Goal: Task Accomplishment & Management: Manage account settings

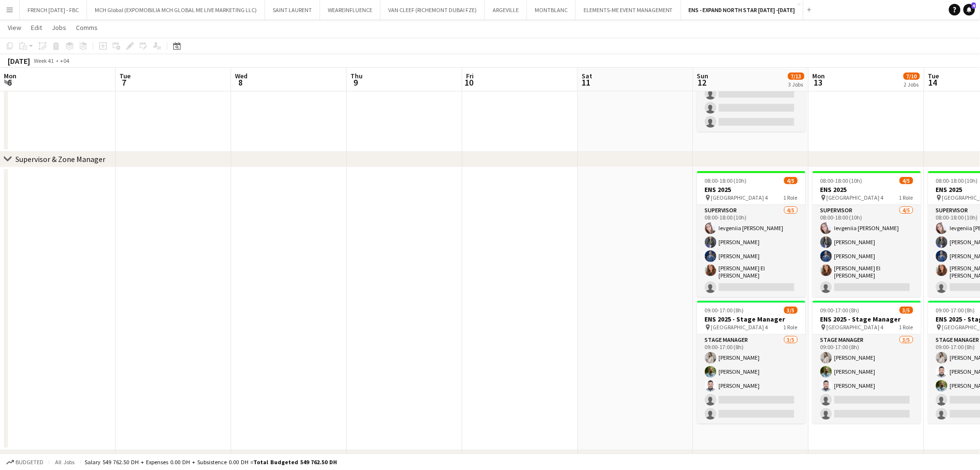
scroll to position [0, 395]
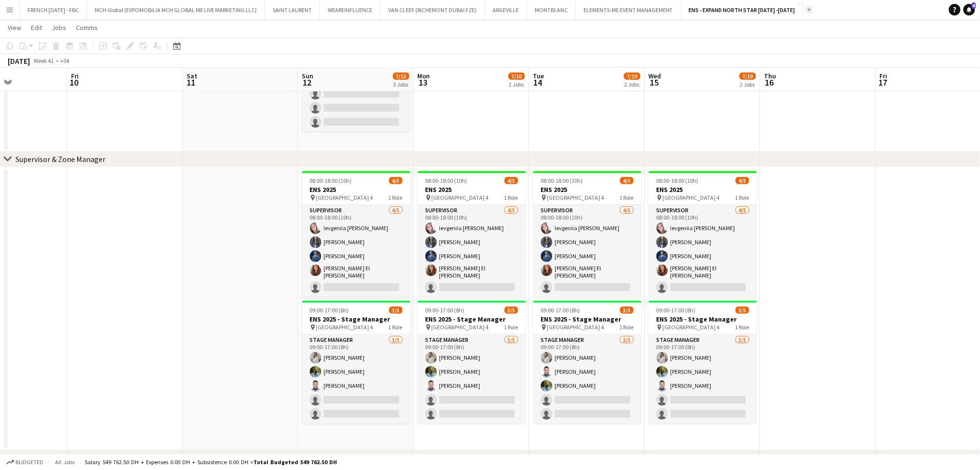
click at [806, 9] on button "Add" at bounding box center [810, 10] width 8 height 8
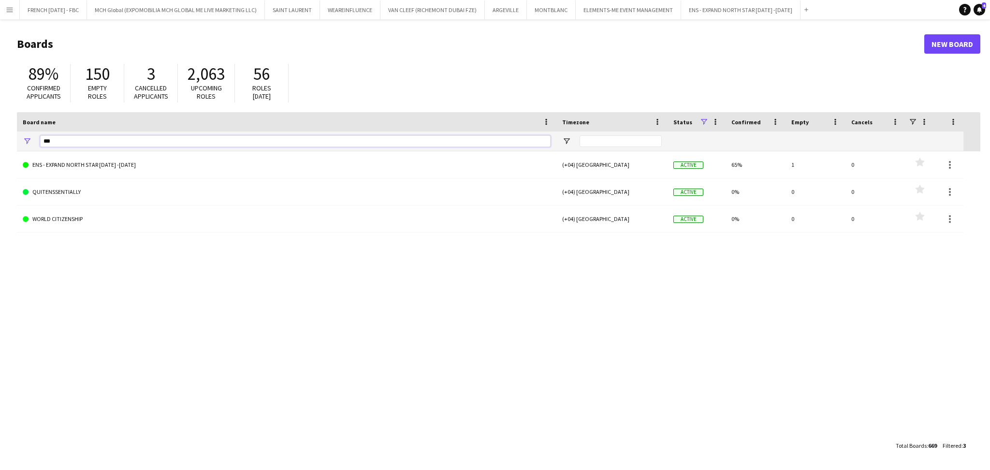
click at [334, 141] on input "***" at bounding box center [295, 141] width 511 height 12
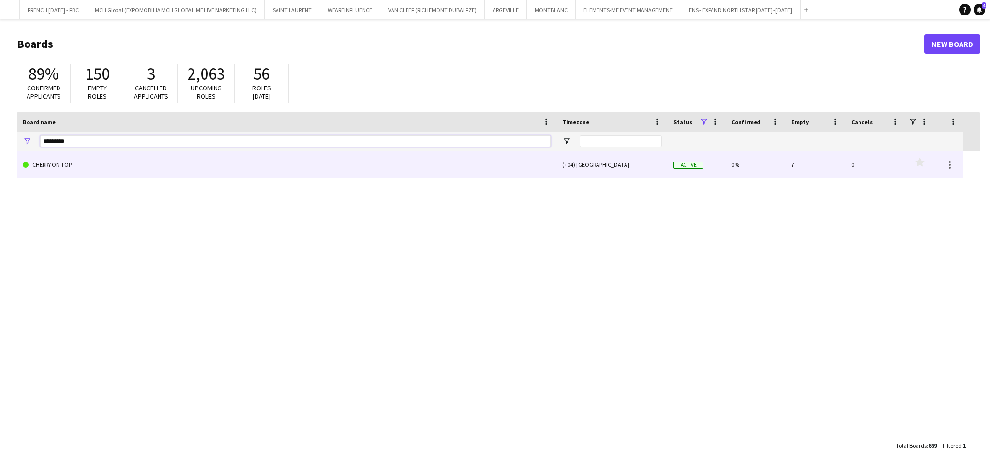
type input "*********"
click at [339, 161] on link "CHERRY ON TOP" at bounding box center [287, 164] width 528 height 27
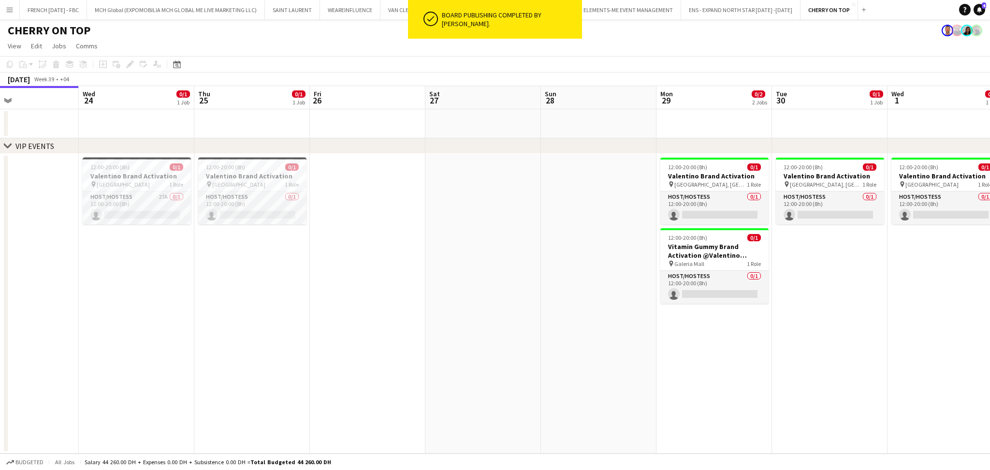
scroll to position [0, 401]
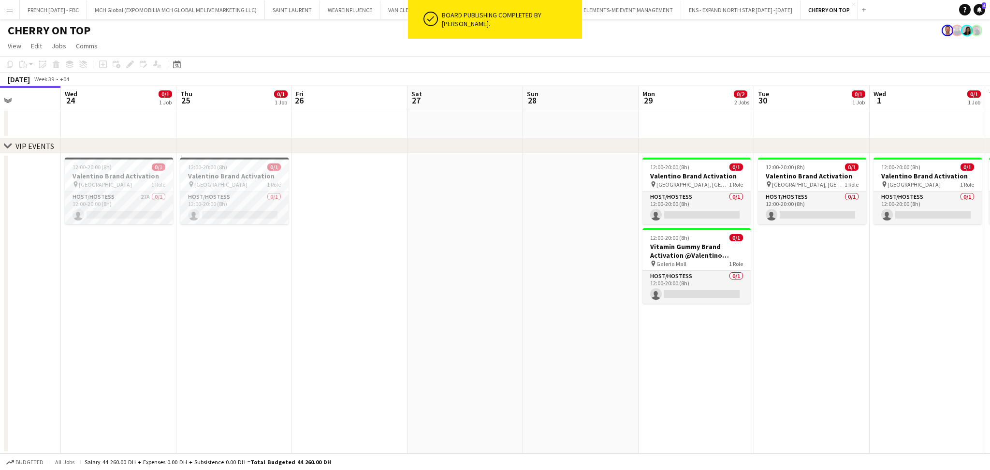
drag, startPoint x: 730, startPoint y: 305, endPoint x: 559, endPoint y: 312, distance: 170.8
click at [559, 312] on app-calendar-viewport "Sat 20 Sun 21 Mon 22 Tue 23 Wed 24 0/1 1 Job Thu 25 0/1 1 Job Fri 26 Sat 27 Sun…" at bounding box center [495, 270] width 990 height 368
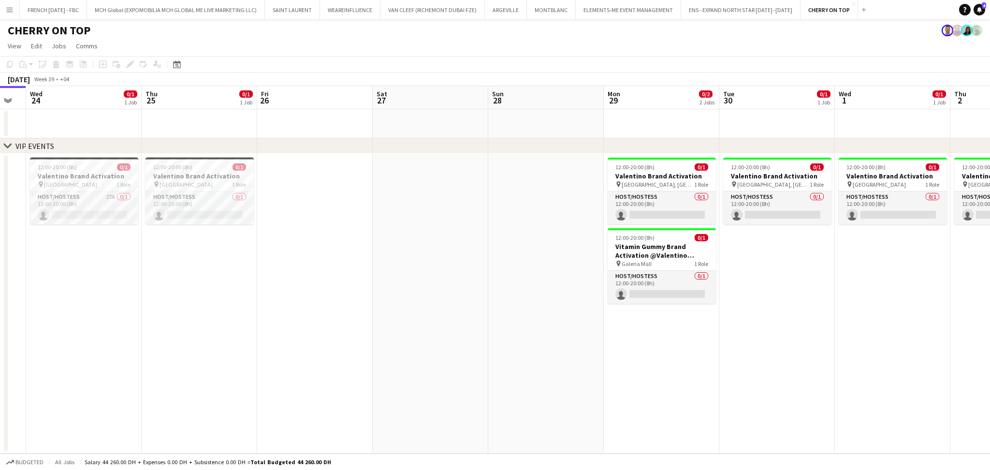
scroll to position [0, 437]
drag, startPoint x: 837, startPoint y: 293, endPoint x: 802, endPoint y: 299, distance: 35.4
click at [802, 299] on app-calendar-viewport "Sat 20 Sun 21 Mon 22 Tue 23 Wed 24 0/1 1 Job Thu 25 0/1 1 Job Fri 26 Sat 27 Sun…" at bounding box center [495, 270] width 990 height 368
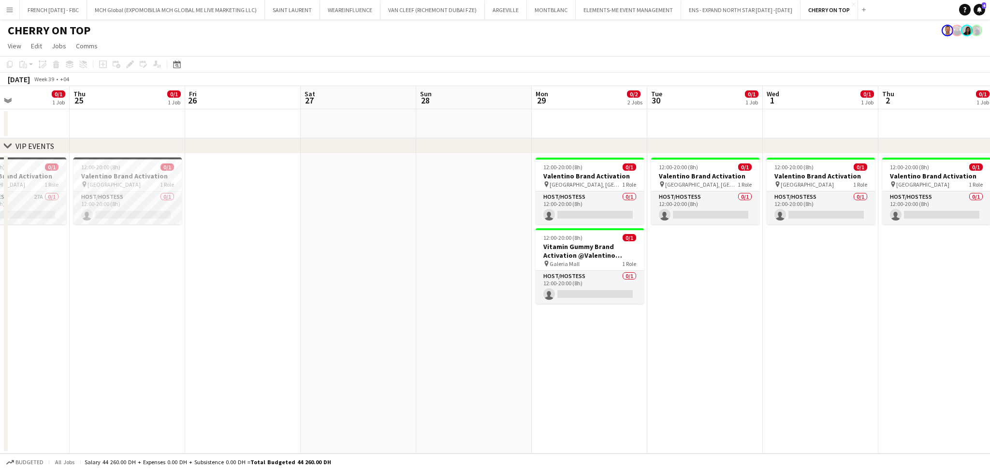
drag, startPoint x: 864, startPoint y: 340, endPoint x: 793, endPoint y: 355, distance: 73.0
click at [793, 355] on app-calendar-viewport "Sun 21 Mon 22 Tue 23 Wed 24 0/1 1 Job Thu 25 0/1 1 Job Fri 26 Sat 27 Sun 28 Mon…" at bounding box center [495, 270] width 990 height 368
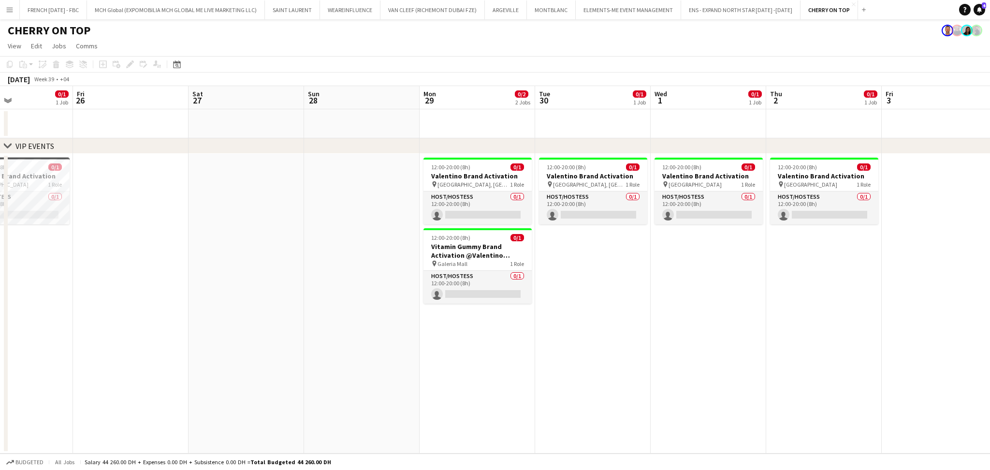
scroll to position [0, 285]
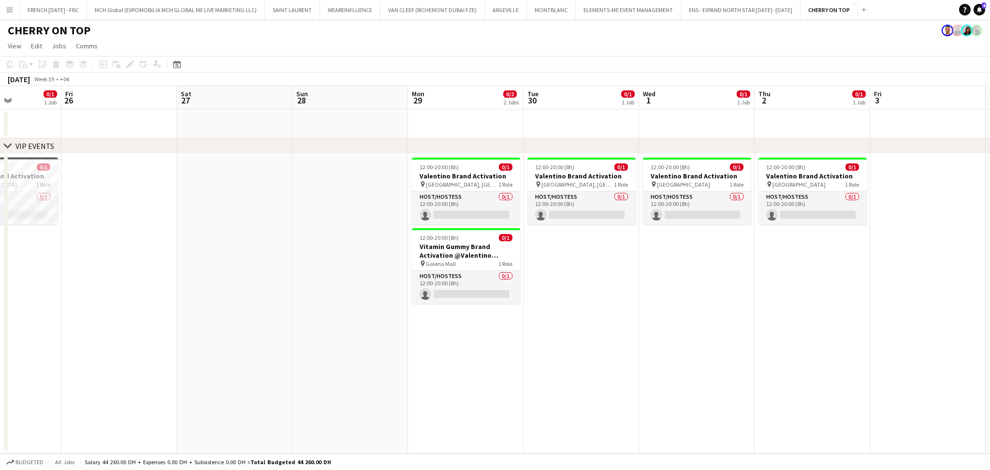
drag, startPoint x: 849, startPoint y: 334, endPoint x: 725, endPoint y: 335, distance: 123.8
click at [725, 335] on app-calendar-viewport "Tue 23 Wed 24 0/1 1 Job Thu 25 0/1 1 Job Fri 26 Sat 27 Sun 28 Mon 29 0/2 2 Jobs…" at bounding box center [495, 270] width 990 height 368
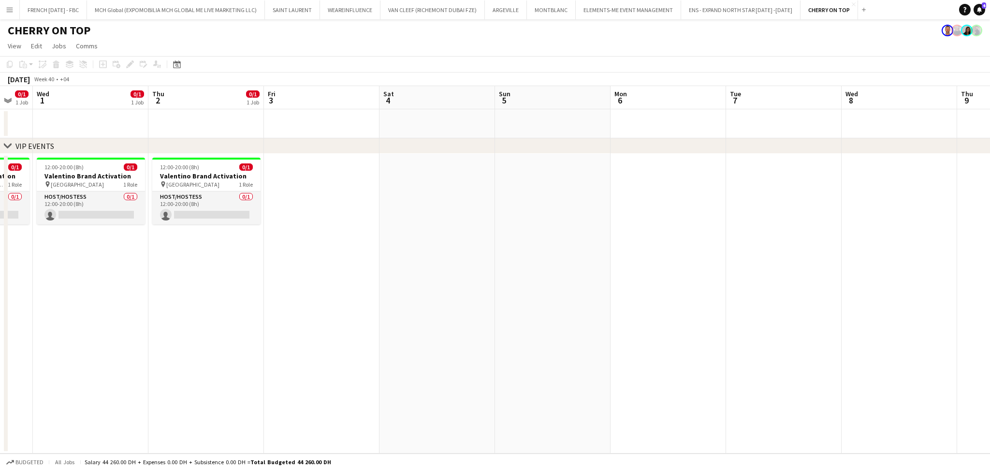
drag, startPoint x: 834, startPoint y: 308, endPoint x: 227, endPoint y: 282, distance: 607.0
click at [227, 282] on app-calendar-viewport "Sat 27 Sun 28 Mon 29 0/2 2 Jobs Tue 30 0/1 1 Job Wed 1 0/1 1 Job Thu 2 0/1 1 Jo…" at bounding box center [495, 270] width 990 height 368
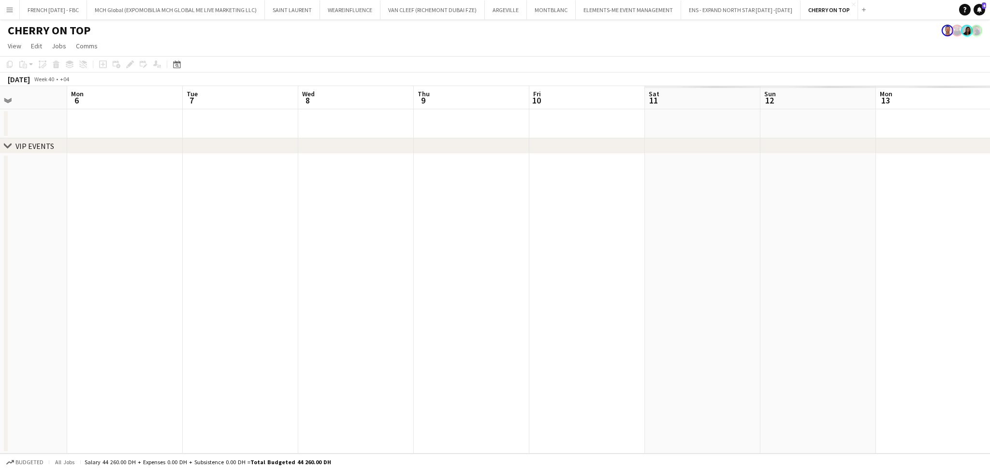
drag, startPoint x: 771, startPoint y: 285, endPoint x: 276, endPoint y: 292, distance: 495.3
click at [227, 293] on app-calendar-viewport "Thu 2 0/1 1 Job Fri 3 Sat 4 Sun 5 Mon 6 Tue 7 Wed 8 Thu 9 Fri 10 Sat 11 Sun 12 …" at bounding box center [495, 270] width 990 height 368
drag, startPoint x: 791, startPoint y: 300, endPoint x: 409, endPoint y: 311, distance: 382.2
click at [979, 298] on app-calendar-viewport "Thu 2 0/1 1 Job Fri 3 Sat 4 Sun 5 Mon 6 Tue 7 Wed 8 Thu 9 Fri 10 Sat 11 Sun 12 …" at bounding box center [495, 270] width 990 height 368
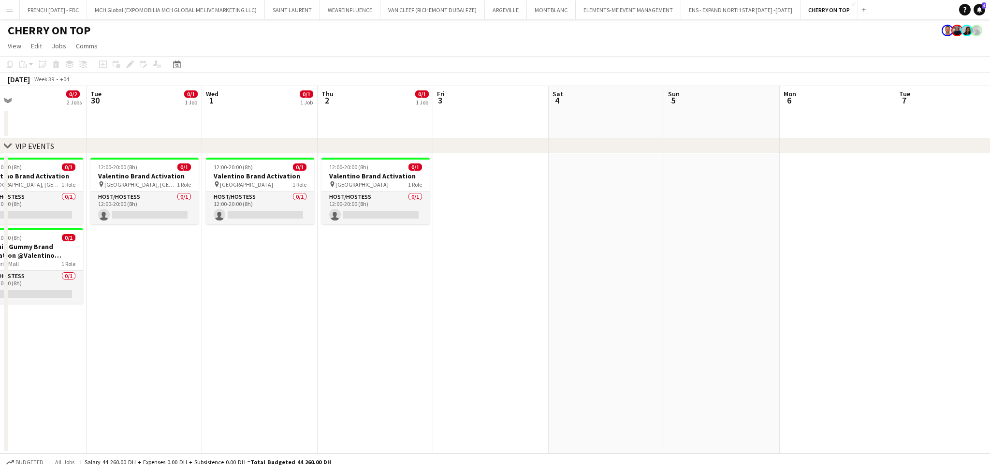
drag, startPoint x: 162, startPoint y: 316, endPoint x: 688, endPoint y: 300, distance: 526.4
click at [688, 300] on app-calendar-viewport "Sat 27 Sun 28 Mon 29 0/2 2 Jobs Tue 30 0/1 1 Job Wed 1 0/1 1 Job Thu 2 0/1 1 Jo…" at bounding box center [495, 270] width 990 height 368
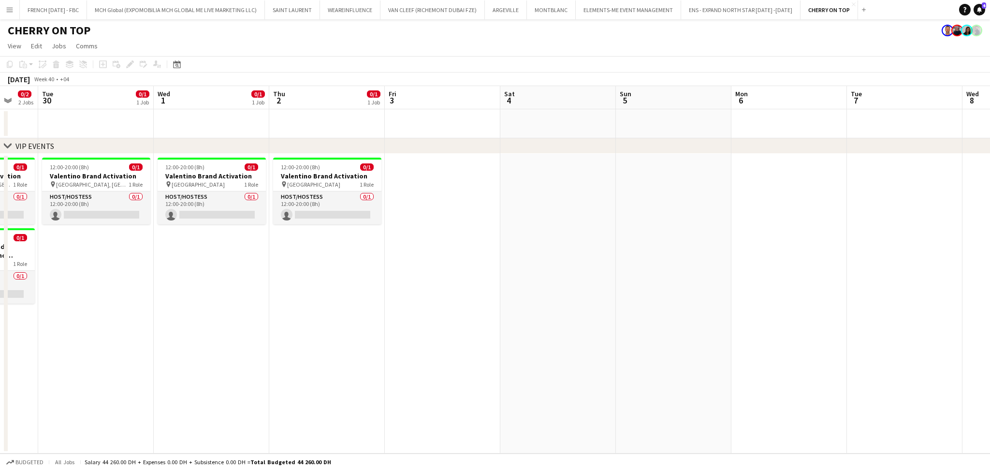
drag, startPoint x: 310, startPoint y: 360, endPoint x: 783, endPoint y: 353, distance: 472.5
click at [783, 353] on app-calendar-viewport "Sat 27 Sun 28 Mon 29 0/2 2 Jobs Tue 30 0/1 1 Job Wed 1 0/1 1 Job Thu 2 0/1 1 Jo…" at bounding box center [495, 270] width 990 height 368
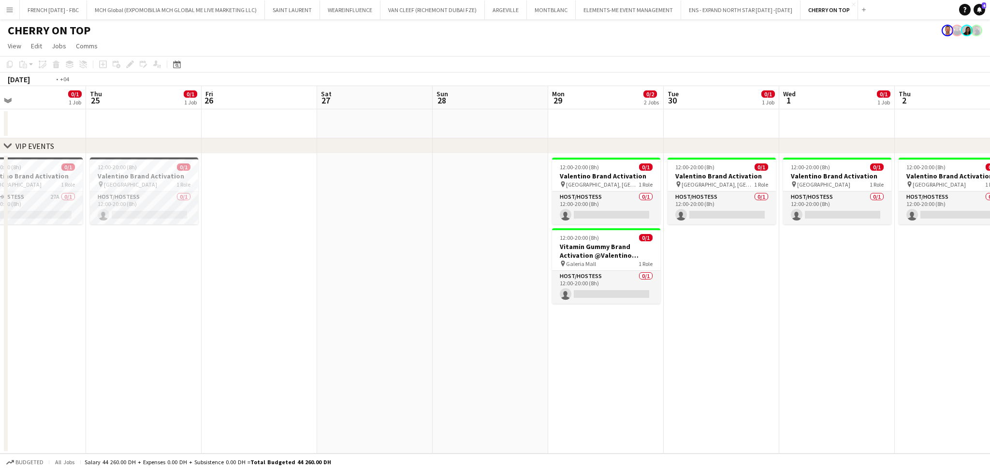
scroll to position [0, 215]
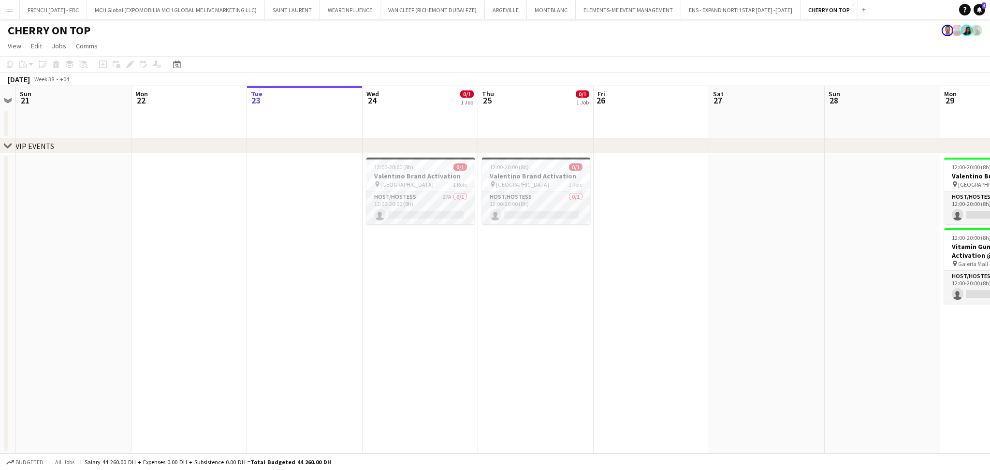
drag, startPoint x: 191, startPoint y: 300, endPoint x: 624, endPoint y: 302, distance: 433.8
click at [624, 302] on app-calendar-viewport "Fri 19 Sat 20 Sun 21 Mon 22 Tue 23 Wed 24 0/1 1 Job Thu 25 0/1 1 Job Fri 26 Sat…" at bounding box center [495, 270] width 990 height 368
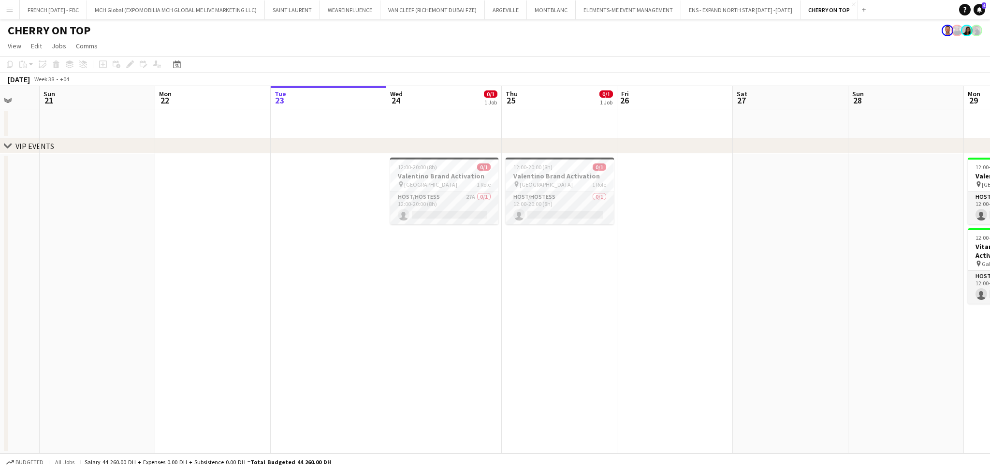
scroll to position [0, 298]
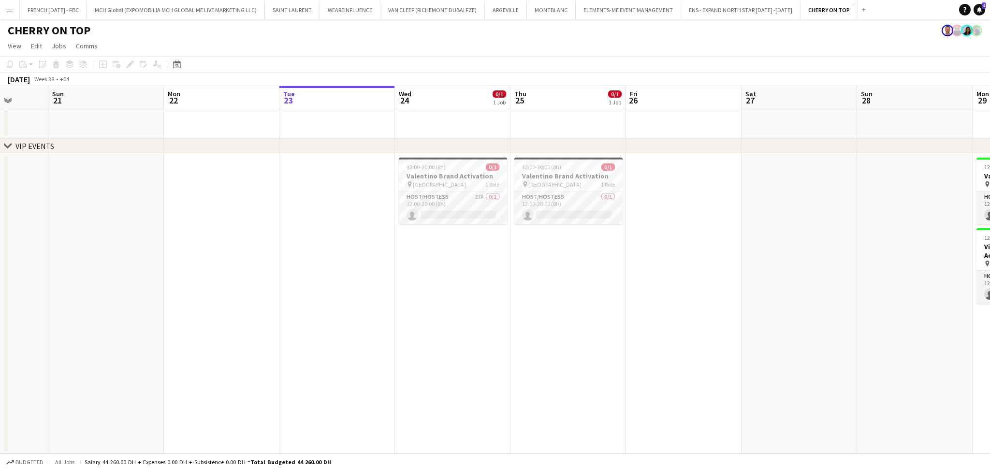
drag, startPoint x: 385, startPoint y: 302, endPoint x: 407, endPoint y: 302, distance: 21.8
click at [407, 302] on app-calendar-viewport "Thu 18 5/5 1 Job Fri 19 Sat 20 Sun 21 Mon 22 Tue 23 Wed 24 0/1 1 Job Thu 25 0/1…" at bounding box center [495, 270] width 990 height 368
click at [448, 205] on app-card-role "Host/Hostess 27A 0/1 12:00-20:00 (8h) single-neutral-actions" at bounding box center [453, 208] width 108 height 33
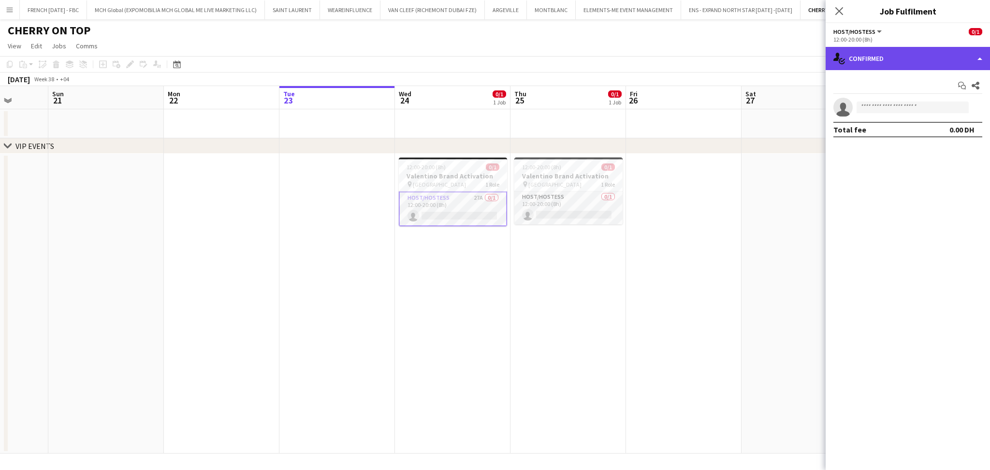
click at [953, 66] on div "single-neutral-actions-check-2 Confirmed" at bounding box center [908, 58] width 164 height 23
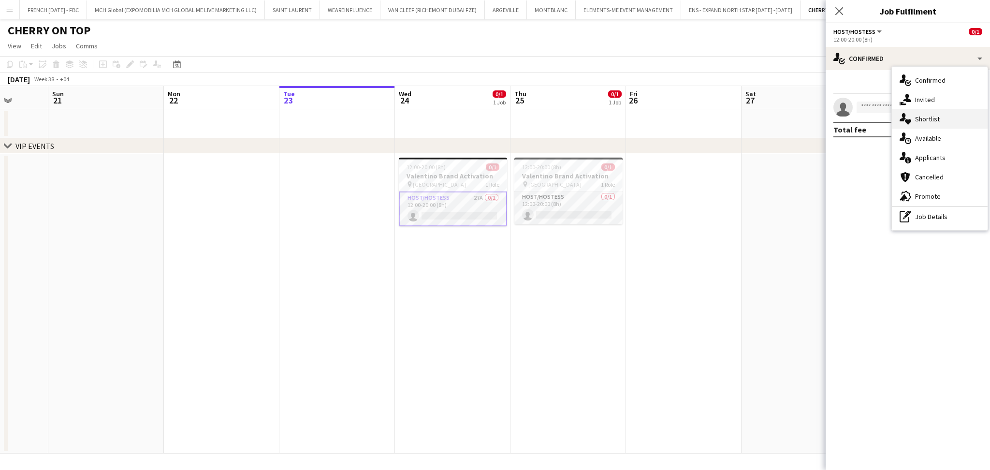
click at [940, 120] on div "single-neutral-actions-heart Shortlist" at bounding box center [940, 118] width 96 height 19
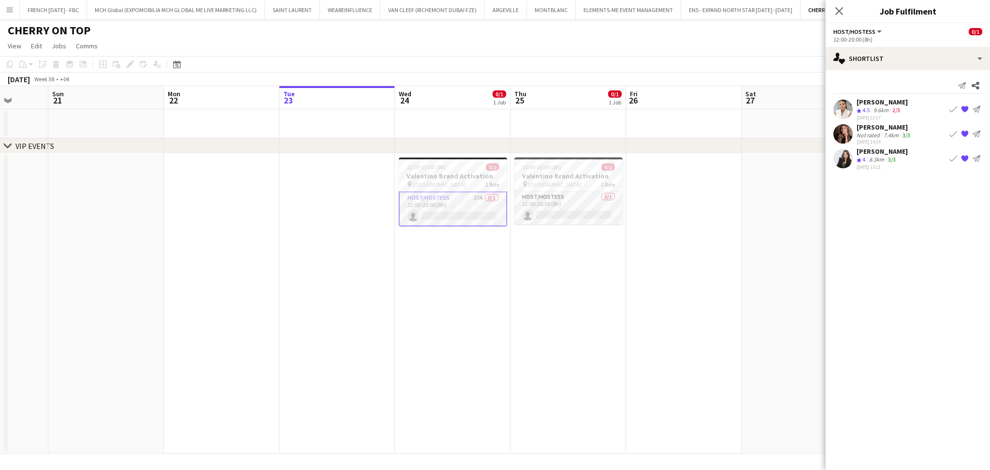
click at [879, 159] on div "8.3km" at bounding box center [877, 160] width 19 height 8
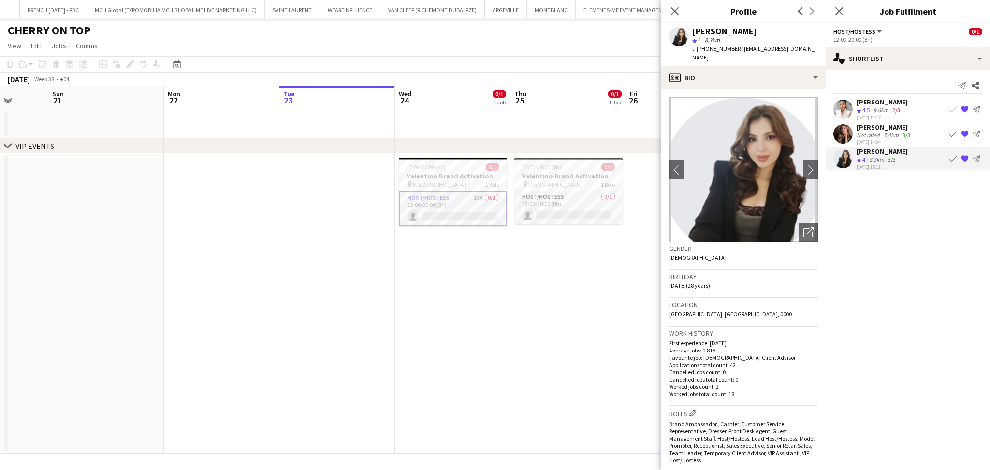
click at [880, 132] on div "Not rated" at bounding box center [869, 135] width 25 height 7
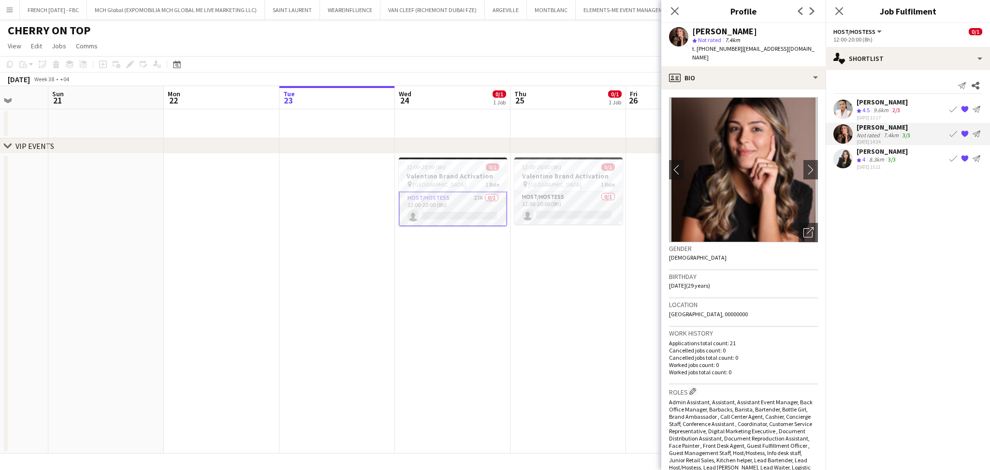
click at [883, 115] on div "[DATE] 13:17" at bounding box center [882, 118] width 51 height 6
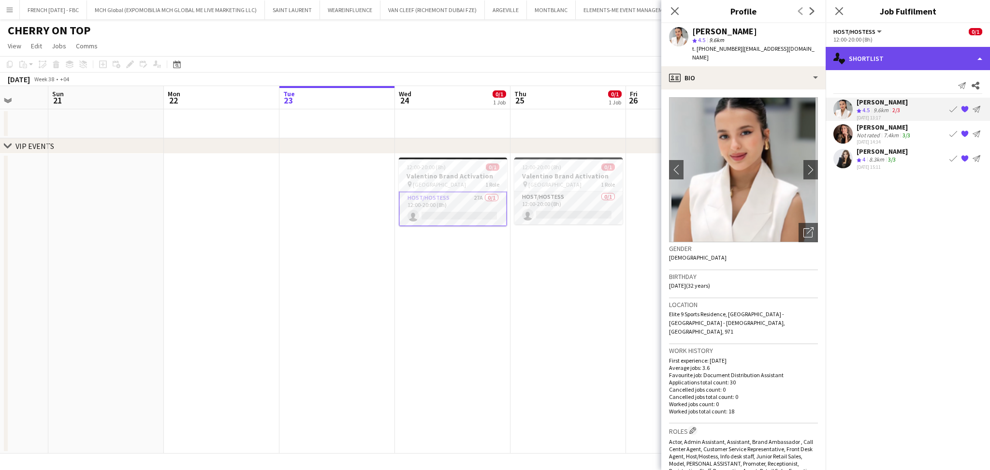
click at [907, 47] on div "single-neutral-actions-heart Shortlist" at bounding box center [908, 58] width 164 height 23
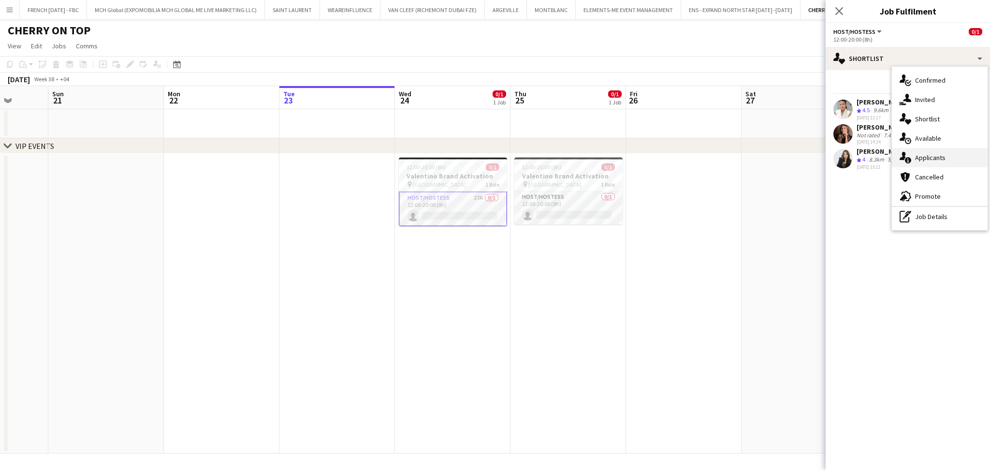
click at [929, 154] on span "Applicants" at bounding box center [930, 157] width 30 height 9
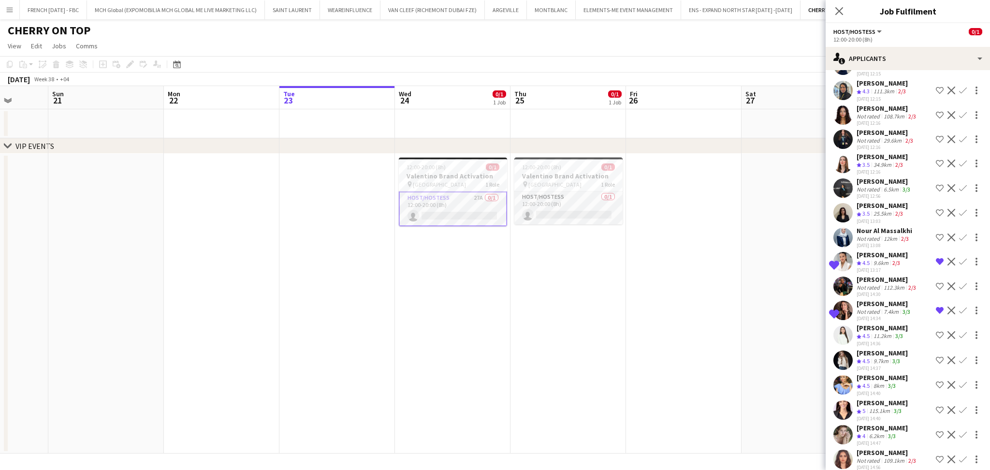
scroll to position [193, 0]
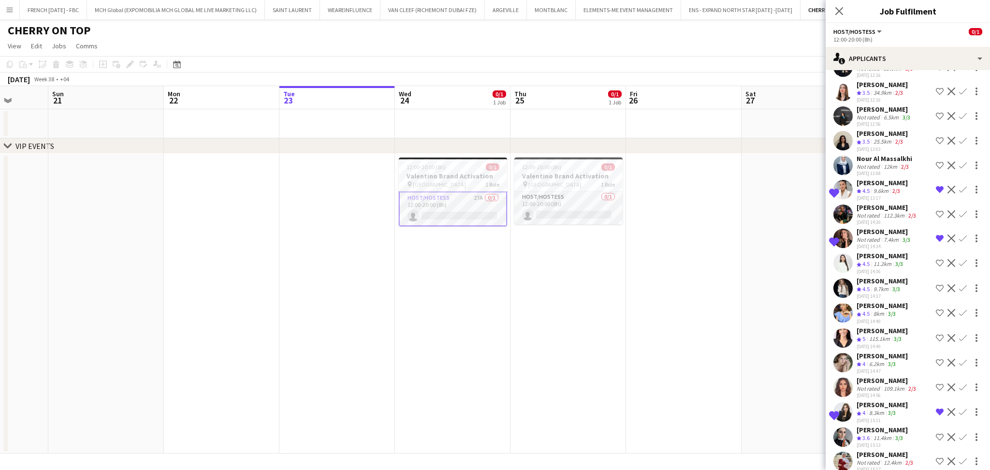
click at [899, 326] on div "[PERSON_NAME]" at bounding box center [882, 330] width 51 height 9
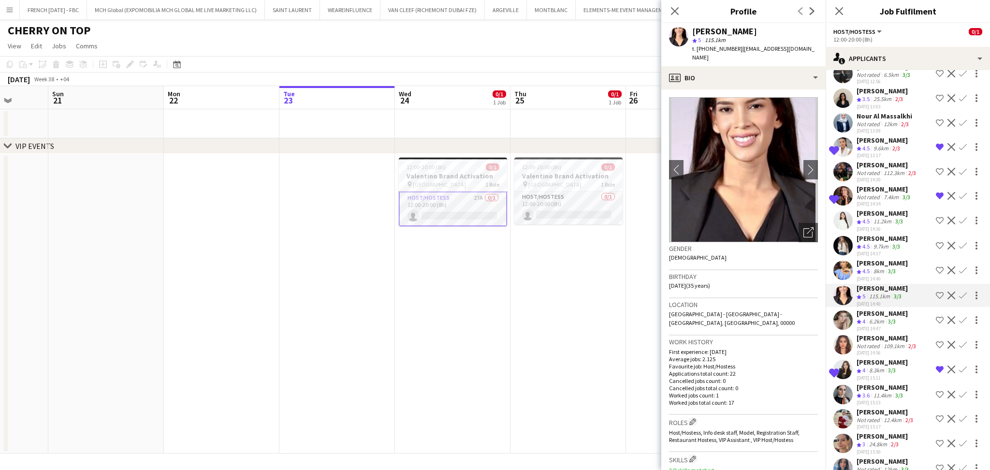
scroll to position [258, 0]
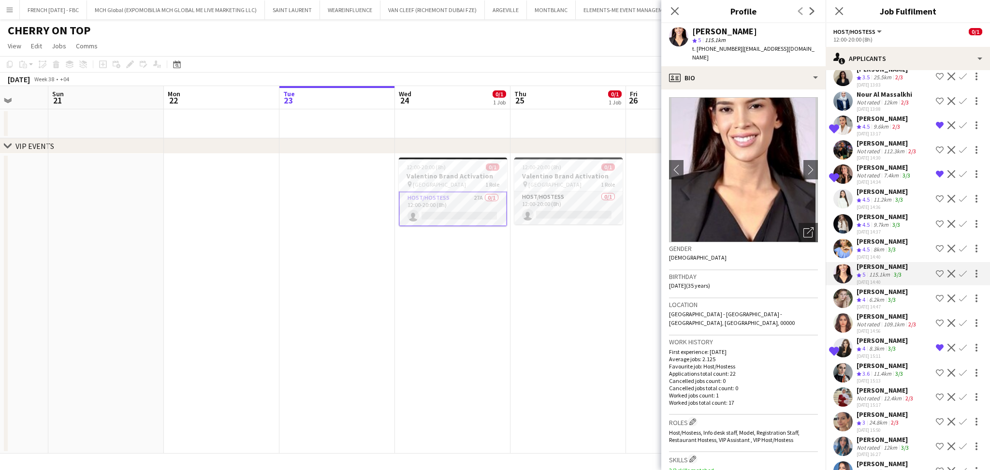
click at [881, 361] on div "[PERSON_NAME]" at bounding box center [882, 365] width 51 height 9
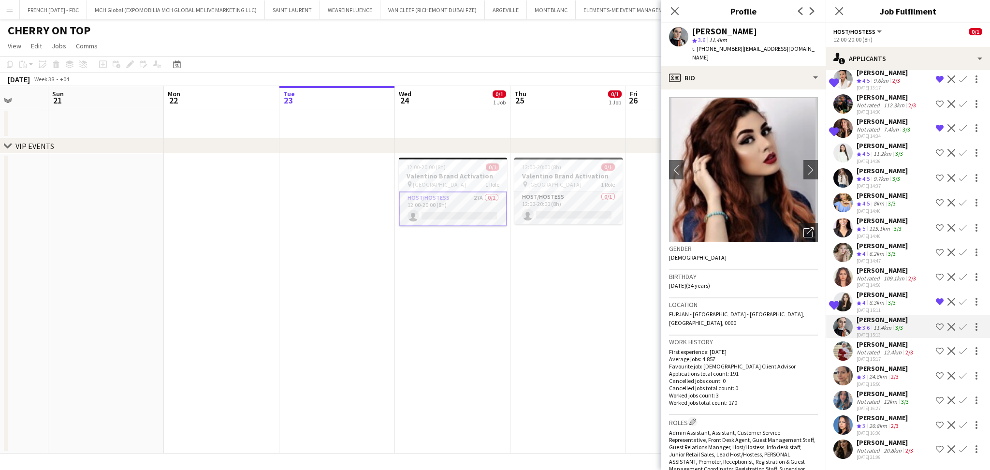
scroll to position [268, 0]
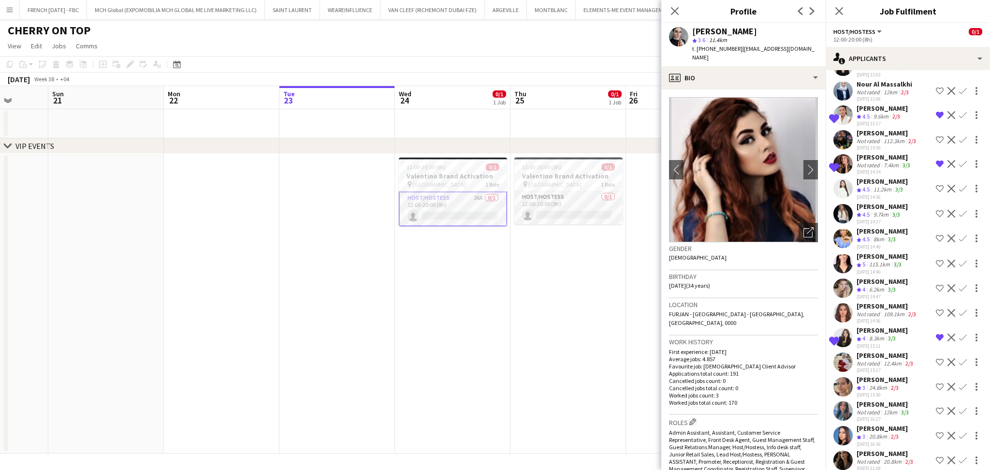
drag, startPoint x: 474, startPoint y: 277, endPoint x: 468, endPoint y: 288, distance: 12.5
click at [473, 278] on app-date-cell "12:00-20:00 (8h) 0/1 Valentino Brand Activation pin [GEOGRAPHIC_DATA] 1 Role Ho…" at bounding box center [453, 304] width 116 height 300
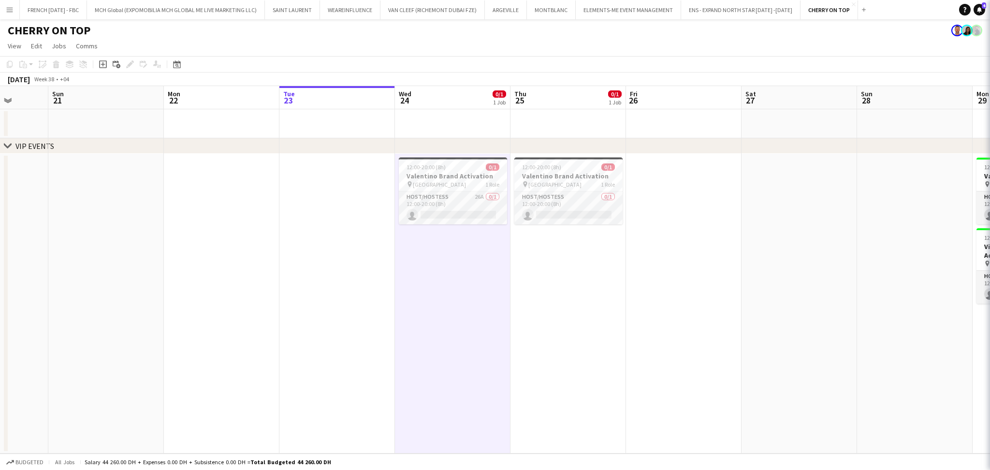
scroll to position [0, 0]
click at [565, 308] on app-date-cell "12:00-20:00 (8h) 0/1 Valentino Brand Activation pin [GEOGRAPHIC_DATA] 1 Role Ho…" at bounding box center [568, 304] width 116 height 300
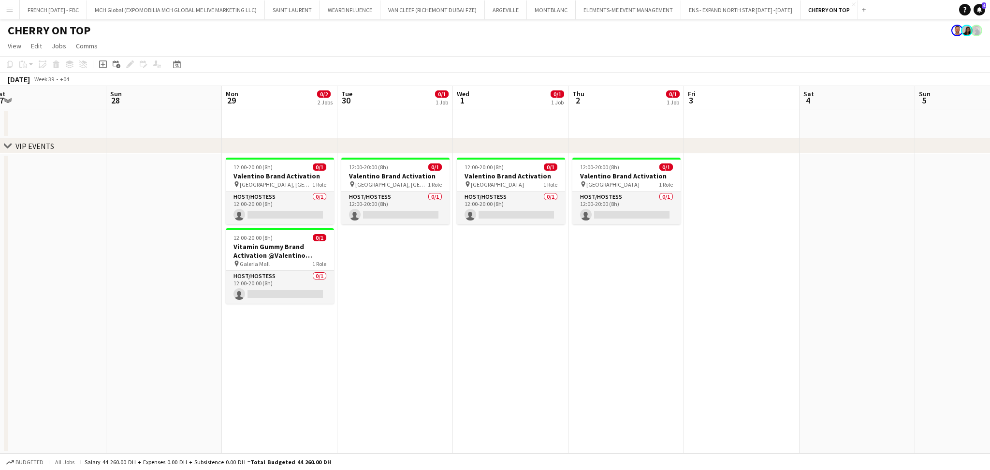
scroll to position [0, 365]
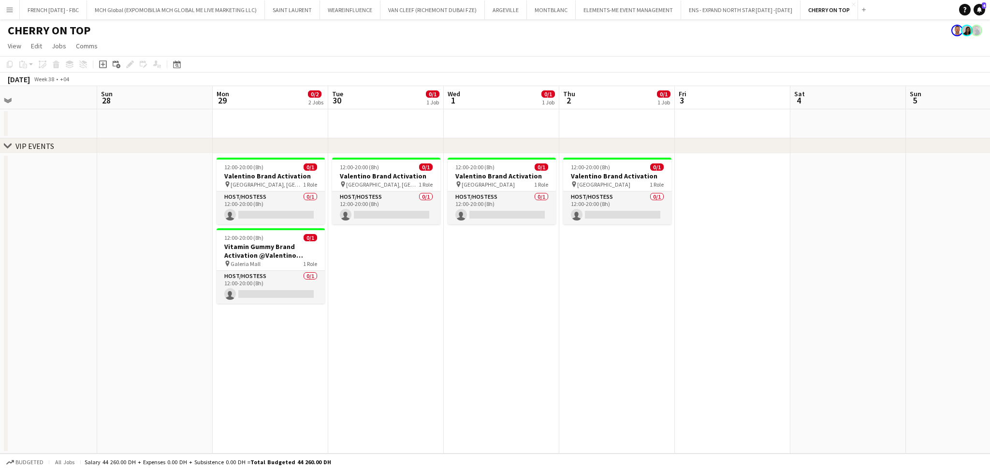
drag, startPoint x: 899, startPoint y: 301, endPoint x: 149, endPoint y: 308, distance: 750.1
click at [149, 308] on app-calendar-viewport "Wed 24 0/1 1 Job Thu 25 0/1 1 Job Fri 26 Sat 27 Sun 28 Mon 29 0/2 2 Jobs Tue 30…" at bounding box center [495, 270] width 990 height 368
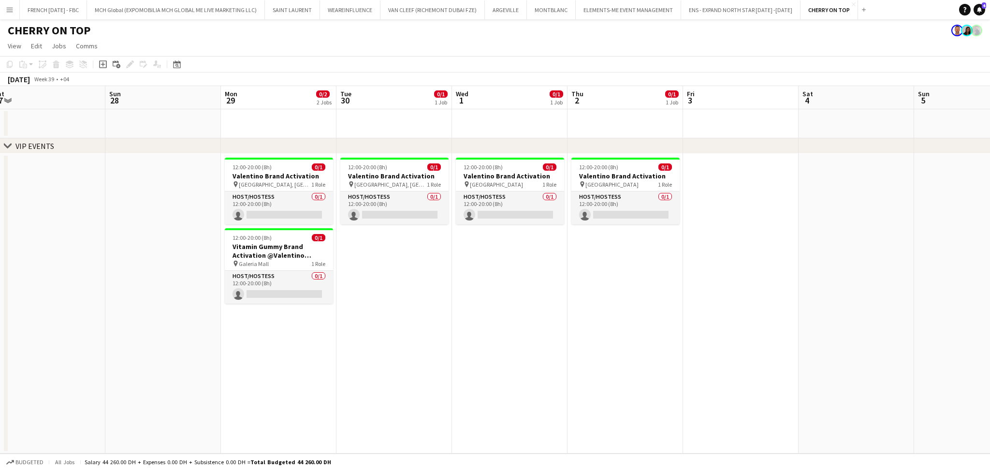
drag, startPoint x: 296, startPoint y: 369, endPoint x: 304, endPoint y: 369, distance: 8.2
click at [304, 369] on app-calendar-viewport "Wed 24 0/1 1 Job Thu 25 0/1 1 Job Fri 26 Sat 27 Sun 28 Mon 29 0/2 2 Jobs Tue 30…" at bounding box center [495, 270] width 990 height 368
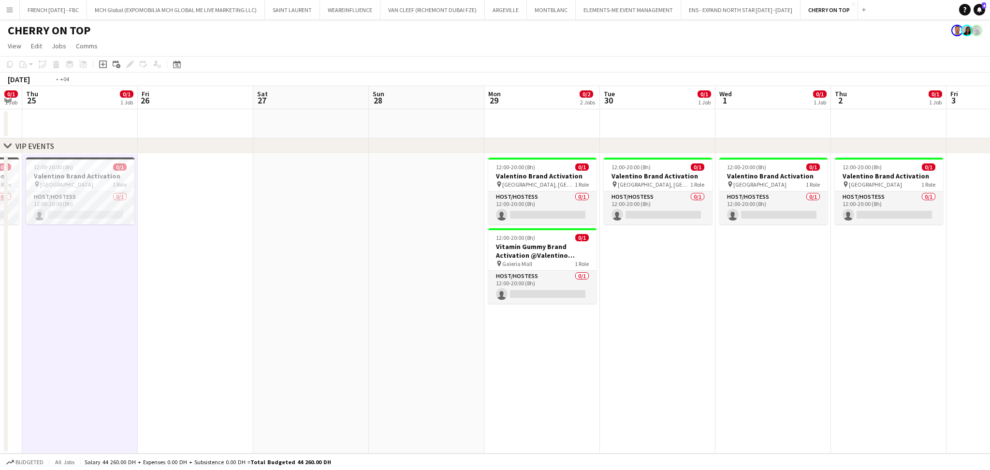
scroll to position [0, 206]
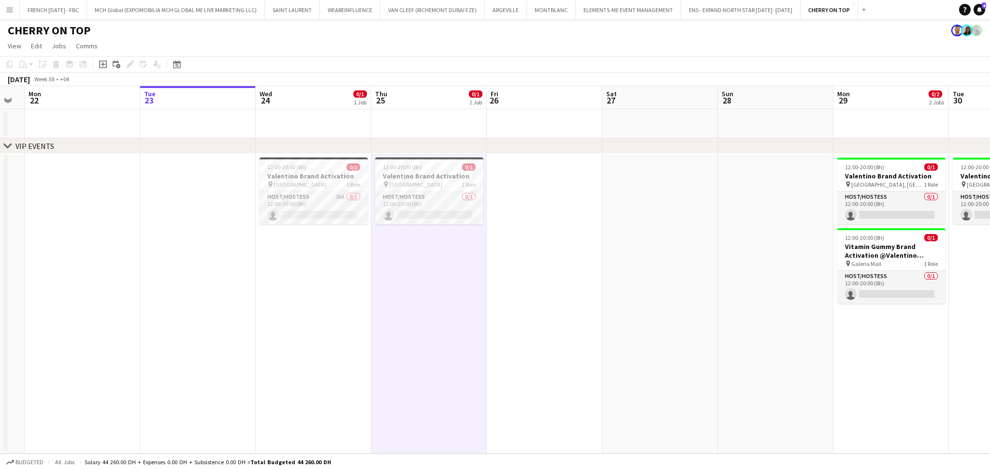
drag, startPoint x: 320, startPoint y: 369, endPoint x: 910, endPoint y: 371, distance: 589.5
click at [910, 371] on app-calendar-viewport "Sat 20 Sun 21 Mon 22 Tue 23 Wed 24 0/1 1 Job Thu 25 0/1 1 Job Fri 26 Sat 27 Sun…" at bounding box center [495, 270] width 990 height 368
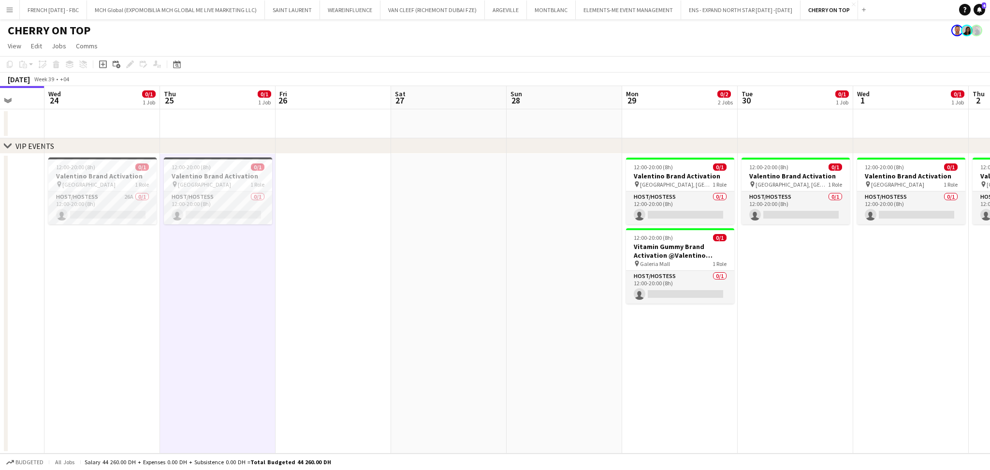
scroll to position [0, 434]
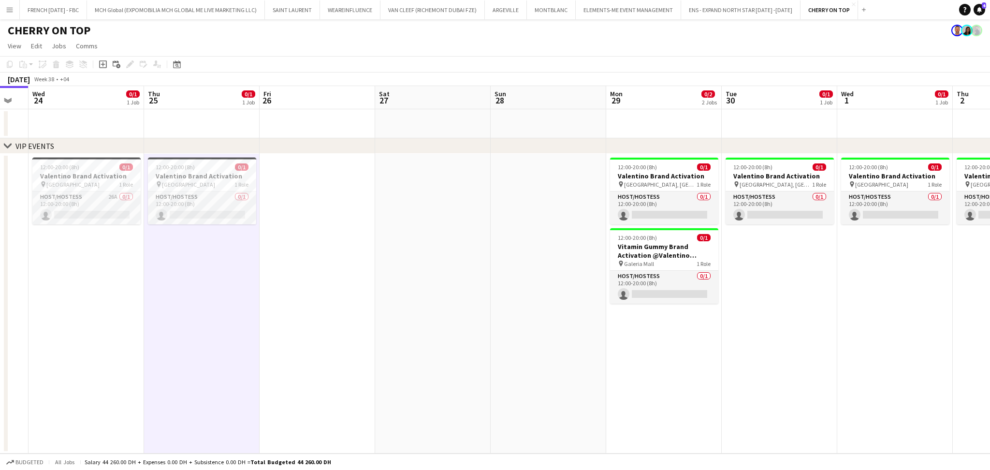
drag, startPoint x: 910, startPoint y: 371, endPoint x: 683, endPoint y: 373, distance: 226.8
click at [683, 373] on app-calendar-viewport "Sat 20 Sun 21 Mon 22 Tue 23 Wed 24 0/1 1 Job Thu 25 0/1 1 Job Fri 26 Sat 27 Sun…" at bounding box center [495, 270] width 990 height 368
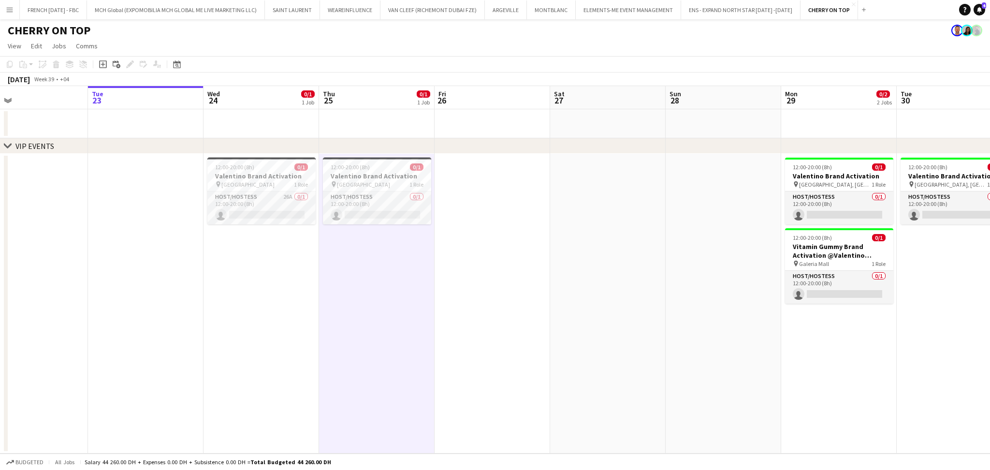
drag, startPoint x: 726, startPoint y: 390, endPoint x: 669, endPoint y: 379, distance: 58.1
click at [670, 383] on app-calendar-viewport "Sat 20 Sun 21 Mon 22 Tue 23 Wed 24 0/1 1 Job Thu 25 0/1 1 Job Fri 26 Sat 27 Sun…" at bounding box center [495, 270] width 990 height 368
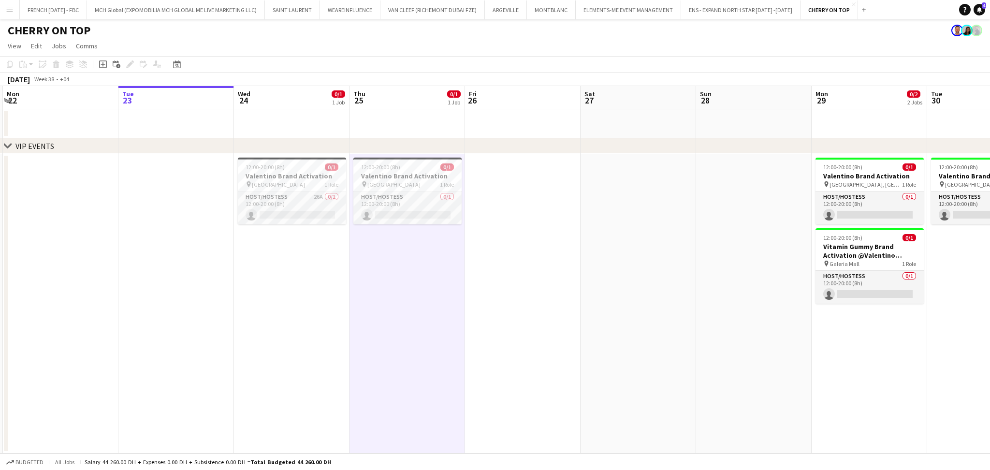
drag, startPoint x: 379, startPoint y: 265, endPoint x: 641, endPoint y: 264, distance: 261.6
click at [641, 264] on app-calendar-viewport "Sat 20 Sun 21 Mon 22 Tue 23 Wed 24 0/1 1 Job Thu 25 0/1 1 Job Fri 26 Sat 27 Sun…" at bounding box center [495, 270] width 990 height 368
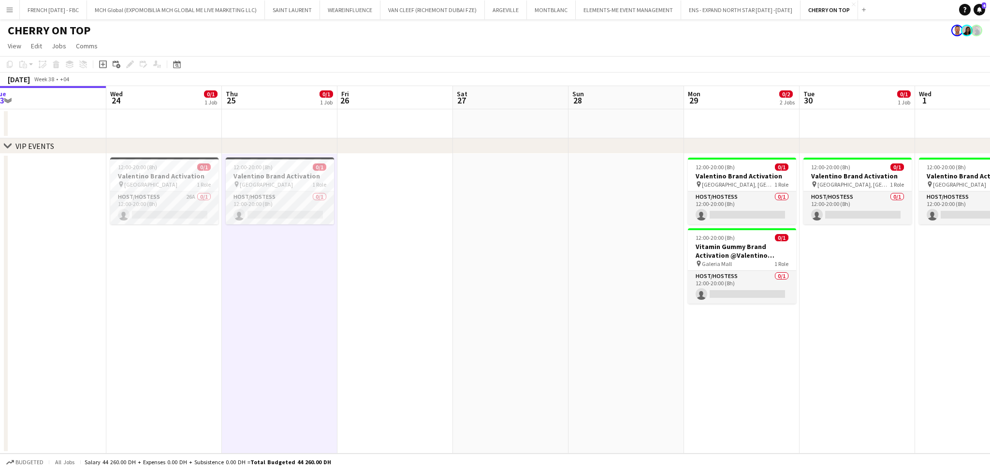
drag, startPoint x: 628, startPoint y: 204, endPoint x: 385, endPoint y: 255, distance: 248.2
click at [385, 255] on app-calendar-viewport "Sat 20 Sun 21 Mon 22 Tue 23 Wed 24 0/1 1 Job Thu 25 0/1 1 Job Fri 26 Sat 27 Sun…" at bounding box center [495, 270] width 990 height 368
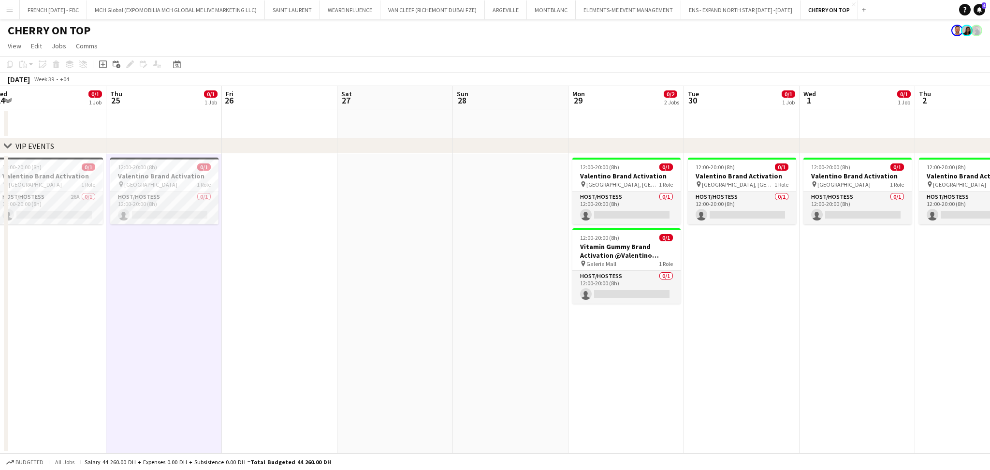
scroll to position [0, 412]
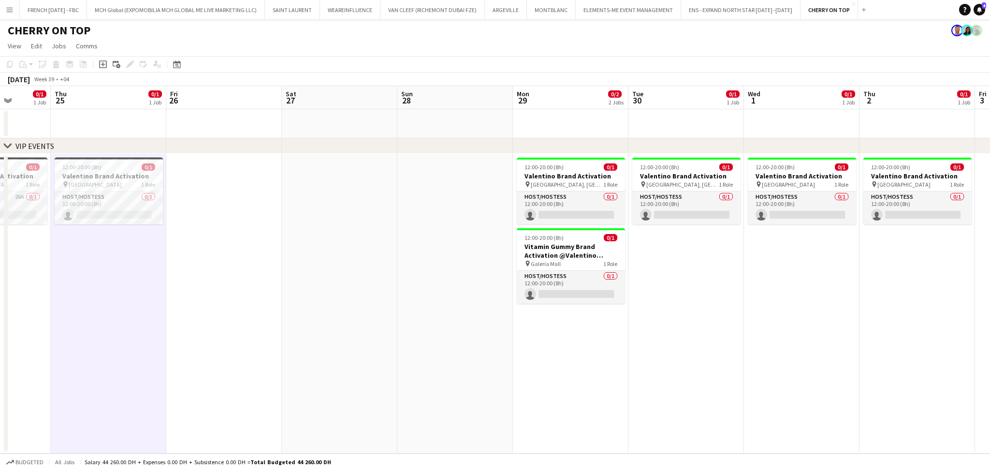
drag, startPoint x: 482, startPoint y: 245, endPoint x: 426, endPoint y: 251, distance: 55.9
click at [426, 251] on app-calendar-viewport "Sun 21 Mon 22 Tue 23 Wed 24 0/1 1 Job Thu 25 0/1 1 Job Fri 26 Sat 27 Sun 28 Mon…" at bounding box center [495, 270] width 990 height 368
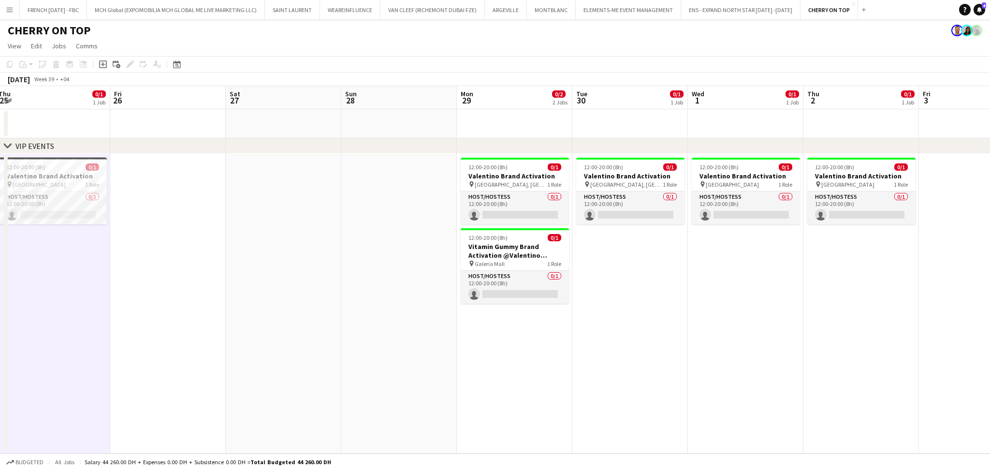
drag, startPoint x: 817, startPoint y: 286, endPoint x: 798, endPoint y: 286, distance: 18.9
click at [798, 286] on app-calendar-viewport "Mon 22 Tue 23 Wed 24 0/1 1 Job Thu 25 0/1 1 Job Fri 26 Sat 27 Sun 28 Mon 29 0/2…" at bounding box center [495, 270] width 990 height 368
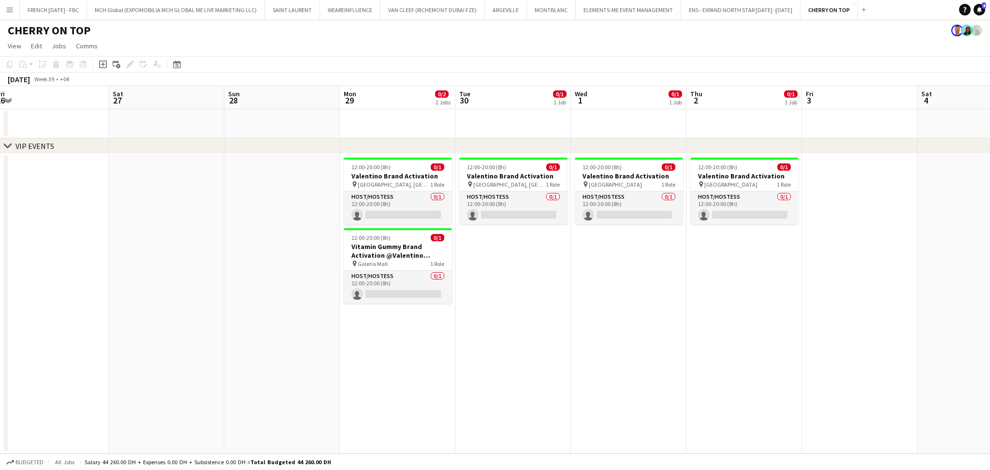
click at [690, 264] on app-calendar-viewport "Tue 23 Wed 24 0/1 1 Job Thu 25 0/1 1 Job Fri 26 Sat 27 Sun 28 Mon 29 0/2 2 Jobs…" at bounding box center [495, 270] width 990 height 368
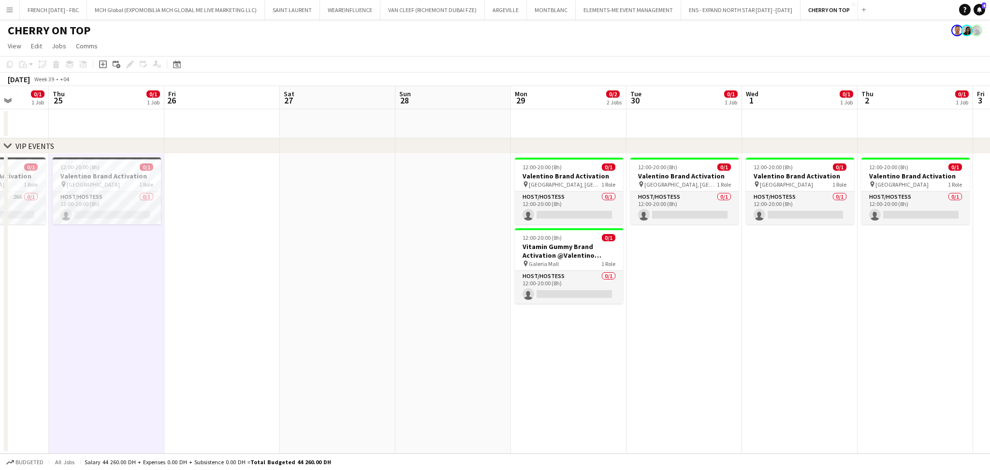
drag, startPoint x: 623, startPoint y: 313, endPoint x: 772, endPoint y: 313, distance: 148.9
click at [772, 313] on app-calendar-viewport "Mon 22 Tue 23 Wed 24 0/1 1 Job Thu 25 0/1 1 Job Fri 26 Sat 27 Sun 28 Mon 29 0/2…" at bounding box center [495, 270] width 990 height 368
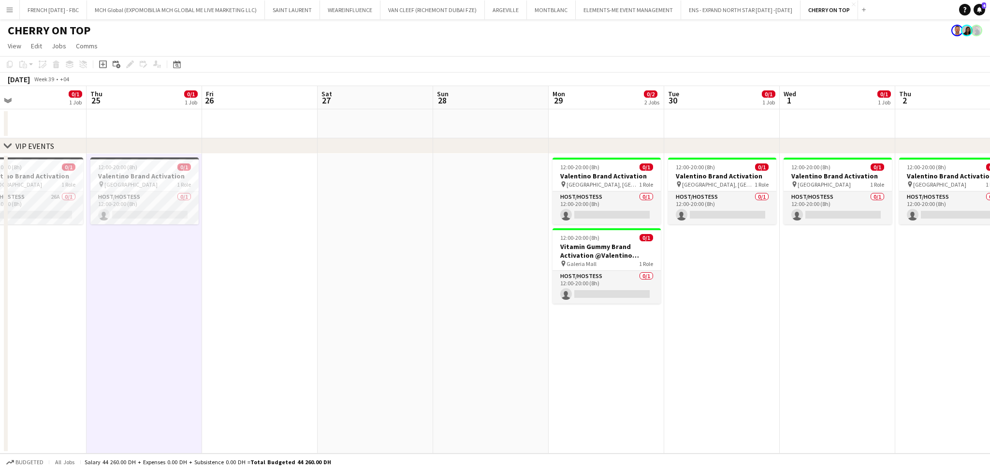
scroll to position [0, 236]
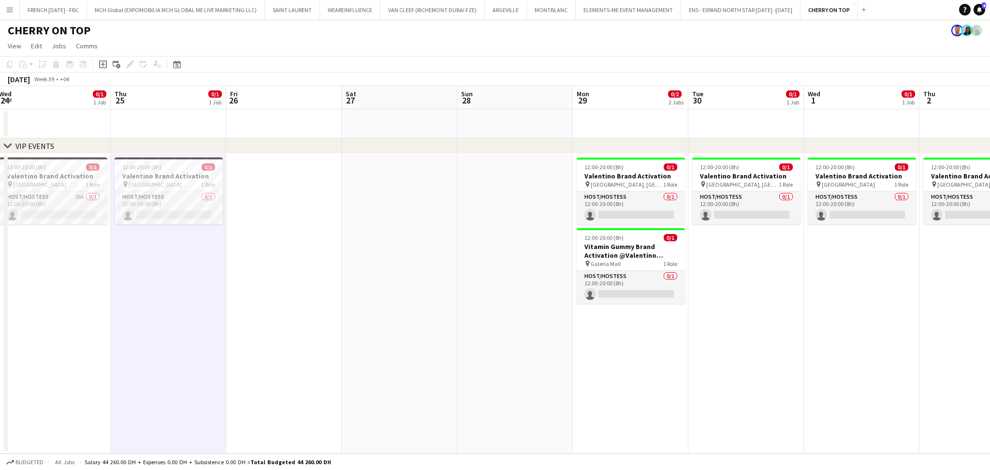
drag, startPoint x: 692, startPoint y: 296, endPoint x: 749, endPoint y: 296, distance: 57.1
click at [749, 296] on app-calendar-viewport "Mon 22 Tue 23 Wed 24 0/1 1 Job Thu 25 0/1 1 Job Fri 26 Sat 27 Sun 28 Mon 29 0/2…" at bounding box center [495, 270] width 990 height 368
click at [622, 174] on h3 "Valentino Brand Activation" at bounding box center [631, 176] width 108 height 9
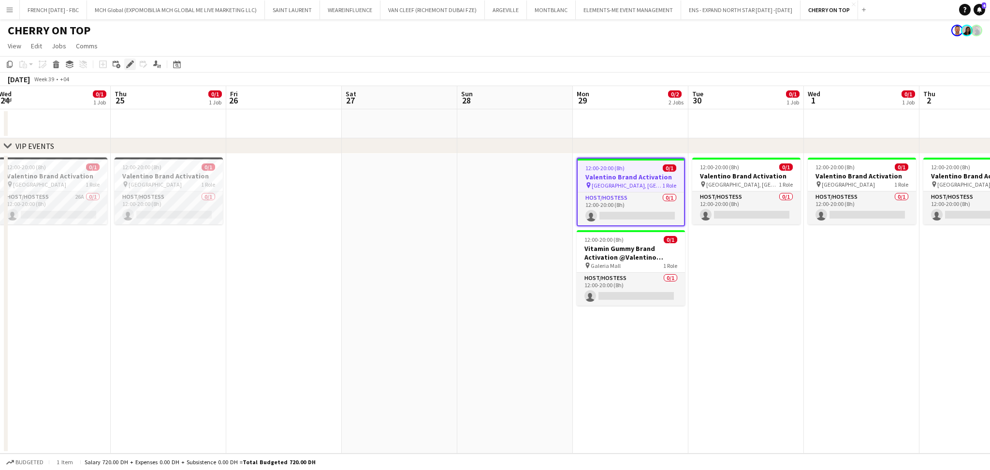
click at [127, 64] on icon "Edit" at bounding box center [130, 64] width 8 height 8
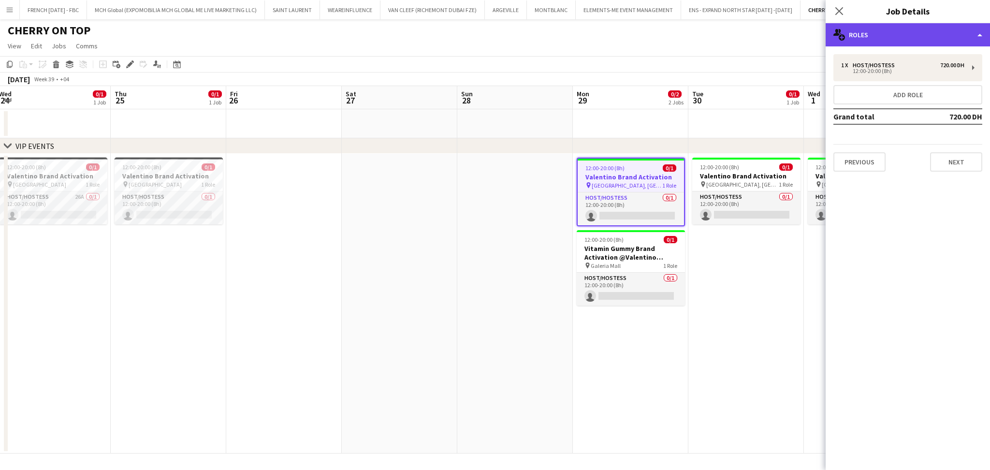
click at [929, 28] on div "multiple-users-add Roles" at bounding box center [908, 34] width 164 height 23
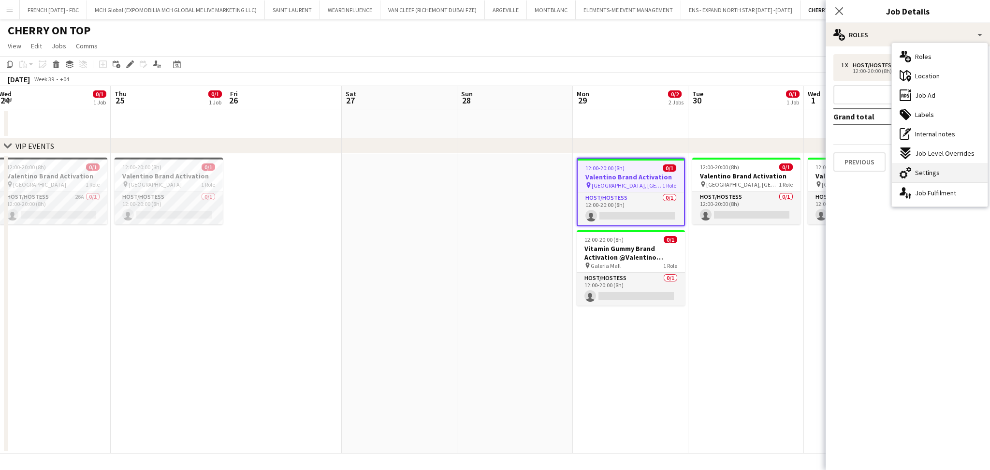
click at [929, 171] on span "Settings" at bounding box center [927, 172] width 25 height 9
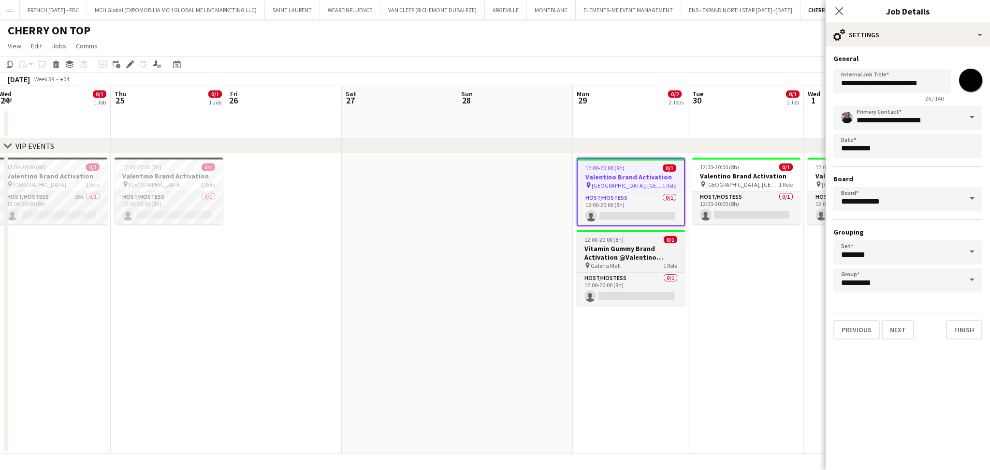
click at [615, 257] on h3 "Vitamin Gummy Brand Activation @Valentino Galleria Mall AD" at bounding box center [631, 252] width 108 height 17
type input "**********"
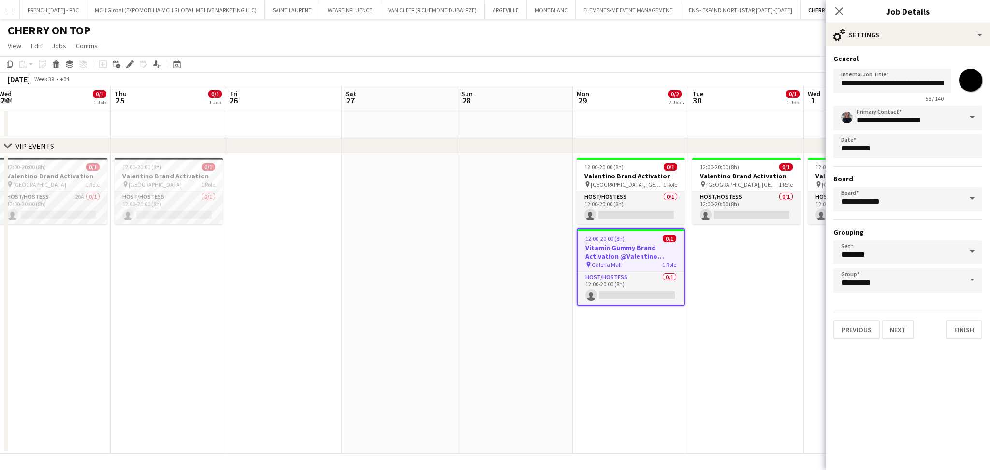
click at [723, 254] on app-date-cell "12:00-20:00 (8h) 0/1 Valentino Brand Activation pin [GEOGRAPHIC_DATA], [GEOGRAP…" at bounding box center [747, 304] width 116 height 300
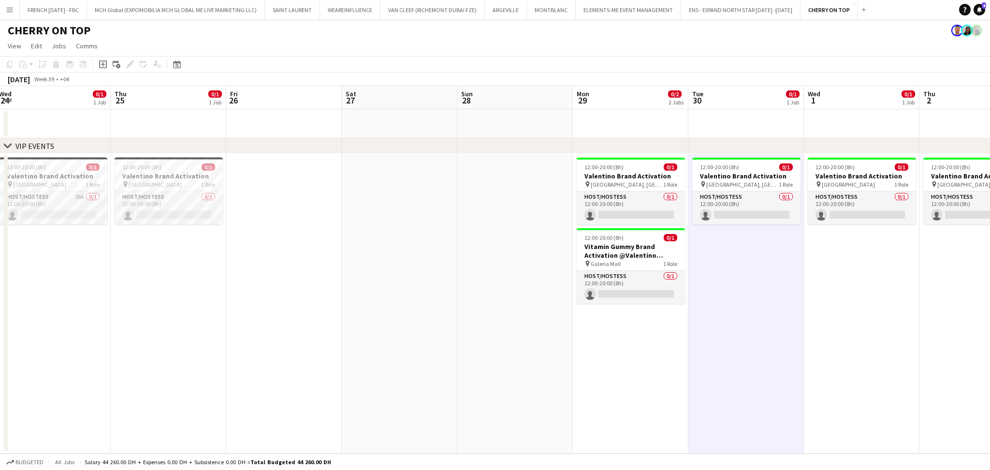
scroll to position [0, 295]
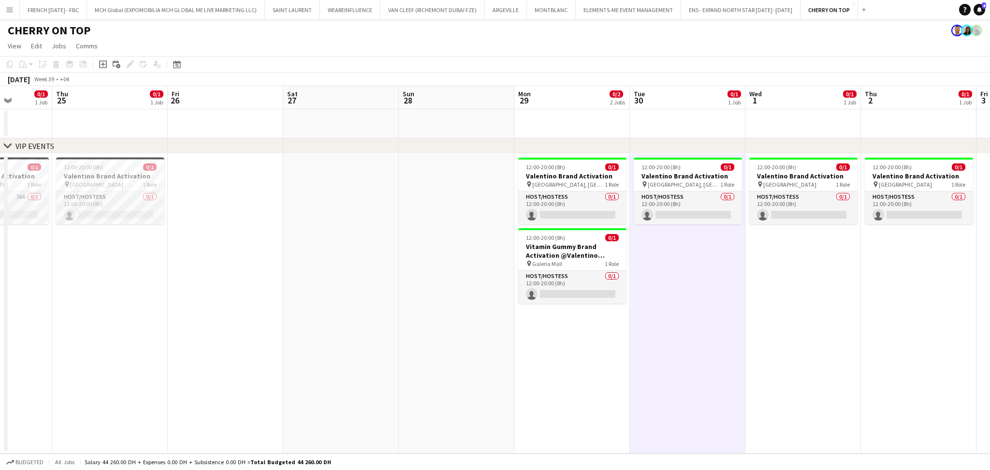
drag, startPoint x: 558, startPoint y: 296, endPoint x: 616, endPoint y: 296, distance: 57.5
click at [616, 296] on app-calendar-viewport "Mon 22 Tue 23 Wed 24 0/1 1 Job Thu 25 0/1 1 Job Fri 26 Sat 27 Sun 28 Mon 29 0/2…" at bounding box center [495, 270] width 990 height 368
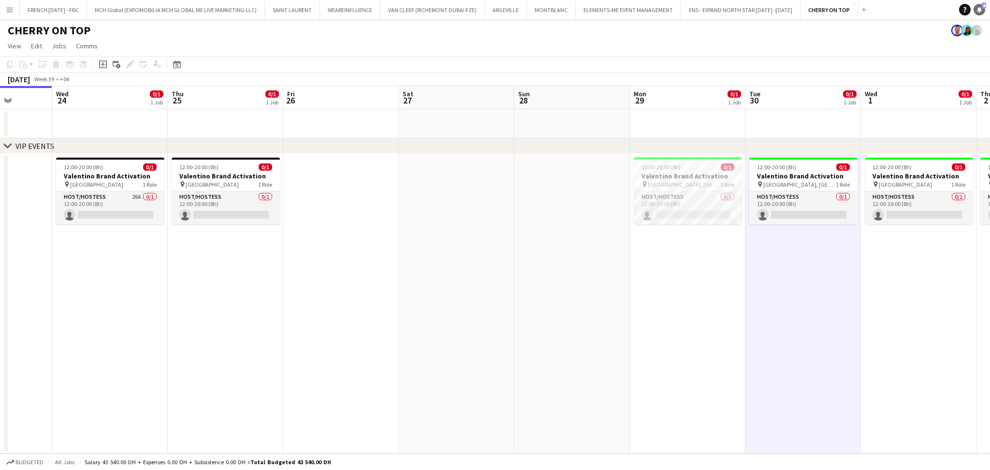
click at [979, 4] on link "Notifications 4" at bounding box center [980, 10] width 12 height 12
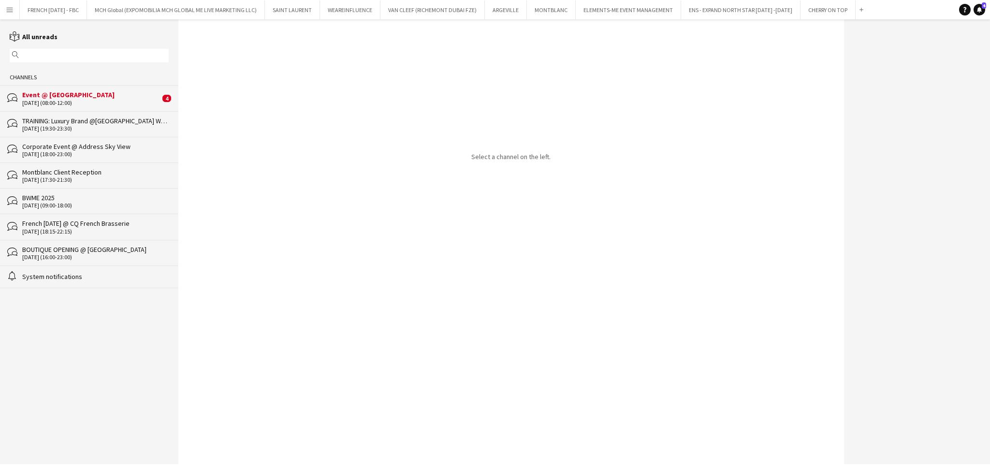
click at [134, 97] on div "Event @ [GEOGRAPHIC_DATA]" at bounding box center [91, 94] width 138 height 9
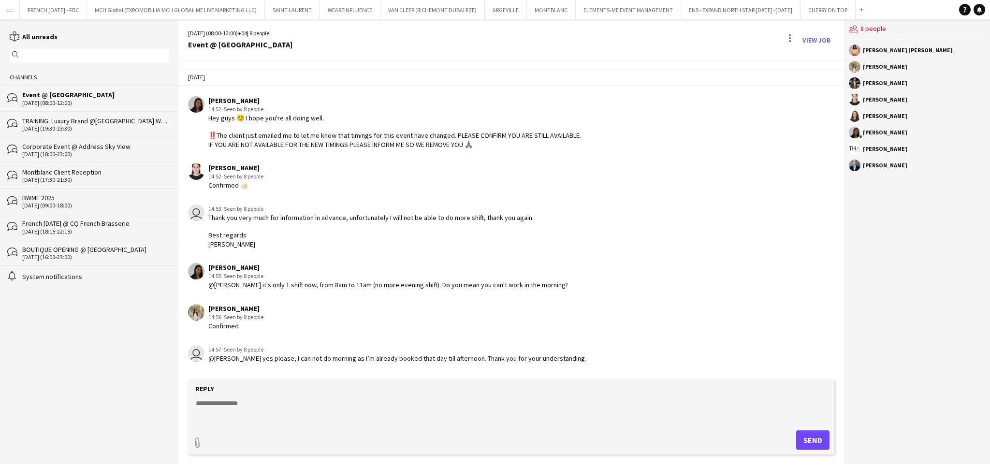
scroll to position [729, 0]
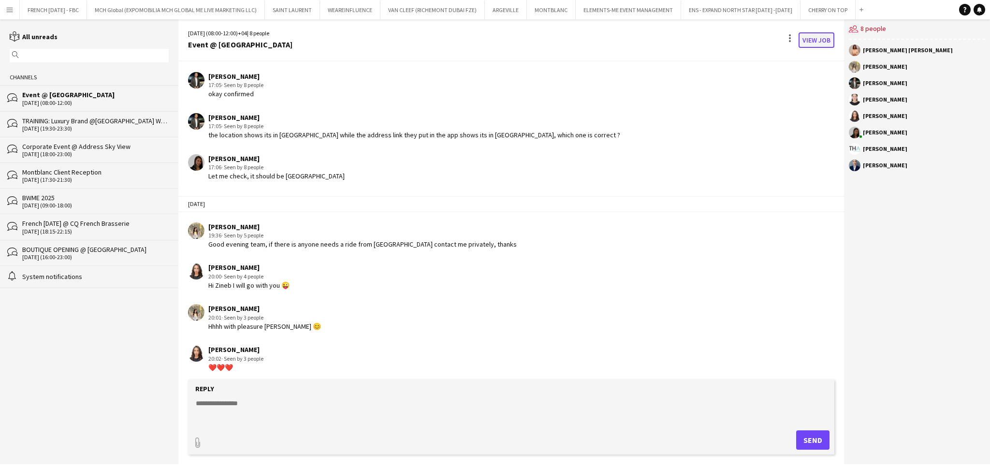
click at [826, 42] on link "View Job" at bounding box center [817, 39] width 36 height 15
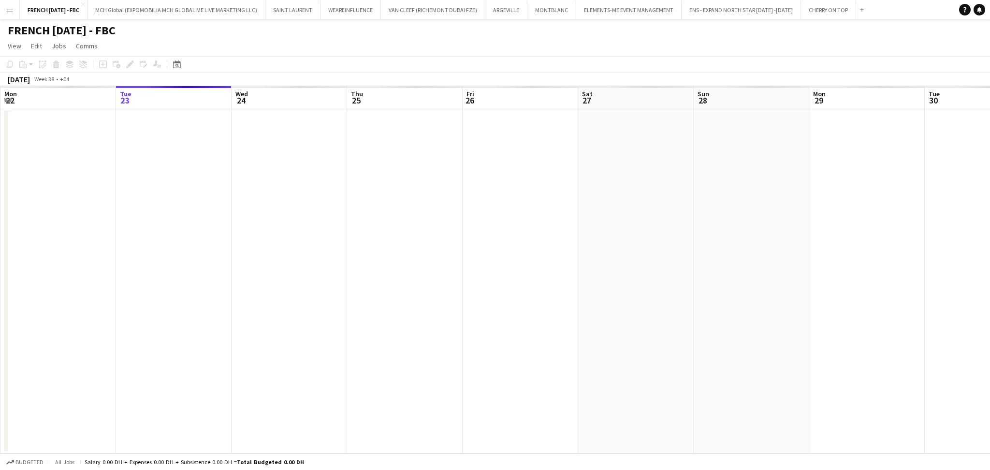
scroll to position [0, 333]
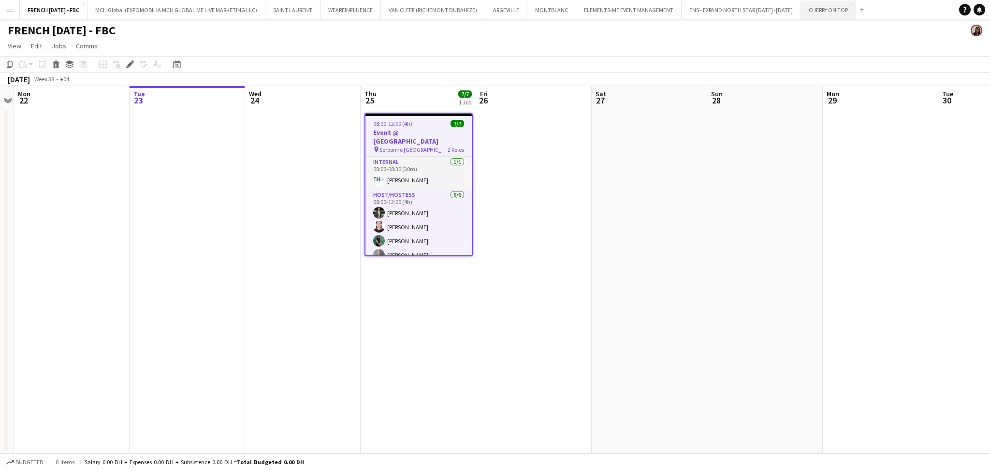
click at [803, 17] on button "CHERRY ON TOP Close" at bounding box center [828, 9] width 55 height 19
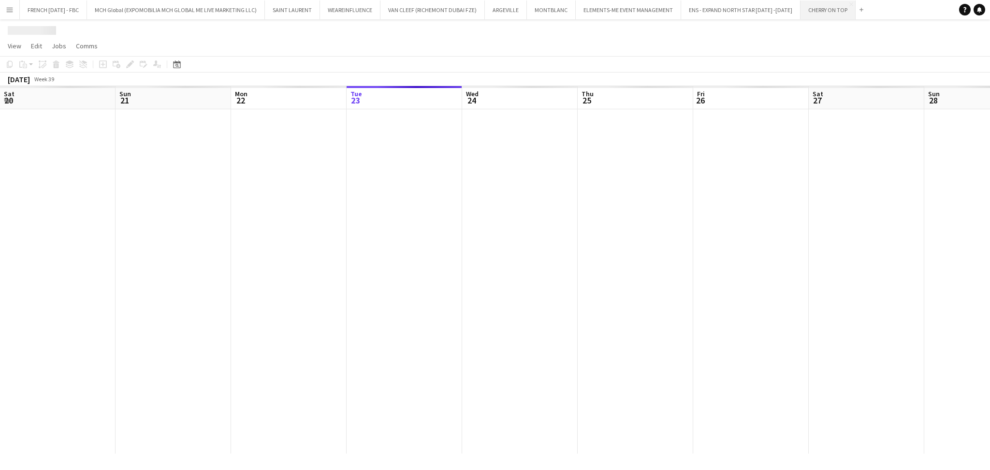
scroll to position [0, 231]
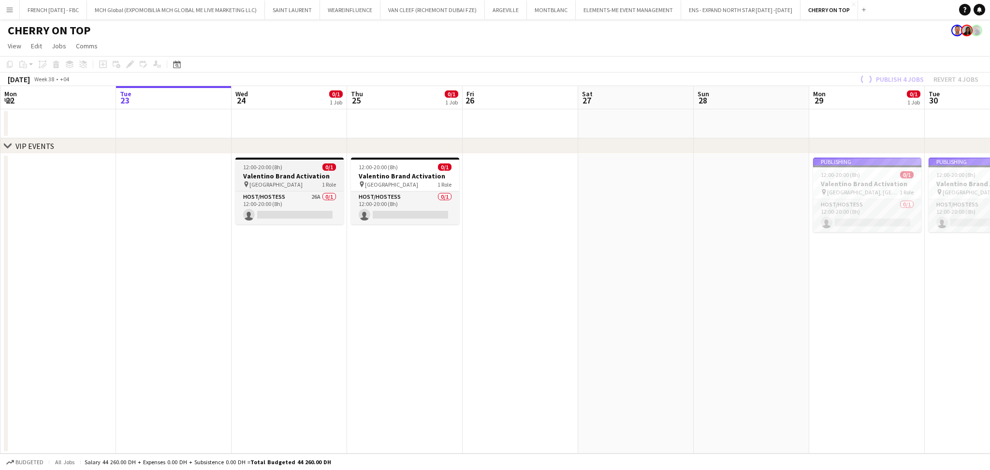
click at [266, 177] on h3 "Valentino Brand Activation" at bounding box center [290, 176] width 108 height 9
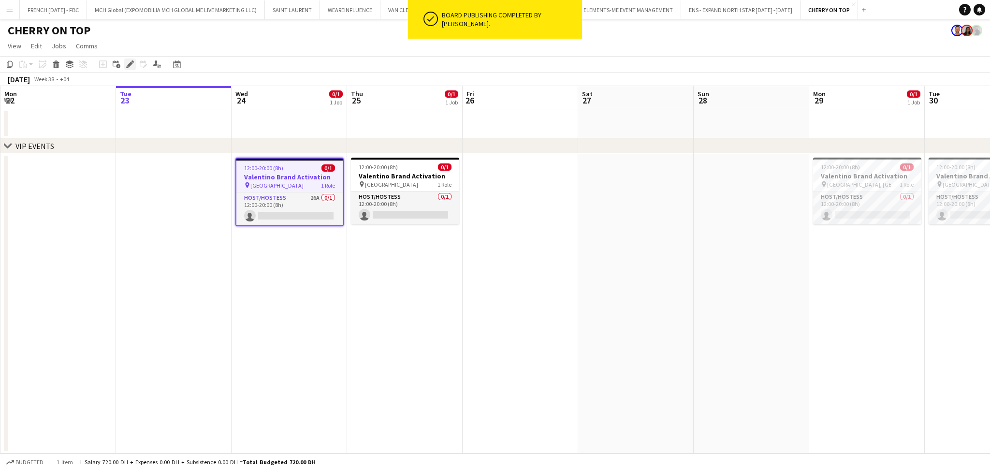
click at [130, 67] on icon "Edit" at bounding box center [130, 64] width 8 height 8
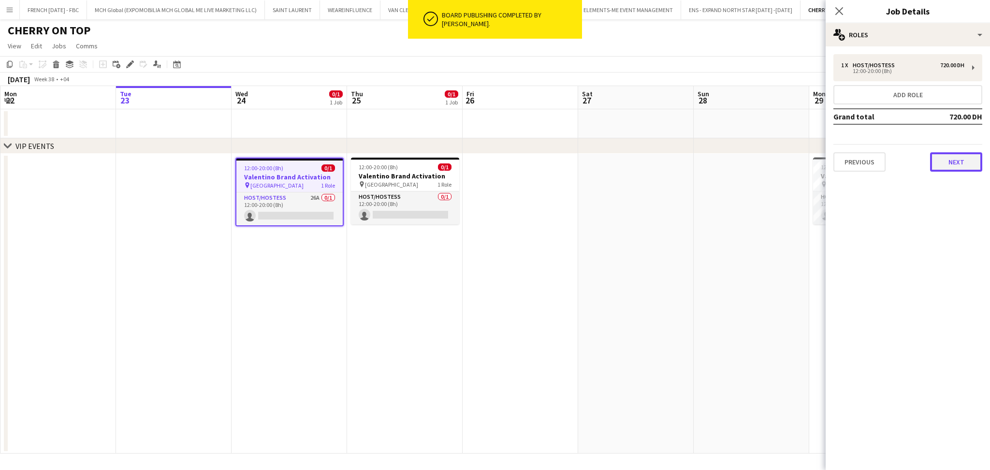
click at [950, 152] on button "Next" at bounding box center [956, 161] width 52 height 19
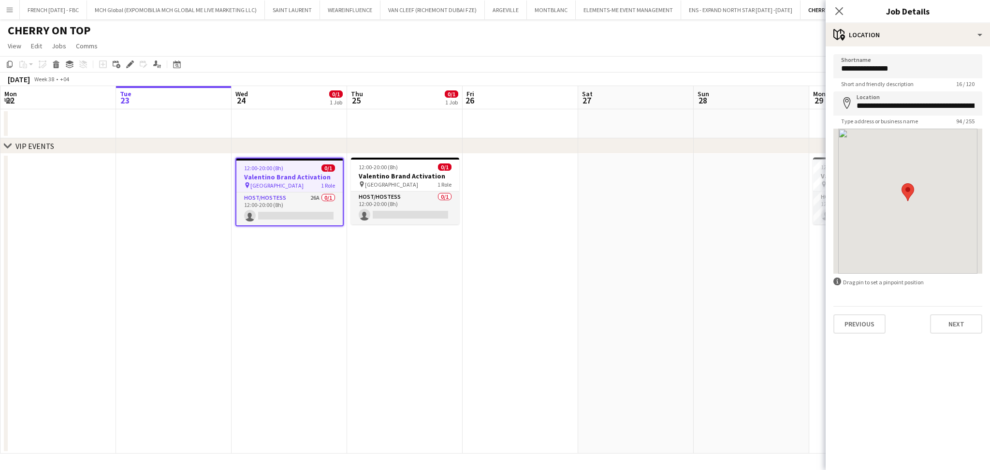
click at [946, 344] on mat-expansion-panel "**********" at bounding box center [908, 258] width 164 height 424
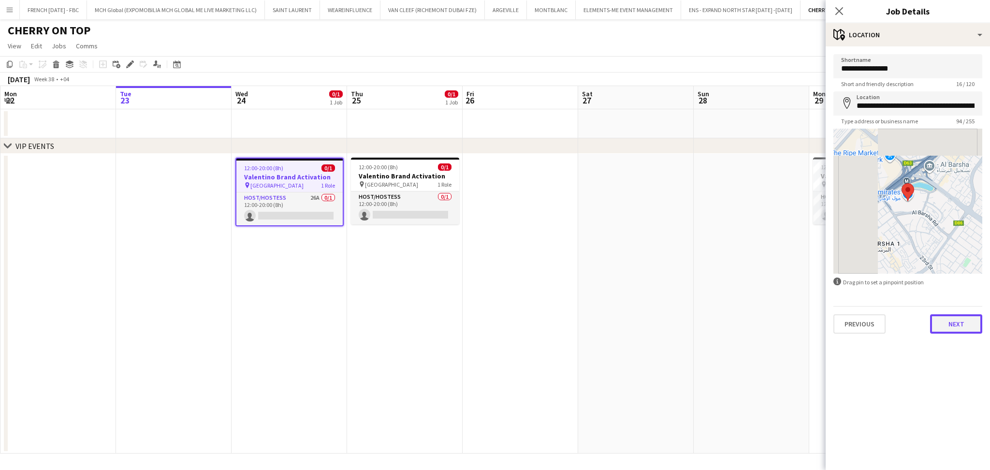
click at [949, 332] on button "Next" at bounding box center [956, 323] width 52 height 19
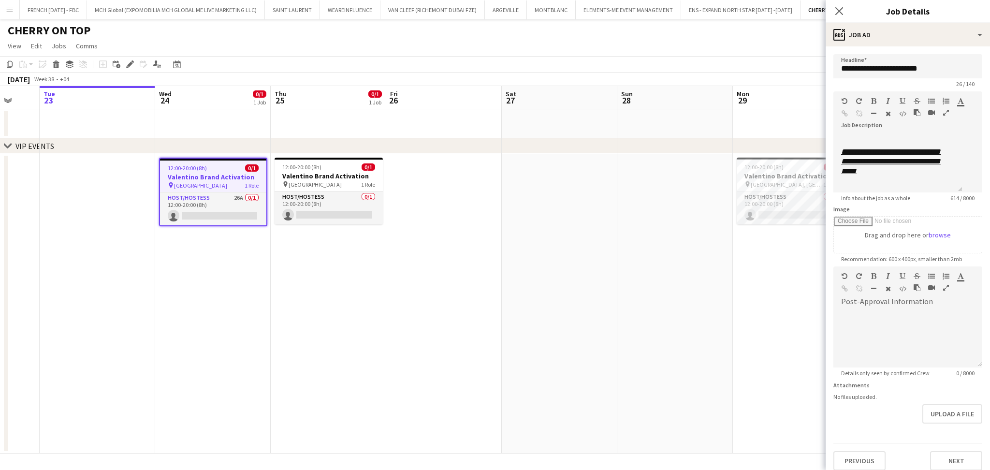
scroll to position [0, 359]
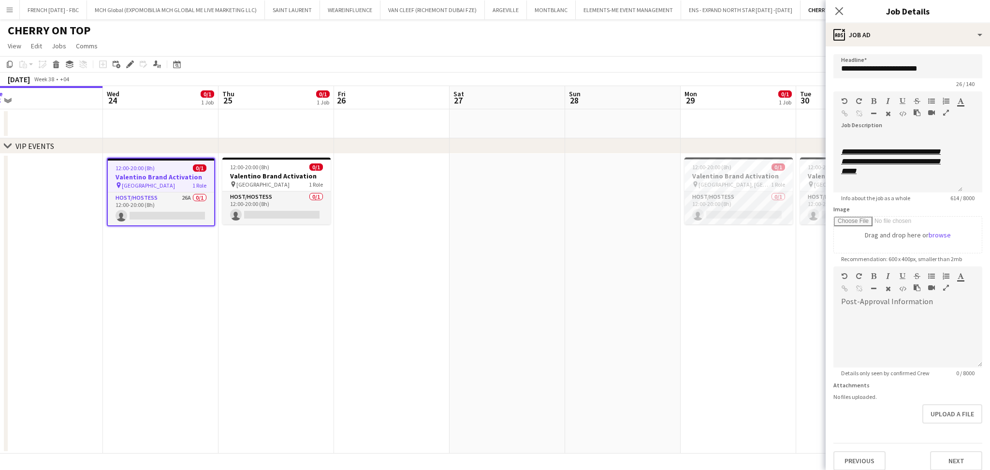
drag, startPoint x: 758, startPoint y: 264, endPoint x: 630, endPoint y: 265, distance: 128.6
click at [630, 265] on app-calendar-viewport "Sat 20 Sun 21 Mon 22 Tue 23 Wed 24 0/1 1 Job Thu 25 0/1 1 Job Fri 26 Sat 27 Sun…" at bounding box center [495, 270] width 990 height 368
click at [626, 236] on app-date-cell at bounding box center [623, 304] width 116 height 300
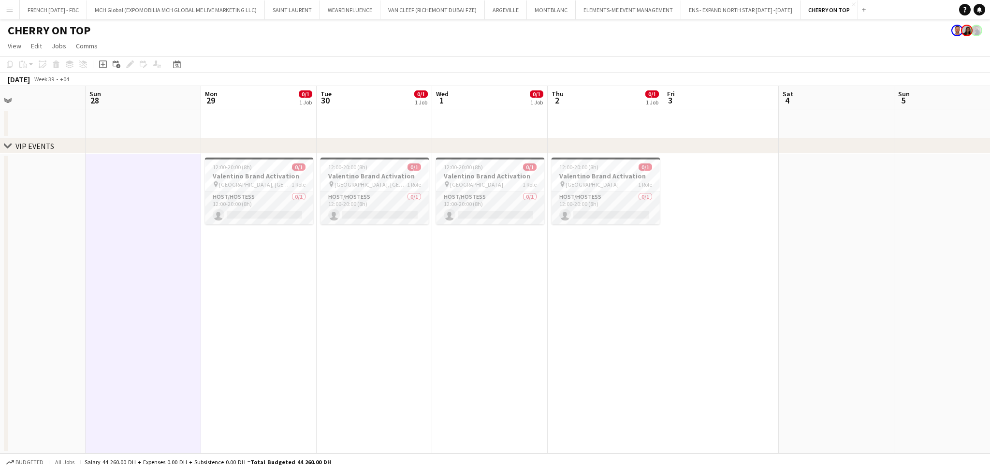
drag, startPoint x: 585, startPoint y: 287, endPoint x: 331, endPoint y: 279, distance: 253.6
click at [331, 279] on app-calendar-viewport "Wed 24 0/1 1 Job Thu 25 0/1 1 Job Fri 26 Sat 27 Sun 28 Mon 29 0/1 1 Job Tue 30 …" at bounding box center [495, 270] width 990 height 368
click at [514, 167] on div "12:00-20:00 (8h) 0/1" at bounding box center [488, 166] width 108 height 7
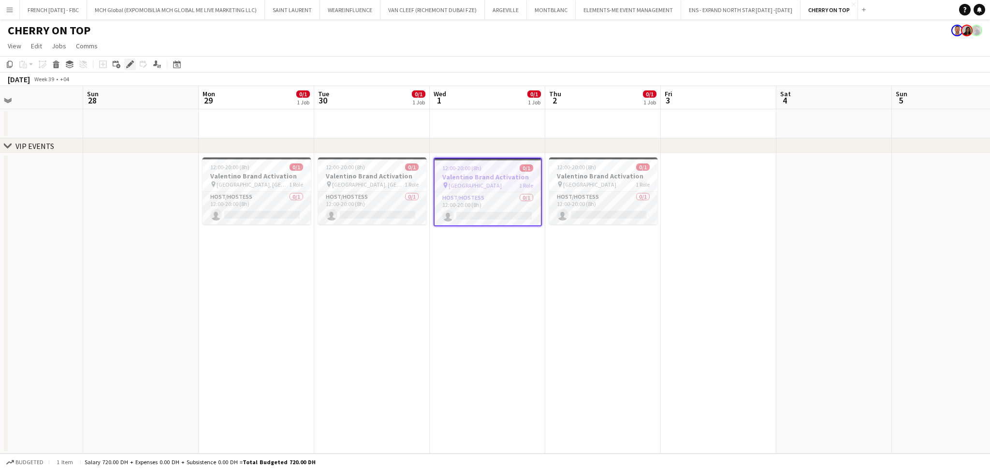
click at [126, 63] on icon "Edit" at bounding box center [130, 64] width 8 height 8
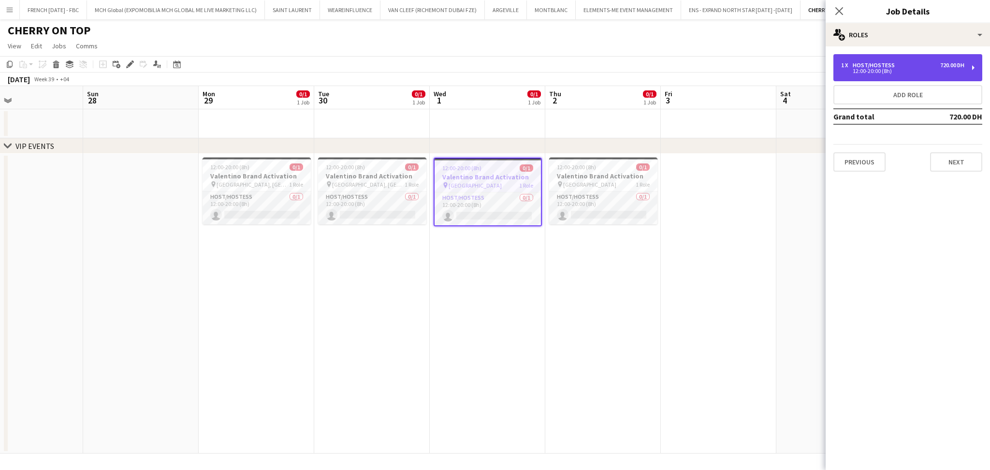
click at [957, 70] on div "12:00-20:00 (8h)" at bounding box center [902, 71] width 123 height 5
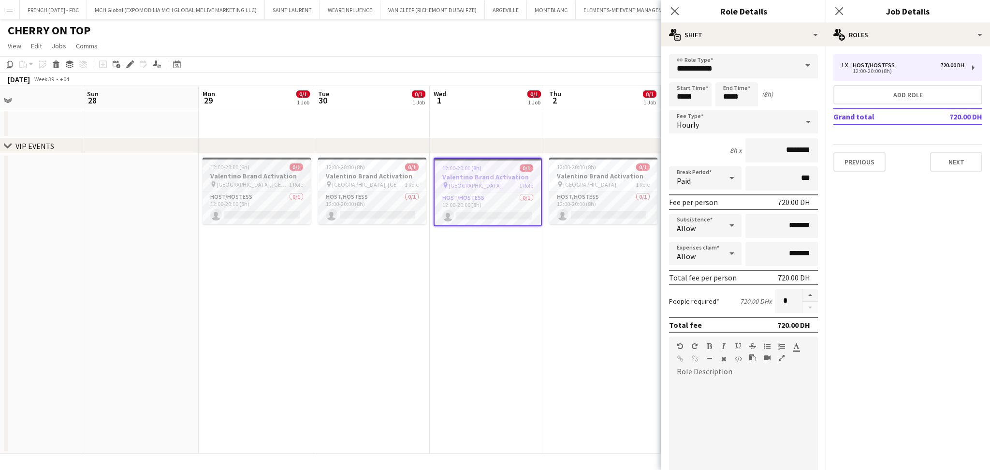
click at [263, 181] on span "[GEOGRAPHIC_DATA], [GEOGRAPHIC_DATA]" at bounding box center [253, 184] width 73 height 7
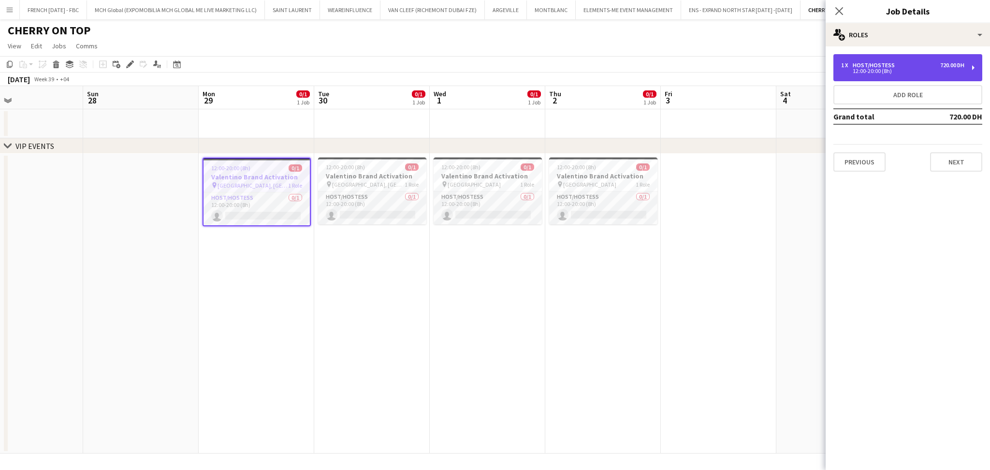
click at [912, 73] on div "12:00-20:00 (8h)" at bounding box center [902, 71] width 123 height 5
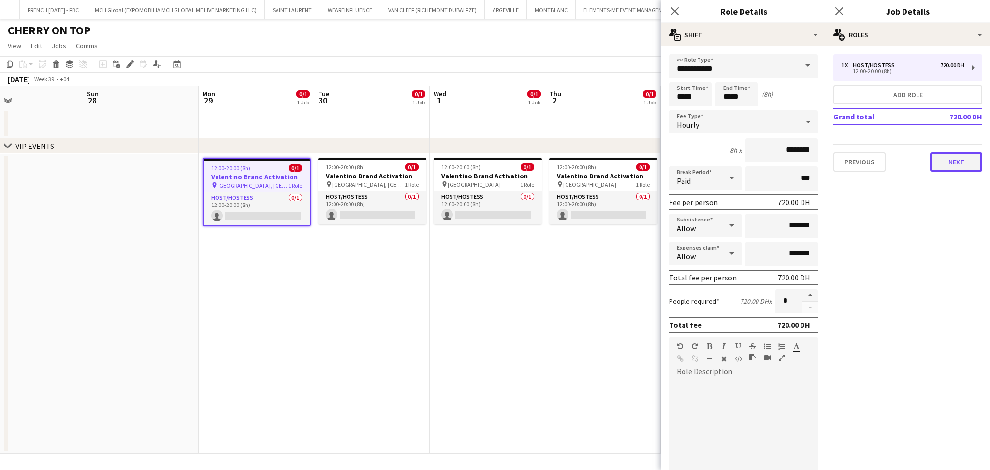
click at [970, 157] on button "Next" at bounding box center [956, 161] width 52 height 19
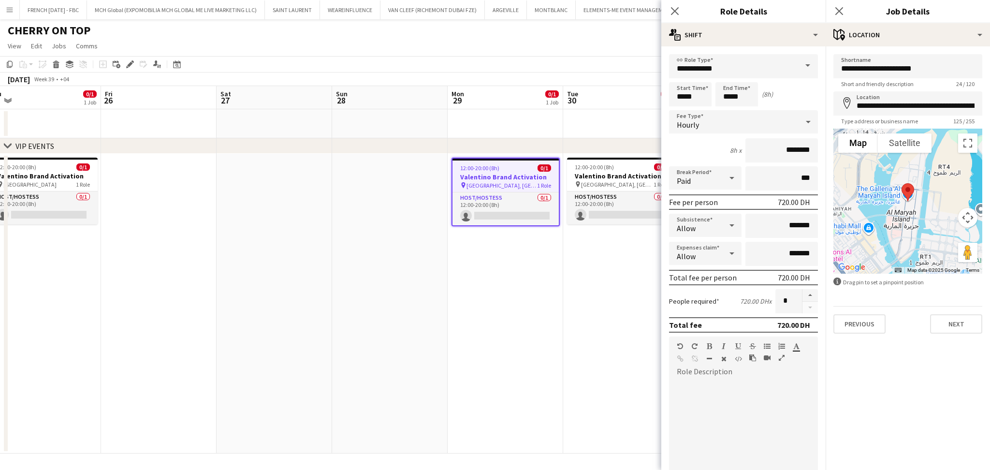
drag, startPoint x: 339, startPoint y: 300, endPoint x: 426, endPoint y: 300, distance: 86.1
click at [426, 300] on app-calendar-viewport "Tue 23 Wed 24 0/1 1 Job Thu 25 0/1 1 Job Fri 26 Sat 27 Sun 28 Mon 29 0/1 1 Job …" at bounding box center [495, 270] width 990 height 368
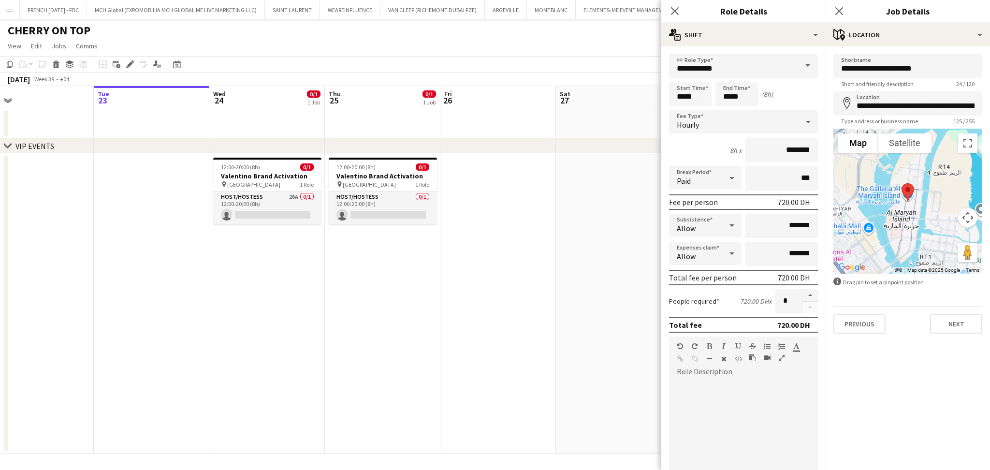
drag, startPoint x: 152, startPoint y: 308, endPoint x: 439, endPoint y: 296, distance: 287.0
click at [459, 306] on app-calendar-viewport "Sat 20 Sun 21 Mon 22 Tue 23 Wed 24 0/1 1 Job Thu 25 0/1 1 Job Fri 26 Sat 27 Sun…" at bounding box center [495, 270] width 990 height 368
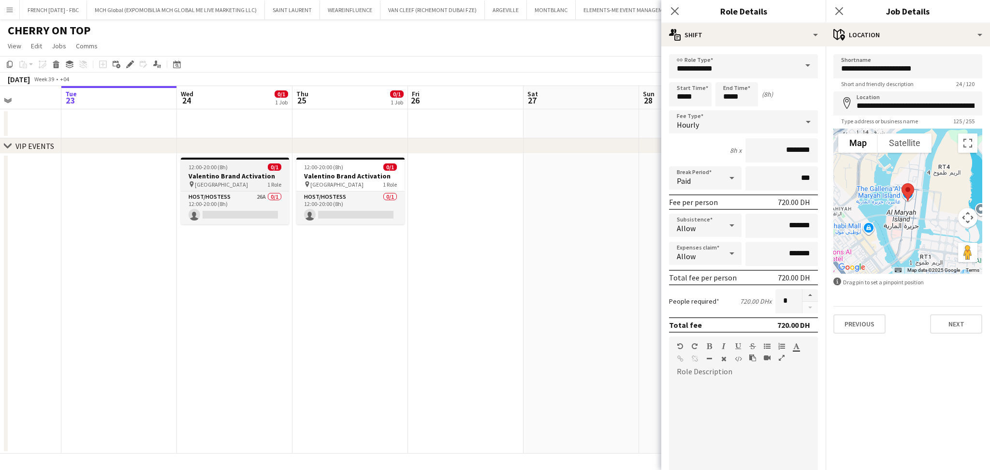
click at [221, 178] on h3 "Valentino Brand Activation" at bounding box center [235, 176] width 108 height 9
type input "**********"
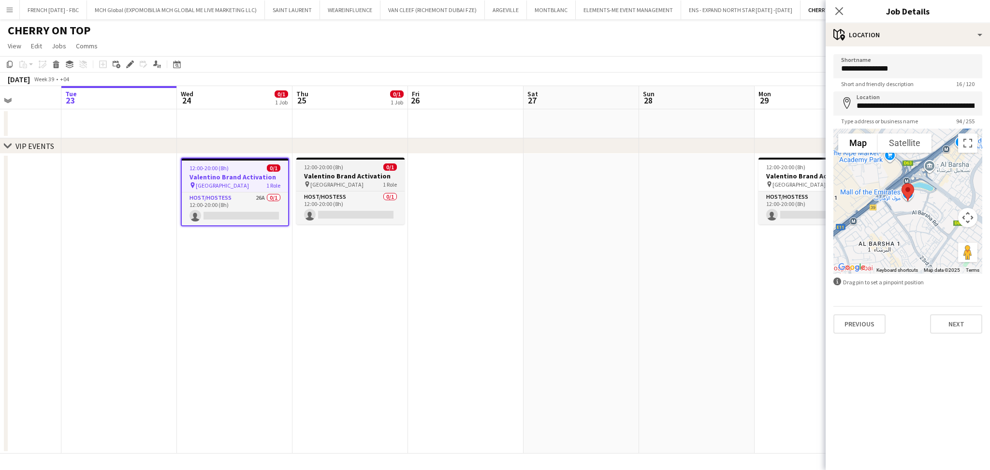
click at [343, 164] on div "12:00-20:00 (8h) 0/1" at bounding box center [350, 166] width 108 height 7
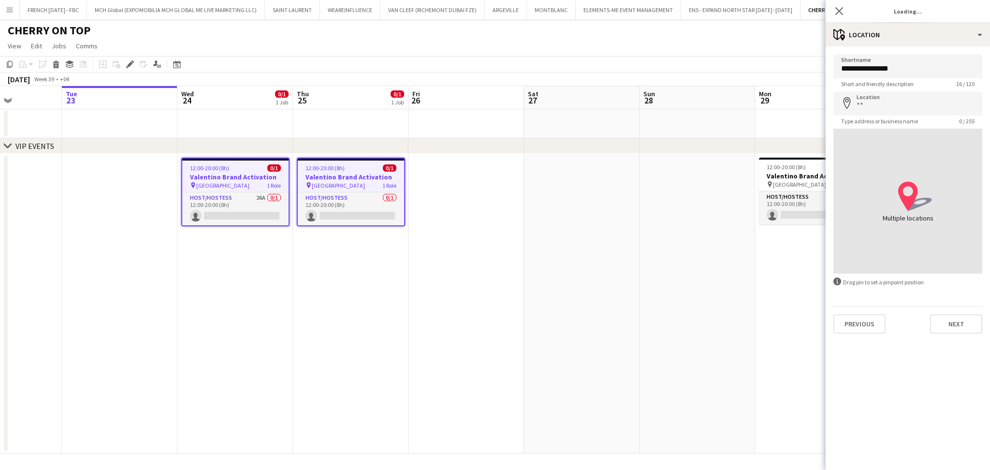
type input "**********"
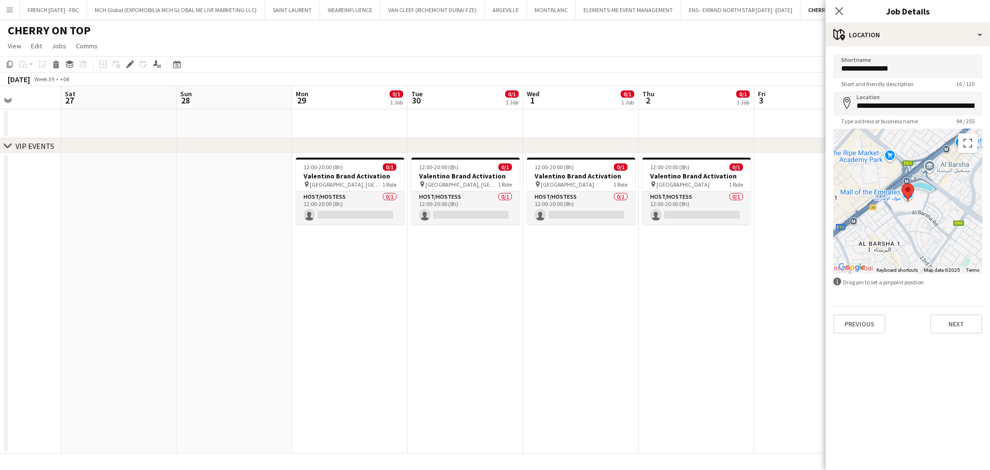
drag, startPoint x: 630, startPoint y: 221, endPoint x: 167, endPoint y: 260, distance: 465.0
click at [167, 260] on app-calendar-viewport "Tue 23 Wed 24 0/1 1 Job Thu 25 0/1 1 Job Fri 26 Sat 27 Sun 28 Mon 29 0/1 1 Job …" at bounding box center [495, 270] width 990 height 368
click at [357, 172] on h3 "Valentino Brand Activation" at bounding box center [350, 176] width 108 height 9
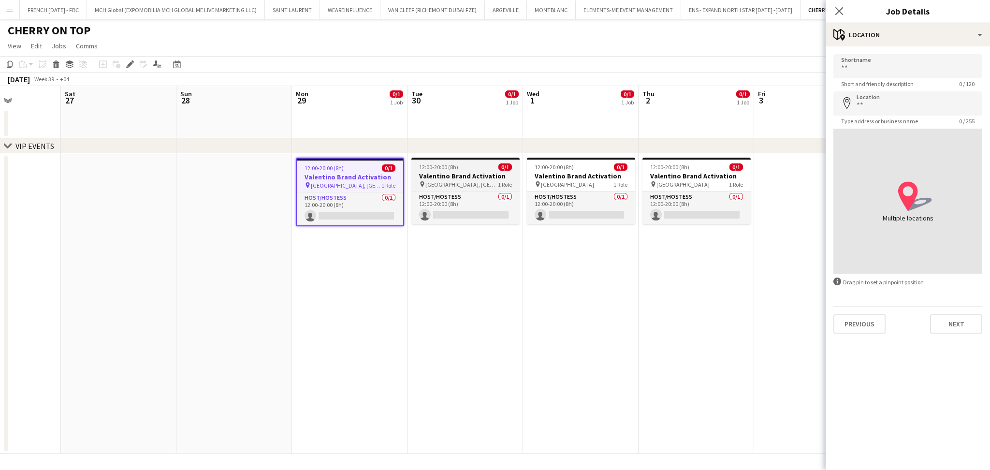
drag, startPoint x: 453, startPoint y: 173, endPoint x: 492, endPoint y: 174, distance: 39.2
click at [454, 173] on h3 "Valentino Brand Activation" at bounding box center [466, 176] width 108 height 9
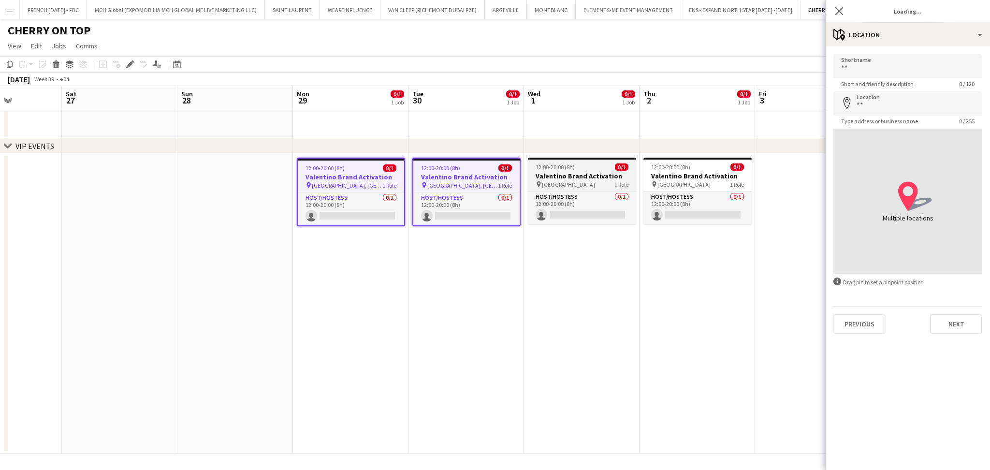
click at [559, 174] on h3 "Valentino Brand Activation" at bounding box center [582, 176] width 108 height 9
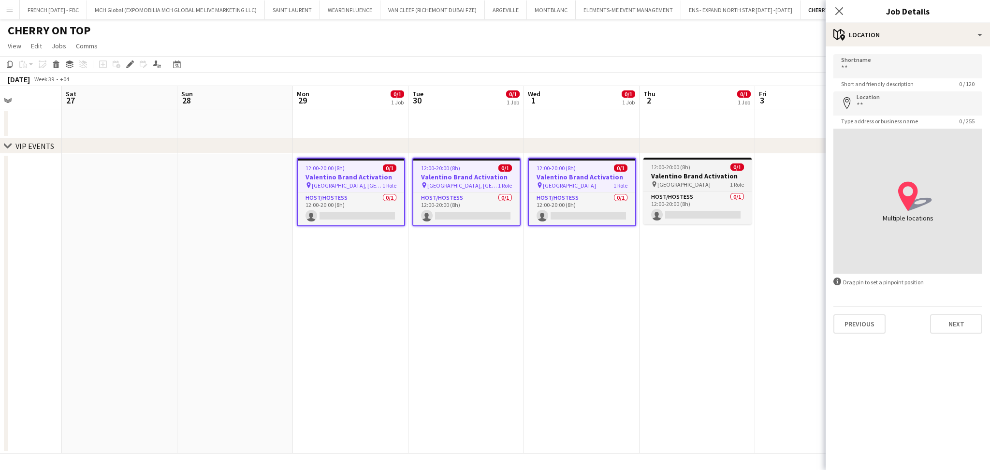
click at [701, 181] on div "pin [GEOGRAPHIC_DATA] 1 Role" at bounding box center [698, 184] width 108 height 8
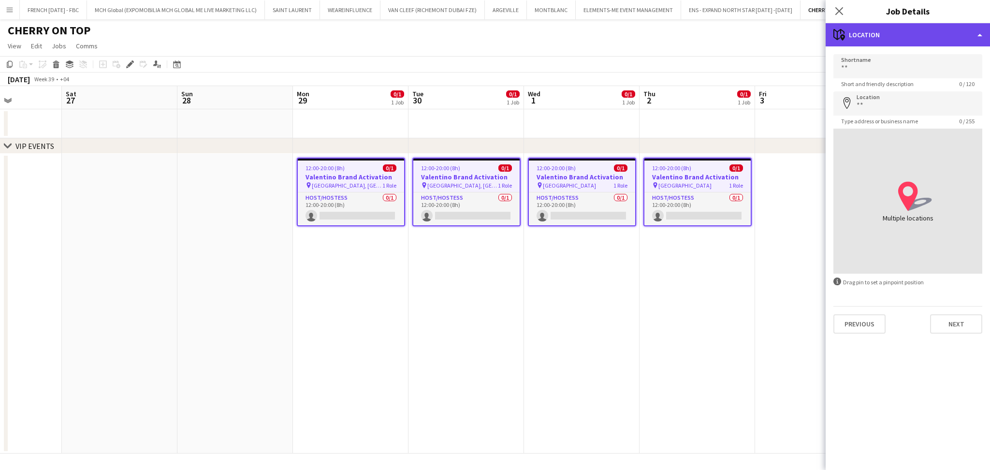
click at [917, 25] on div "maps-pin-1 Location" at bounding box center [908, 34] width 164 height 23
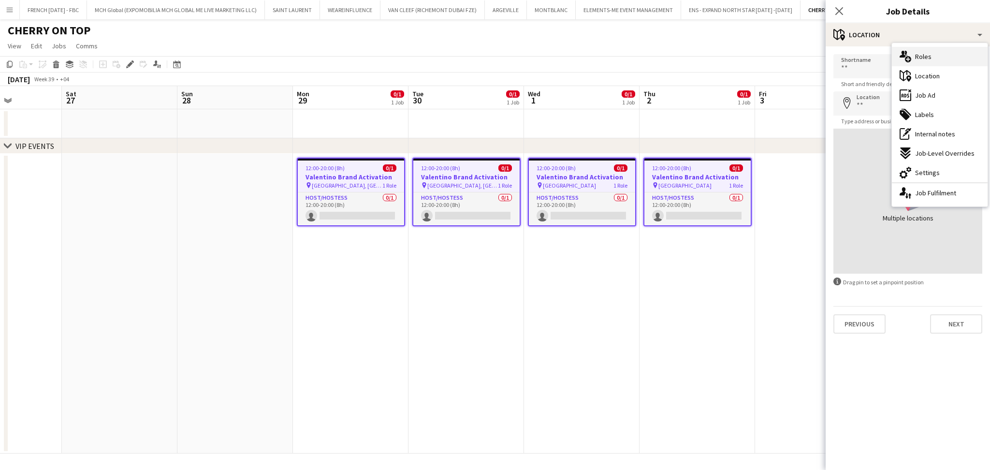
click at [924, 60] on span "Roles" at bounding box center [923, 56] width 16 height 9
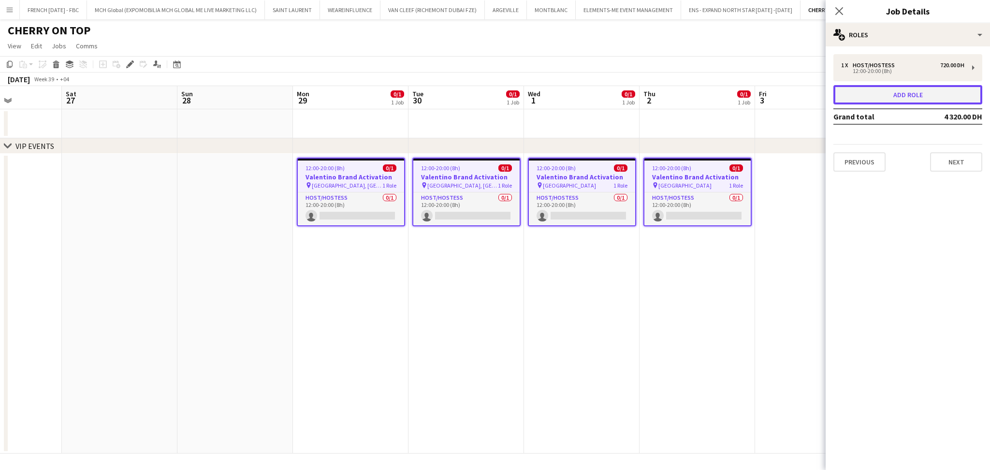
click at [913, 102] on button "Add role" at bounding box center [908, 94] width 149 height 19
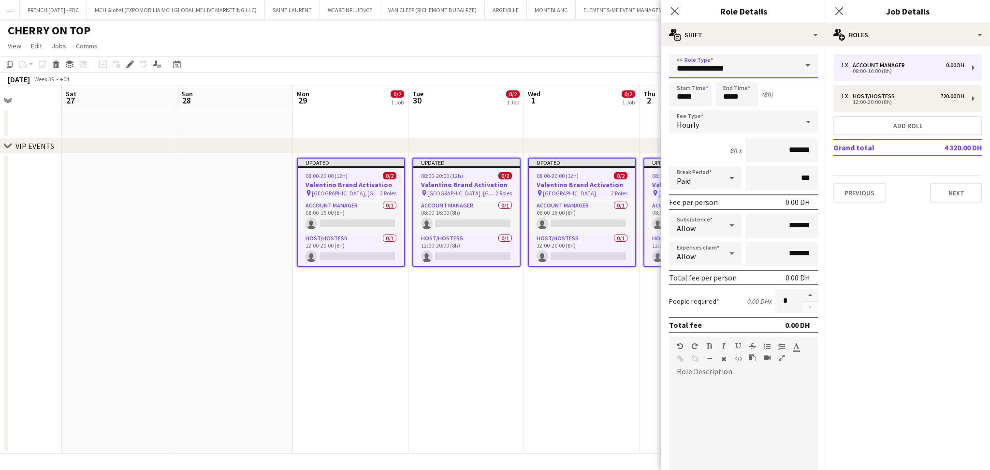
drag, startPoint x: 764, startPoint y: 67, endPoint x: 591, endPoint y: 65, distance: 172.7
click at [589, 67] on body "Menu Boards Boards Boards All jobs Status Workforce Workforce My Workforce Recr…" at bounding box center [495, 235] width 990 height 470
type input "********"
drag, startPoint x: 701, startPoint y: 95, endPoint x: 649, endPoint y: 89, distance: 52.6
click at [649, 89] on body "Menu Boards Boards Boards All jobs Status Workforce Workforce My Workforce Recr…" at bounding box center [495, 235] width 990 height 470
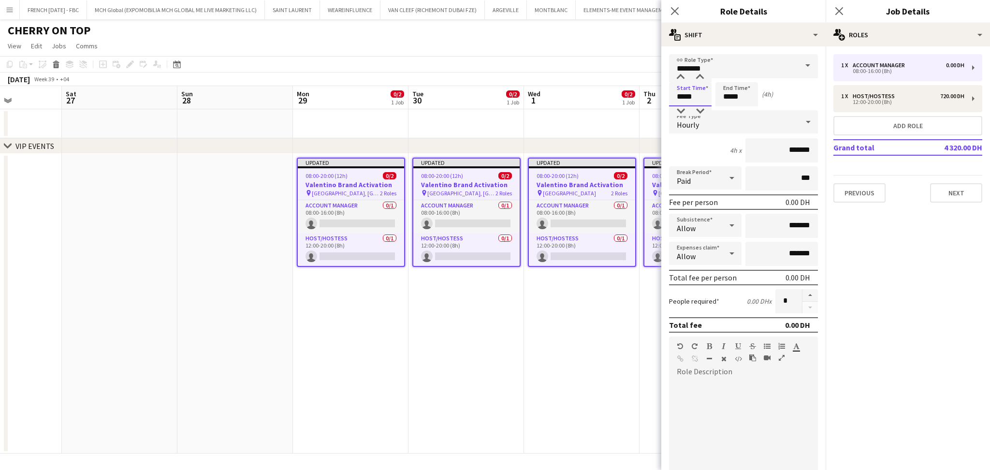
type input "*****"
click at [737, 112] on div at bounding box center [746, 111] width 19 height 10
click at [749, 76] on div at bounding box center [746, 78] width 19 height 10
type input "*****"
click at [756, 119] on div "Hourly" at bounding box center [734, 121] width 130 height 23
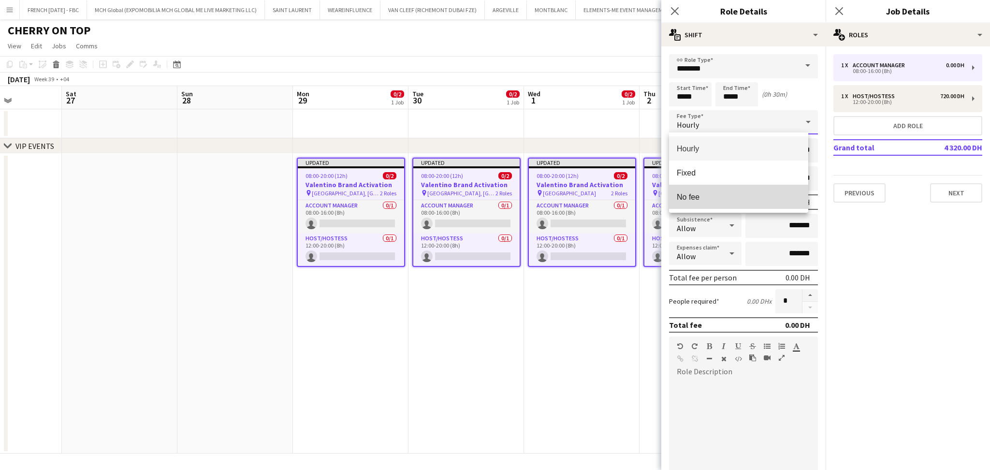
click at [744, 192] on span "No fee" at bounding box center [739, 196] width 124 height 9
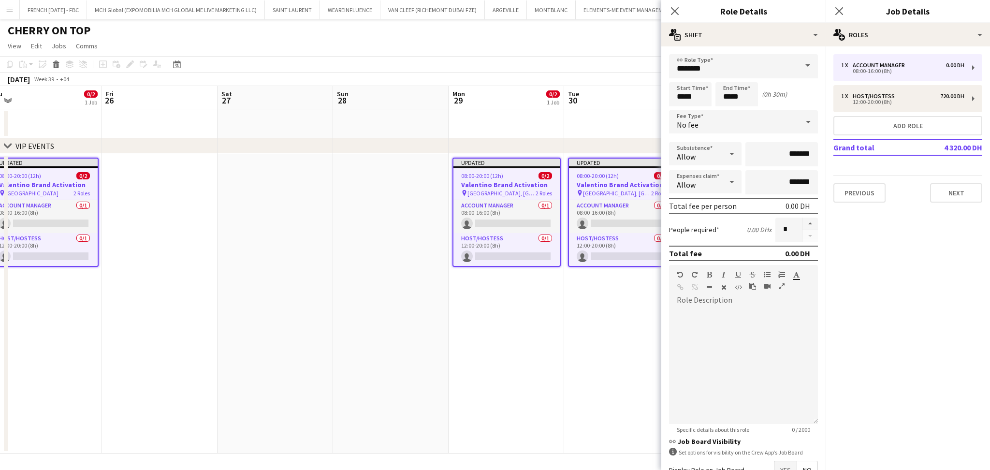
drag, startPoint x: 350, startPoint y: 305, endPoint x: 726, endPoint y: 306, distance: 375.8
click at [731, 306] on body "Menu Boards Boards Boards All jobs Status Workforce Workforce My Workforce Recr…" at bounding box center [495, 235] width 990 height 470
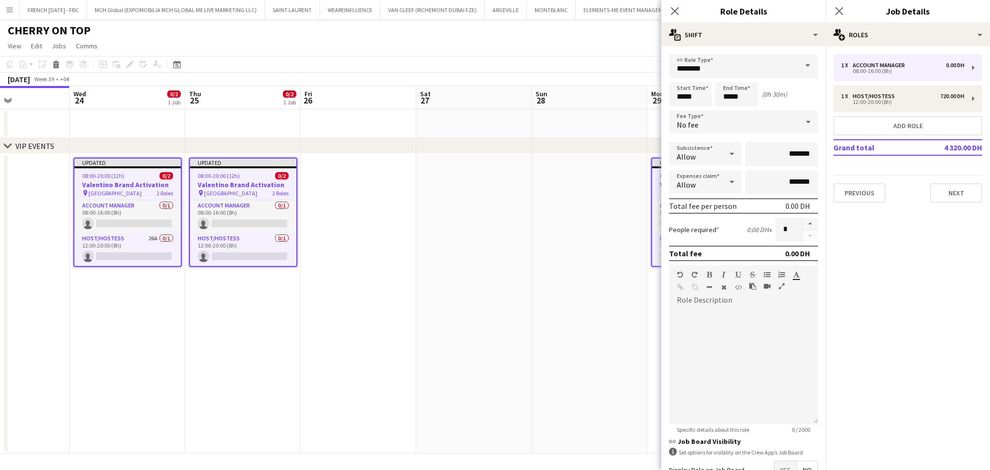
scroll to position [0, 240]
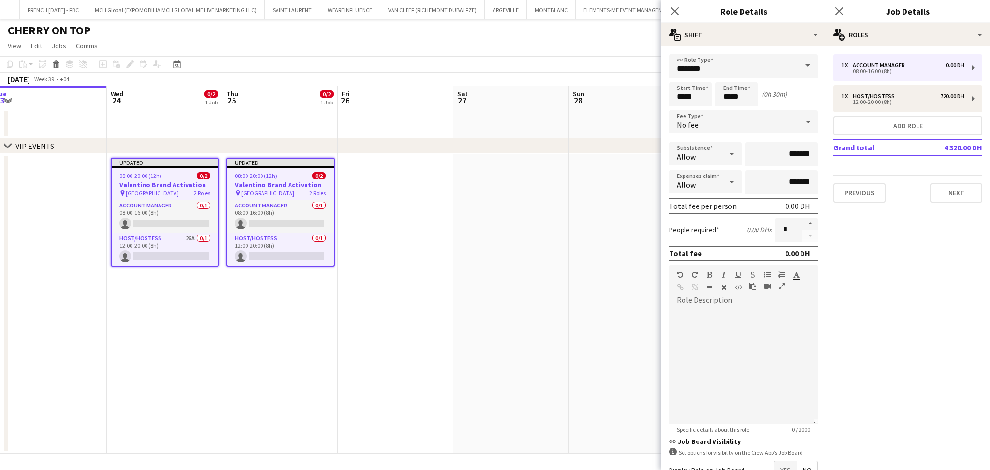
drag, startPoint x: 276, startPoint y: 322, endPoint x: 397, endPoint y: 321, distance: 120.9
click at [397, 321] on app-calendar-viewport "Sun 21 Mon 22 Tue 23 Wed 24 0/2 1 Job Thu 25 0/2 1 Job Fri 26 Sat 27 Sun 28 Mon…" at bounding box center [495, 270] width 990 height 368
click at [177, 221] on app-card-role "Account Manager 0/1 08:00-16:00 (8h) single-neutral-actions" at bounding box center [165, 216] width 106 height 33
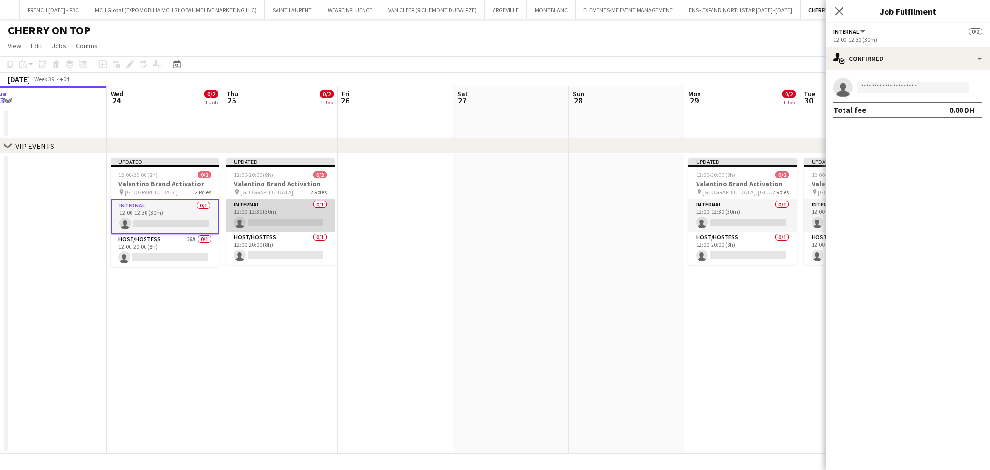
click at [276, 219] on app-card-role "Internal 0/1 12:00-12:30 (30m) single-neutral-actions" at bounding box center [280, 215] width 108 height 33
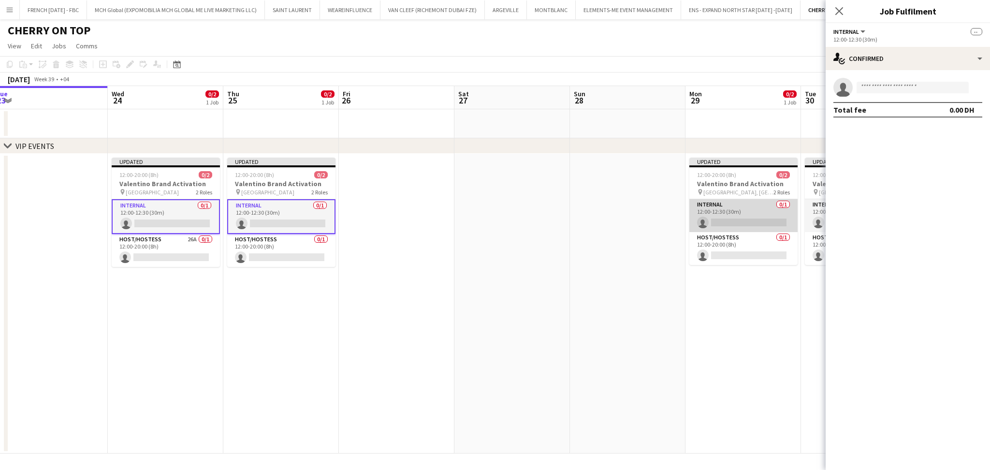
click at [731, 219] on app-card-role "Internal 0/1 12:00-12:30 (30m) single-neutral-actions" at bounding box center [744, 215] width 108 height 33
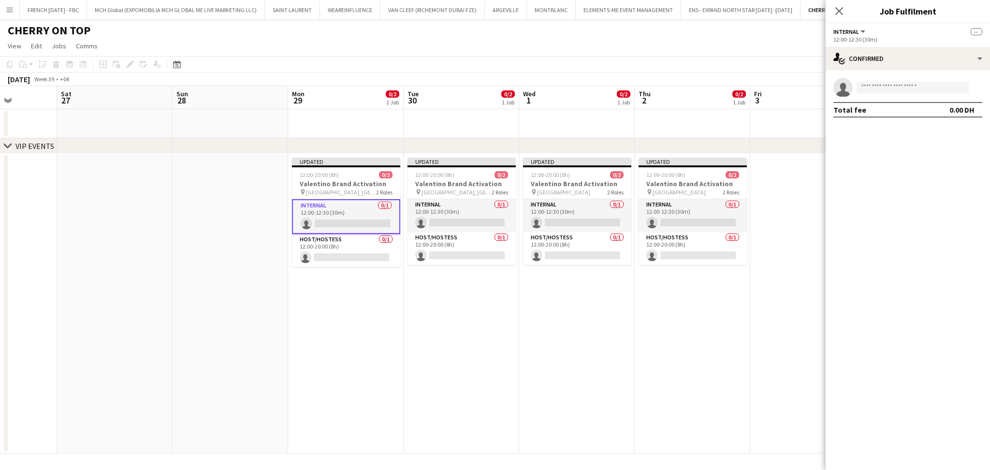
drag, startPoint x: 641, startPoint y: 351, endPoint x: 393, endPoint y: 342, distance: 248.2
click at [393, 342] on app-calendar-viewport "Tue 23 Wed 24 0/2 1 Job Thu 25 0/2 1 Job Fri 26 Sat 27 Sun 28 Mon 29 0/2 1 Job …" at bounding box center [495, 270] width 990 height 368
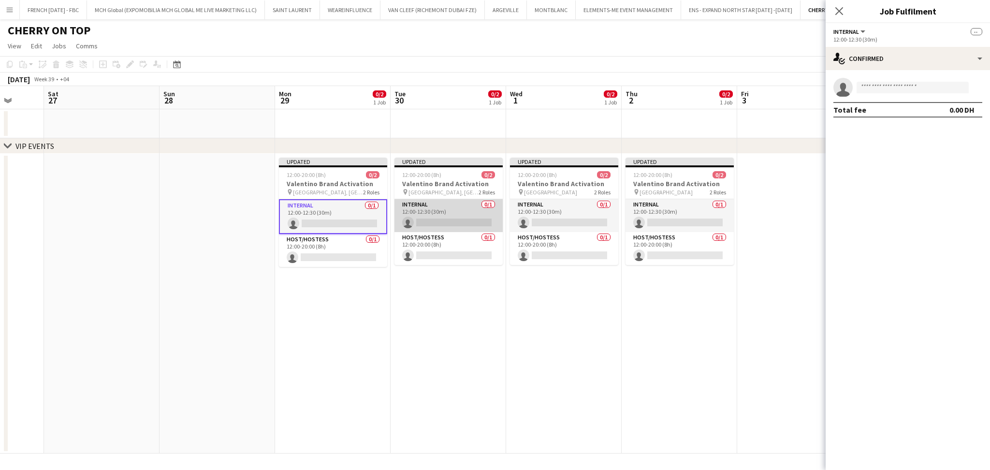
click at [446, 213] on app-card-role "Internal 0/1 12:00-12:30 (30m) single-neutral-actions" at bounding box center [449, 215] width 108 height 33
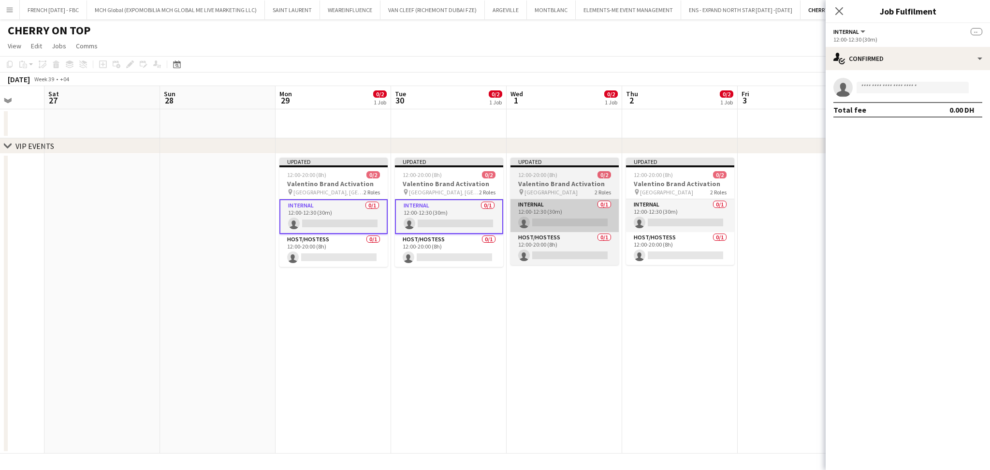
drag, startPoint x: 546, startPoint y: 221, endPoint x: 558, endPoint y: 222, distance: 11.3
click at [547, 221] on app-card-role "Internal 0/1 12:00-12:30 (30m) single-neutral-actions" at bounding box center [565, 215] width 108 height 33
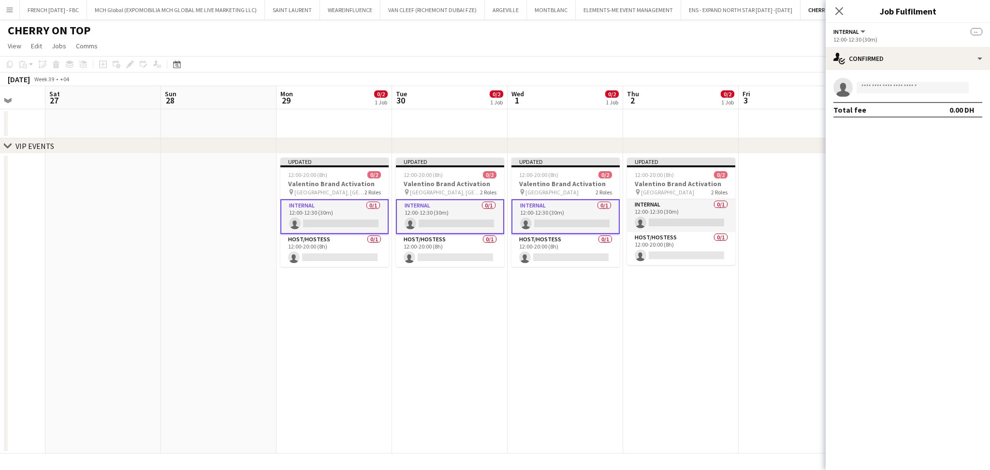
drag, startPoint x: 665, startPoint y: 224, endPoint x: 840, endPoint y: 176, distance: 180.6
click at [669, 224] on app-calendar-viewport "Tue 23 Wed 24 0/2 1 Job Thu 25 0/2 1 Job Fri 26 Sat 27 Sun 28 Mon 29 0/2 1 Job …" at bounding box center [495, 270] width 990 height 368
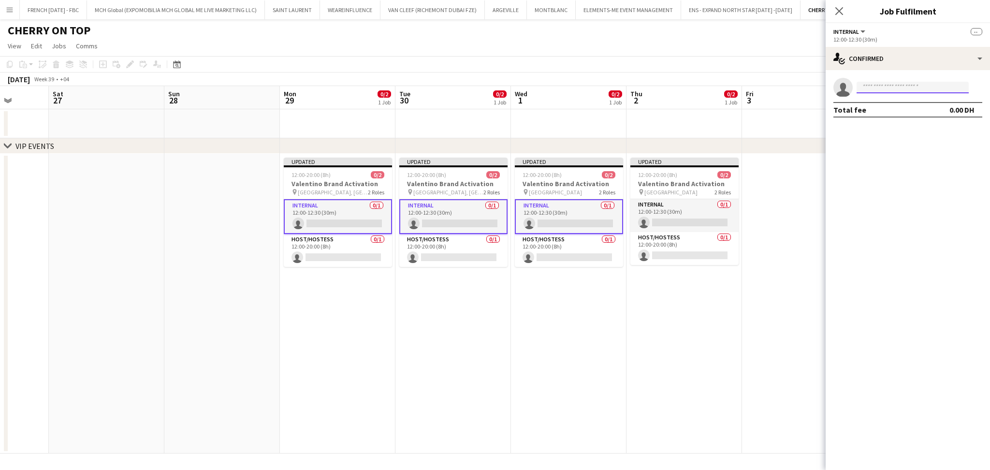
click at [897, 86] on input at bounding box center [913, 88] width 112 height 12
click at [678, 213] on app-card-role "Internal 0/1 12:00-12:30 (30m) single-neutral-actions" at bounding box center [685, 215] width 108 height 33
click at [952, 89] on input at bounding box center [913, 88] width 112 height 12
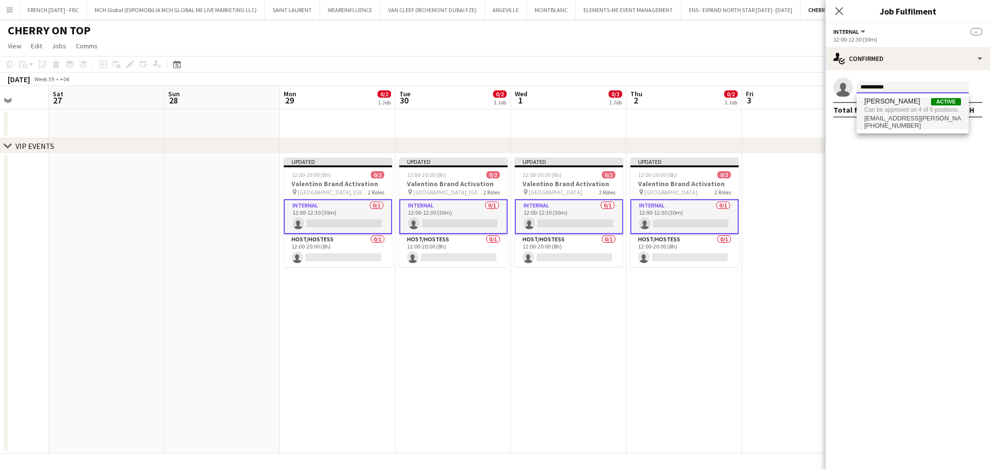
type input "**********"
click at [914, 118] on span "[EMAIL_ADDRESS][PERSON_NAME][DOMAIN_NAME]" at bounding box center [913, 119] width 97 height 8
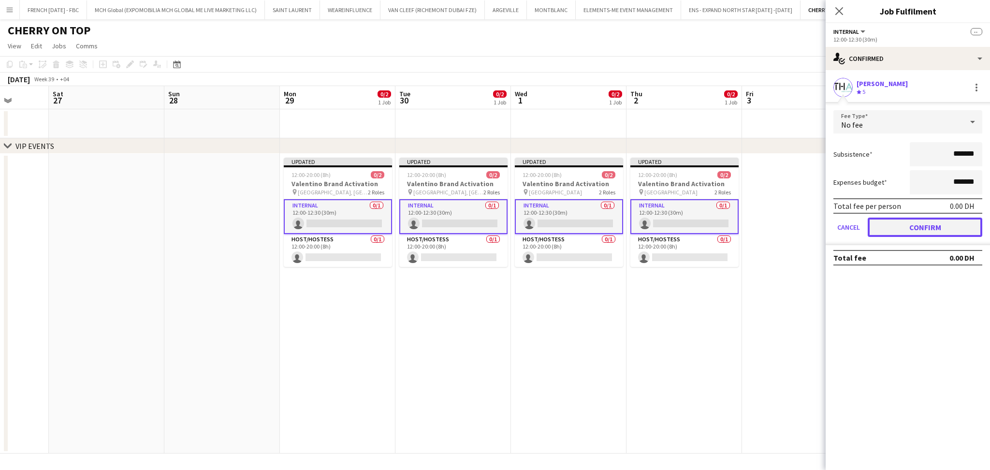
click at [896, 228] on button "Confirm" at bounding box center [925, 227] width 115 height 19
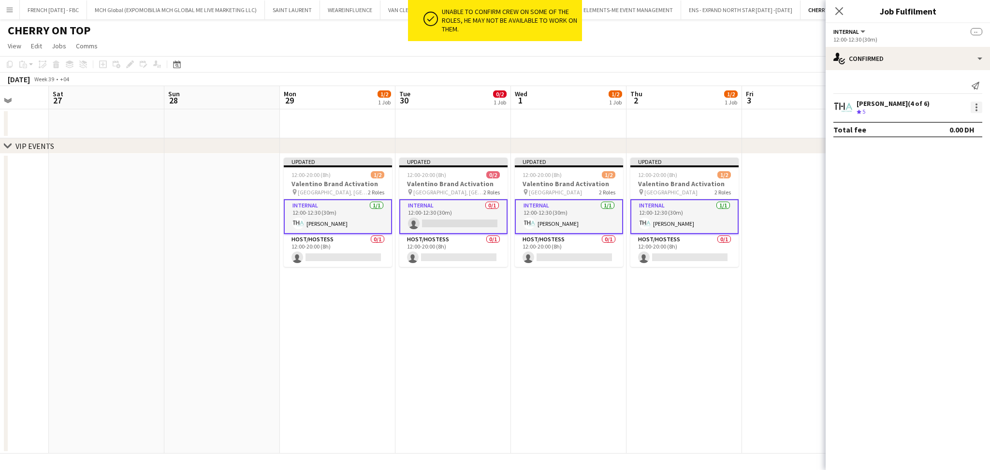
click at [976, 108] on div at bounding box center [977, 108] width 12 height 12
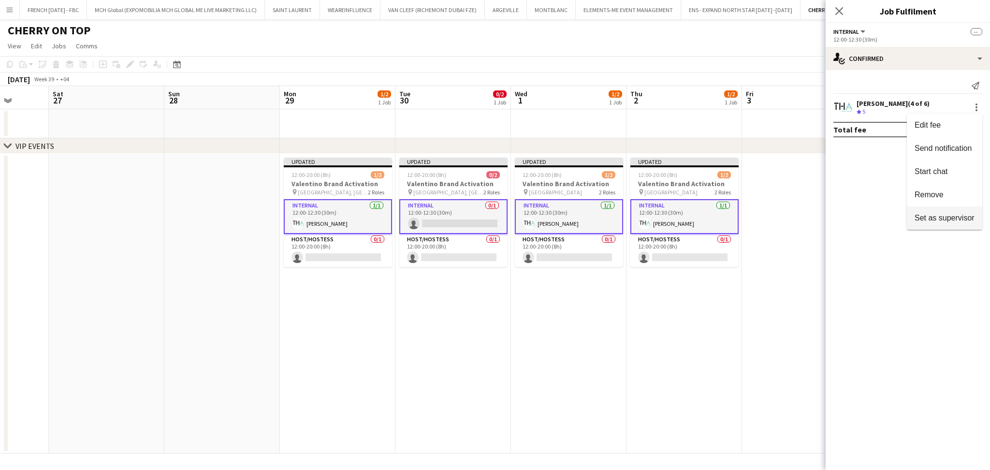
click at [945, 217] on span "Set as supervisor" at bounding box center [945, 218] width 60 height 8
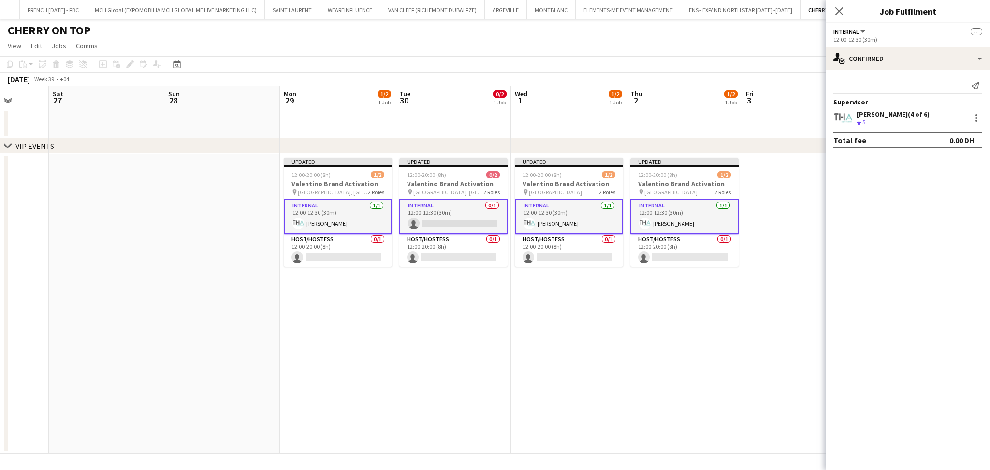
click at [780, 220] on app-date-cell at bounding box center [800, 304] width 116 height 300
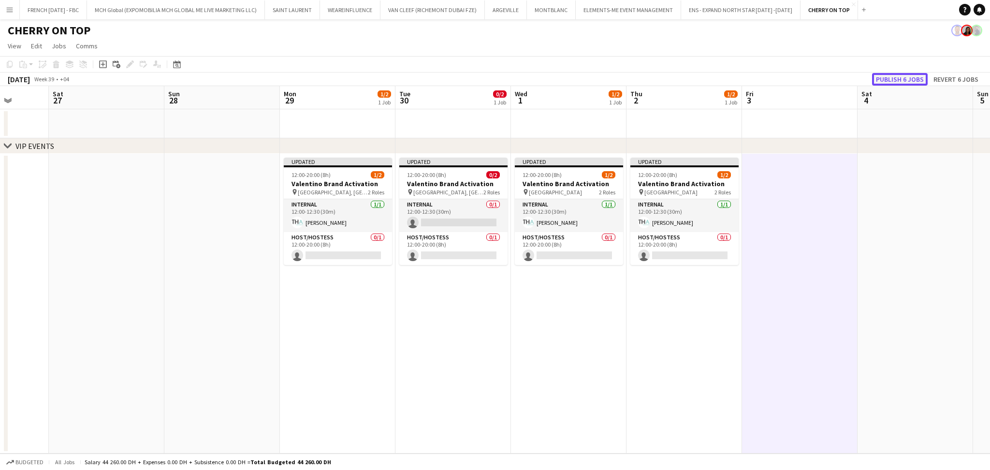
click at [896, 74] on button "Publish 6 jobs" at bounding box center [900, 79] width 56 height 13
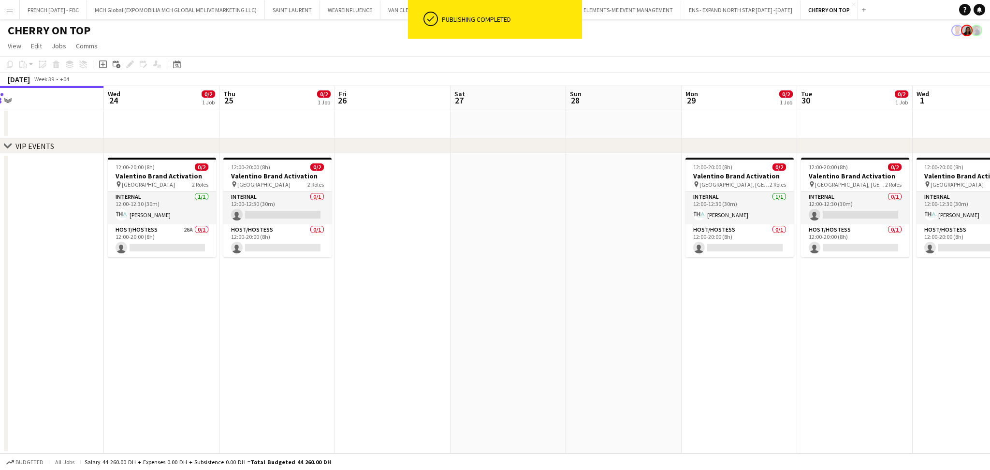
drag, startPoint x: 200, startPoint y: 343, endPoint x: 579, endPoint y: 348, distance: 379.2
click at [610, 342] on app-calendar-viewport "Sun 21 Mon 22 Tue 23 Wed 24 0/2 1 Job Thu 25 0/2 1 Job Fri 26 Sat 27 Sun 28 Mon…" at bounding box center [495, 270] width 990 height 368
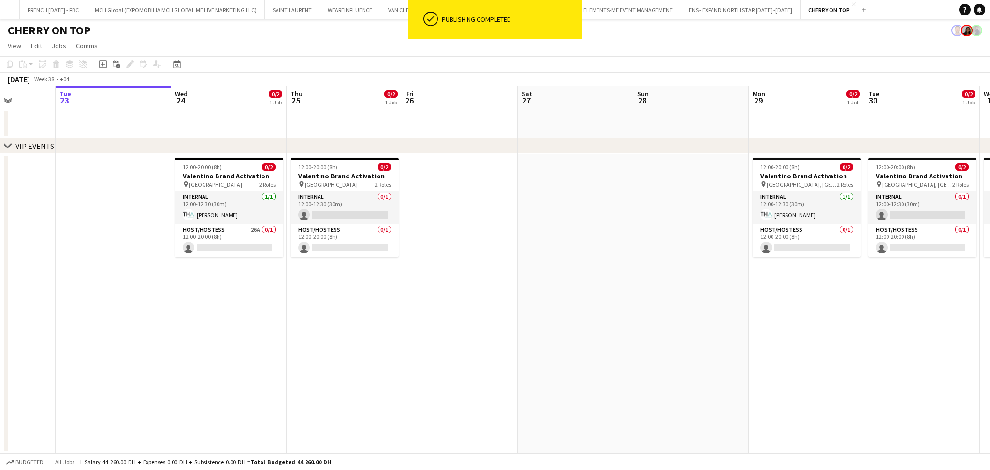
scroll to position [0, 310]
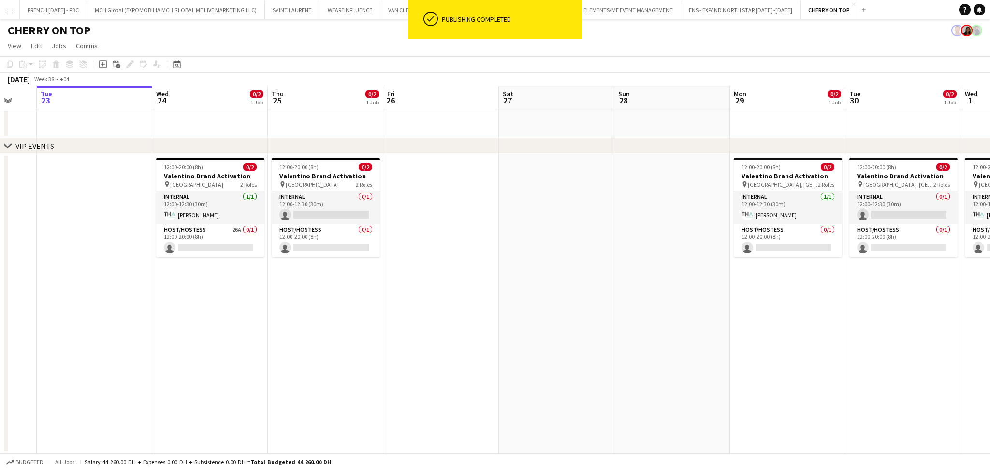
drag, startPoint x: 343, startPoint y: 367, endPoint x: 383, endPoint y: 356, distance: 40.5
click at [383, 358] on app-calendar-viewport "Sat 20 Sun 21 Mon 22 Tue 23 Wed 24 0/2 1 Job Thu 25 0/2 1 Job Fri 26 Sat 27 Sun…" at bounding box center [495, 270] width 990 height 368
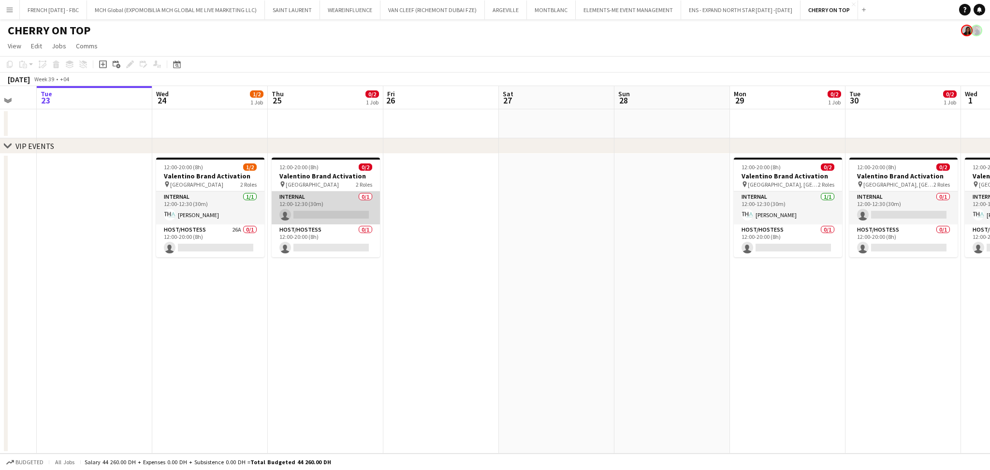
click at [345, 212] on app-card-role "Internal 0/1 12:00-12:30 (30m) single-neutral-actions" at bounding box center [326, 208] width 108 height 33
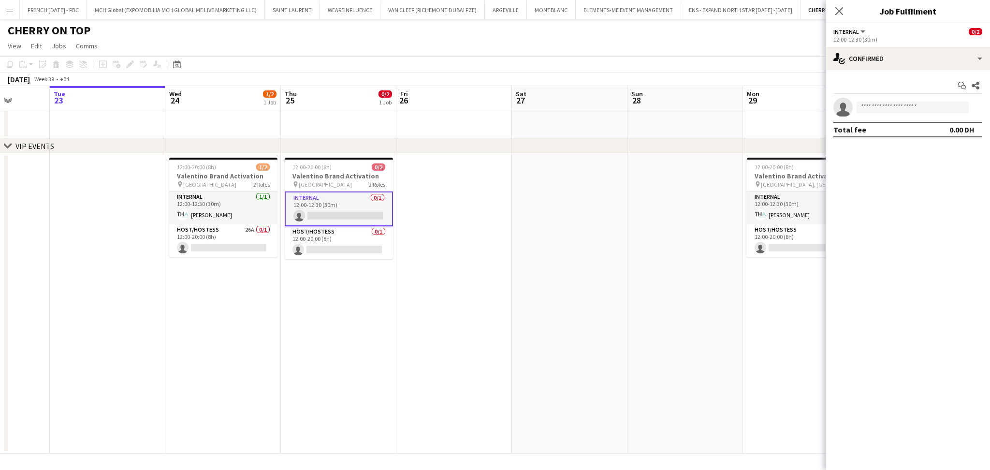
scroll to position [0, 441]
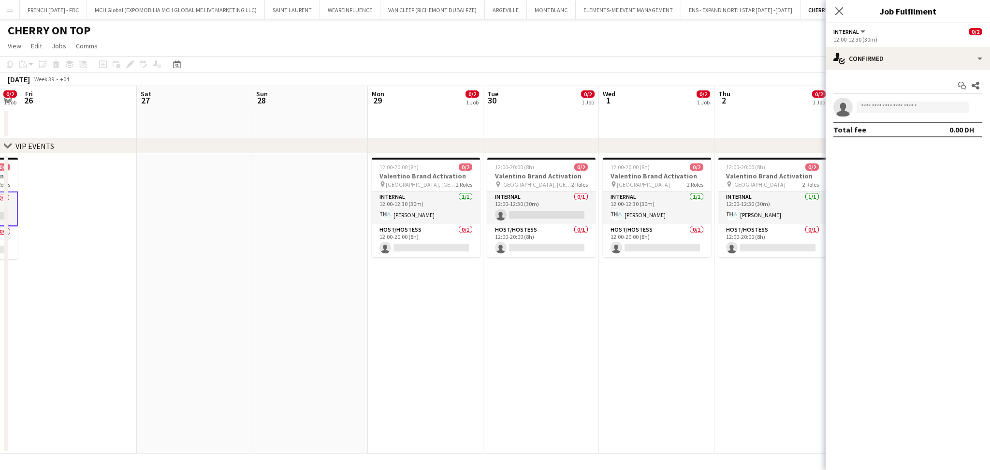
drag, startPoint x: 602, startPoint y: 322, endPoint x: 240, endPoint y: 303, distance: 362.7
click at [240, 303] on app-calendar-viewport "Mon 22 Tue 23 Wed 24 1/2 1 Job Thu 25 0/2 1 Job Fri 26 Sat 27 Sun 28 Mon 29 0/2…" at bounding box center [495, 270] width 990 height 368
click at [339, 292] on app-date-cell at bounding box center [310, 304] width 116 height 300
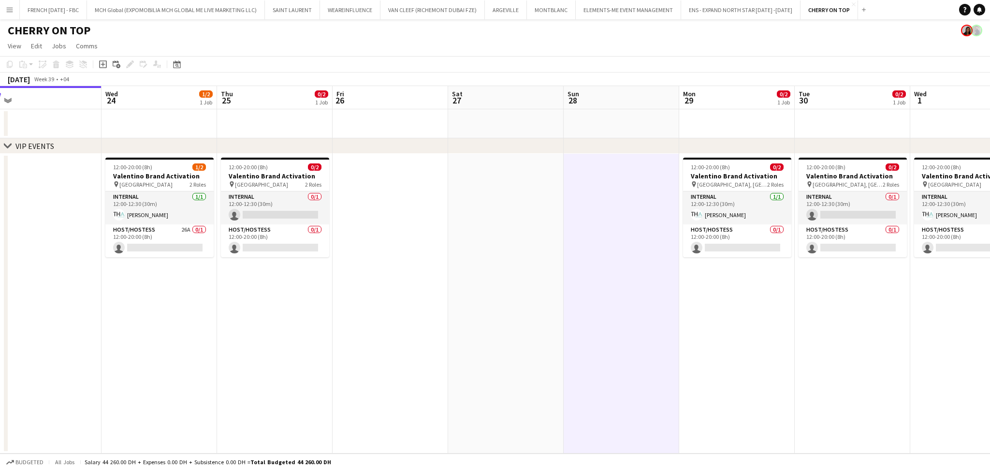
scroll to position [0, 283]
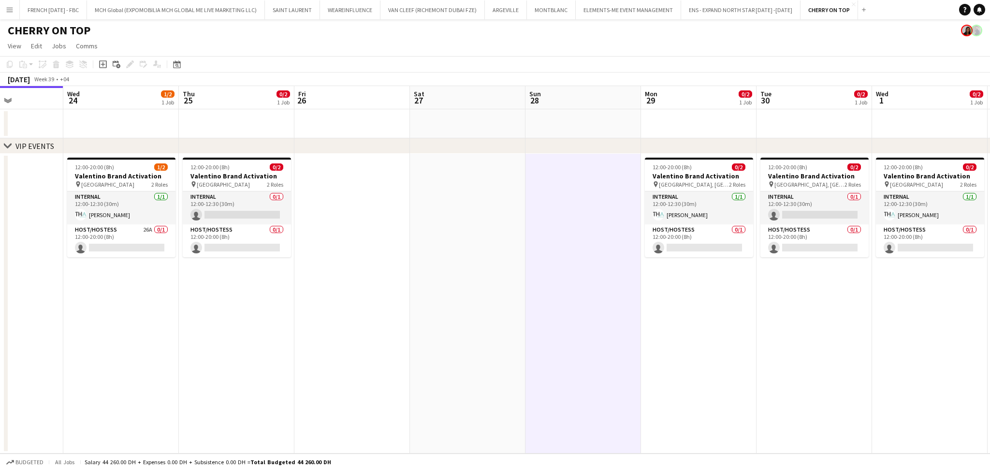
drag, startPoint x: 223, startPoint y: 292, endPoint x: 496, endPoint y: 295, distance: 272.8
click at [496, 295] on app-calendar-viewport "Sun 21 Mon 22 Tue 23 Wed 24 1/2 1 Job Thu 25 0/2 1 Job Fri 26 Sat 27 Sun 28 Mon…" at bounding box center [495, 270] width 990 height 368
click at [262, 203] on app-card-role "Internal 0/1 12:00-12:30 (30m) single-neutral-actions" at bounding box center [237, 208] width 108 height 33
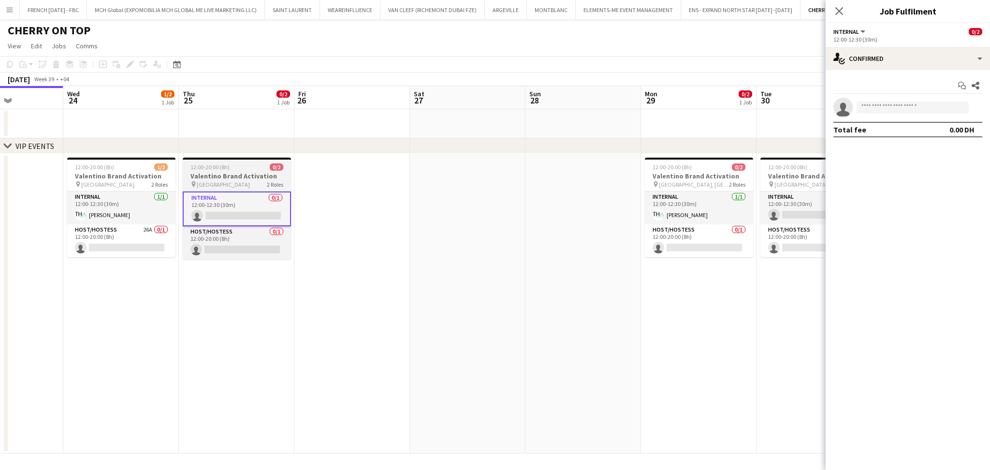
click at [233, 174] on h3 "Valentino Brand Activation" at bounding box center [237, 176] width 108 height 9
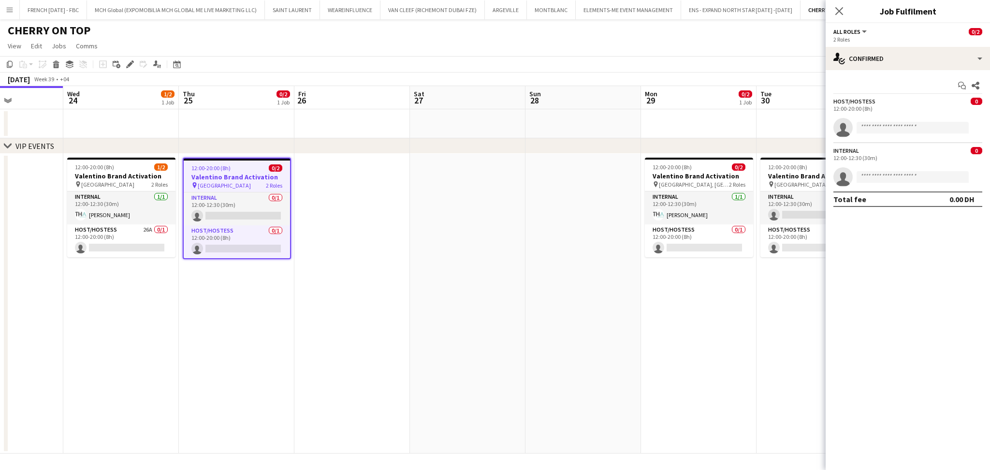
click at [126, 65] on icon "Edit" at bounding box center [130, 64] width 8 height 8
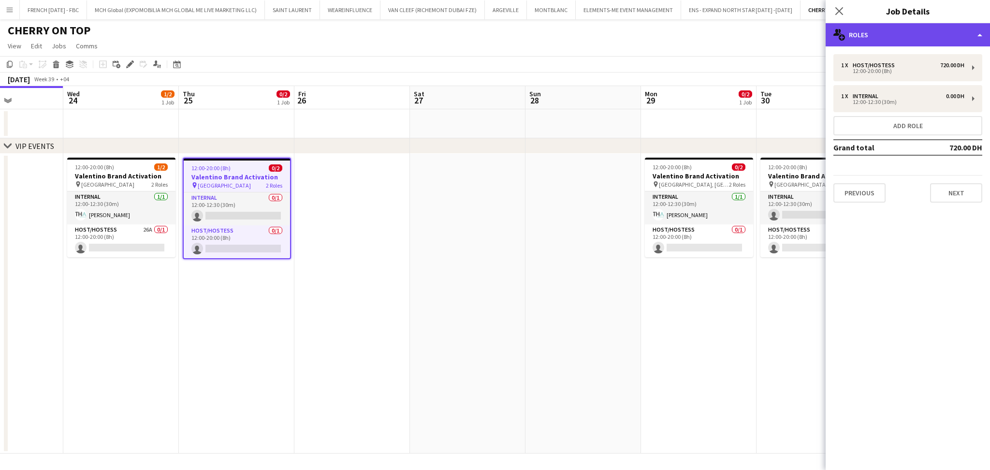
click at [922, 35] on div "multiple-users-add Roles" at bounding box center [908, 34] width 164 height 23
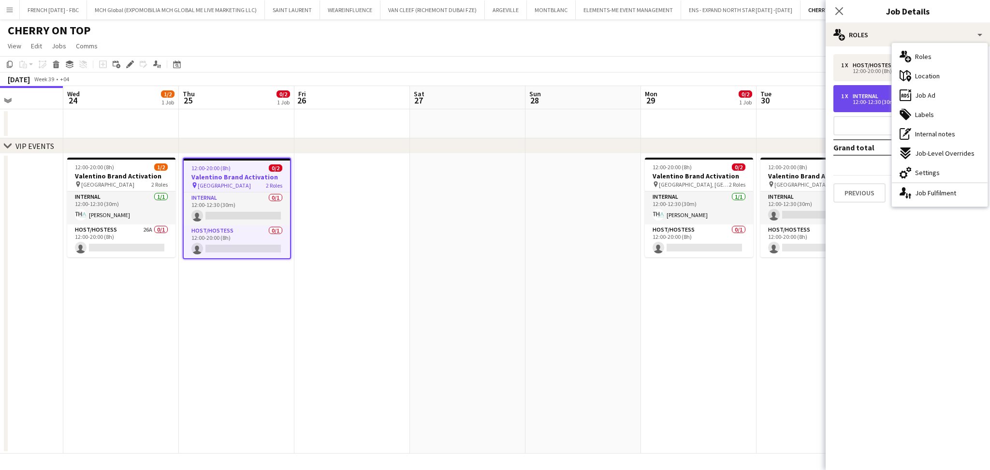
click at [871, 109] on div "1 x Internal 0.00 DH 12:00-12:30 (30m)" at bounding box center [908, 98] width 149 height 27
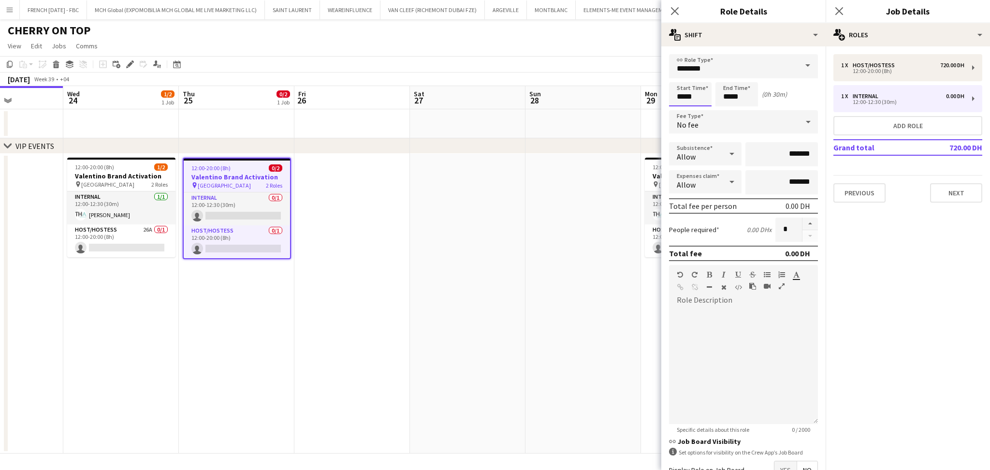
click at [699, 96] on input "*****" at bounding box center [690, 94] width 43 height 24
click at [698, 74] on div at bounding box center [700, 78] width 19 height 10
type input "*****"
click at [698, 74] on div at bounding box center [700, 78] width 19 height 10
click at [748, 93] on input "*****" at bounding box center [737, 94] width 43 height 24
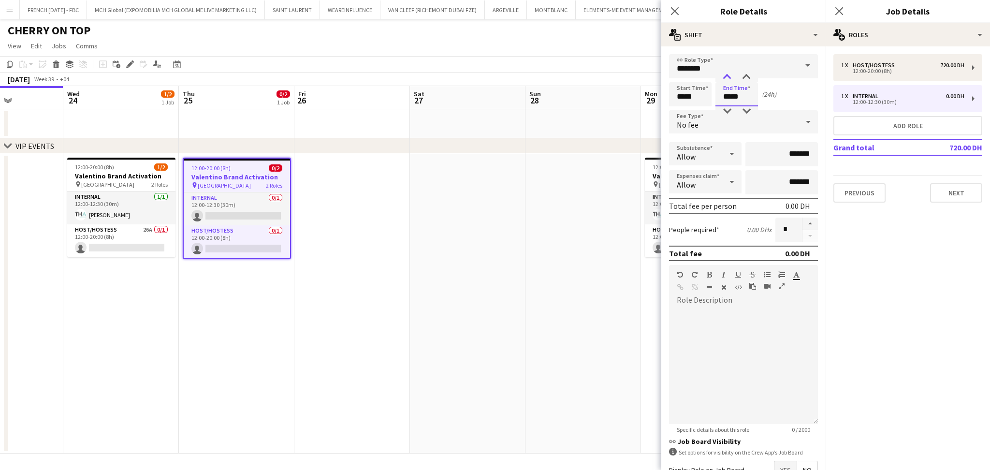
click at [729, 79] on div at bounding box center [727, 78] width 19 height 10
click at [750, 108] on div at bounding box center [746, 111] width 19 height 10
type input "*****"
click at [750, 108] on div at bounding box center [746, 111] width 19 height 10
click at [274, 213] on app-card-role "Internal 0/1 12:00-12:30 (30m) single-neutral-actions" at bounding box center [237, 208] width 106 height 33
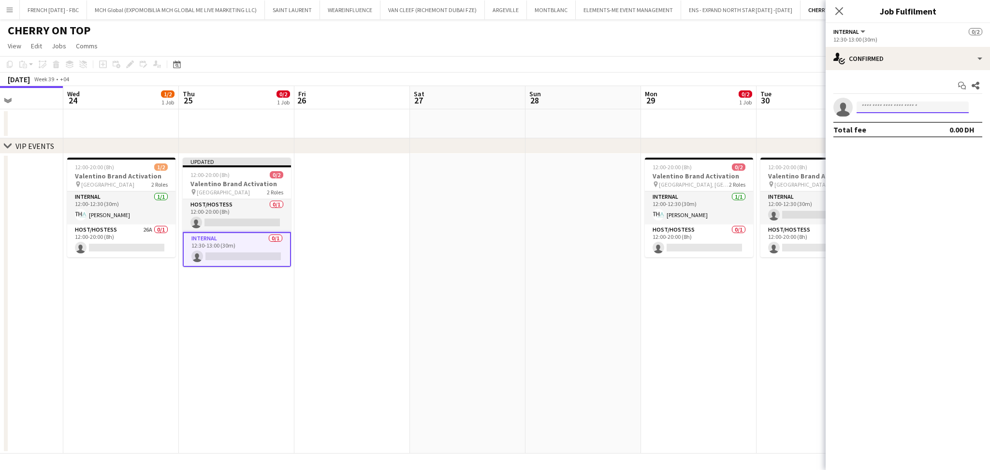
click at [914, 106] on input at bounding box center [913, 108] width 112 height 12
type input "*********"
click at [915, 138] on span "[PHONE_NUMBER]" at bounding box center [913, 137] width 97 height 8
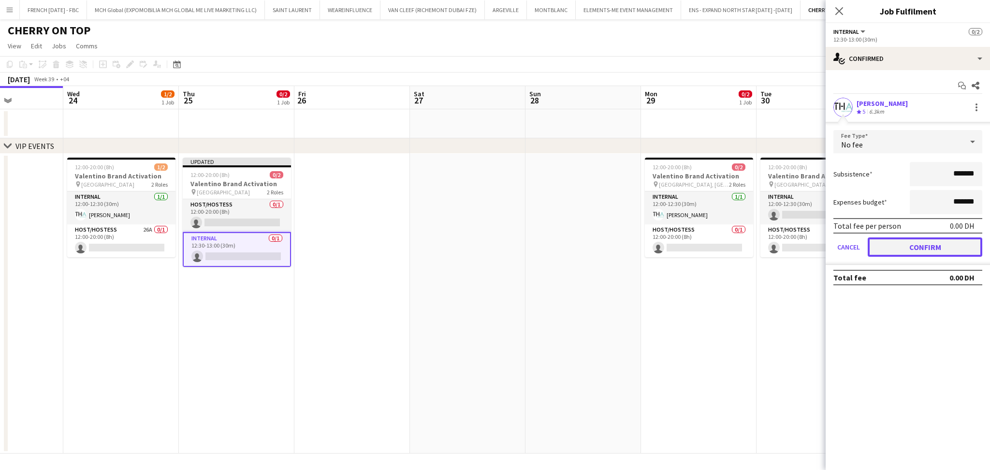
click at [955, 251] on button "Confirm" at bounding box center [925, 246] width 115 height 19
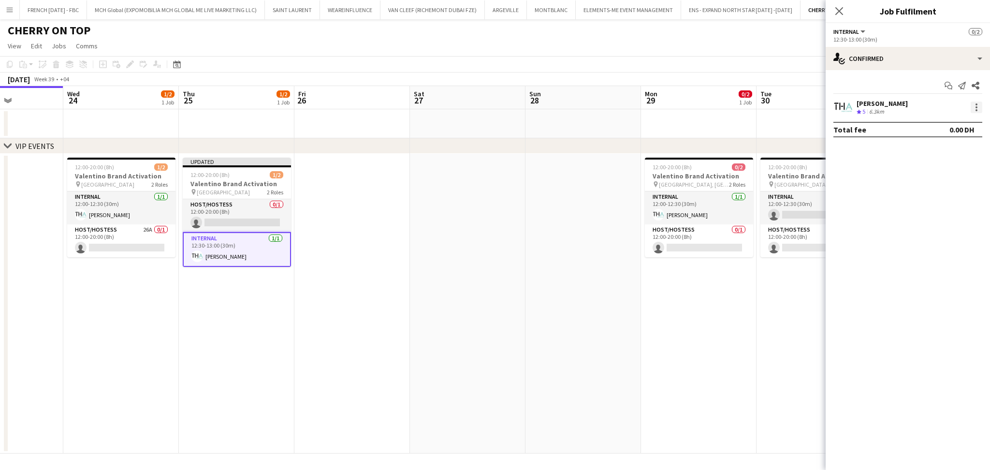
click at [977, 110] on div at bounding box center [977, 110] width 2 height 2
click at [956, 245] on span "Set as supervisor" at bounding box center [945, 241] width 60 height 8
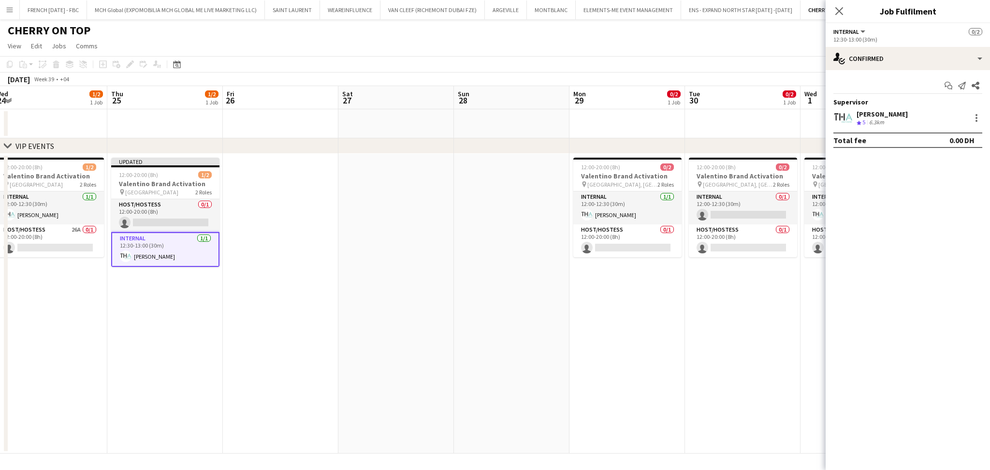
scroll to position [0, 429]
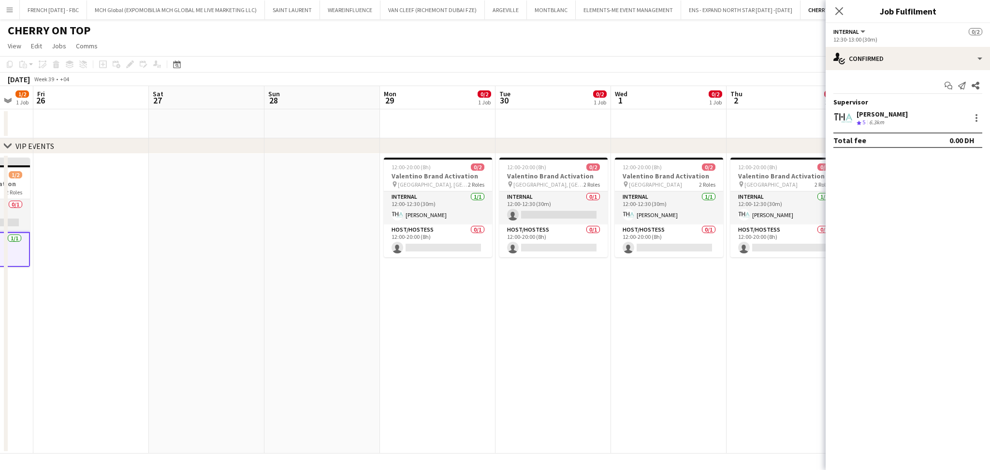
drag, startPoint x: 590, startPoint y: 323, endPoint x: 463, endPoint y: 323, distance: 126.7
click at [463, 323] on app-calendar-viewport "Mon 22 Tue 23 Wed 24 1/2 1 Job Thu 25 1/2 1 Job Fri 26 Sat 27 Sun 28 Mon 29 0/2…" at bounding box center [495, 270] width 990 height 368
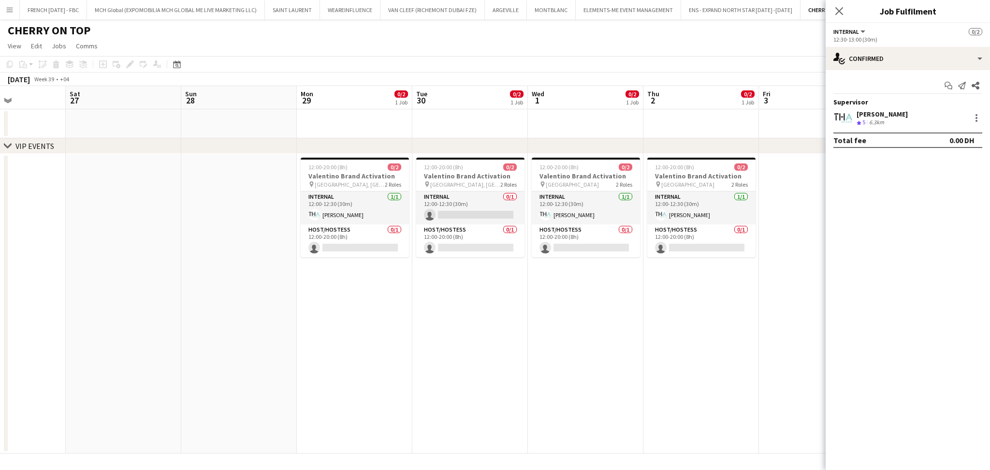
scroll to position [0, 407]
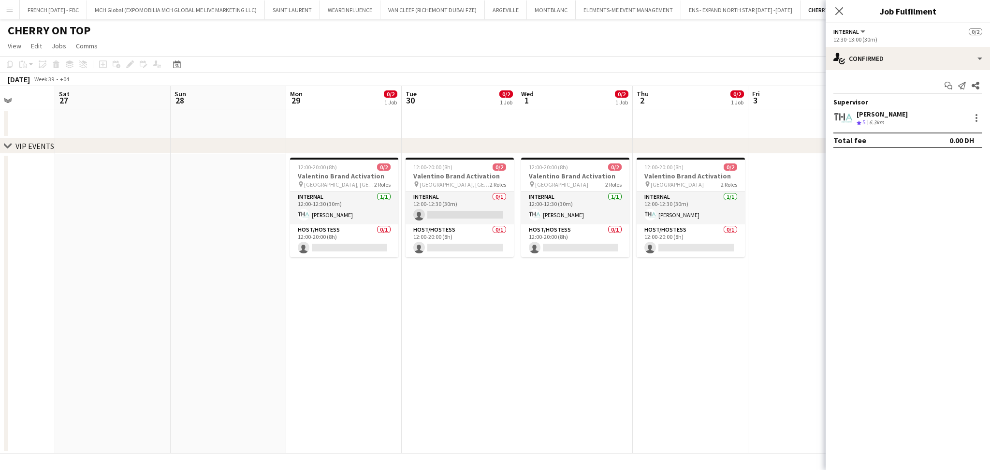
drag, startPoint x: 560, startPoint y: 293, endPoint x: 467, endPoint y: 292, distance: 93.8
click at [467, 292] on app-calendar-viewport "Tue 23 Wed 24 1/2 1 Job Thu 25 1/2 1 Job Fri 26 Sat 27 Sun 28 Mon 29 0/2 1 Job …" at bounding box center [495, 270] width 990 height 368
click at [918, 66] on div "single-neutral-actions-check-2 Confirmed" at bounding box center [908, 58] width 164 height 23
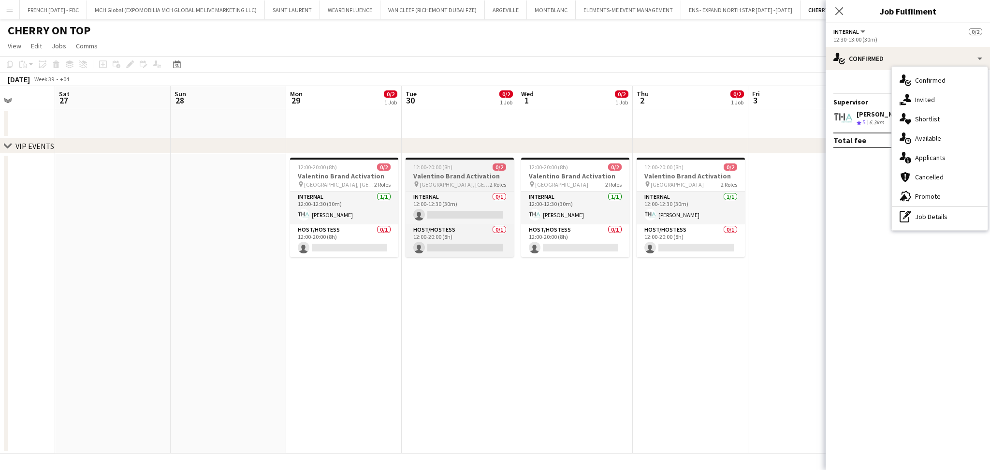
click at [458, 174] on h3 "Valentino Brand Activation" at bounding box center [460, 176] width 108 height 9
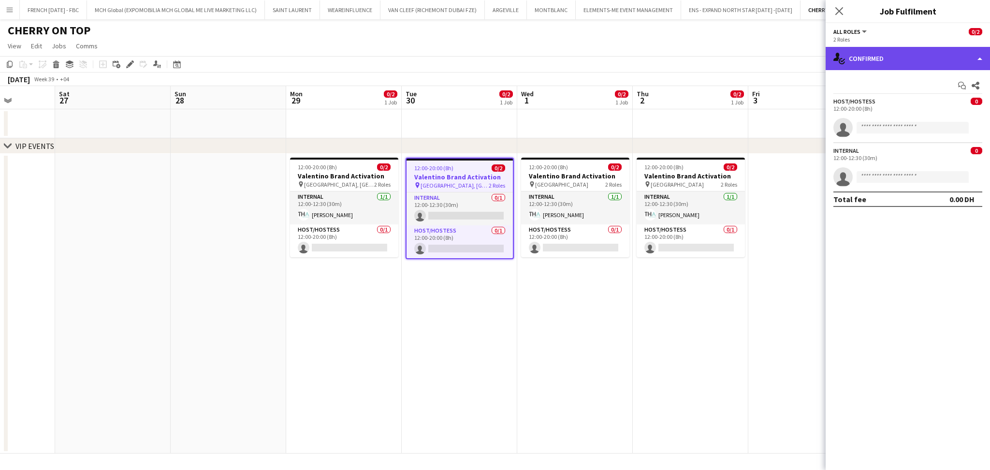
click at [895, 55] on div "single-neutral-actions-check-2 Confirmed" at bounding box center [908, 58] width 164 height 23
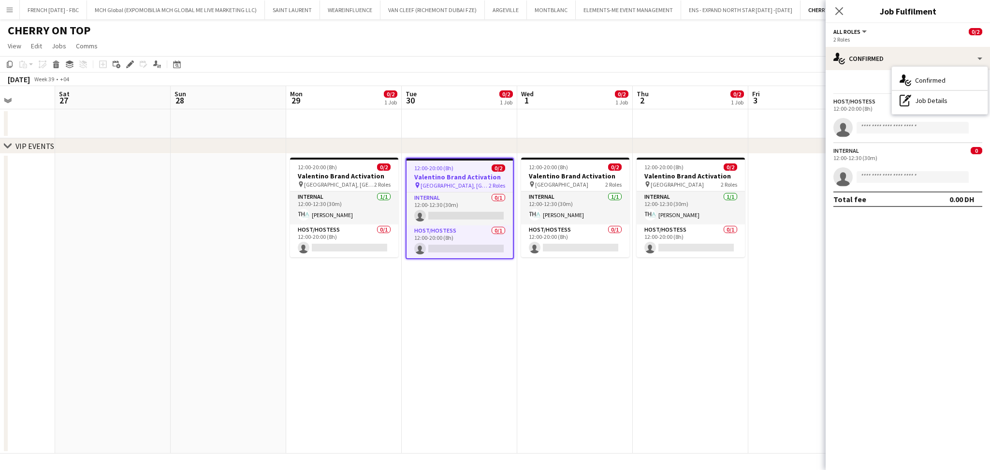
click at [931, 110] on div "single-neutral-actions-check-2 Confirmed pen-write Job Details" at bounding box center [940, 90] width 96 height 47
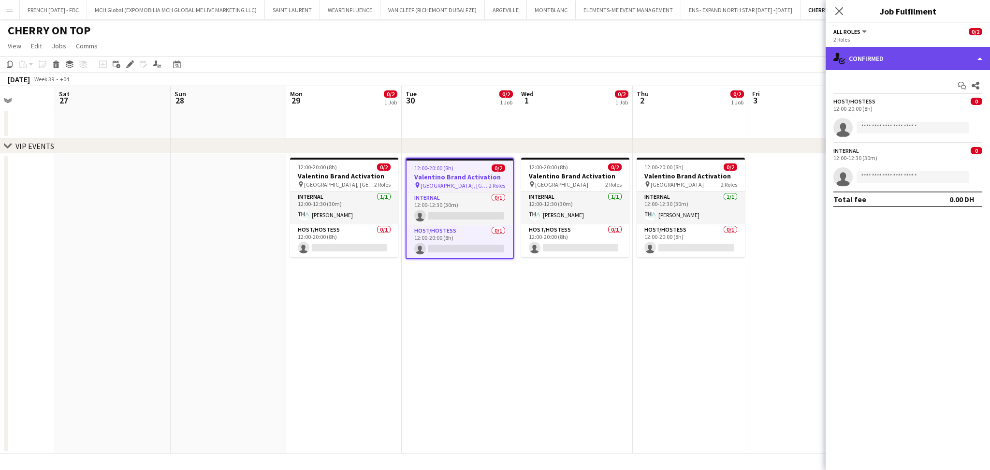
click at [890, 61] on div "single-neutral-actions-check-2 Confirmed" at bounding box center [908, 58] width 164 height 23
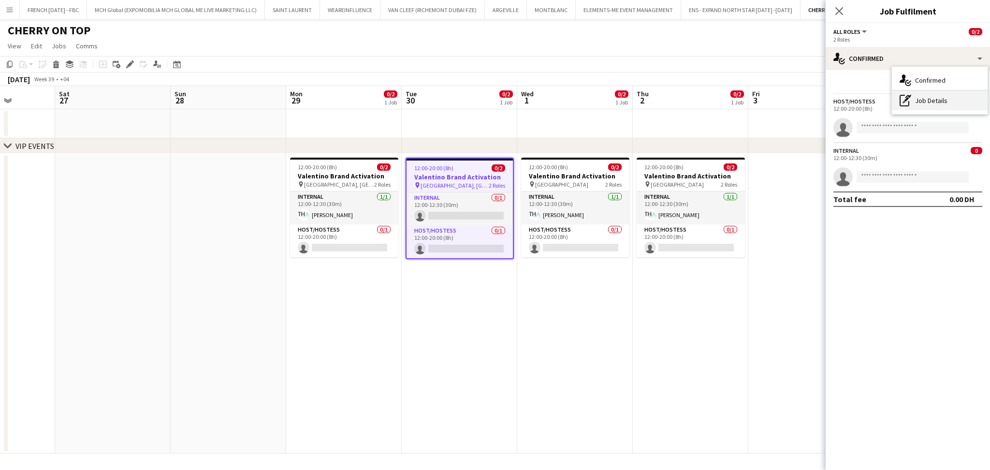
click at [896, 96] on div "pen-write Job Details" at bounding box center [940, 100] width 96 height 19
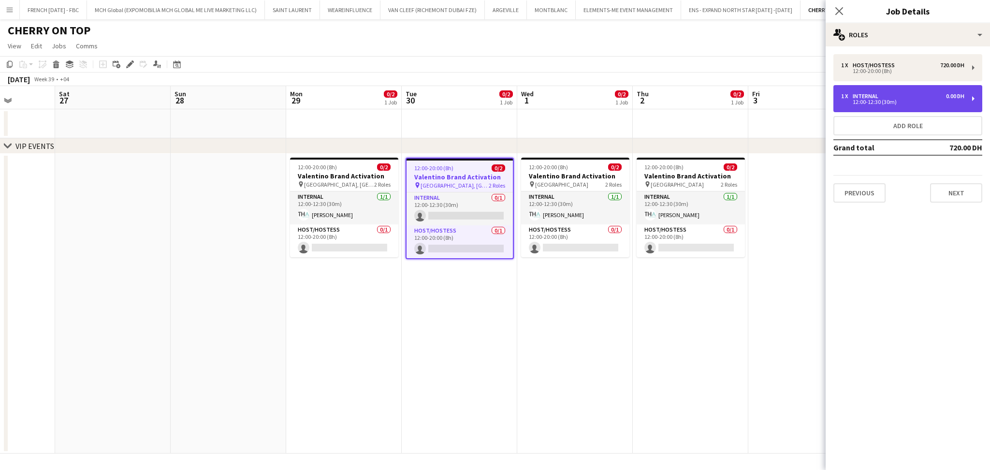
click at [896, 98] on div "1 x Internal 0.00 DH" at bounding box center [902, 96] width 123 height 7
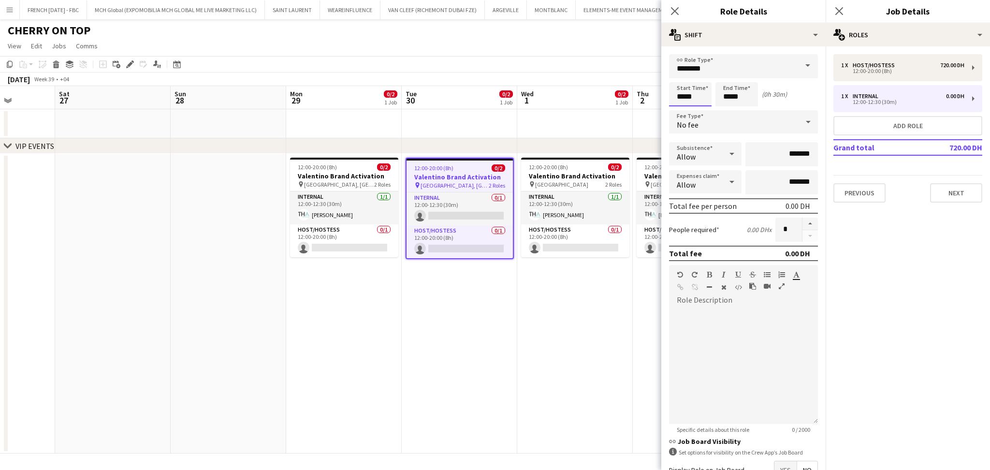
click at [705, 95] on input "*****" at bounding box center [690, 94] width 43 height 24
type input "*****"
click at [677, 73] on div at bounding box center [680, 78] width 19 height 10
click at [750, 96] on input "*****" at bounding box center [737, 94] width 43 height 24
type input "*****"
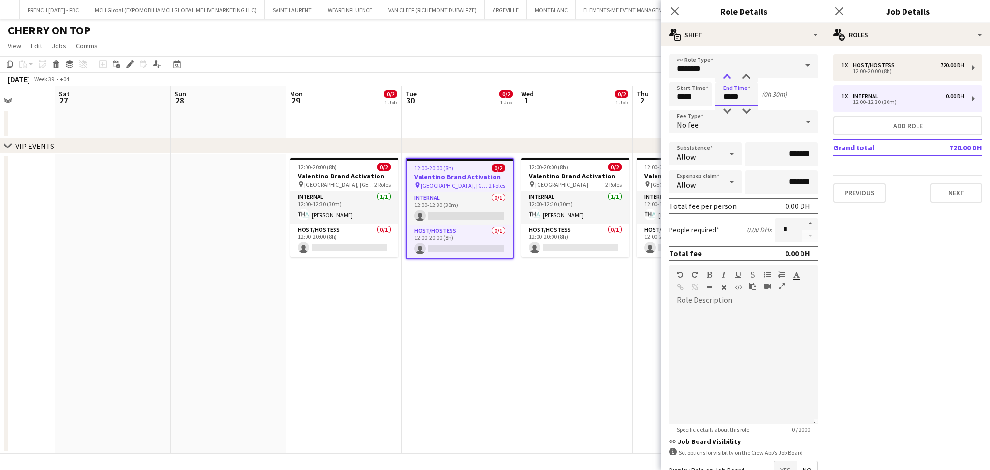
click at [732, 76] on div at bounding box center [727, 78] width 19 height 10
click at [465, 207] on app-card-role "Internal 0/1 12:00-12:30 (30m) single-neutral-actions" at bounding box center [460, 208] width 106 height 33
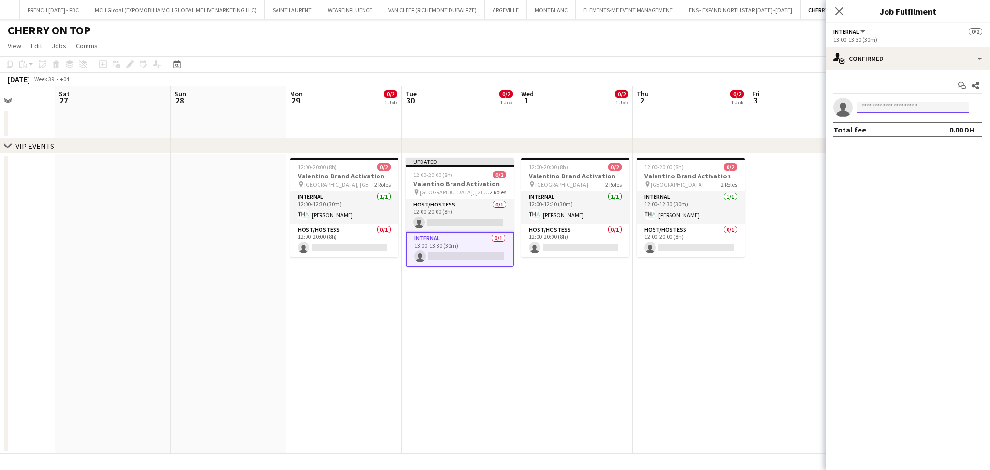
click at [870, 110] on input at bounding box center [913, 108] width 112 height 12
type input "**********"
click at [897, 126] on span "[EMAIL_ADDRESS][PERSON_NAME][DOMAIN_NAME]" at bounding box center [913, 129] width 97 height 8
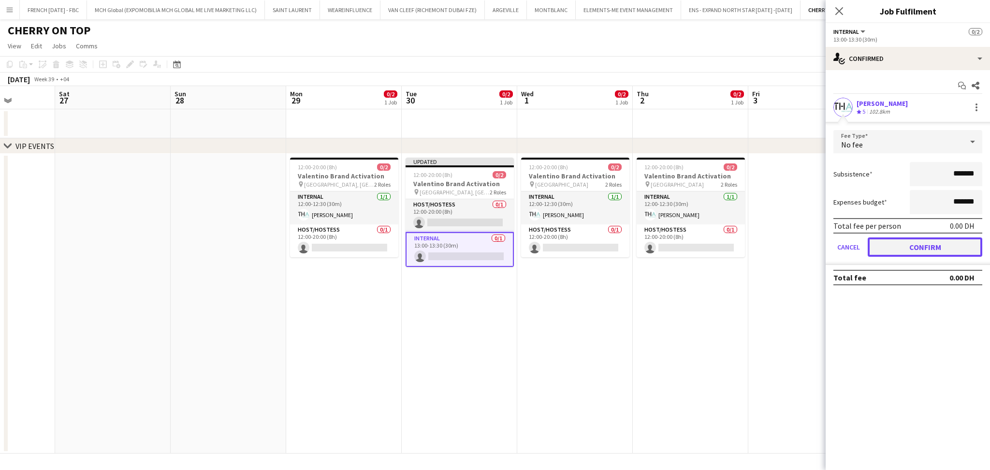
click at [948, 244] on button "Confirm" at bounding box center [925, 246] width 115 height 19
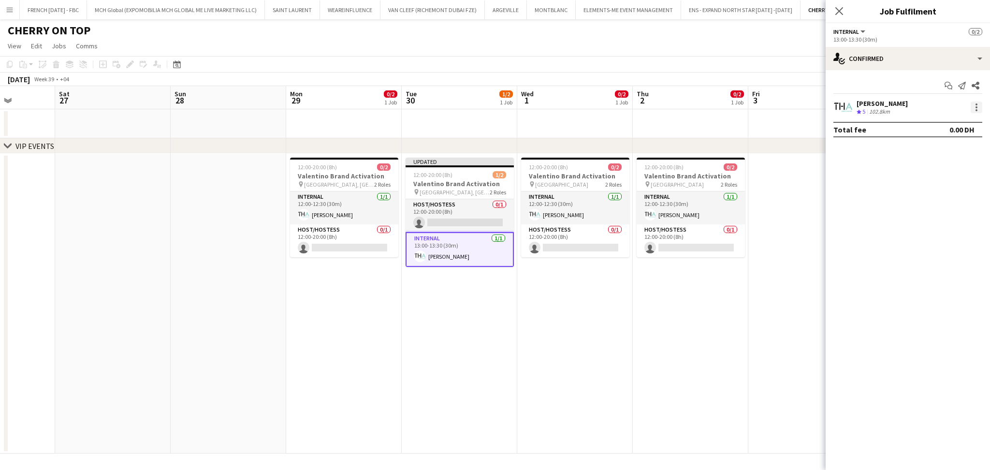
click at [978, 104] on div at bounding box center [977, 108] width 12 height 12
click at [957, 245] on span "Set as supervisor" at bounding box center [945, 241] width 60 height 8
click at [799, 192] on app-date-cell at bounding box center [807, 304] width 116 height 300
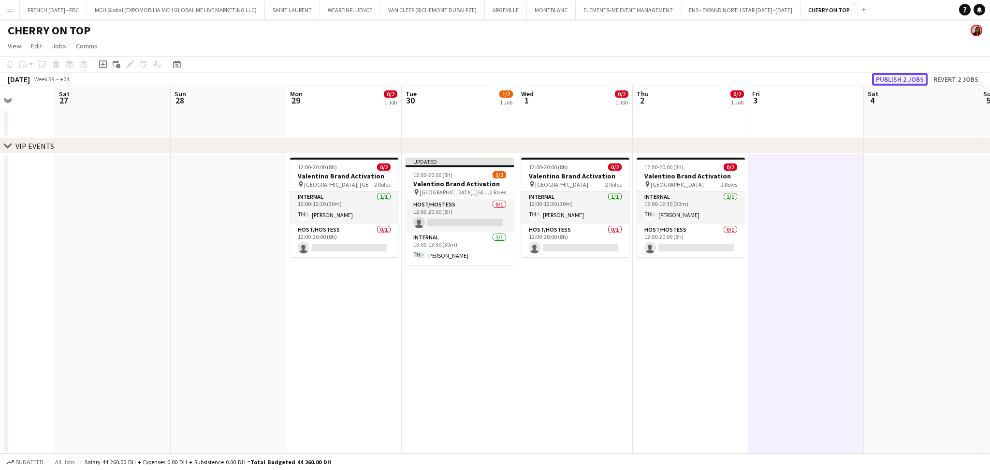
click at [909, 74] on button "Publish 2 jobs" at bounding box center [900, 79] width 56 height 13
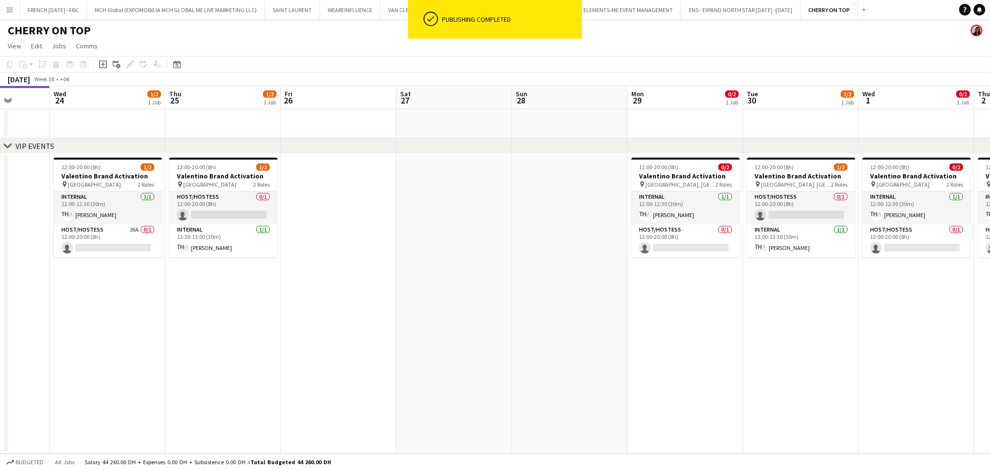
drag, startPoint x: 279, startPoint y: 343, endPoint x: 617, endPoint y: 344, distance: 338.0
click at [618, 344] on app-calendar-viewport "Sat 20 Sun 21 Mon 22 Tue 23 Wed 24 1/2 1 Job Thu 25 1/2 1 Job Fri 26 Sat 27 Sun…" at bounding box center [495, 270] width 990 height 368
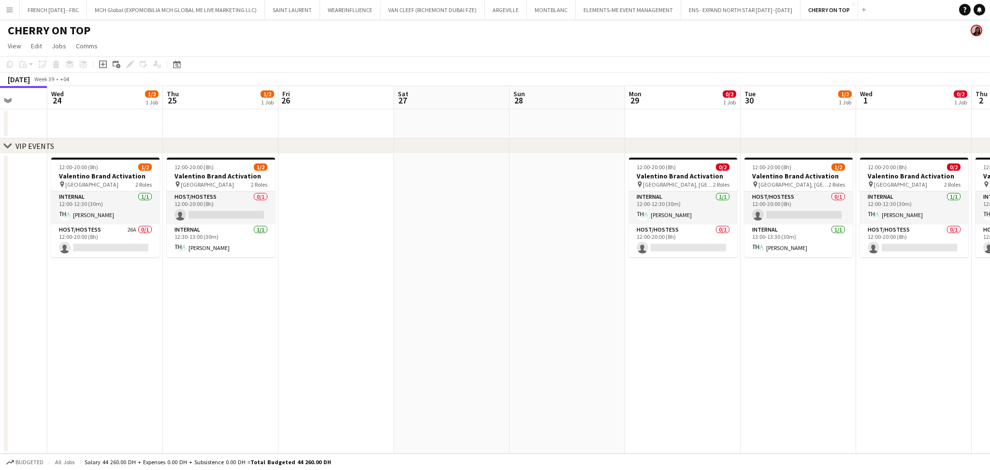
scroll to position [0, 328]
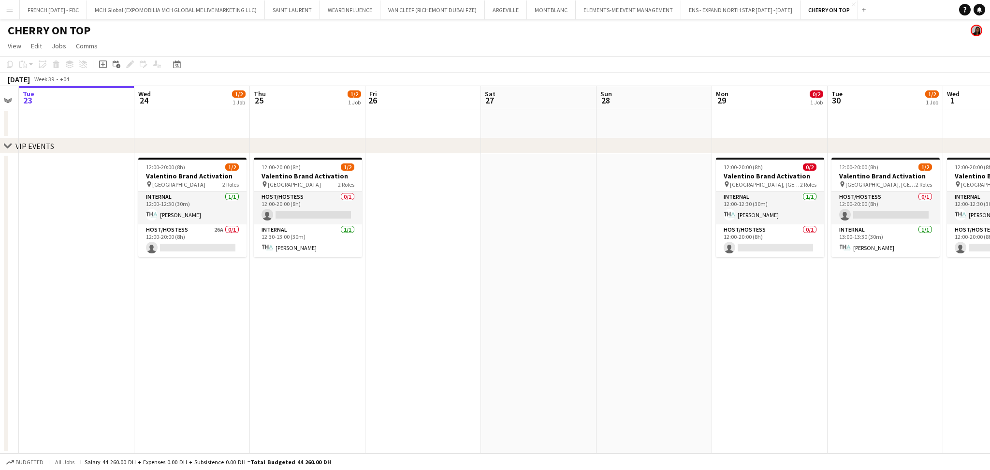
drag, startPoint x: 242, startPoint y: 290, endPoint x: 329, endPoint y: 300, distance: 87.7
click at [329, 300] on app-calendar-viewport "Sat 20 Sun 21 Mon 22 Tue 23 Wed 24 1/2 1 Job Thu 25 1/2 1 Job Fri 26 Sat 27 Sun…" at bounding box center [495, 270] width 990 height 368
click at [210, 173] on h3 "Valentino Brand Activation" at bounding box center [192, 176] width 108 height 9
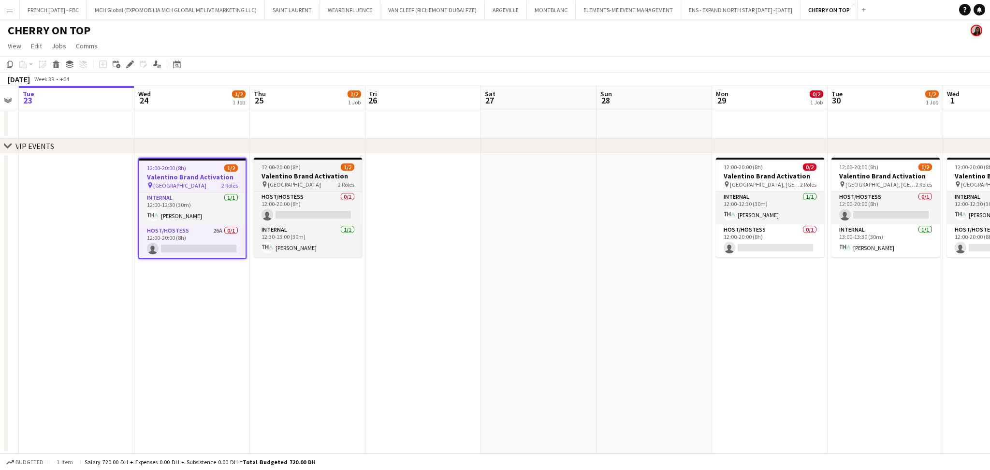
click at [288, 173] on h3 "Valentino Brand Activation" at bounding box center [308, 176] width 108 height 9
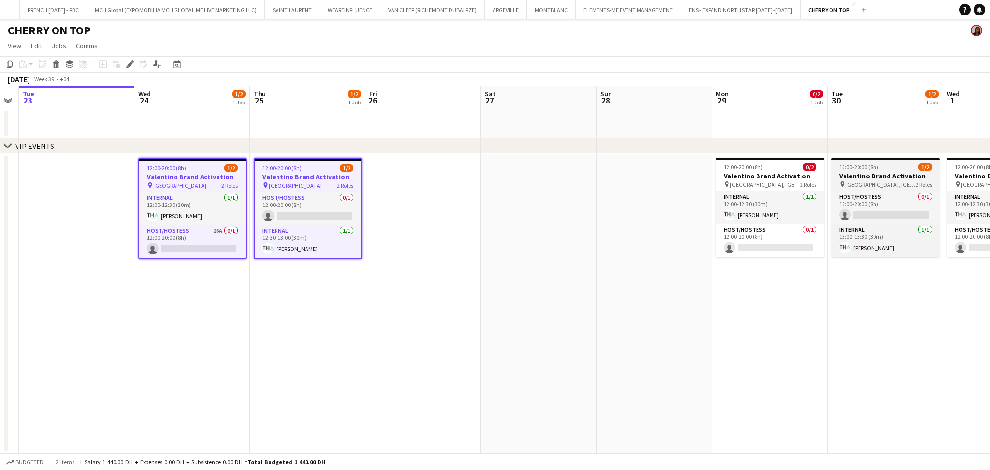
drag, startPoint x: 760, startPoint y: 177, endPoint x: 868, endPoint y: 177, distance: 107.8
click at [761, 177] on h3 "Valentino Brand Activation" at bounding box center [770, 176] width 108 height 9
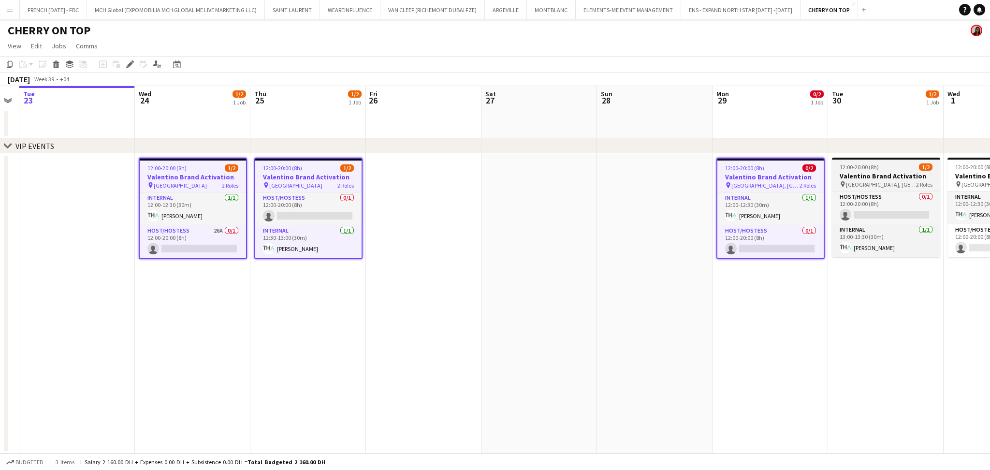
click at [870, 177] on h3 "Valentino Brand Activation" at bounding box center [886, 176] width 108 height 9
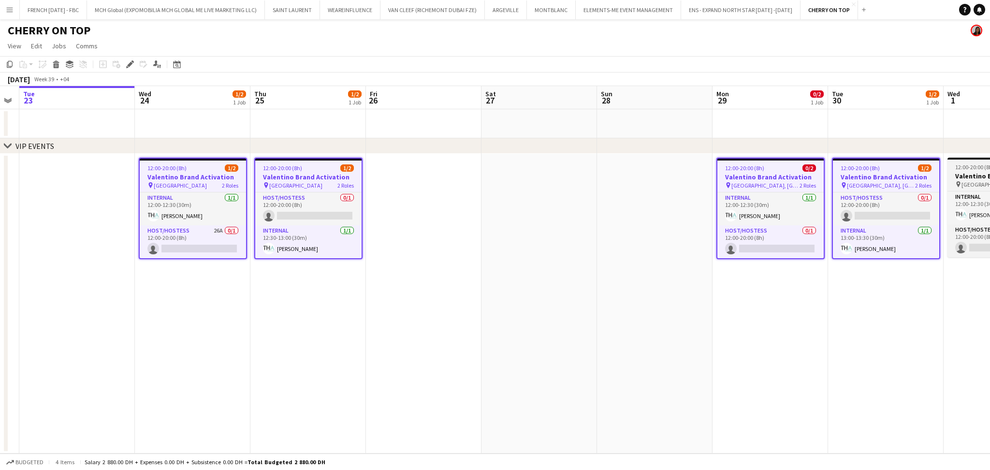
click at [980, 173] on h3 "Valentino Brand Activation" at bounding box center [1002, 176] width 108 height 9
click at [127, 63] on icon "Edit" at bounding box center [130, 64] width 8 height 8
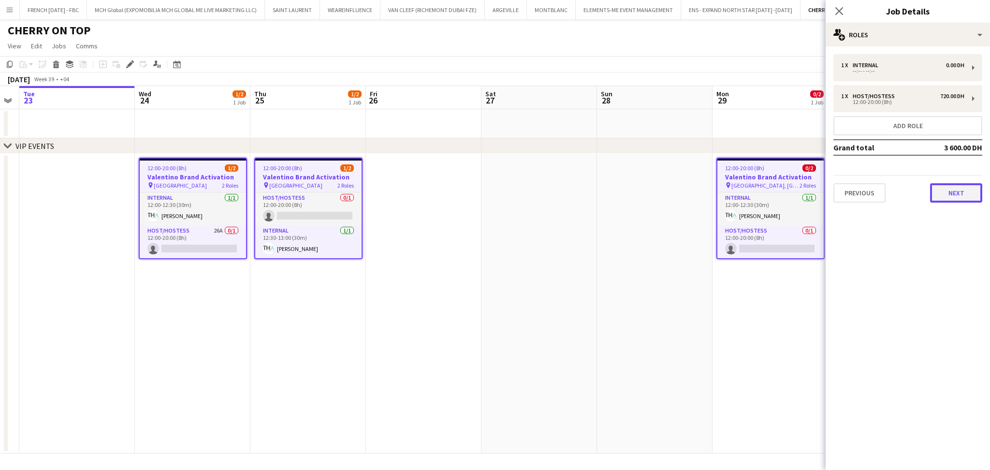
click at [971, 190] on button "Next" at bounding box center [956, 192] width 52 height 19
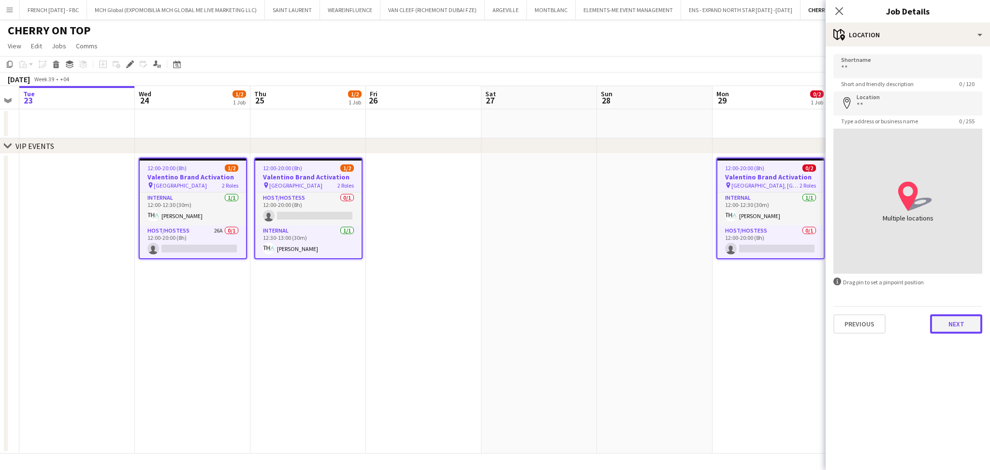
click at [945, 314] on button "Next" at bounding box center [956, 323] width 52 height 19
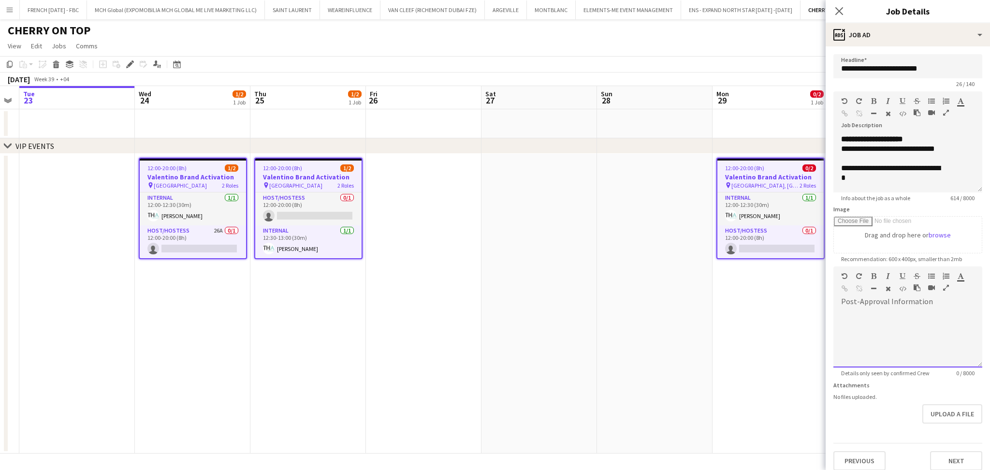
click at [917, 334] on div at bounding box center [908, 335] width 149 height 65
paste div
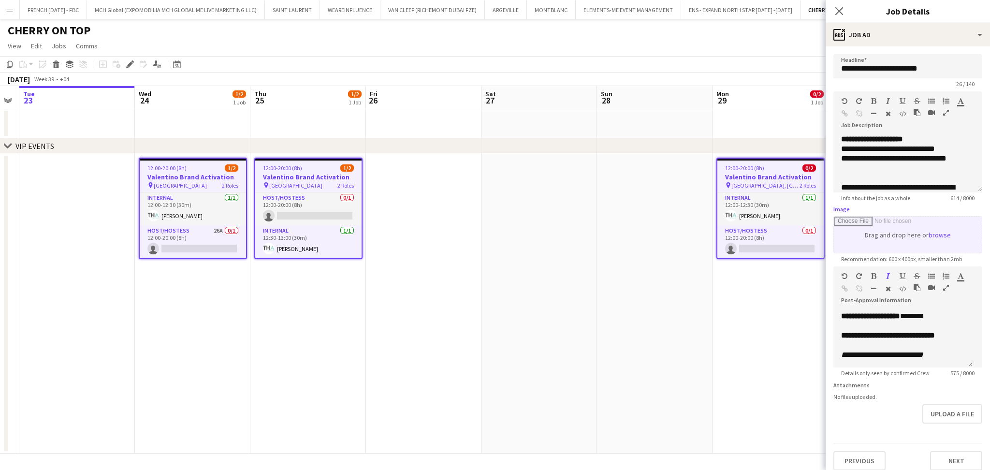
click at [937, 238] on input "Image" at bounding box center [908, 235] width 148 height 36
type input "**********"
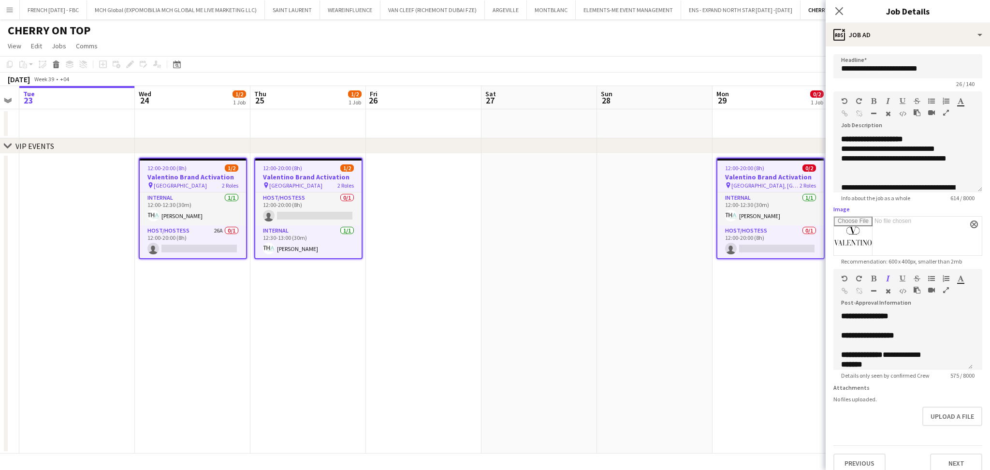
scroll to position [0, 0]
click at [901, 317] on p "*******" at bounding box center [903, 317] width 124 height 10
click at [938, 329] on p "**********" at bounding box center [898, 327] width 114 height 10
click at [940, 335] on p "**********" at bounding box center [903, 336] width 124 height 10
click at [921, 336] on b "**********" at bounding box center [880, 335] width 79 height 7
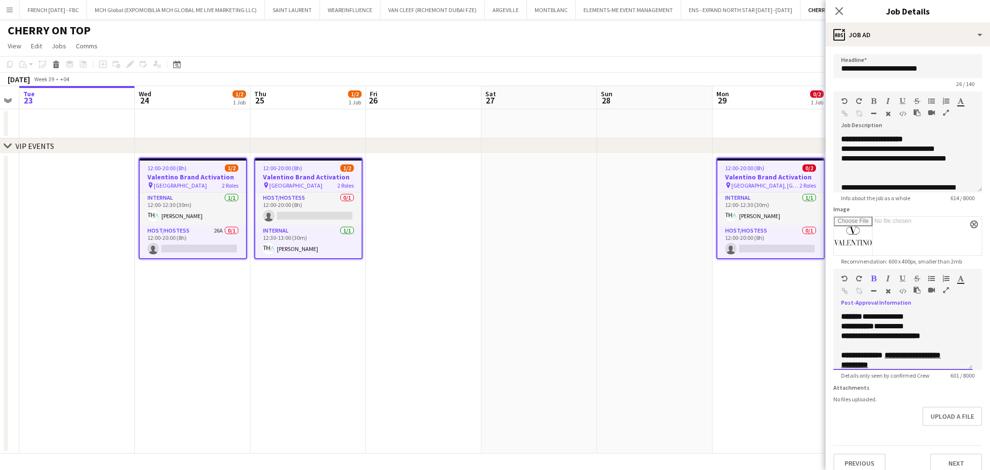
click at [921, 336] on b "**********" at bounding box center [880, 335] width 79 height 7
click at [920, 337] on b "**********" at bounding box center [880, 335] width 79 height 7
click at [875, 279] on icon "button" at bounding box center [873, 278] width 5 height 7
click at [883, 340] on p "**********" at bounding box center [898, 336] width 114 height 10
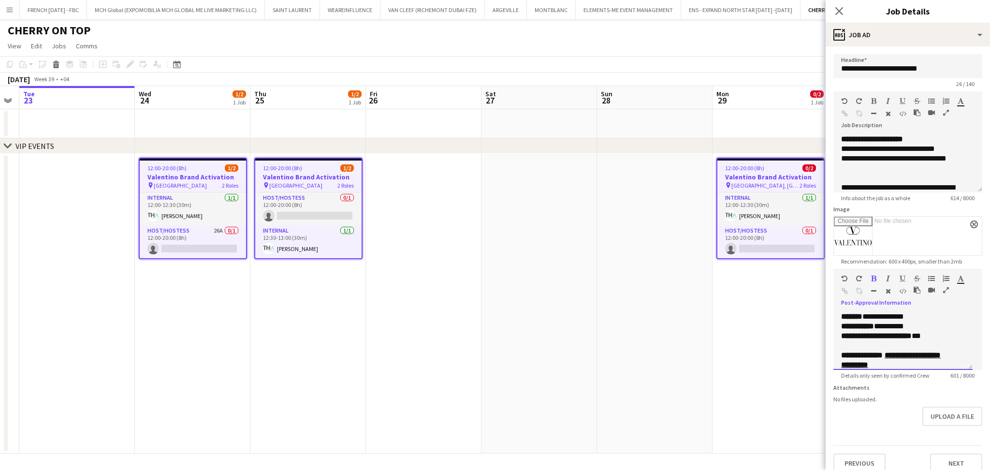
click at [883, 341] on p at bounding box center [903, 346] width 124 height 10
click at [909, 359] on u "**********" at bounding box center [891, 360] width 100 height 17
click at [942, 336] on p at bounding box center [903, 333] width 124 height 10
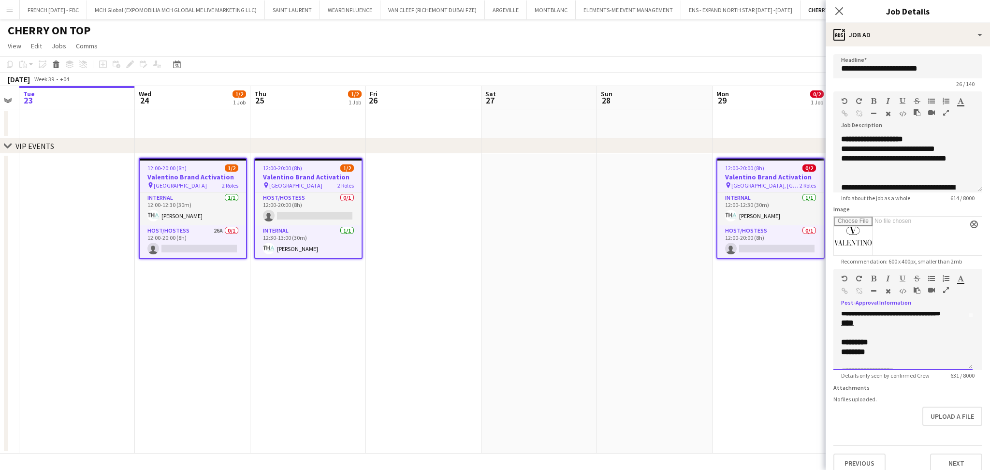
click at [926, 343] on p "*********" at bounding box center [903, 343] width 124 height 10
click at [895, 352] on p "********" at bounding box center [898, 352] width 114 height 10
click at [892, 335] on p at bounding box center [903, 336] width 124 height 10
click at [845, 314] on b "*********" at bounding box center [854, 315] width 27 height 7
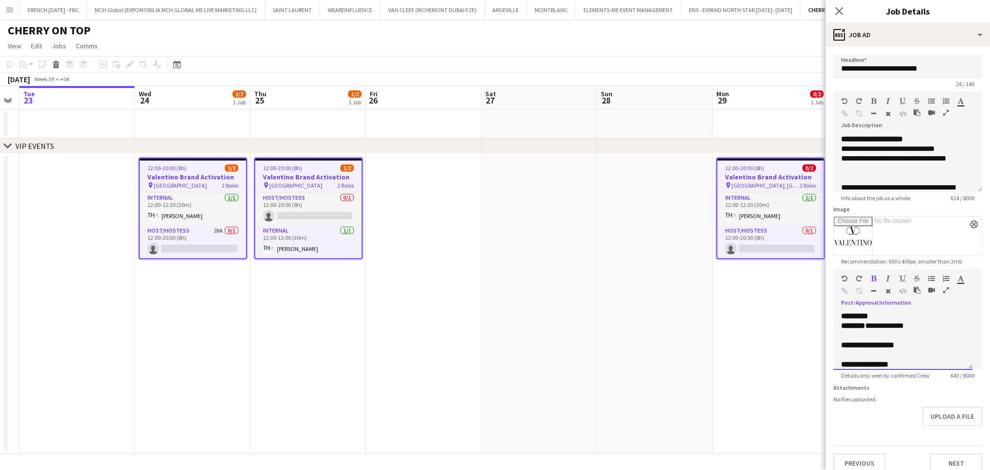
scroll to position [76, 0]
click at [909, 319] on p "**********" at bounding box center [903, 318] width 124 height 10
click at [898, 319] on b "**********" at bounding box center [869, 317] width 56 height 7
click at [873, 277] on icon "button" at bounding box center [873, 278] width 5 height 7
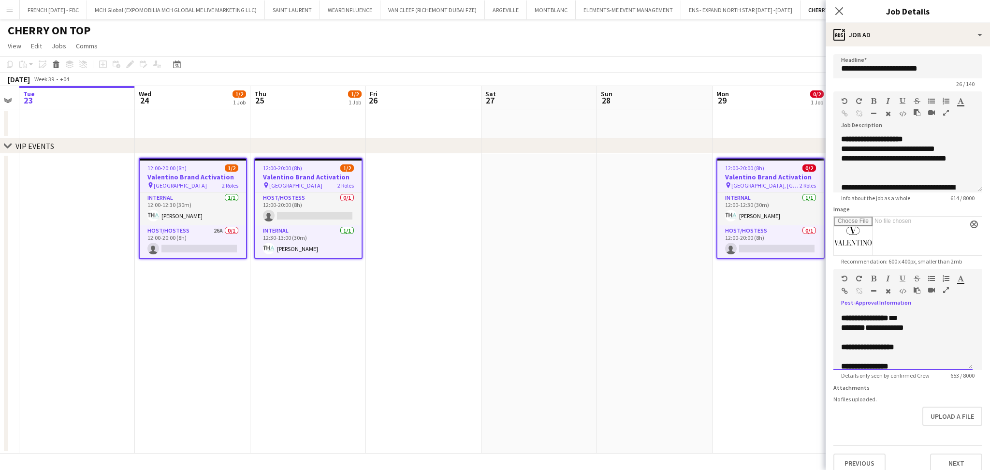
click at [874, 339] on p at bounding box center [903, 338] width 124 height 10
click at [866, 357] on p at bounding box center [903, 357] width 124 height 10
click at [919, 345] on p "**********" at bounding box center [903, 347] width 124 height 10
click at [910, 324] on b "**********" at bounding box center [898, 324] width 114 height 17
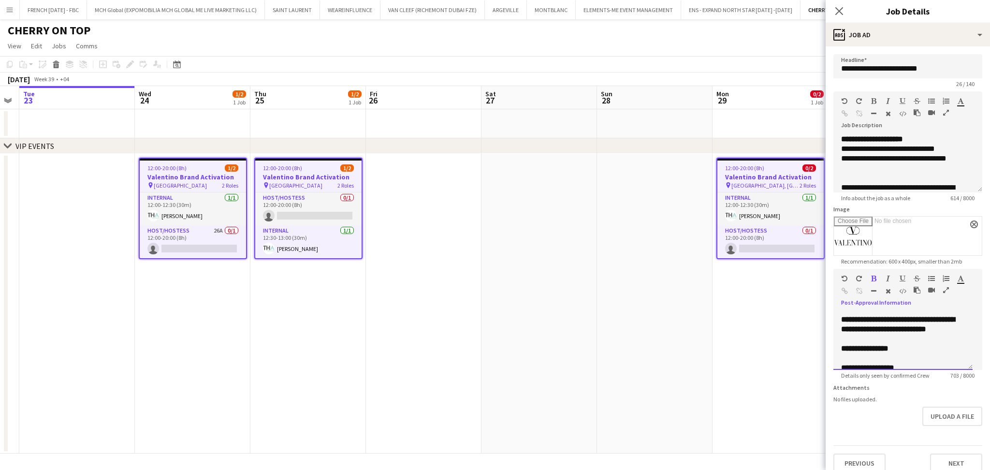
click at [916, 334] on p "**********" at bounding box center [903, 324] width 124 height 19
drag, startPoint x: 917, startPoint y: 337, endPoint x: 907, endPoint y: 322, distance: 18.2
click at [907, 322] on p "**********" at bounding box center [903, 324] width 124 height 19
click at [875, 279] on icon "button" at bounding box center [873, 278] width 5 height 7
click at [877, 349] on p at bounding box center [903, 349] width 124 height 10
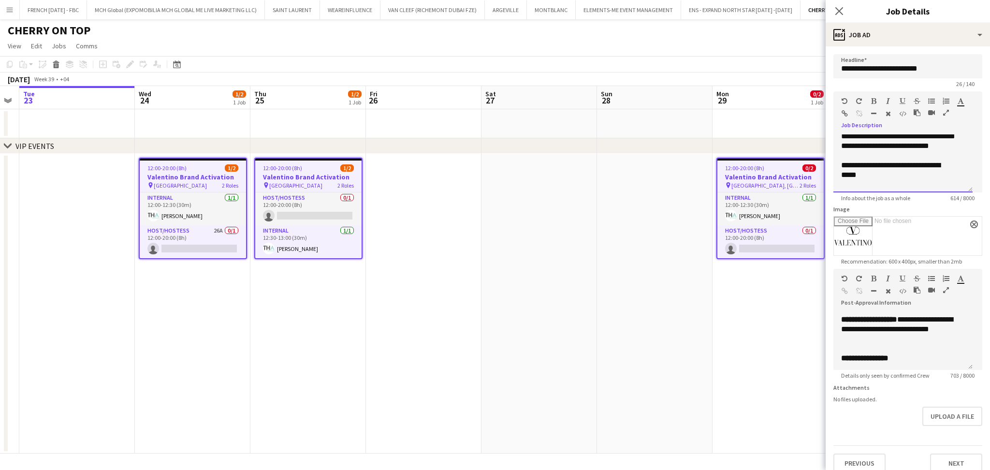
scroll to position [221, 0]
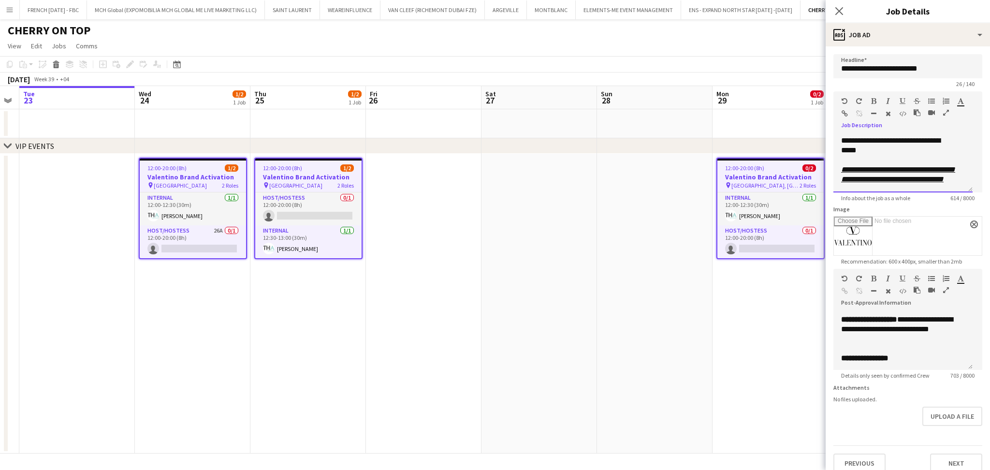
drag, startPoint x: 837, startPoint y: 154, endPoint x: 884, endPoint y: 162, distance: 47.5
click at [884, 162] on div "**********" at bounding box center [903, 163] width 139 height 58
copy div "**********"
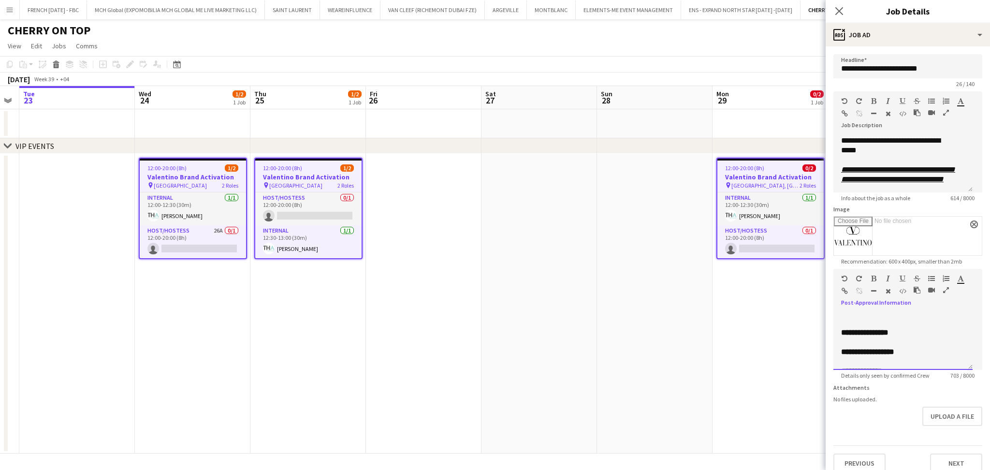
click at [883, 339] on p at bounding box center [903, 343] width 124 height 10
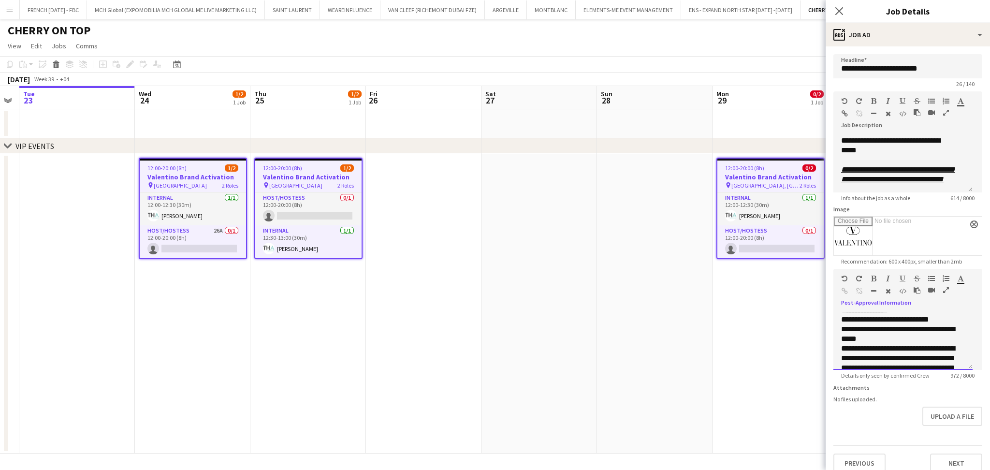
scroll to position [126, 0]
click at [941, 344] on div "**********" at bounding box center [898, 345] width 114 height 10
click at [913, 339] on div "**********" at bounding box center [898, 333] width 114 height 19
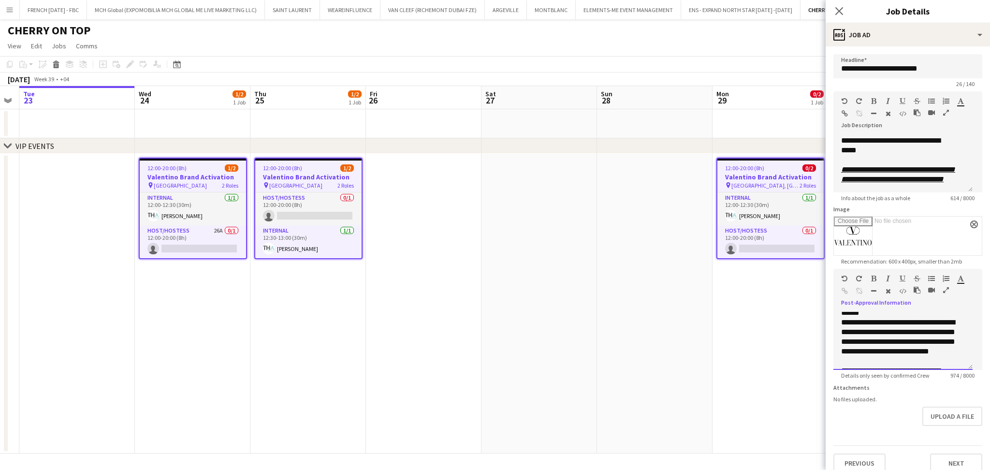
click at [934, 362] on div "**********" at bounding box center [898, 342] width 114 height 48
click at [913, 354] on div "**********" at bounding box center [898, 349] width 114 height 19
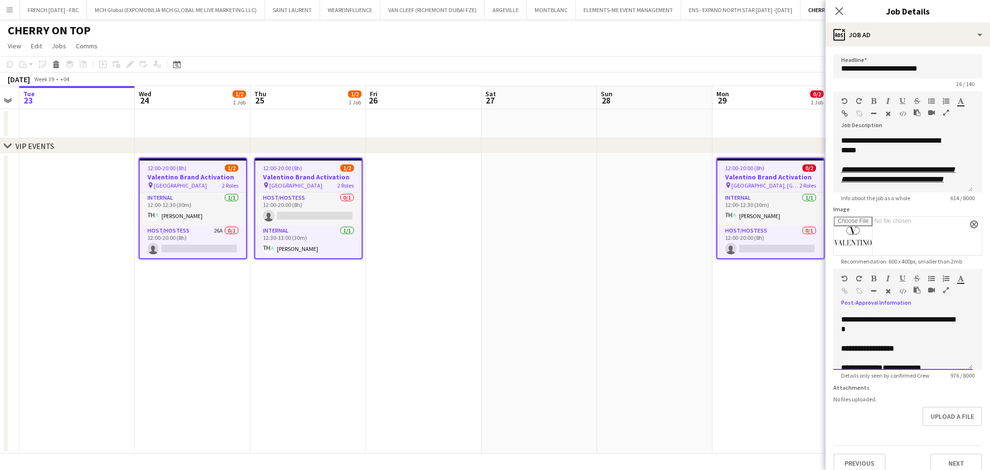
click at [886, 336] on div at bounding box center [903, 339] width 124 height 10
drag, startPoint x: 913, startPoint y: 354, endPoint x: 837, endPoint y: 341, distance: 77.5
click at [837, 341] on div "**********" at bounding box center [903, 341] width 139 height 58
click at [933, 359] on p "*******" at bounding box center [898, 359] width 114 height 10
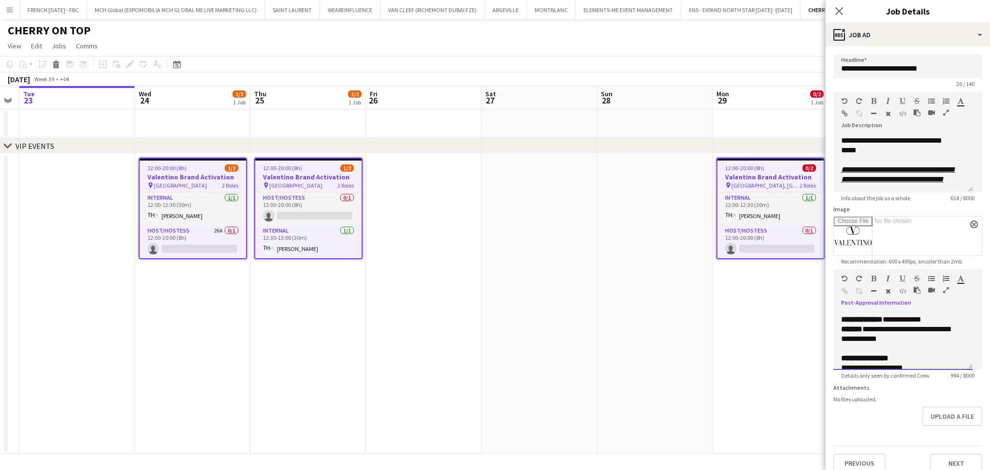
click at [941, 330] on p "**********" at bounding box center [898, 333] width 114 height 19
drag, startPoint x: 945, startPoint y: 338, endPoint x: 894, endPoint y: 325, distance: 52.3
click at [894, 325] on p "**********" at bounding box center [898, 333] width 114 height 19
click at [962, 279] on icon "button" at bounding box center [961, 278] width 6 height 7
click at [961, 317] on div "**********" at bounding box center [903, 341] width 139 height 58
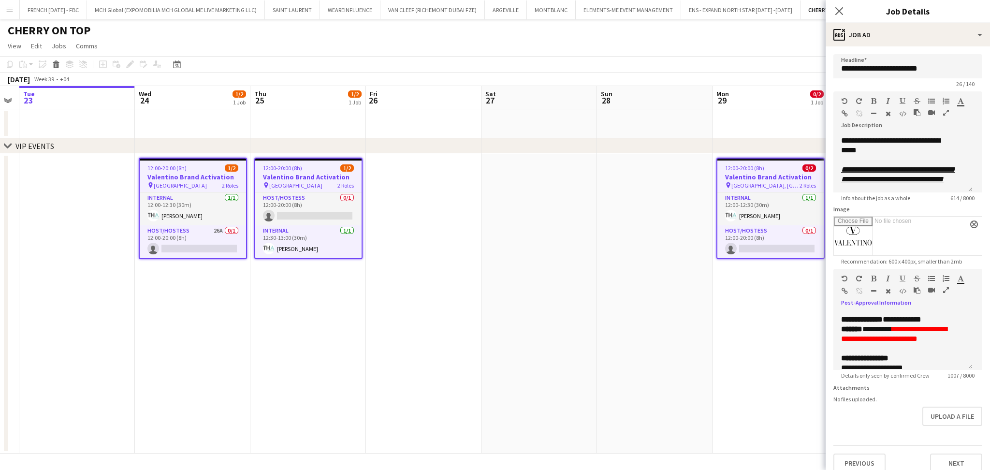
click at [900, 278] on icon "button" at bounding box center [903, 278] width 6 height 7
click at [934, 355] on p "**********" at bounding box center [903, 359] width 124 height 10
click at [912, 352] on p at bounding box center [903, 349] width 124 height 10
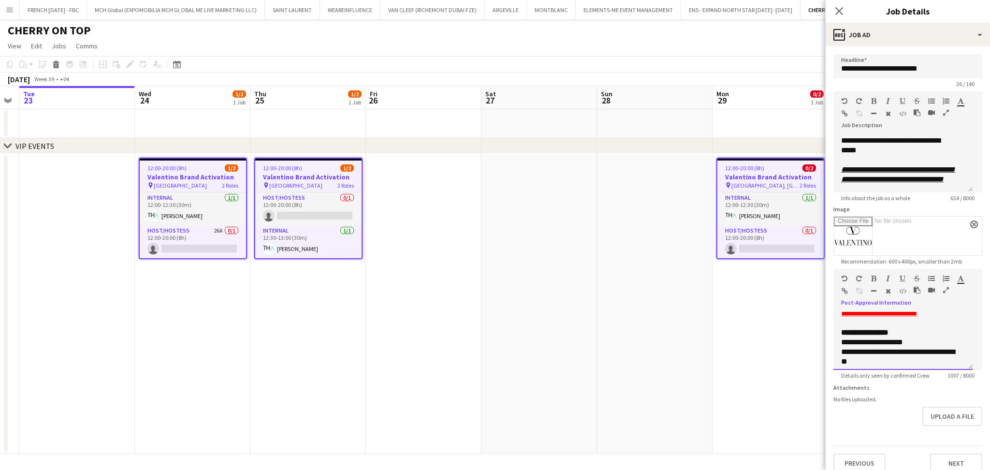
drag, startPoint x: 893, startPoint y: 359, endPoint x: 833, endPoint y: 340, distance: 63.2
click at [833, 340] on form "**********" at bounding box center [908, 263] width 164 height 419
click at [895, 342] on p at bounding box center [903, 343] width 124 height 10
click at [883, 334] on p "******** *******" at bounding box center [898, 333] width 114 height 10
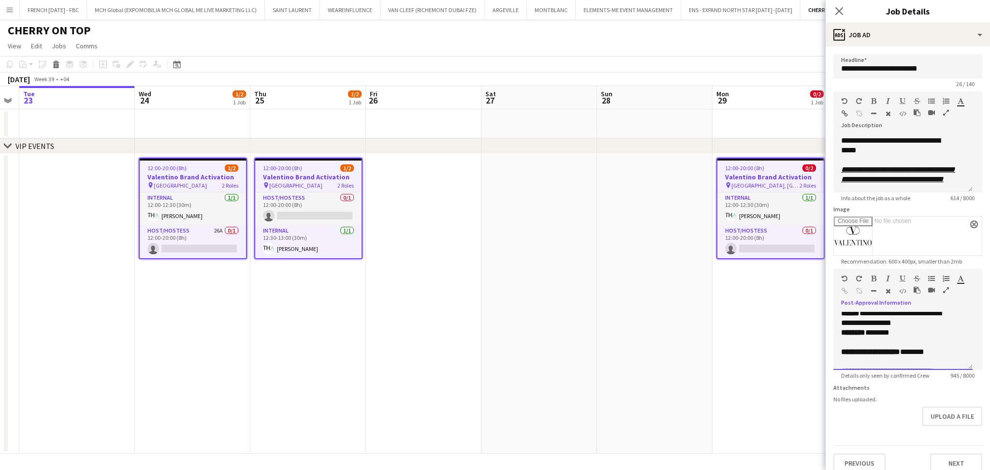
click at [883, 334] on p "******** *******" at bounding box center [898, 333] width 114 height 10
drag, startPoint x: 913, startPoint y: 354, endPoint x: 874, endPoint y: 334, distance: 43.7
click at [874, 334] on p "**********" at bounding box center [898, 342] width 114 height 29
click at [960, 278] on icon "button" at bounding box center [961, 278] width 6 height 7
type input "*******"
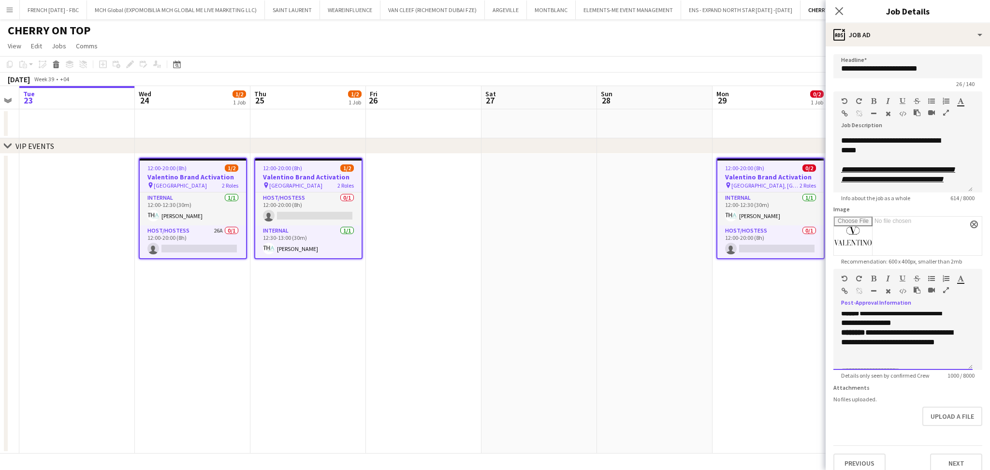
click at [964, 286] on div "Paragraph Heading 1 Heading 2 Heading 3 Heading 4 Heading 5 Heading 6 Heading 7…" at bounding box center [908, 287] width 149 height 36
click at [875, 275] on button "button" at bounding box center [873, 279] width 7 height 8
click at [910, 359] on p at bounding box center [903, 362] width 124 height 10
click at [942, 328] on p at bounding box center [903, 329] width 124 height 10
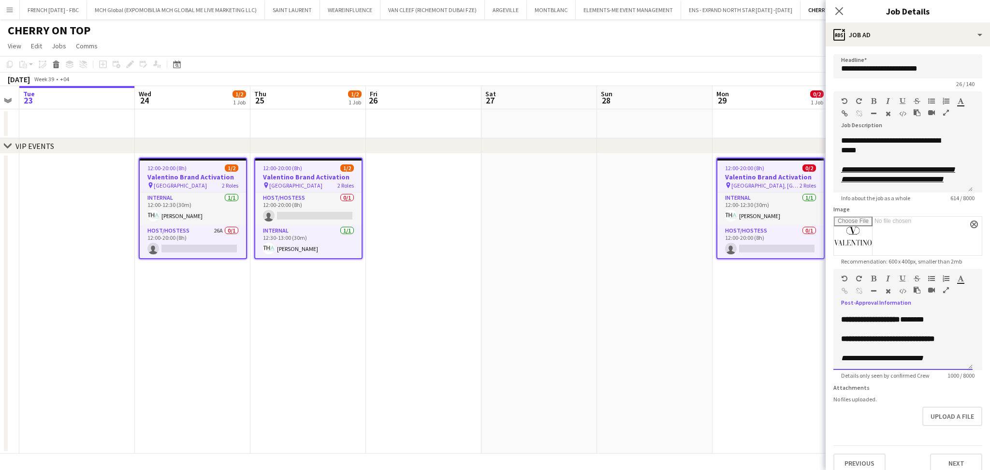
click at [940, 354] on p at bounding box center [903, 349] width 124 height 10
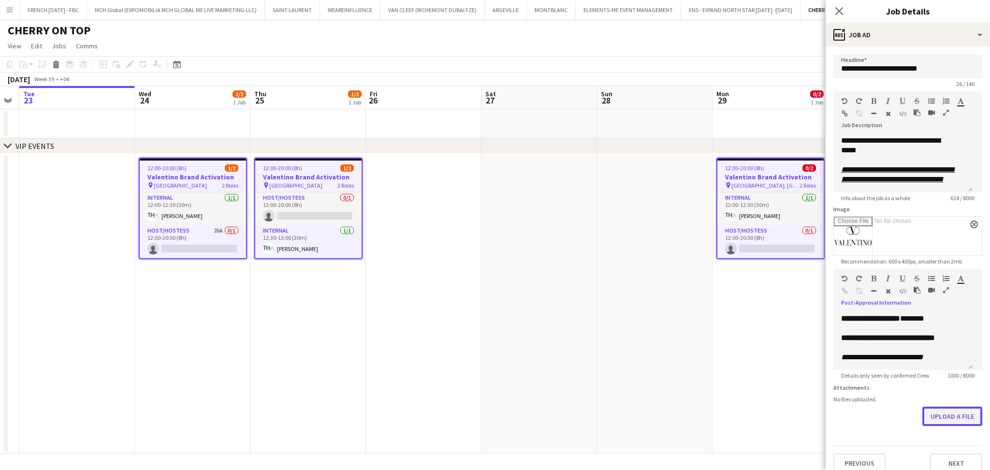
click at [930, 426] on button "Upload a file" at bounding box center [953, 416] width 60 height 19
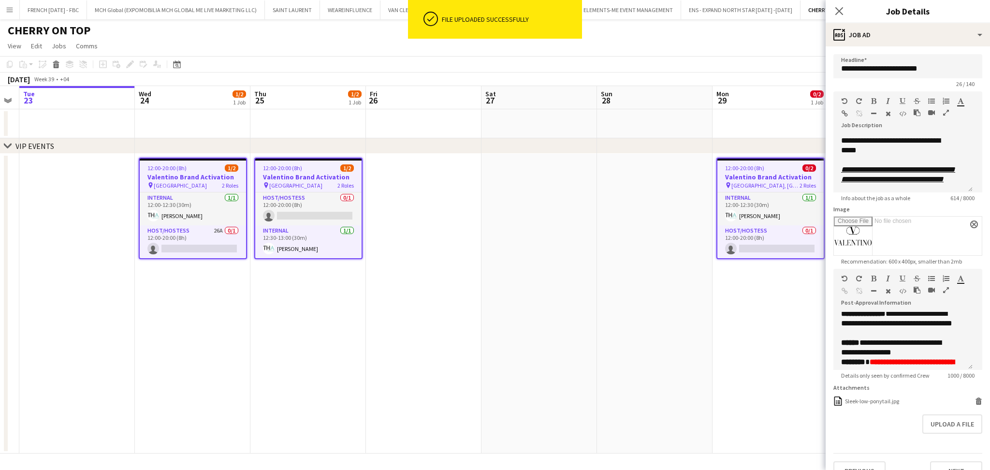
scroll to position [294, 0]
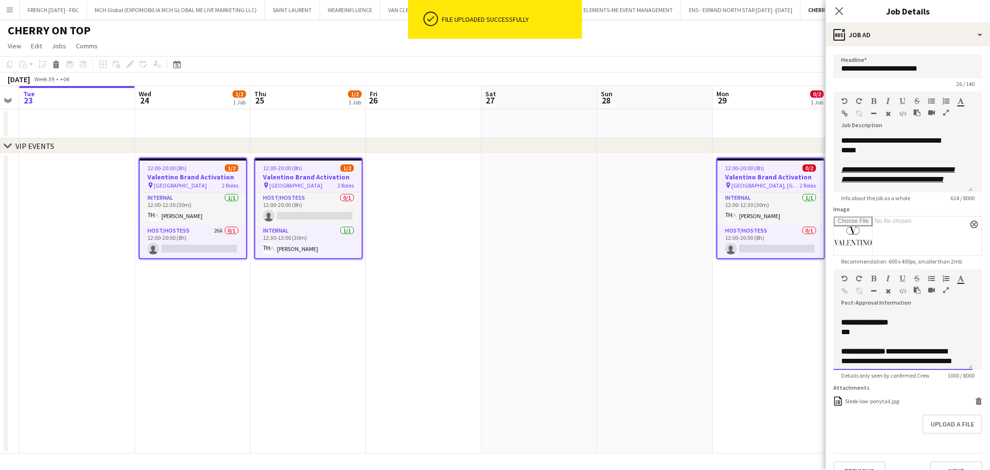
click at [899, 348] on p "**********" at bounding box center [898, 361] width 114 height 29
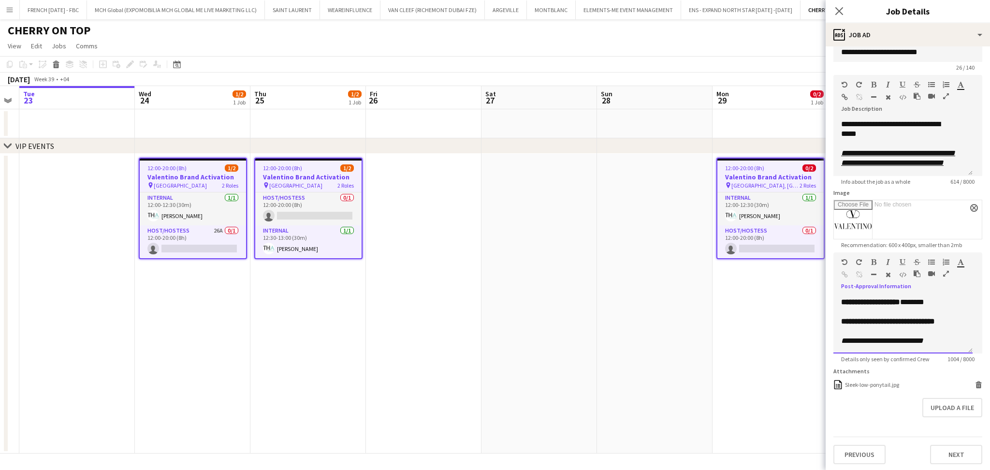
scroll to position [24, 0]
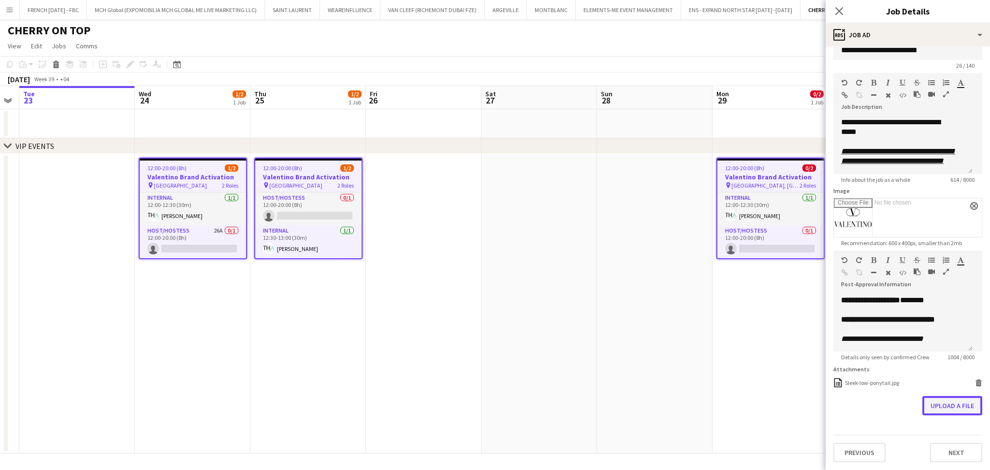
click at [951, 406] on button "Upload a file" at bounding box center [953, 405] width 60 height 19
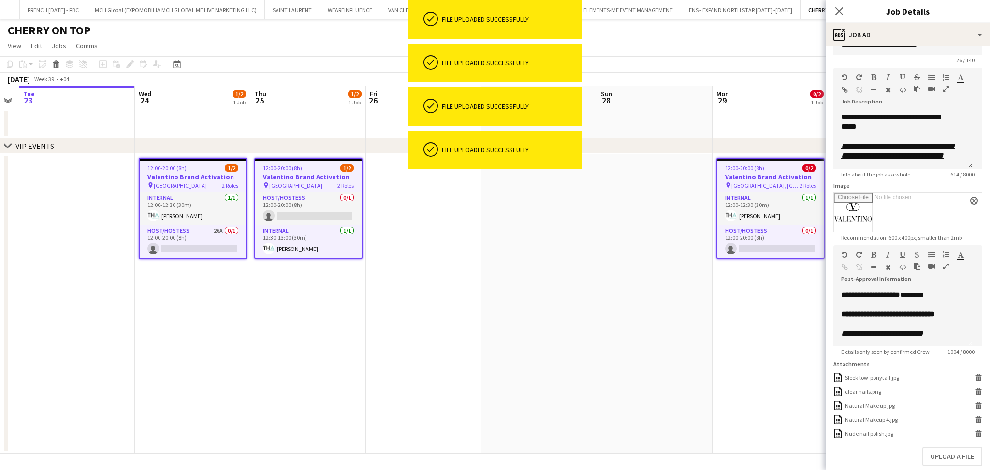
click at [706, 327] on app-date-cell at bounding box center [655, 304] width 116 height 300
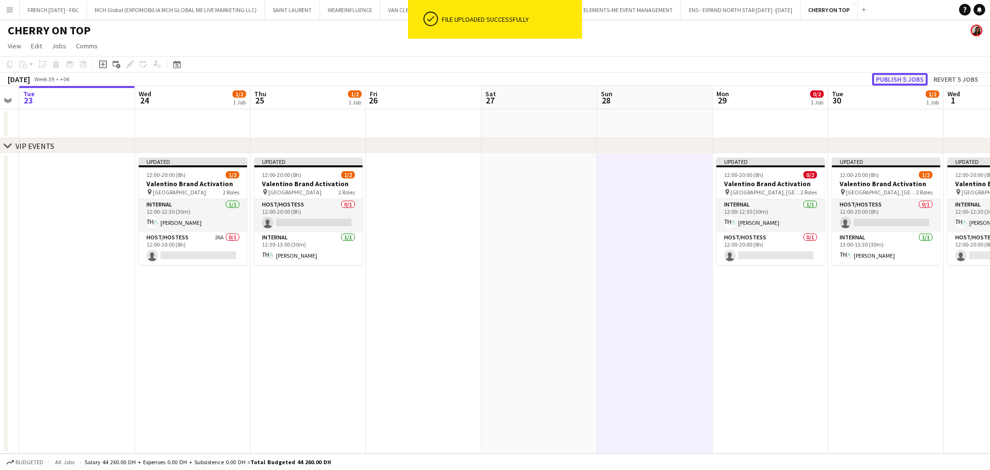
click at [903, 76] on button "Publish 5 jobs" at bounding box center [900, 79] width 56 height 13
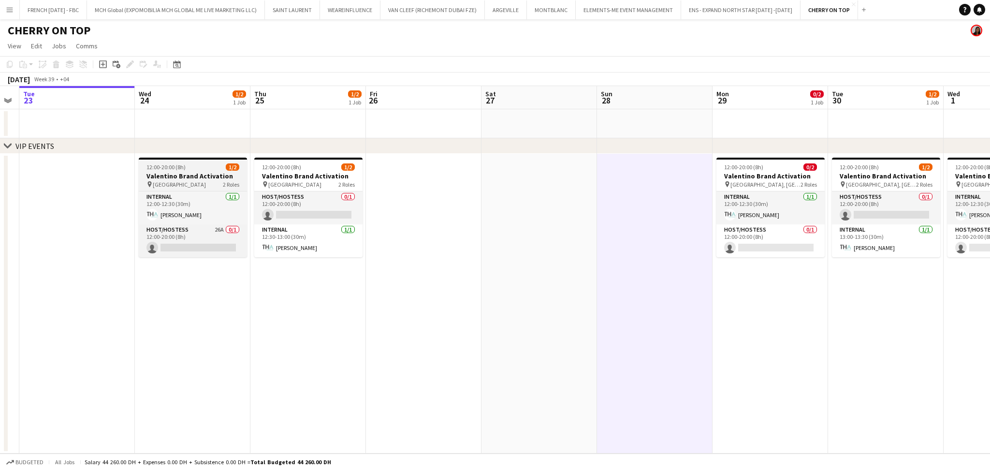
click at [164, 178] on h3 "Valentino Brand Activation" at bounding box center [193, 176] width 108 height 9
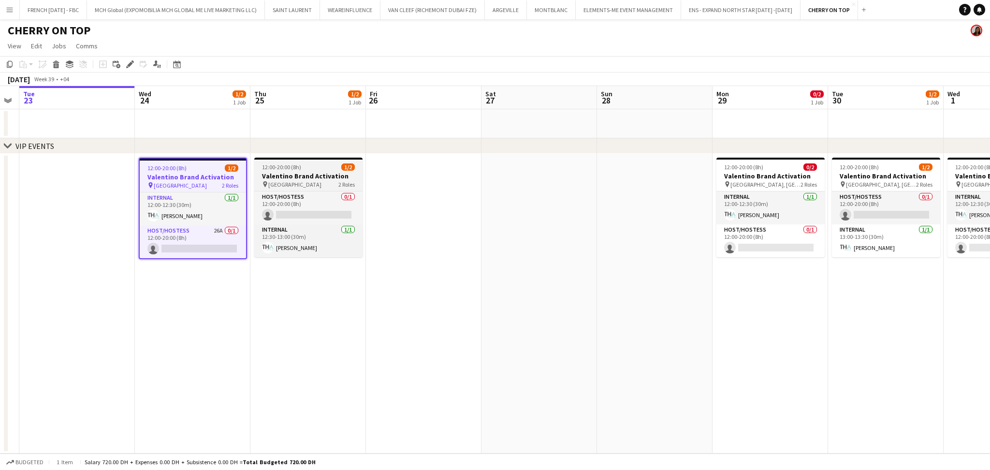
click at [283, 177] on h3 "Valentino Brand Activation" at bounding box center [308, 176] width 108 height 9
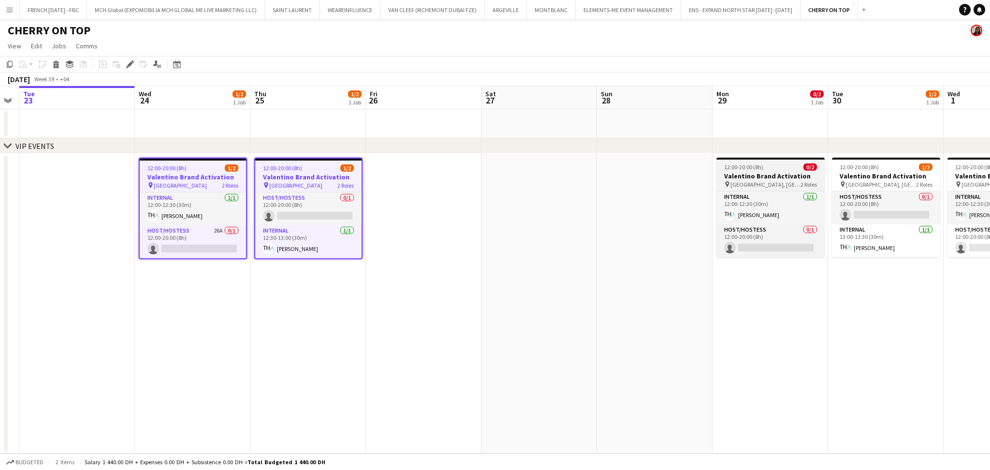
click at [767, 173] on h3 "Valentino Brand Activation" at bounding box center [771, 176] width 108 height 9
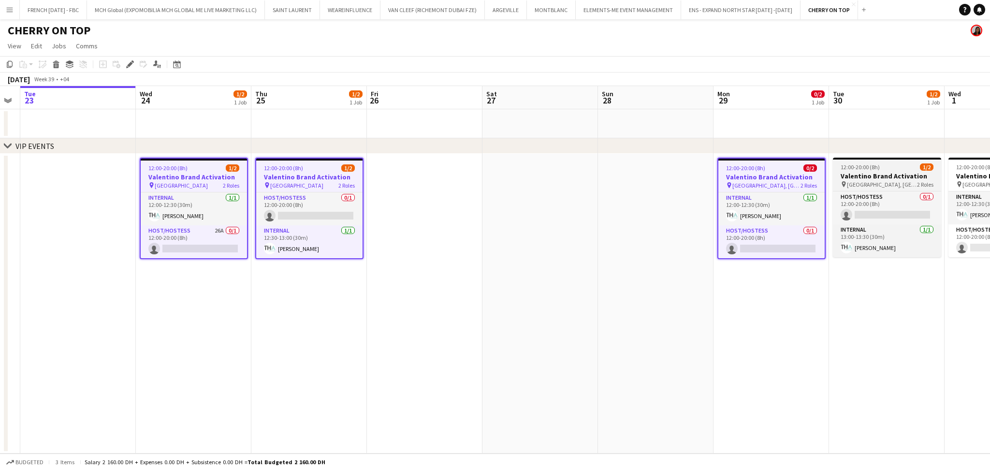
click at [868, 162] on app-job-card "12:00-20:00 (8h) 1/2 Valentino Brand Activation pin [GEOGRAPHIC_DATA], [GEOGRAP…" at bounding box center [887, 208] width 108 height 100
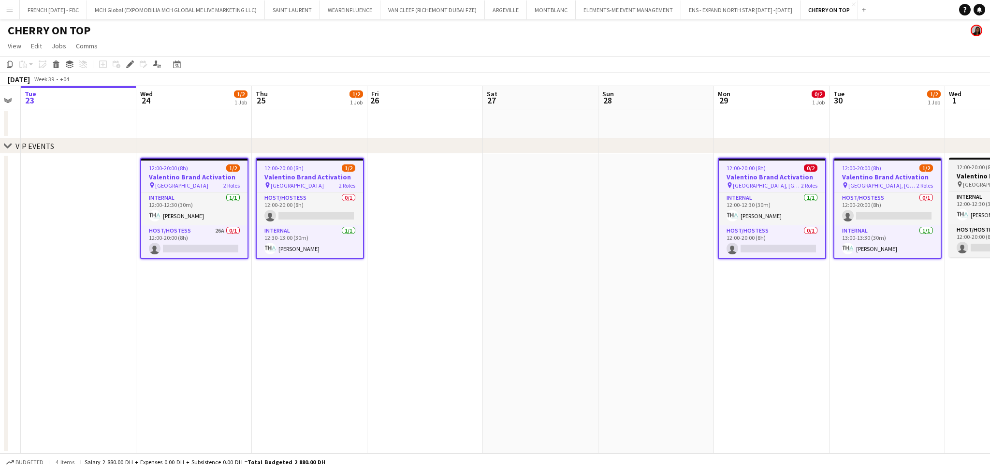
click at [972, 167] on span "12:00-20:00 (8h)" at bounding box center [976, 166] width 39 height 7
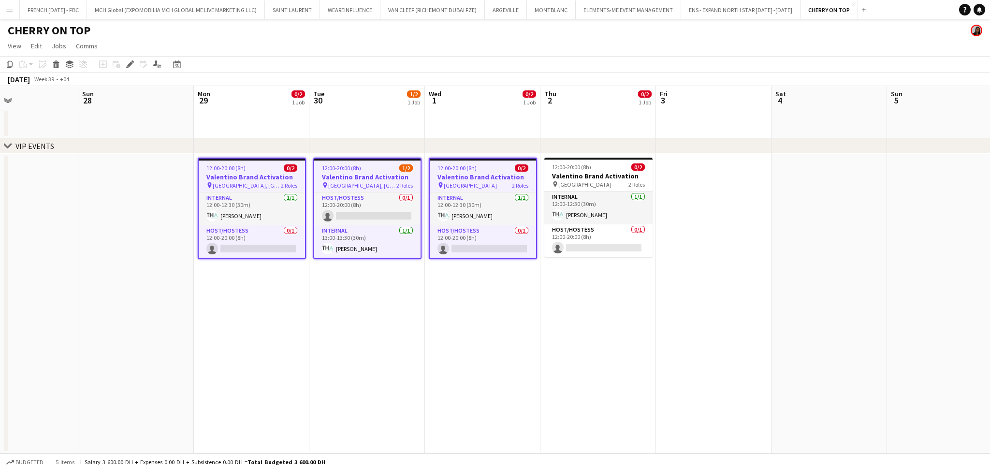
drag, startPoint x: 670, startPoint y: 334, endPoint x: 318, endPoint y: 348, distance: 352.3
click at [318, 349] on app-calendar-viewport "Wed 24 1/2 1 Job Thu 25 1/2 1 Job Fri 26 Sat 27 Sun 28 Mon 29 0/2 1 Job Tue 30 …" at bounding box center [495, 270] width 990 height 368
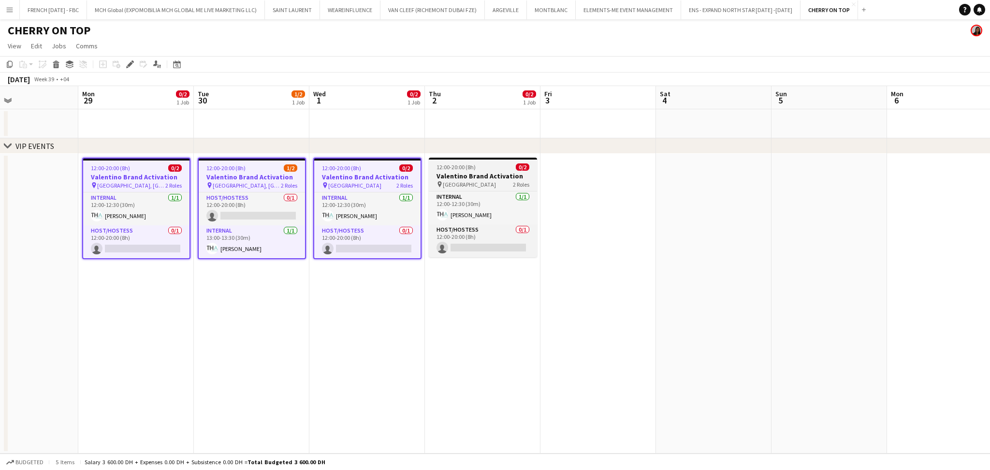
click at [494, 159] on div at bounding box center [483, 159] width 108 height 2
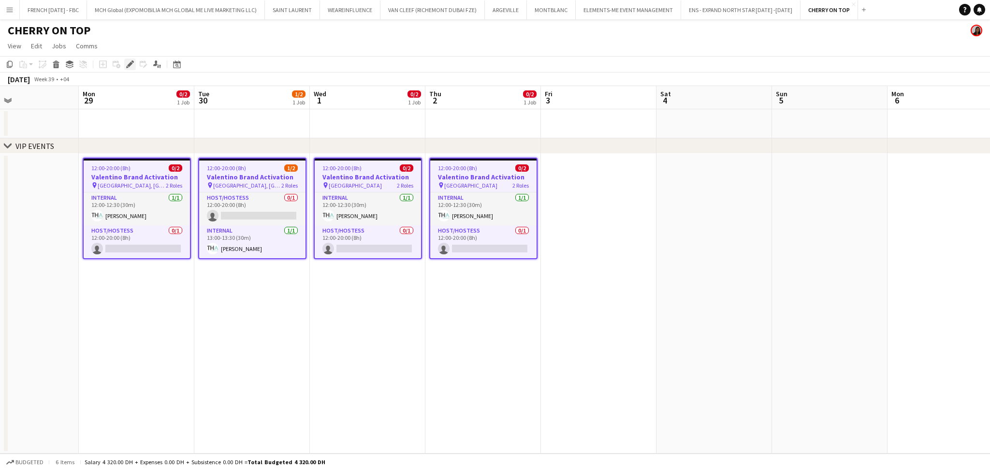
click at [128, 68] on icon "Edit" at bounding box center [130, 64] width 8 height 8
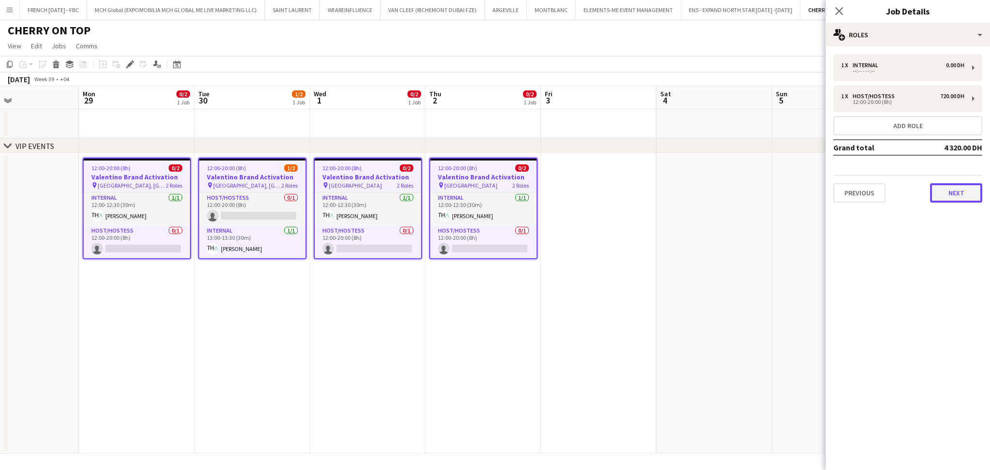
click at [949, 198] on button "Next" at bounding box center [956, 192] width 52 height 19
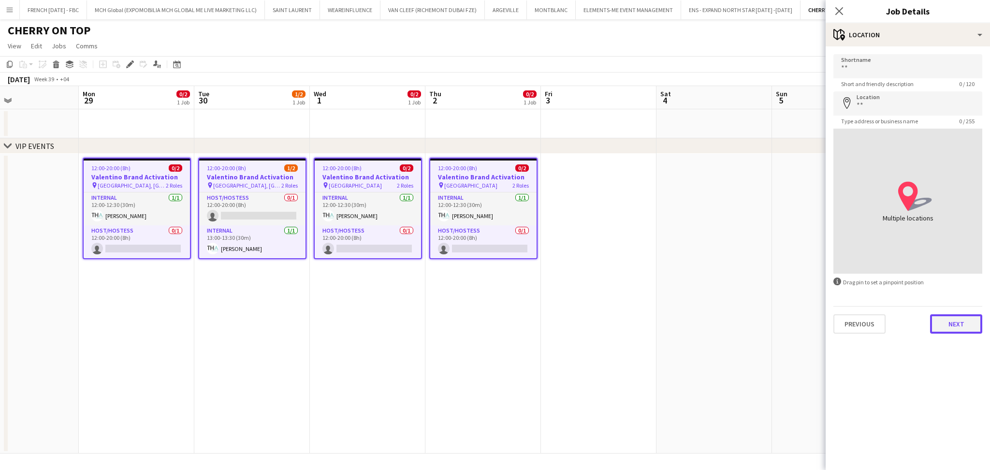
click at [957, 324] on button "Next" at bounding box center [956, 323] width 52 height 19
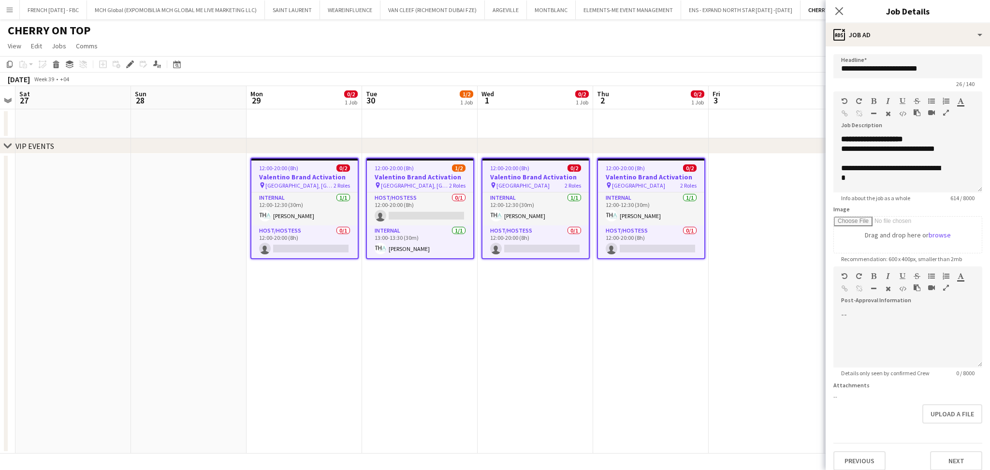
drag, startPoint x: 207, startPoint y: 350, endPoint x: 375, endPoint y: 347, distance: 167.8
click at [375, 347] on app-calendar-viewport "Thu 25 1/2 1 Job Fri 26 Sat 27 Sun 28 Mon 29 0/2 1 Job Tue 30 1/2 1 Job Wed 1 0…" at bounding box center [495, 270] width 990 height 368
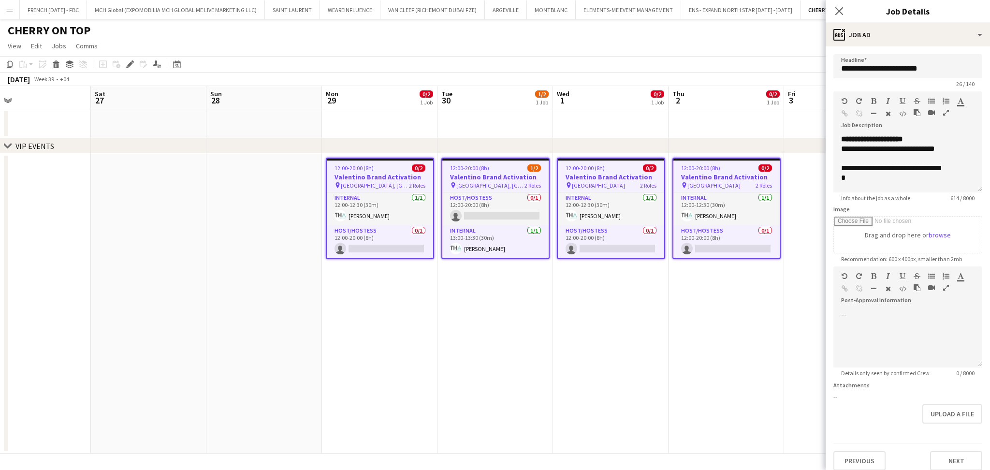
scroll to position [0, 196]
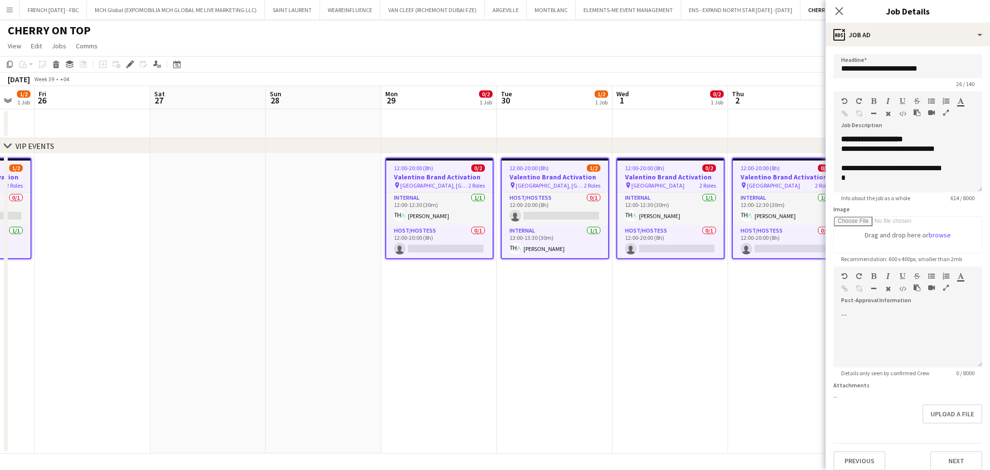
drag, startPoint x: 132, startPoint y: 333, endPoint x: 374, endPoint y: 328, distance: 242.3
click at [383, 329] on app-calendar-viewport "Wed 24 1/2 1 Job Thu 25 1/2 1 Job Fri 26 Sat 27 Sun 28 Mon 29 0/2 1 Job Tue 30 …" at bounding box center [495, 270] width 990 height 368
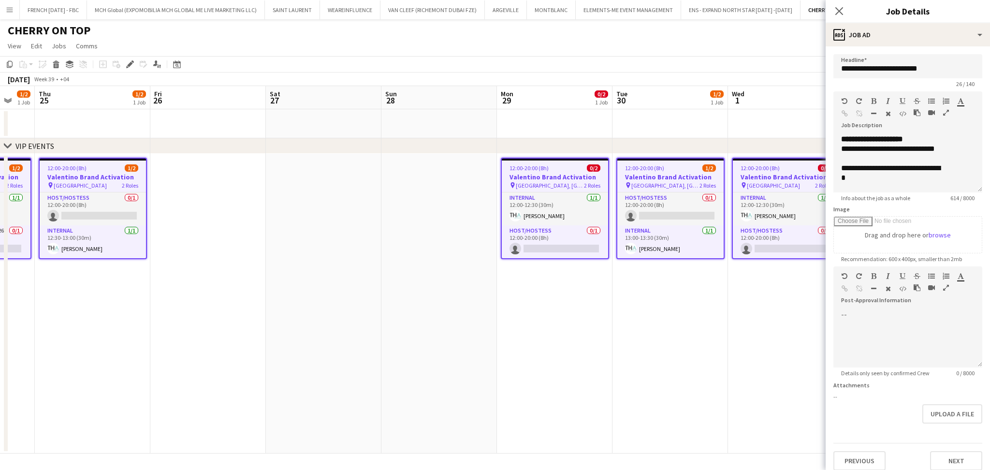
click at [14, 164] on span "1/2" at bounding box center [16, 167] width 14 height 7
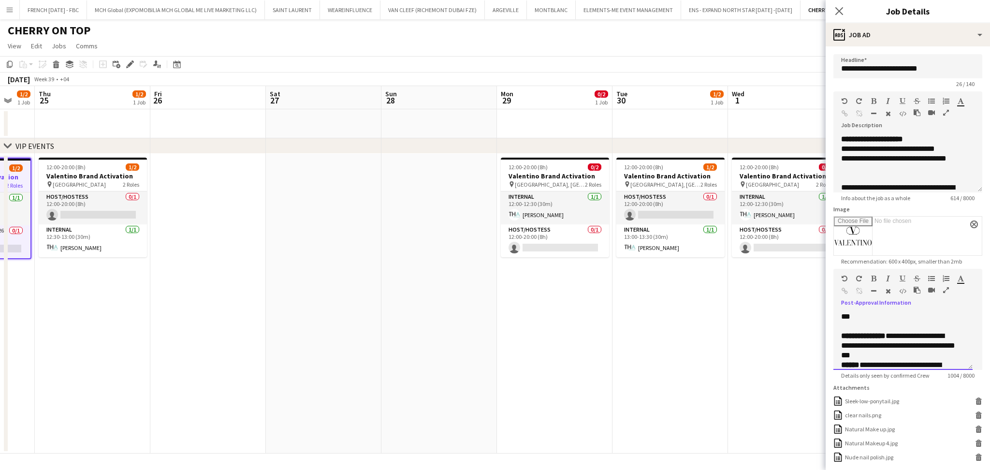
scroll to position [335, 0]
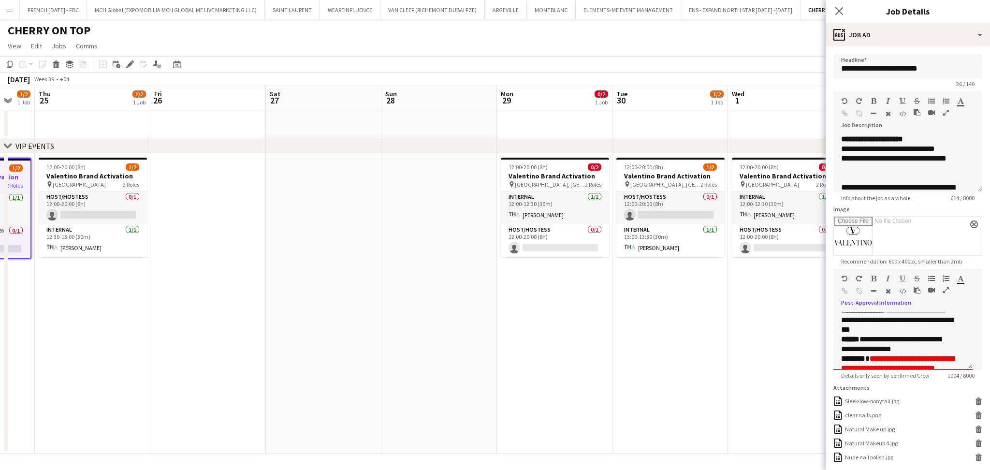
click at [924, 346] on p "**********" at bounding box center [898, 344] width 114 height 19
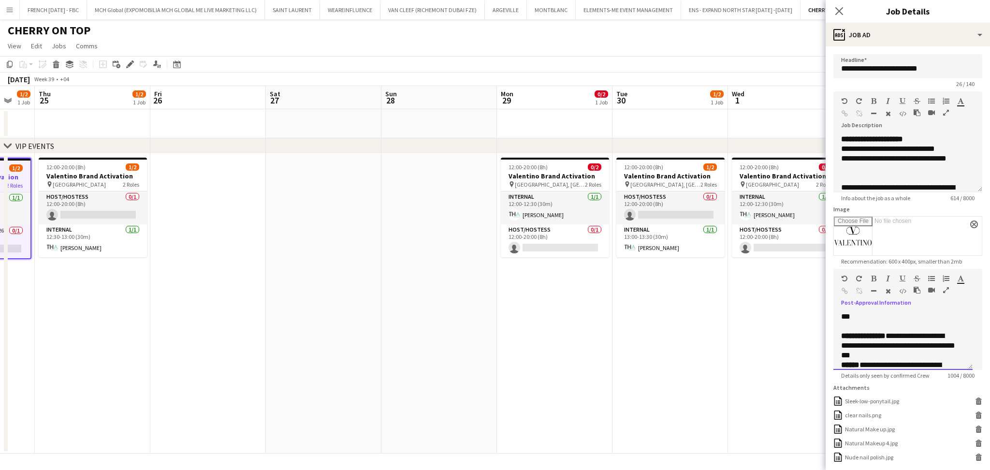
drag, startPoint x: 894, startPoint y: 356, endPoint x: 895, endPoint y: 336, distance: 20.3
click at [895, 336] on p "**********" at bounding box center [898, 345] width 114 height 29
drag, startPoint x: 926, startPoint y: 355, endPoint x: 909, endPoint y: 350, distance: 18.2
click at [909, 350] on p "**********" at bounding box center [898, 345] width 114 height 29
drag, startPoint x: 911, startPoint y: 350, endPoint x: 917, endPoint y: 351, distance: 6.8
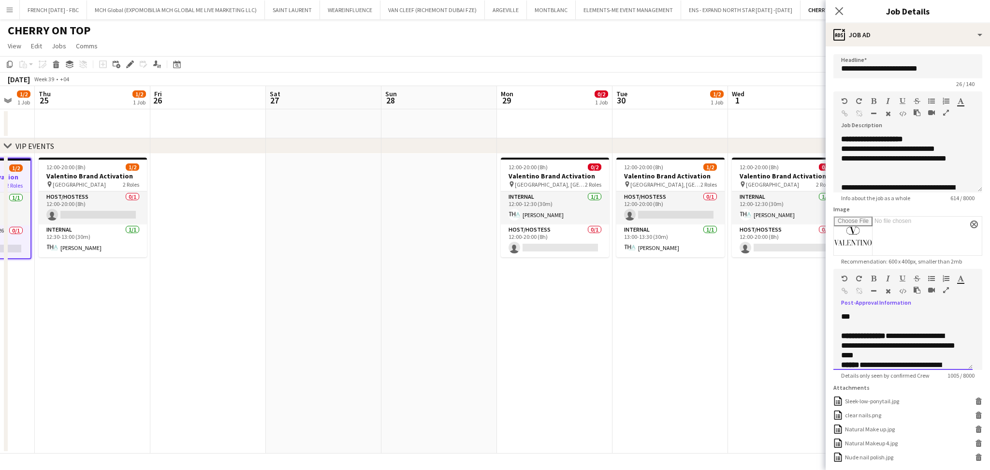
click at [911, 350] on p "**********" at bounding box center [898, 345] width 114 height 29
click at [921, 351] on p "**********" at bounding box center [898, 345] width 114 height 29
drag, startPoint x: 927, startPoint y: 354, endPoint x: 908, endPoint y: 349, distance: 19.6
click at [908, 349] on p "**********" at bounding box center [898, 345] width 114 height 29
click at [963, 279] on icon "button" at bounding box center [961, 278] width 6 height 7
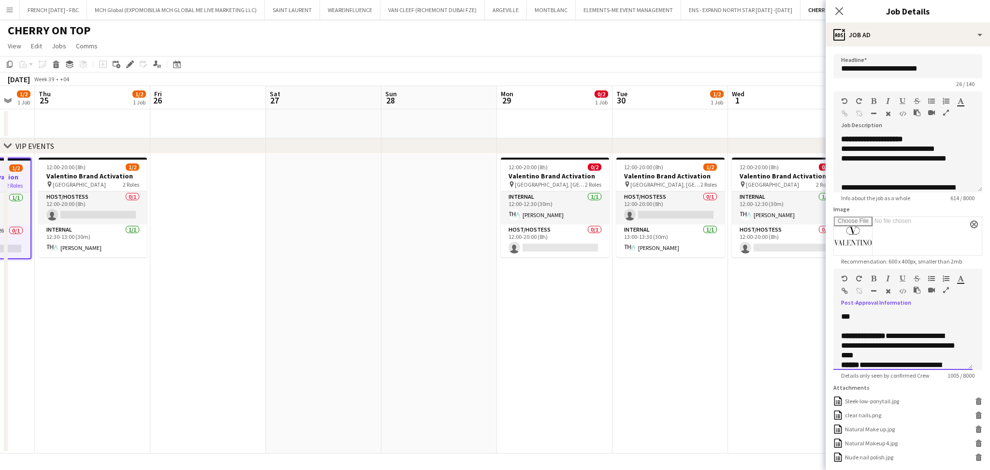
type input "*******"
click at [959, 310] on div "**********" at bounding box center [908, 337] width 149 height 65
click at [873, 279] on icon "button" at bounding box center [873, 278] width 5 height 7
drag, startPoint x: 905, startPoint y: 278, endPoint x: 914, endPoint y: 288, distance: 13.0
click at [904, 278] on icon "button" at bounding box center [903, 278] width 6 height 7
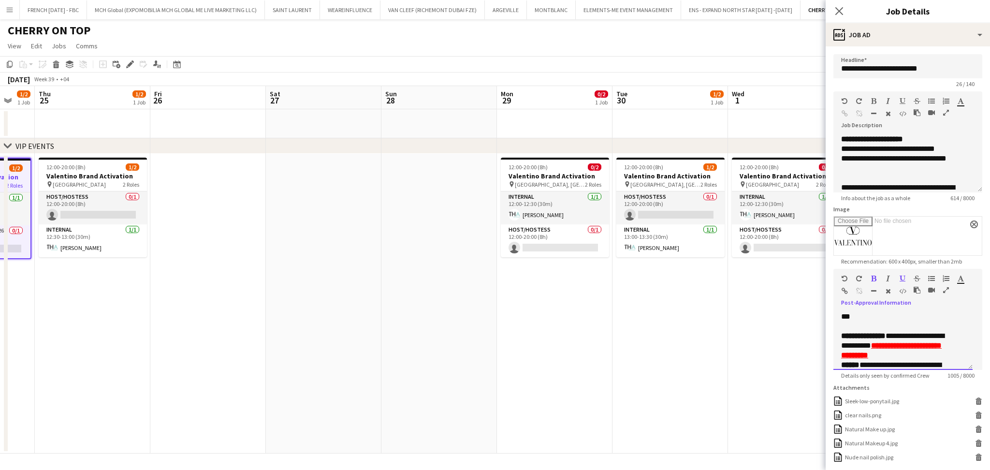
click at [942, 356] on p "**********" at bounding box center [898, 345] width 114 height 29
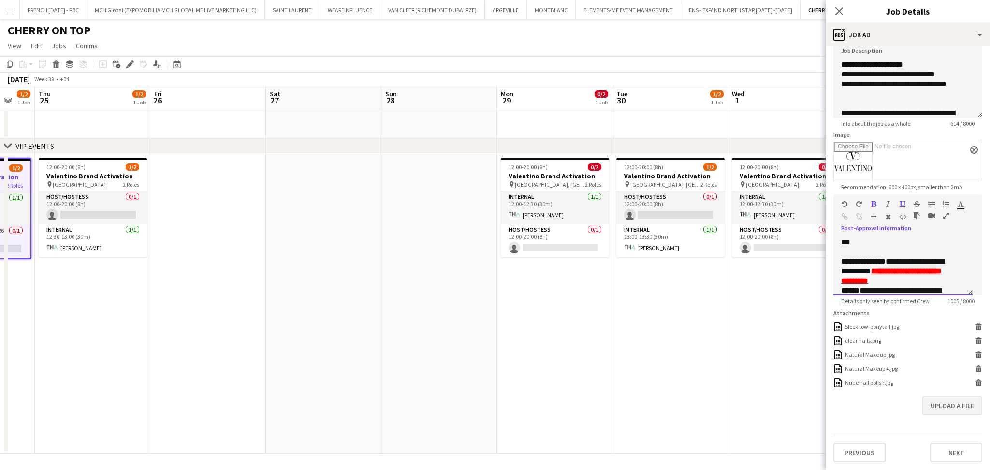
scroll to position [79, 0]
click at [956, 409] on button "Upload a file" at bounding box center [953, 405] width 60 height 19
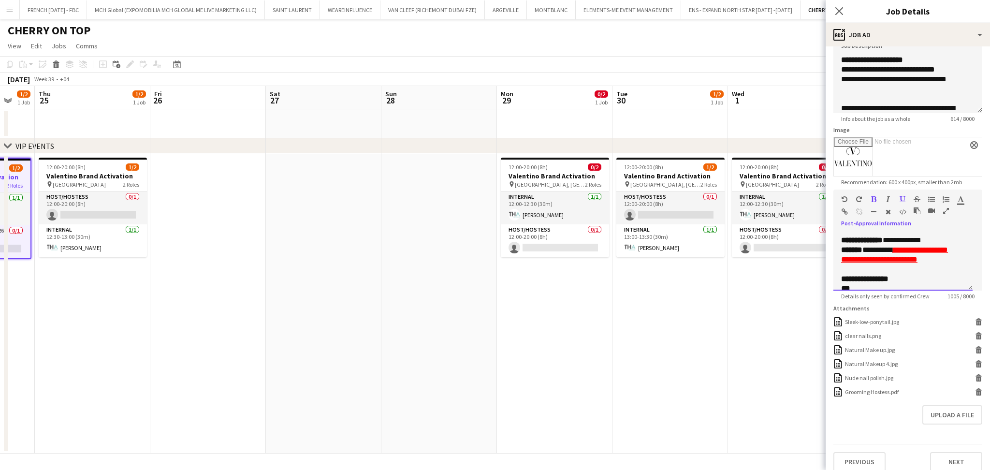
scroll to position [423, 0]
drag, startPoint x: 839, startPoint y: 236, endPoint x: 941, endPoint y: 316, distance: 129.2
click at [941, 316] on form "**********" at bounding box center [908, 223] width 164 height 497
copy div "**********"
drag, startPoint x: 118, startPoint y: 177, endPoint x: 237, endPoint y: 178, distance: 119.9
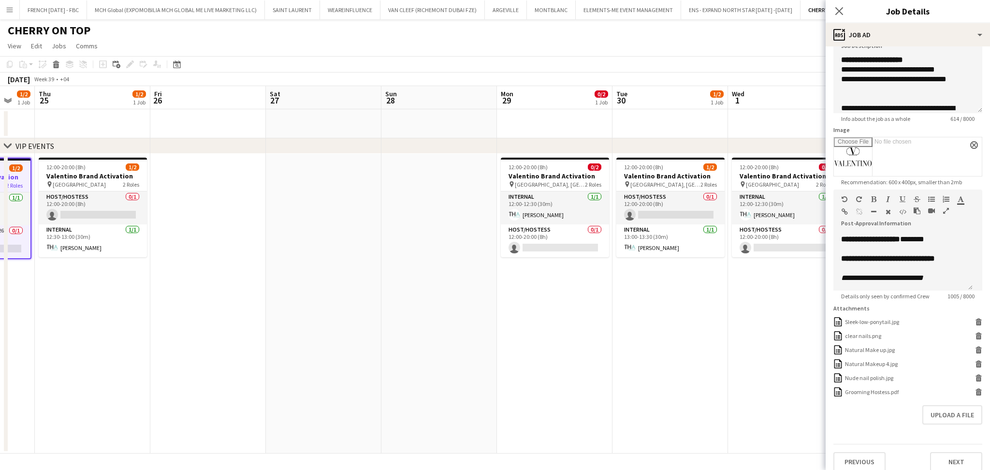
click at [118, 177] on h3 "Valentino Brand Activation" at bounding box center [93, 176] width 108 height 9
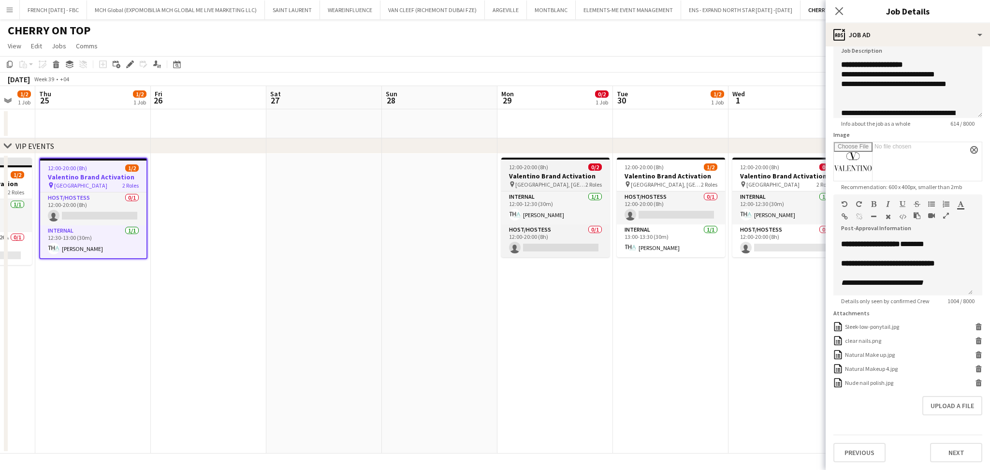
click at [550, 176] on h3 "Valentino Brand Activation" at bounding box center [555, 176] width 108 height 9
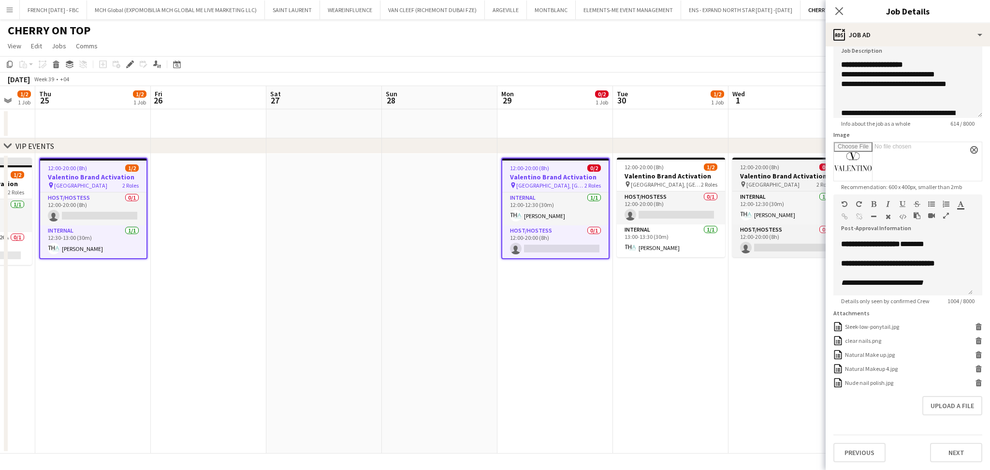
drag, startPoint x: 665, startPoint y: 176, endPoint x: 770, endPoint y: 177, distance: 104.9
click at [666, 176] on h3 "Valentino Brand Activation" at bounding box center [671, 176] width 108 height 9
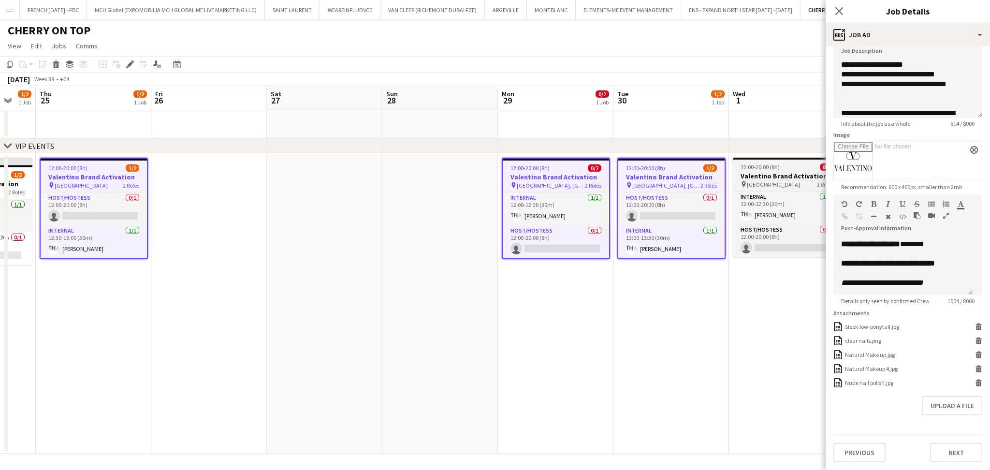
click at [785, 174] on h3 "Valentino Brand Activation" at bounding box center [787, 176] width 108 height 9
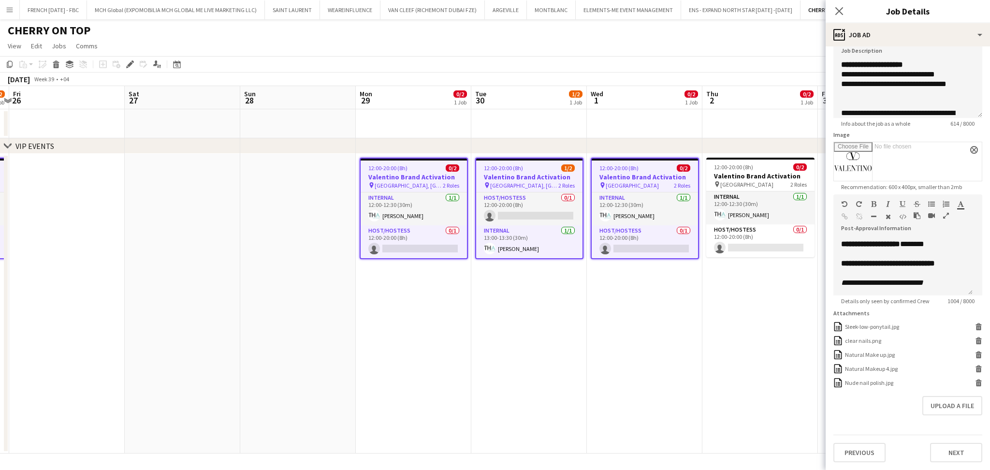
drag, startPoint x: 710, startPoint y: 311, endPoint x: 628, endPoint y: 308, distance: 82.3
click at [628, 308] on app-calendar-viewport "Tue 23 Wed 24 1/2 1 Job Thu 25 1/2 1 Job Fri 26 Sat 27 Sun 28 Mon 29 0/2 1 Job …" at bounding box center [495, 270] width 990 height 368
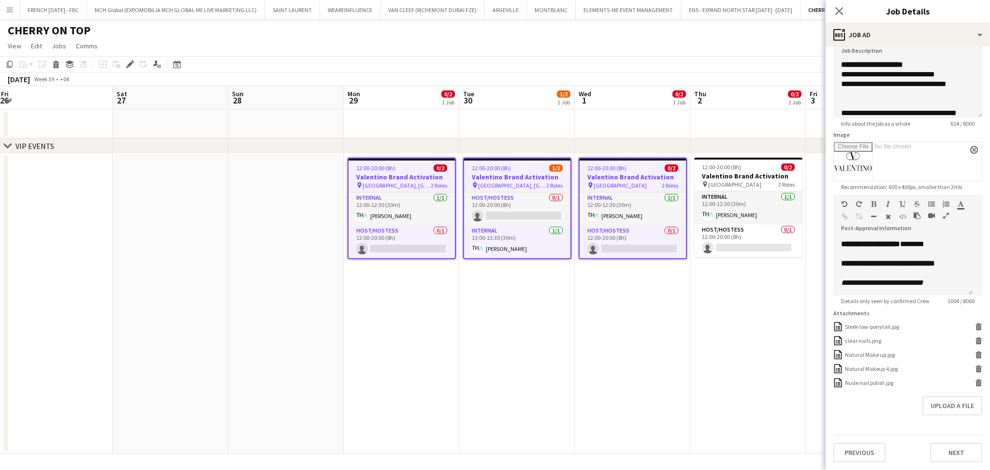
click at [752, 166] on div "12:00-20:00 (8h) 0/2" at bounding box center [748, 166] width 108 height 7
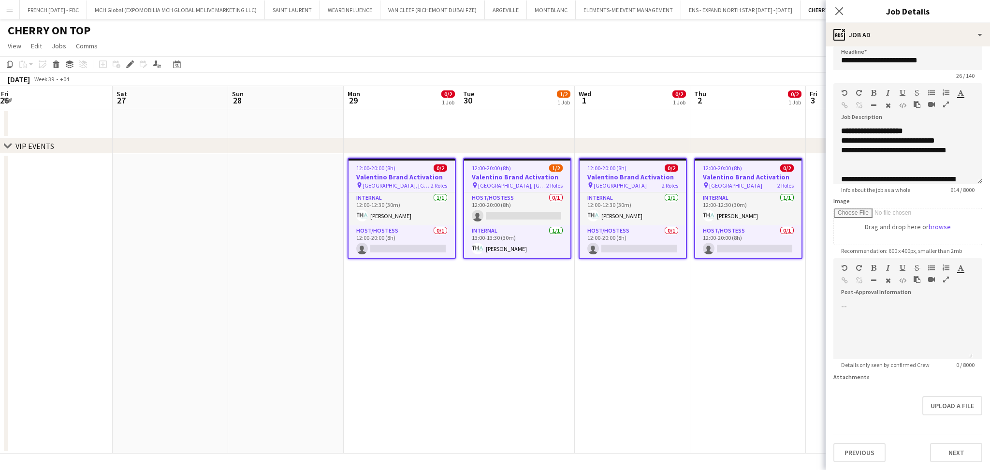
scroll to position [6, 0]
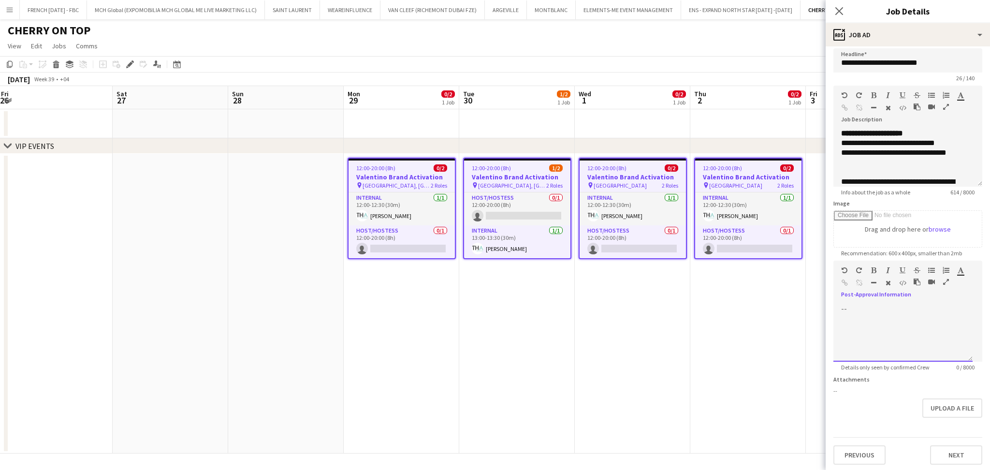
click at [900, 331] on div at bounding box center [903, 333] width 139 height 58
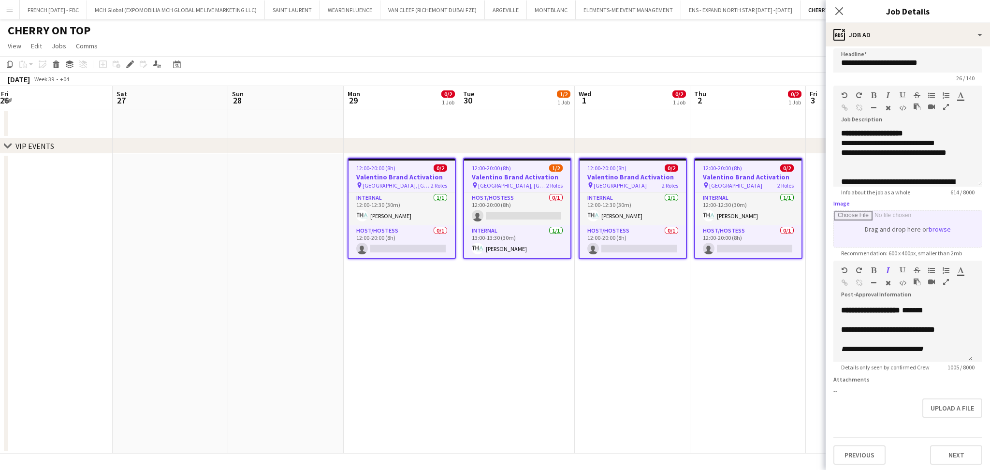
click at [933, 225] on input "Image" at bounding box center [908, 229] width 148 height 36
type input "**********"
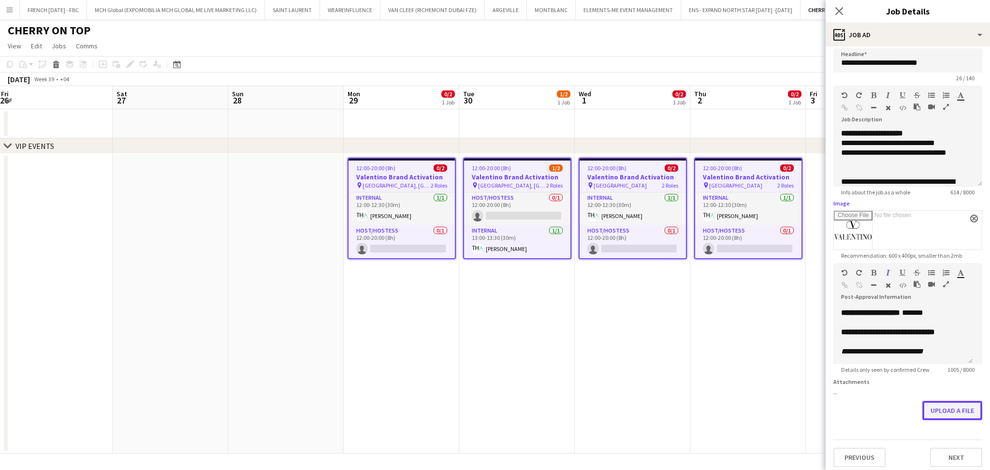
click at [944, 412] on button "Upload a file" at bounding box center [953, 410] width 60 height 19
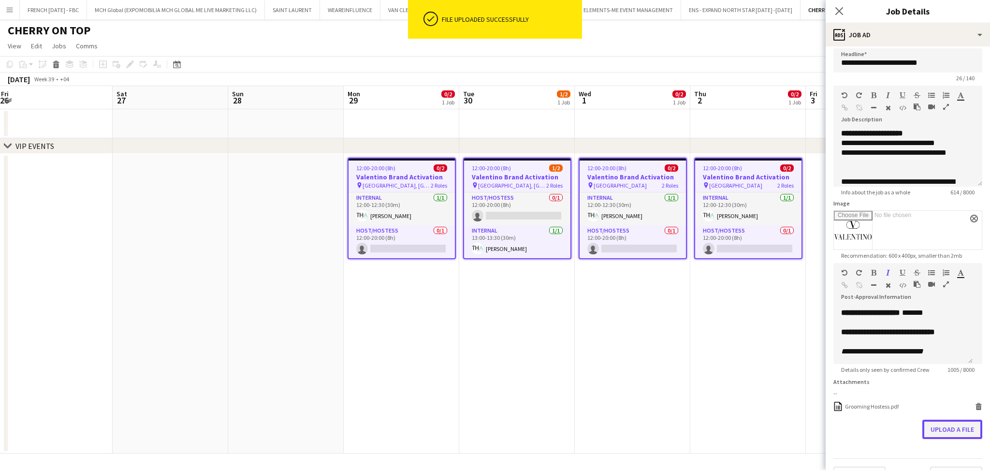
click at [951, 439] on button "Upload a file" at bounding box center [953, 429] width 60 height 19
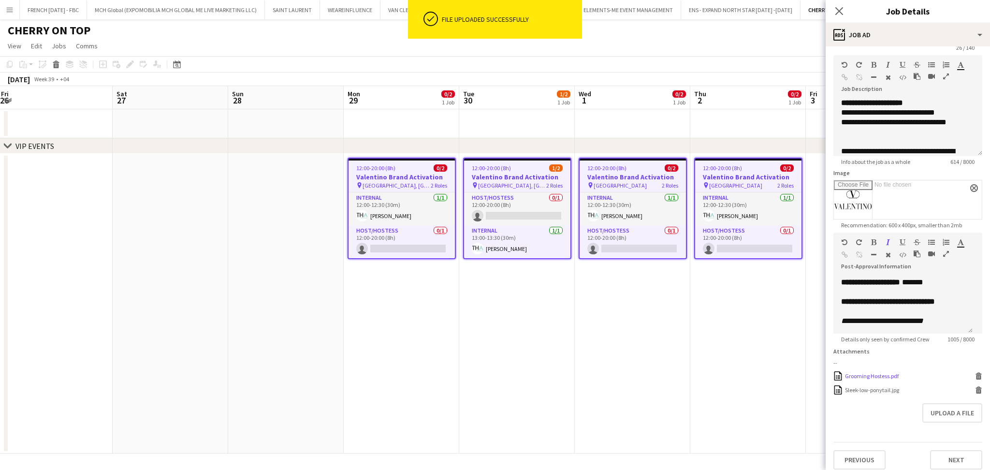
scroll to position [48, 0]
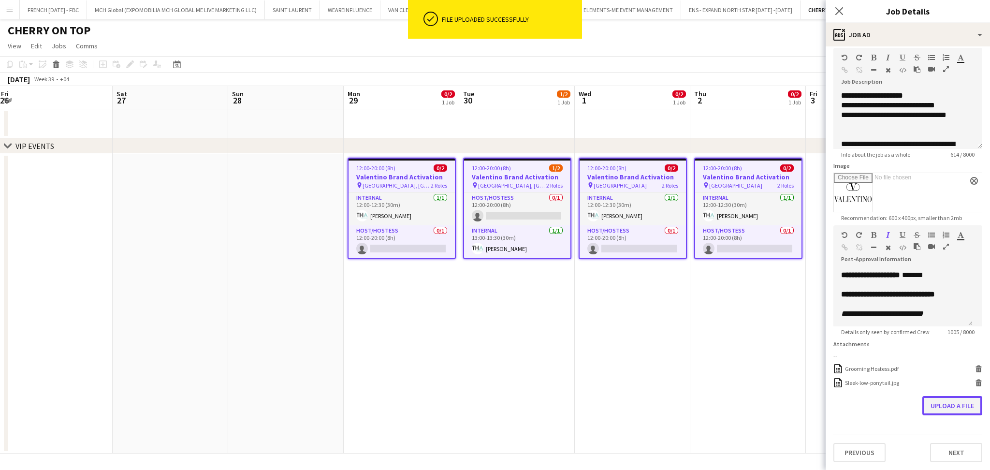
click at [937, 414] on button "Upload a file" at bounding box center [953, 405] width 60 height 19
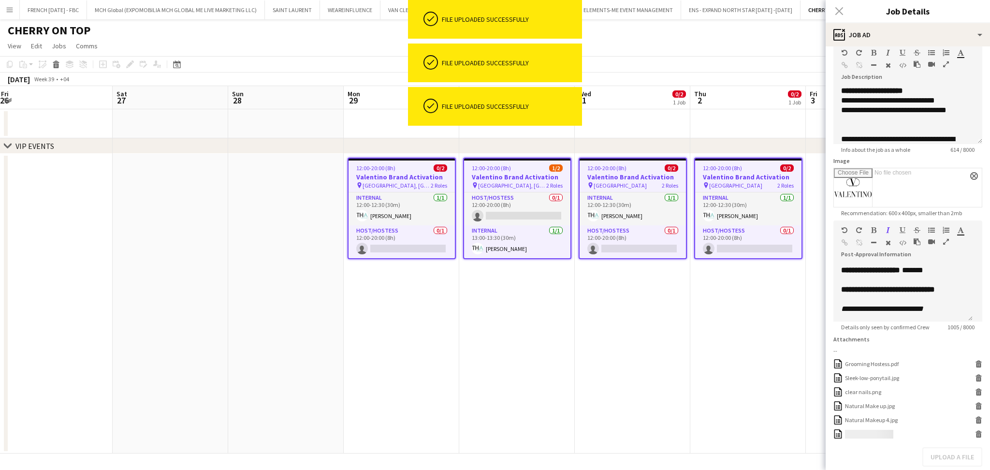
click at [777, 305] on app-date-cell "12:00-20:00 (8h) 0/2 Valentino Brand Activation pin Dubai Mall 2 Roles Internal…" at bounding box center [749, 304] width 116 height 300
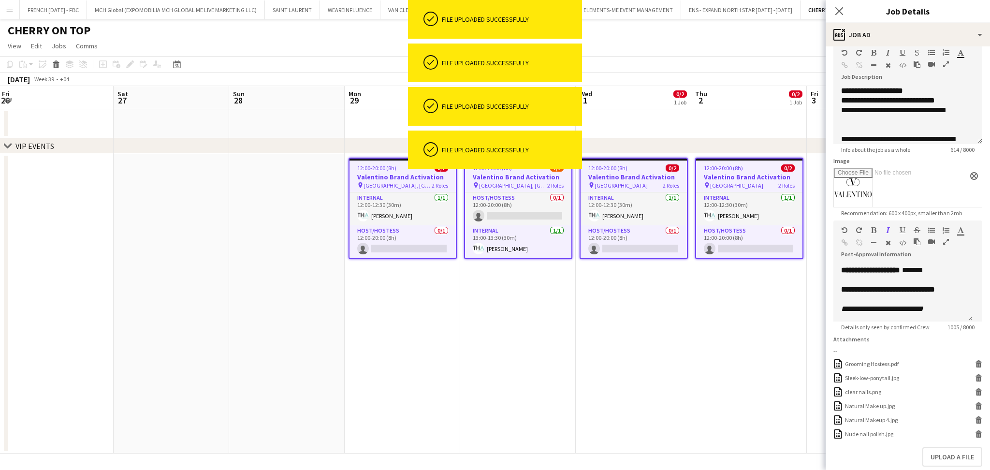
click at [783, 339] on app-date-cell "12:00-20:00 (8h) 0/2 Valentino Brand Activation pin Dubai Mall 2 Roles Internal…" at bounding box center [750, 304] width 116 height 300
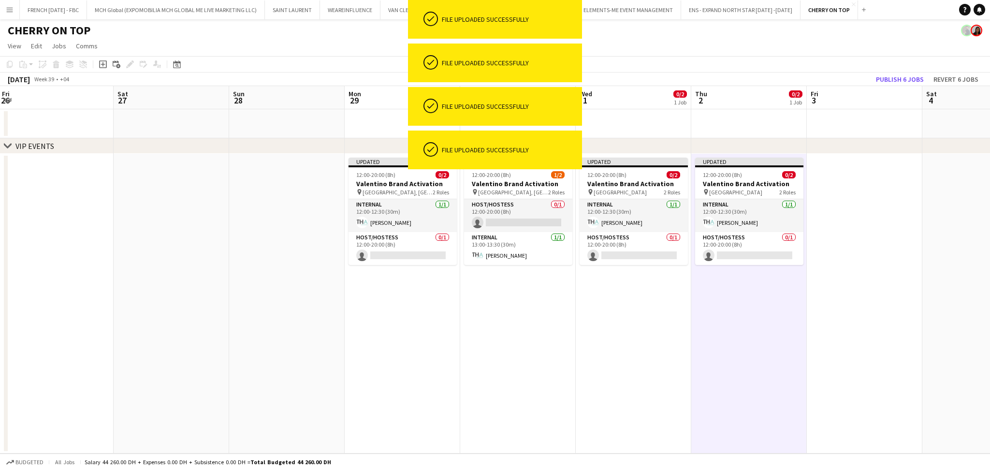
click at [886, 69] on app-toolbar "Copy Paste Paste Ctrl+V Paste with crew Ctrl+Shift+V Paste linked Job [GEOGRAPH…" at bounding box center [495, 64] width 990 height 16
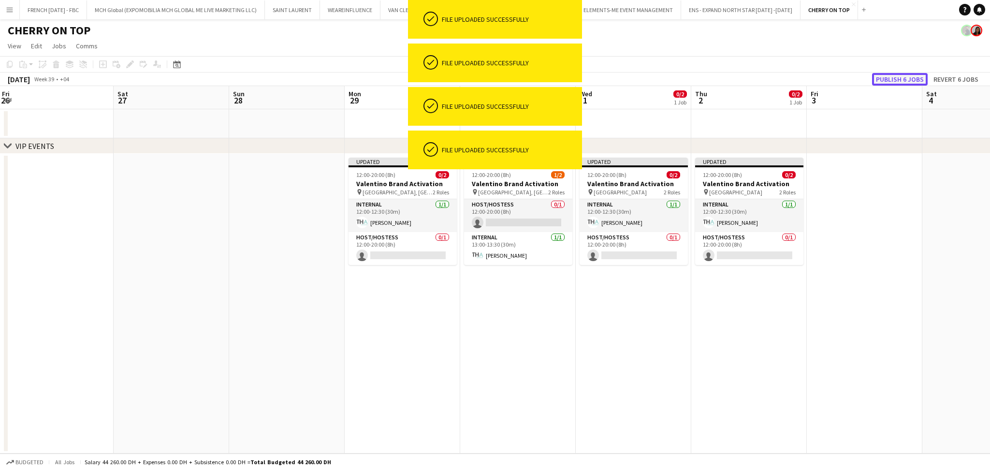
click at [889, 74] on button "Publish 6 jobs" at bounding box center [900, 79] width 56 height 13
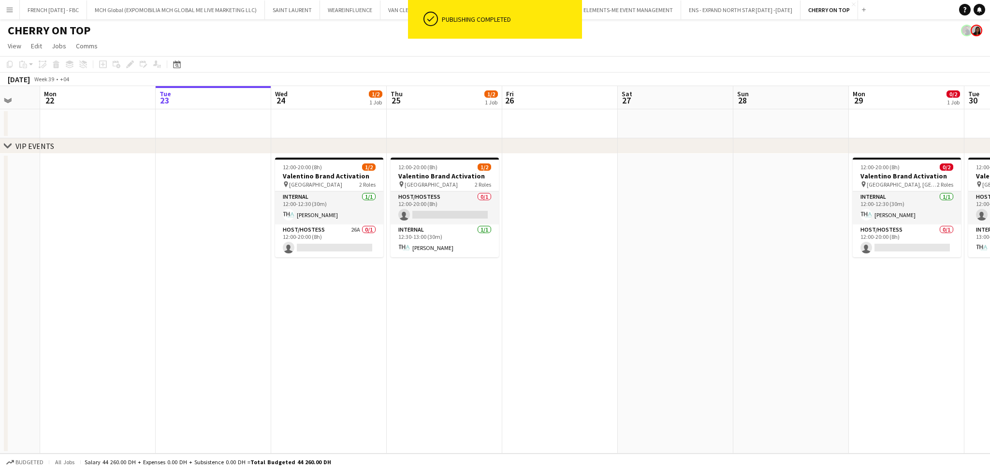
drag, startPoint x: 605, startPoint y: 359, endPoint x: 481, endPoint y: 357, distance: 124.3
click at [616, 359] on app-calendar-viewport "Sat 20 Sun 21 Mon 22 Tue 23 Wed 24 1/2 1 Job Thu 25 1/2 1 Job Fri 26 Sat 27 Sun…" at bounding box center [495, 270] width 990 height 368
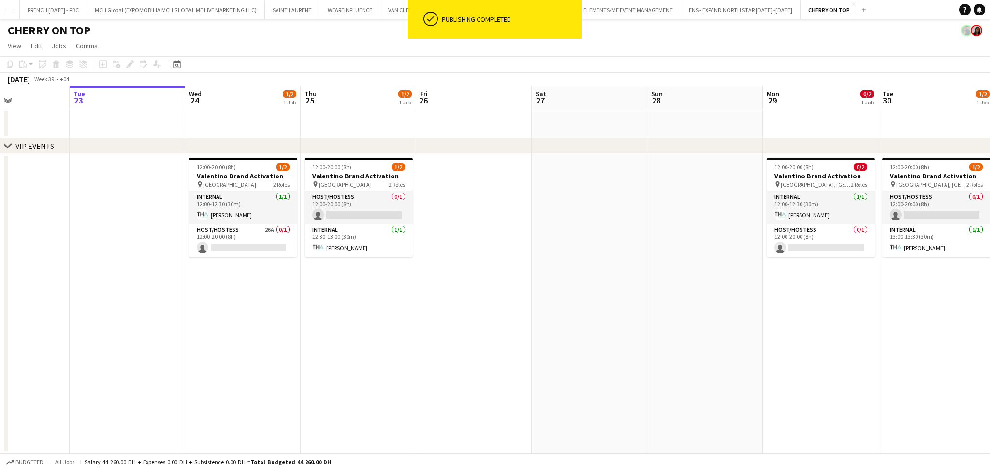
scroll to position [0, 269]
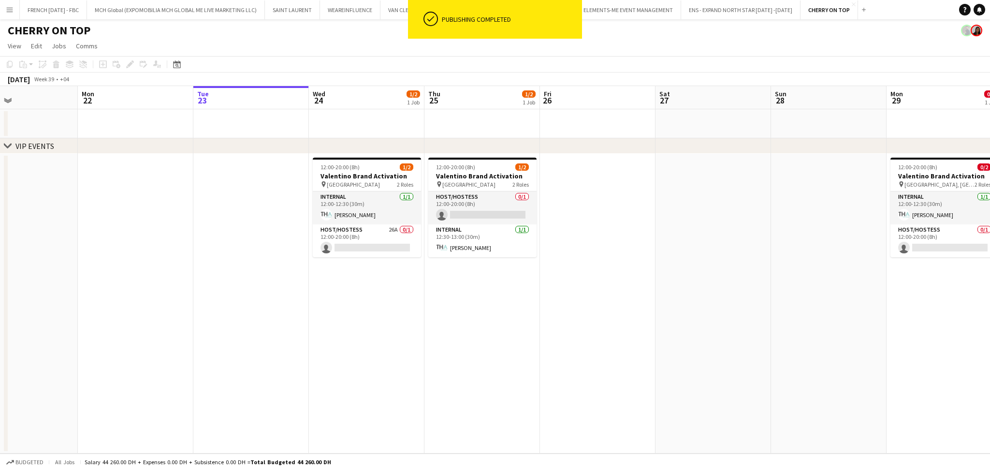
drag, startPoint x: 359, startPoint y: 358, endPoint x: 479, endPoint y: 349, distance: 120.3
click at [479, 349] on app-calendar-viewport "Fri 19 Sat 20 Sun 21 Mon 22 Tue 23 Wed 24 1/2 1 Job Thu 25 1/2 1 Job Fri 26 Sat…" at bounding box center [495, 270] width 990 height 368
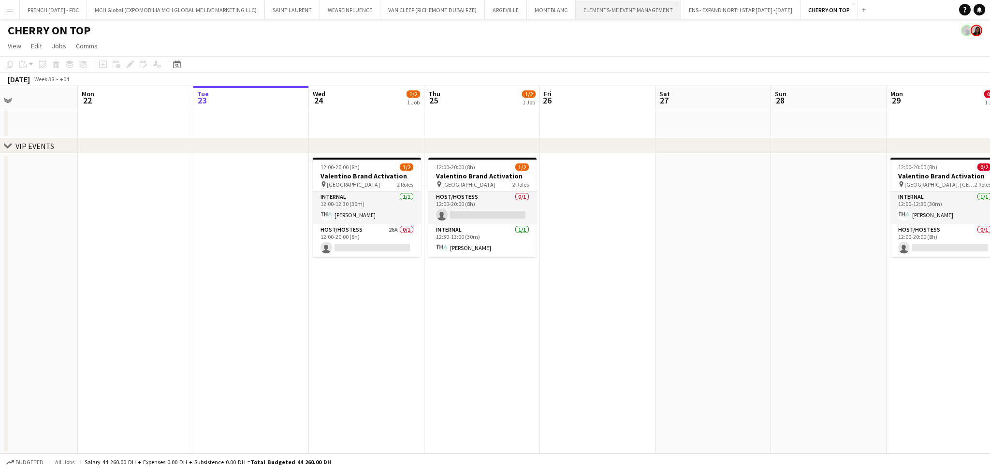
click at [627, 17] on button "ELEMENTS-ME EVENT MANAGEMENT Close" at bounding box center [628, 9] width 105 height 19
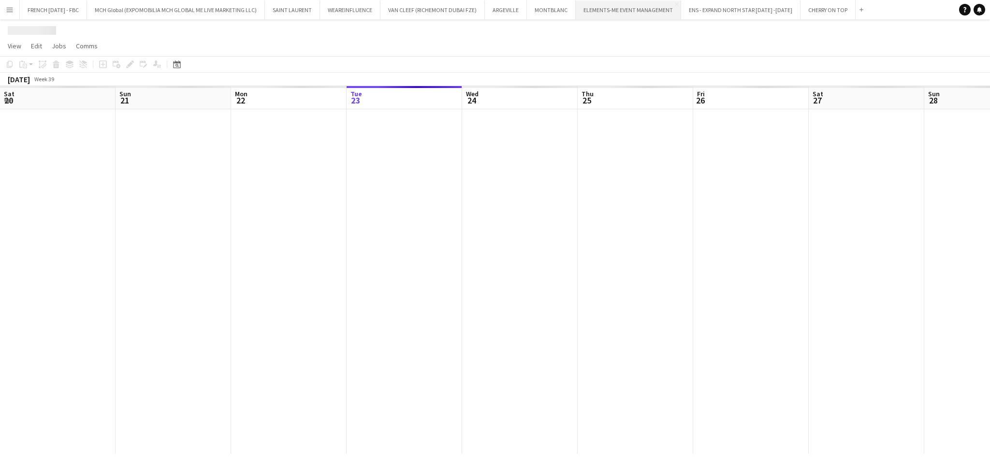
scroll to position [0, 231]
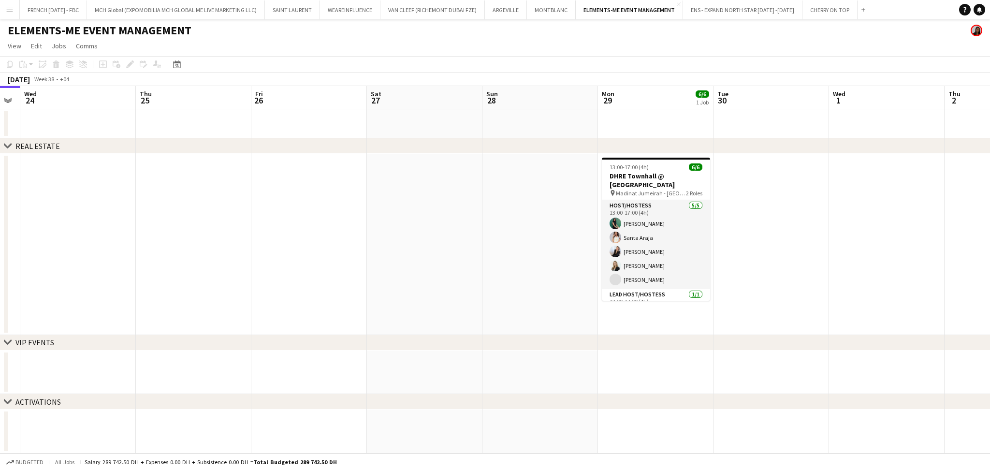
drag, startPoint x: 590, startPoint y: 281, endPoint x: 334, endPoint y: 280, distance: 255.3
click at [334, 280] on app-calendar-viewport "Sat 20 Sun 21 Mon 22 Tue 23 Wed 24 Thu 25 Fri 26 Sat 27 Sun 28 Mon 29 6/6 1 Job…" at bounding box center [495, 270] width 990 height 368
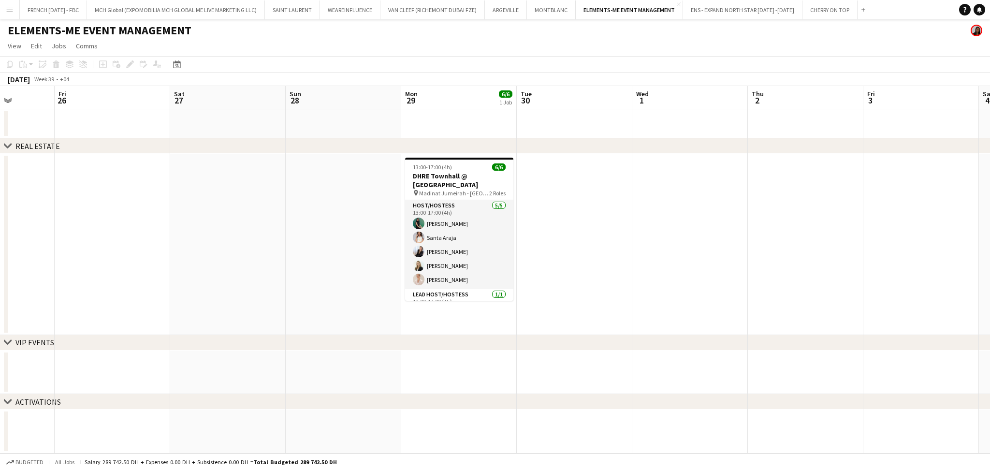
drag, startPoint x: 643, startPoint y: 242, endPoint x: 552, endPoint y: 235, distance: 91.7
click at [572, 240] on app-calendar-viewport "Mon 22 Tue 23 Wed 24 Thu 25 Fri 26 Sat 27 Sun 28 Mon 29 6/6 1 Job Tue 30 Wed 1 …" at bounding box center [495, 270] width 990 height 368
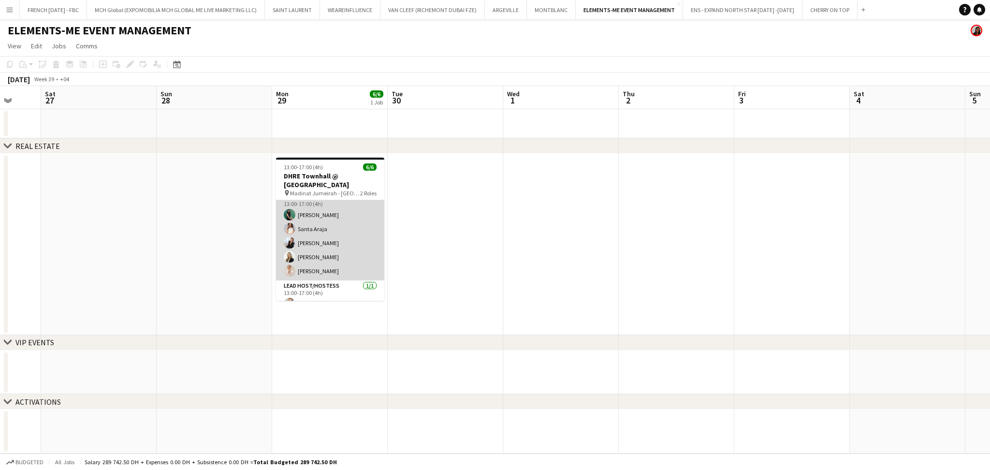
scroll to position [0, 0]
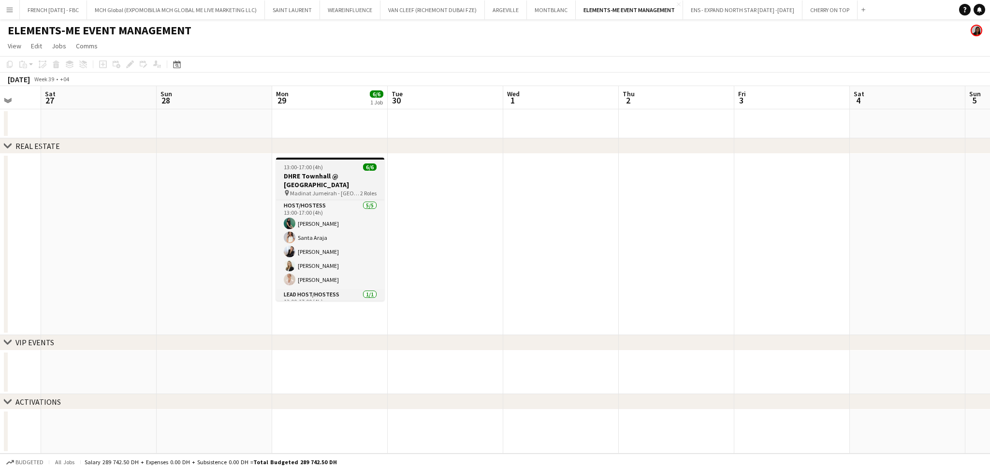
click at [335, 175] on h3 "DHRE Townhall @ [GEOGRAPHIC_DATA]" at bounding box center [330, 180] width 108 height 17
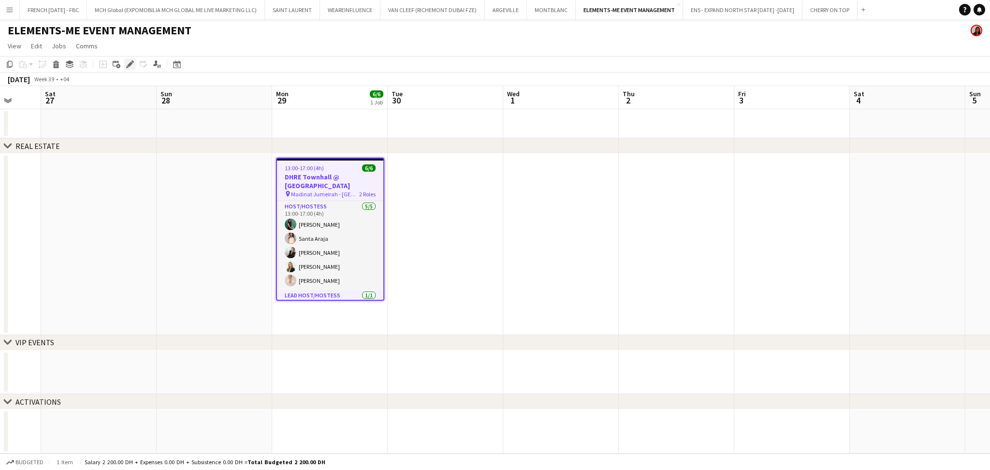
click at [128, 62] on icon "Edit" at bounding box center [130, 64] width 8 height 8
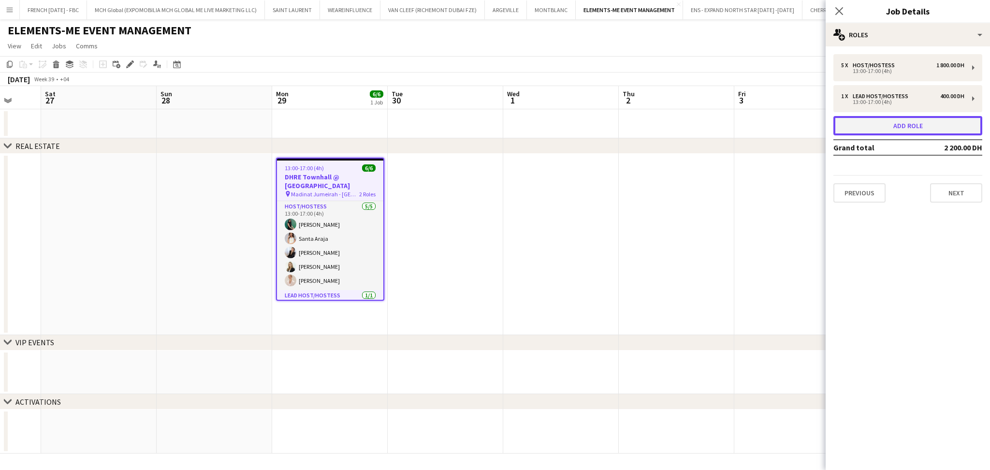
click at [883, 124] on button "Add role" at bounding box center [908, 125] width 149 height 19
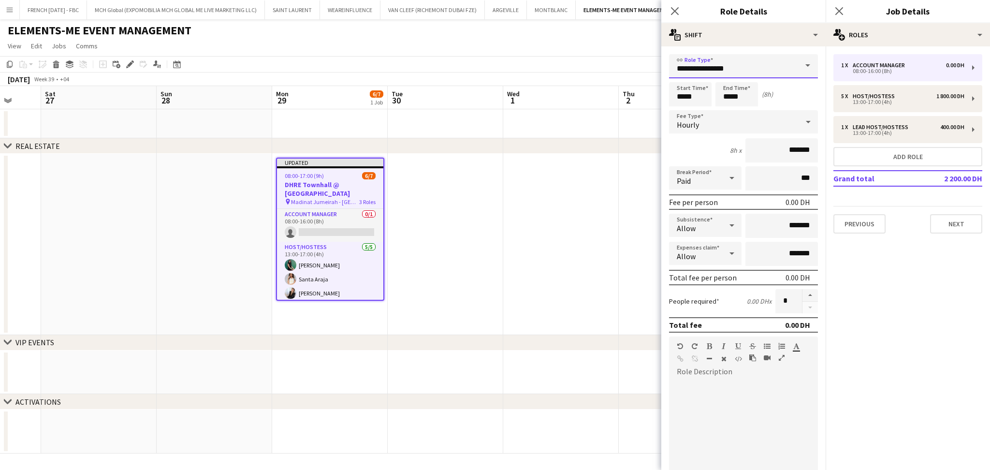
drag, startPoint x: 689, startPoint y: 69, endPoint x: 623, endPoint y: 62, distance: 66.1
click at [623, 62] on body "Menu Boards Boards Boards All jobs Status Workforce Workforce My Workforce Recr…" at bounding box center [495, 235] width 990 height 470
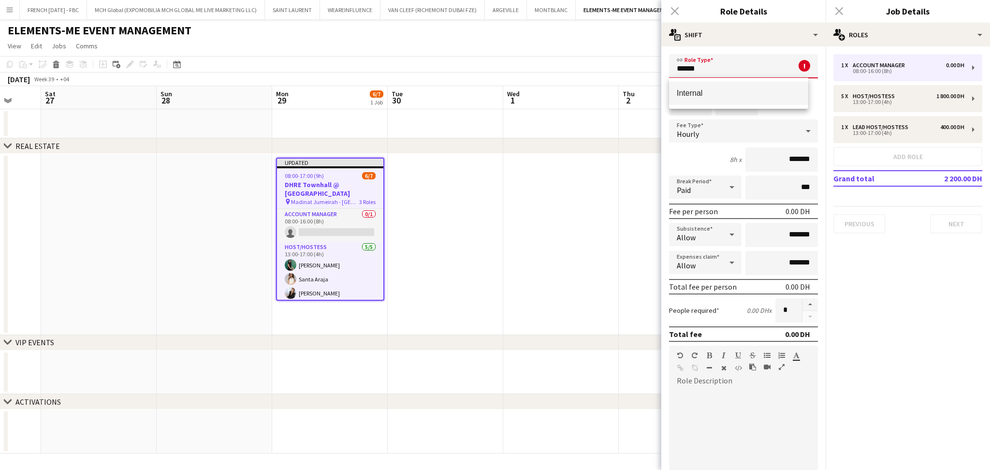
click at [713, 91] on span "Internal" at bounding box center [739, 92] width 124 height 9
type input "********"
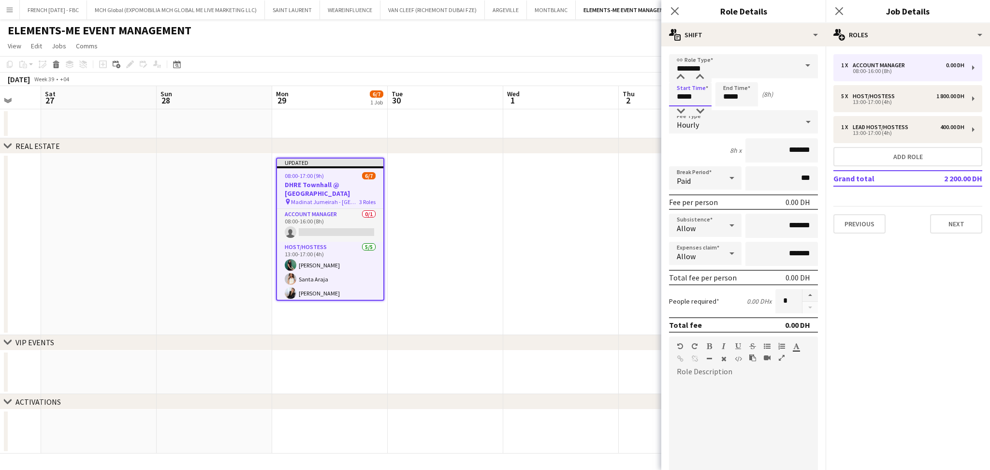
drag, startPoint x: 700, startPoint y: 95, endPoint x: 669, endPoint y: 95, distance: 31.0
click at [669, 95] on input "*****" at bounding box center [690, 94] width 43 height 24
type input "*****"
click at [759, 130] on div "Hourly" at bounding box center [734, 121] width 130 height 23
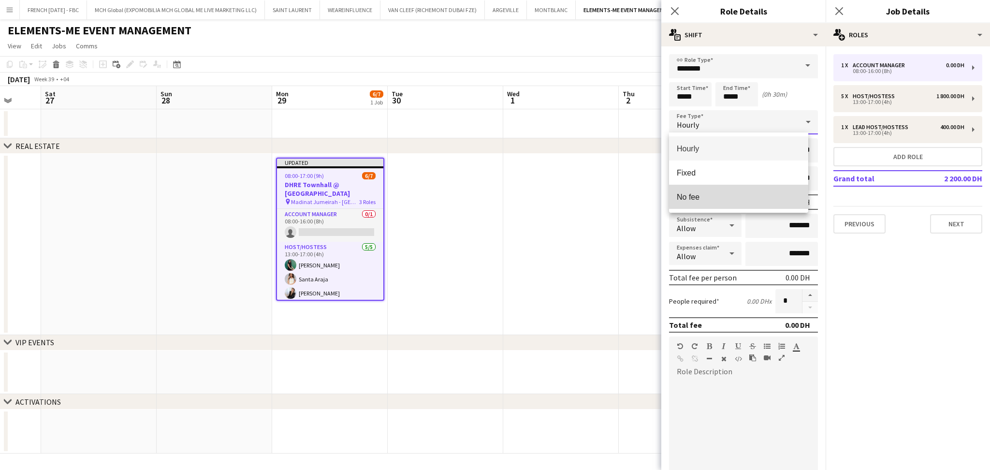
click at [740, 201] on span "No fee" at bounding box center [739, 196] width 124 height 9
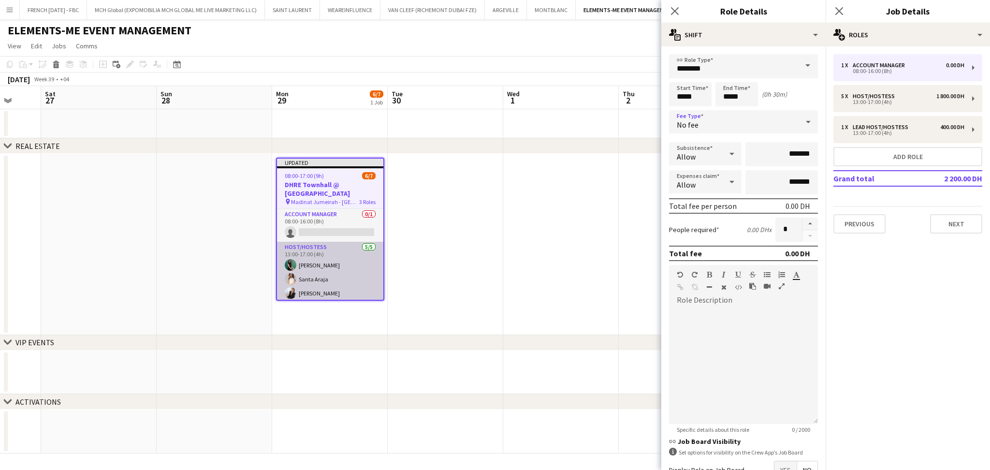
scroll to position [63, 0]
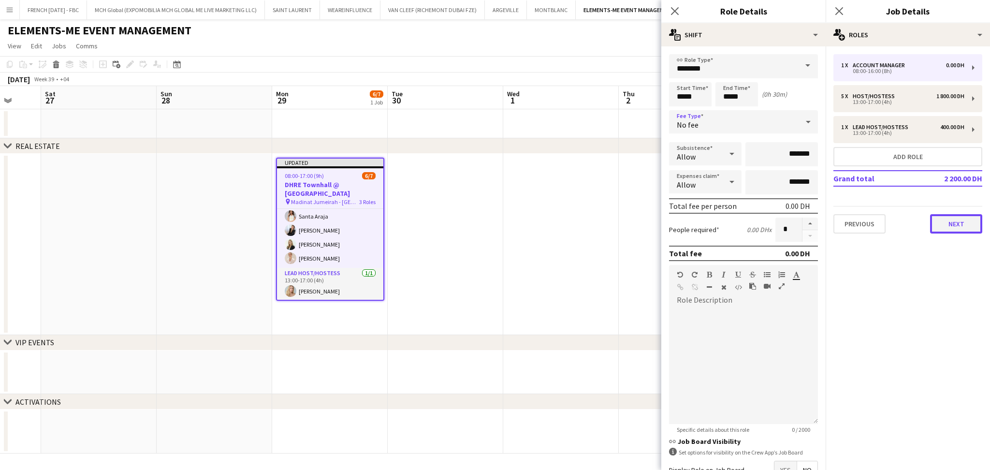
click at [956, 219] on button "Next" at bounding box center [956, 223] width 52 height 19
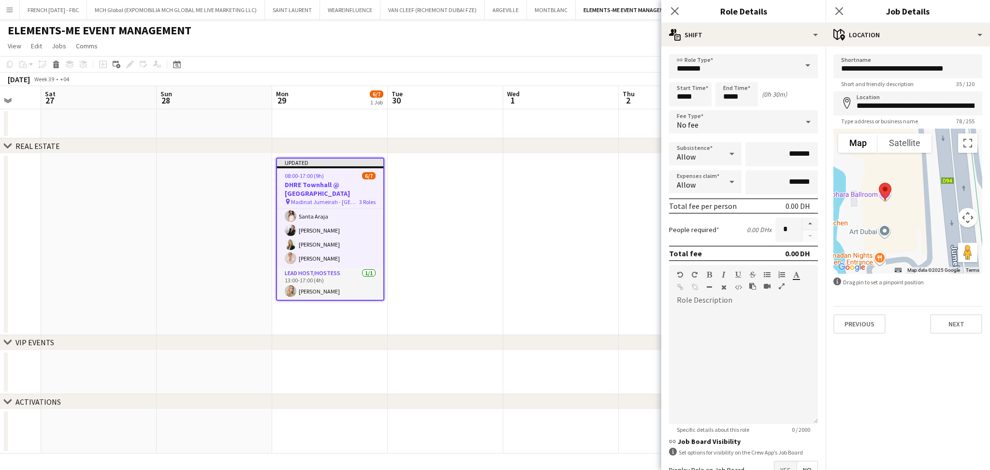
drag, startPoint x: 899, startPoint y: 206, endPoint x: 915, endPoint y: 213, distance: 17.3
click at [915, 213] on div at bounding box center [908, 201] width 149 height 145
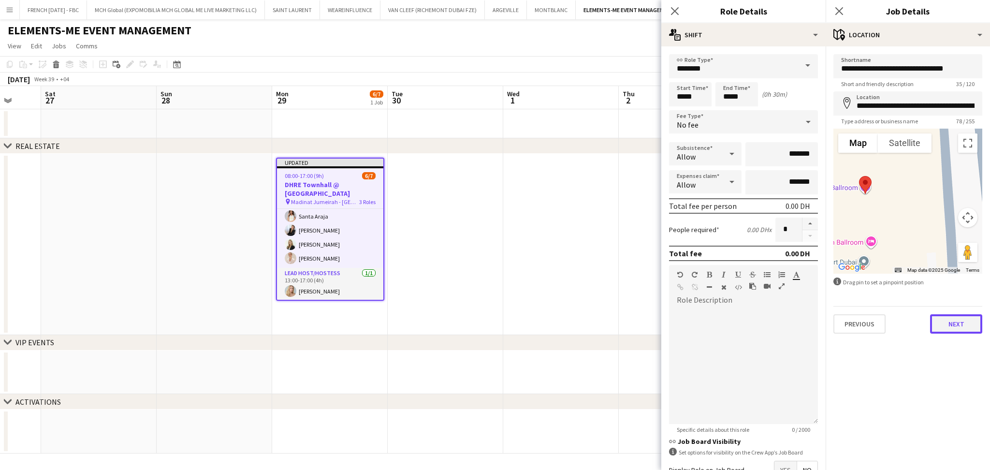
click at [955, 332] on button "Next" at bounding box center [956, 323] width 52 height 19
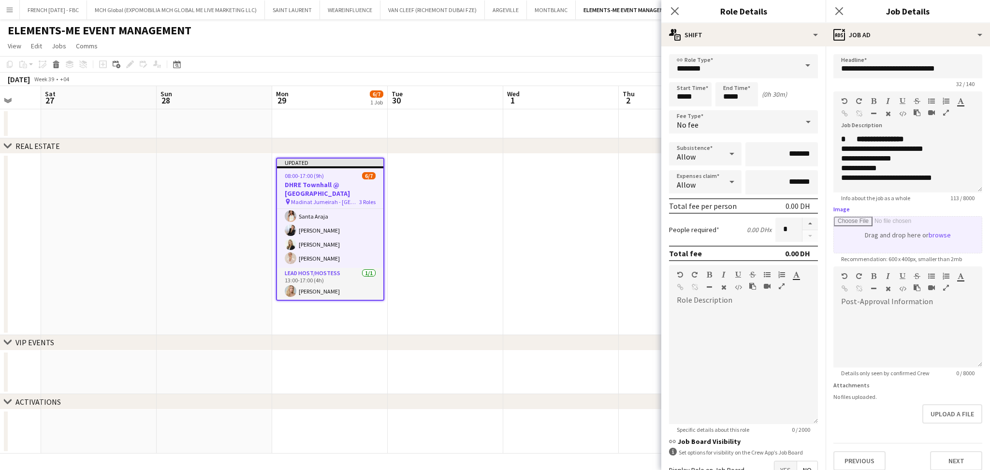
click at [931, 244] on input "Image" at bounding box center [908, 235] width 148 height 36
type input "**********"
click at [900, 312] on div at bounding box center [908, 341] width 149 height 58
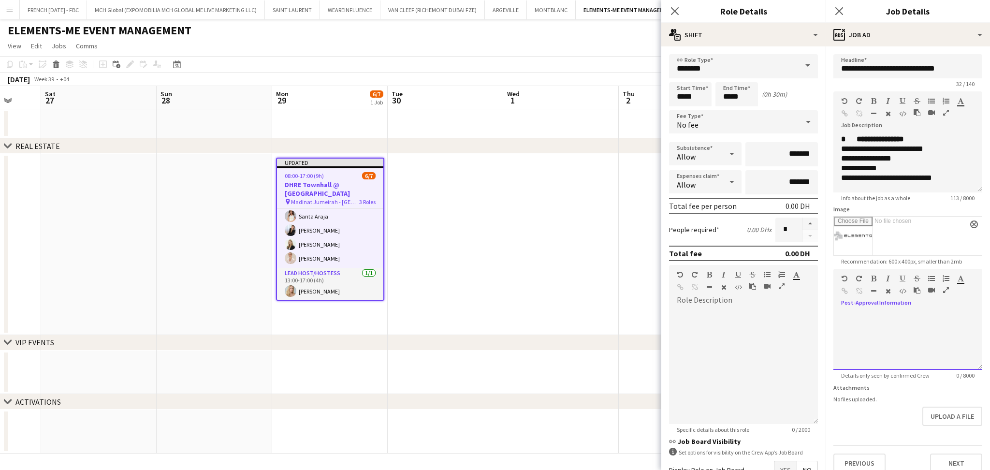
paste div
click at [892, 315] on p "*******" at bounding box center [903, 317] width 124 height 10
click at [904, 322] on p "**********" at bounding box center [898, 327] width 114 height 10
click at [951, 341] on p at bounding box center [903, 346] width 124 height 10
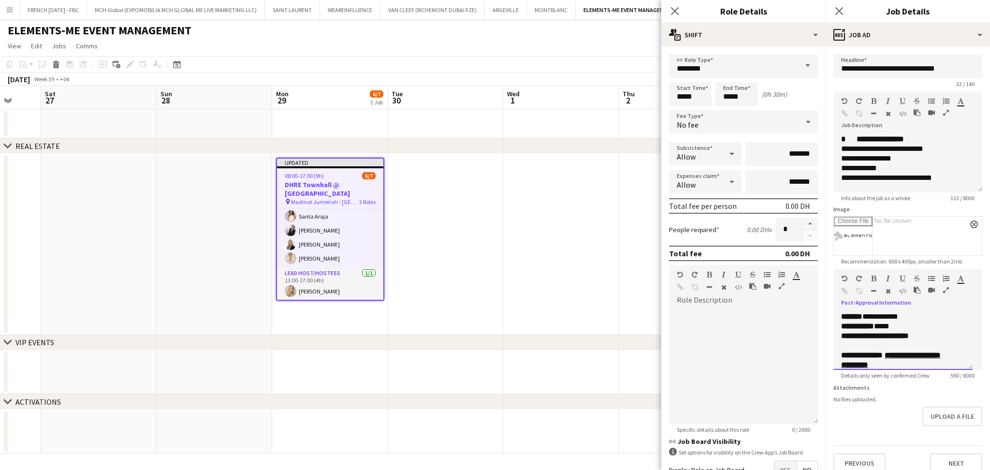
click at [951, 336] on p "**********" at bounding box center [903, 336] width 124 height 10
click at [876, 275] on icon "button" at bounding box center [873, 278] width 5 height 7
click at [915, 331] on u "**********" at bounding box center [891, 334] width 100 height 17
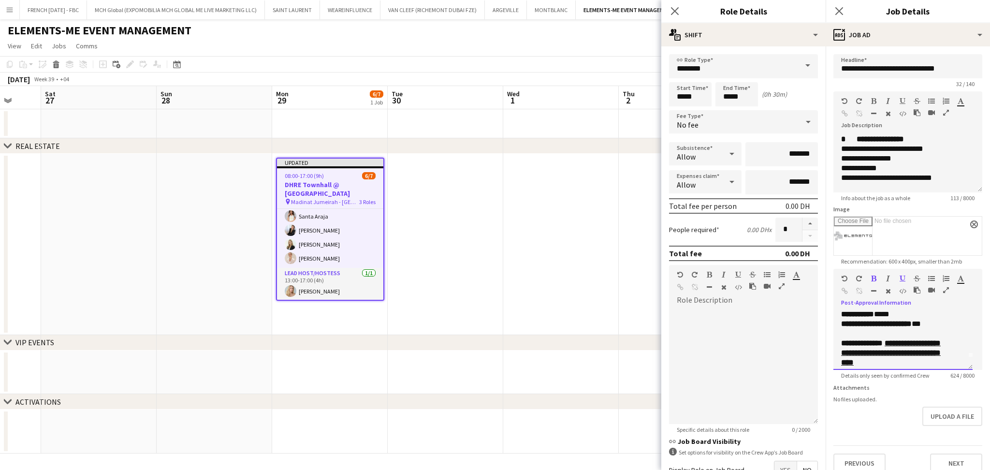
scroll to position [0, 0]
click at [921, 336] on p "**********" at bounding box center [898, 336] width 114 height 10
click at [880, 332] on b "**********" at bounding box center [876, 335] width 71 height 7
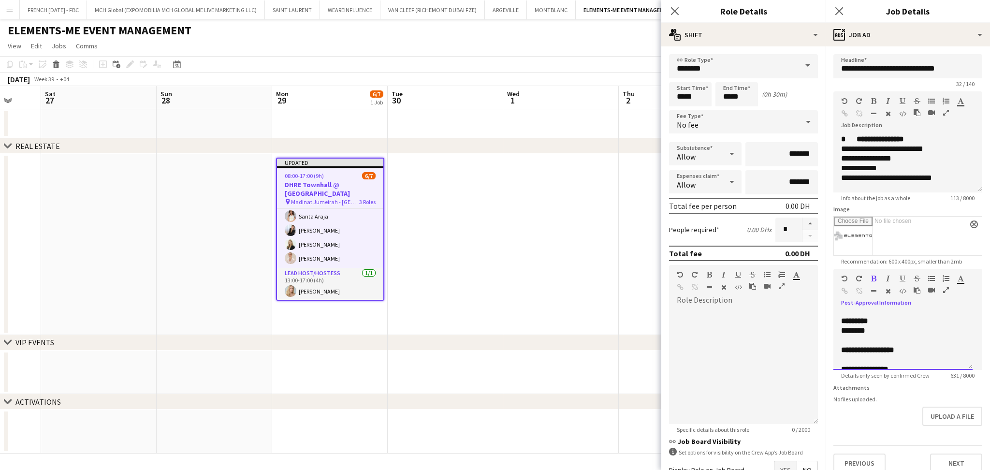
scroll to position [77, 0]
click at [972, 318] on form "**********" at bounding box center [908, 263] width 164 height 419
click at [903, 332] on p at bounding box center [903, 333] width 124 height 10
click at [898, 342] on p "*********" at bounding box center [903, 343] width 124 height 10
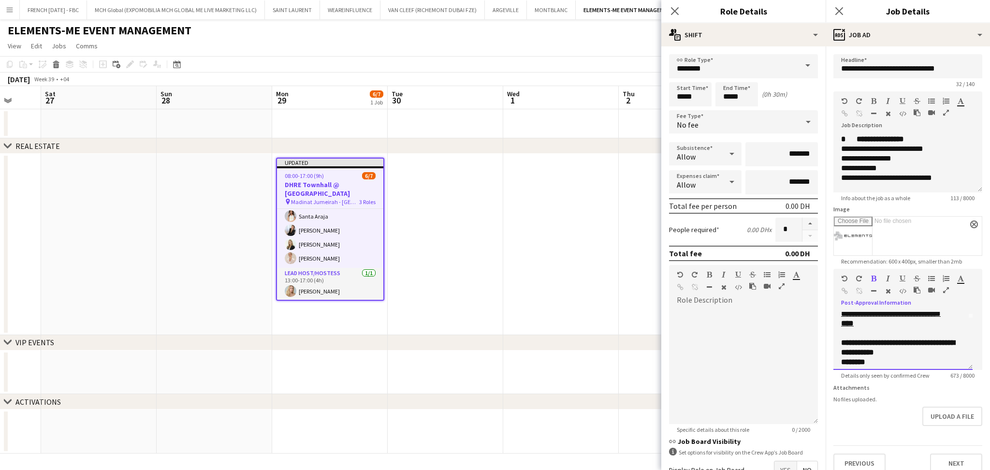
drag, startPoint x: 938, startPoint y: 352, endPoint x: 875, endPoint y: 342, distance: 63.1
click at [875, 342] on p "**********" at bounding box center [903, 347] width 124 height 19
click at [843, 290] on icon "button" at bounding box center [845, 291] width 6 height 7
click at [883, 352] on b "**********" at bounding box center [867, 355] width 53 height 7
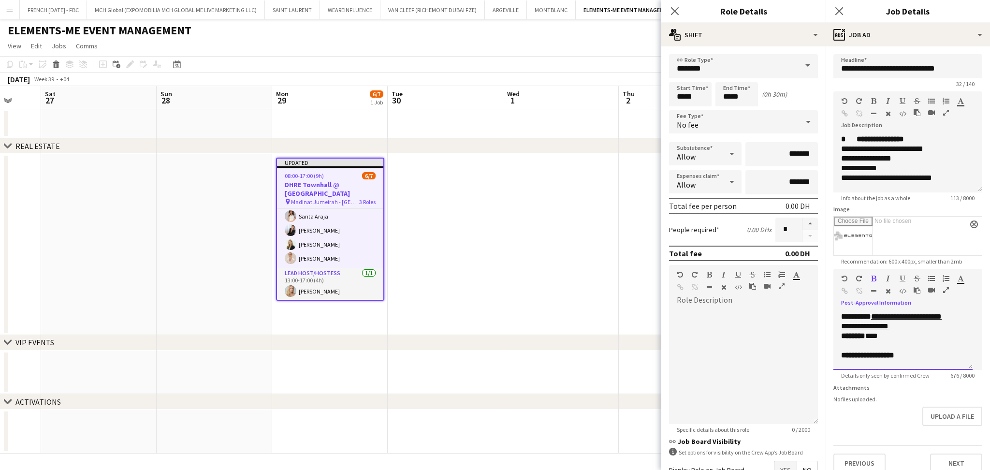
click at [879, 343] on p at bounding box center [903, 346] width 124 height 10
drag, startPoint x: 908, startPoint y: 340, endPoint x: 837, endPoint y: 324, distance: 73.5
click at [837, 324] on div "**********" at bounding box center [903, 341] width 139 height 58
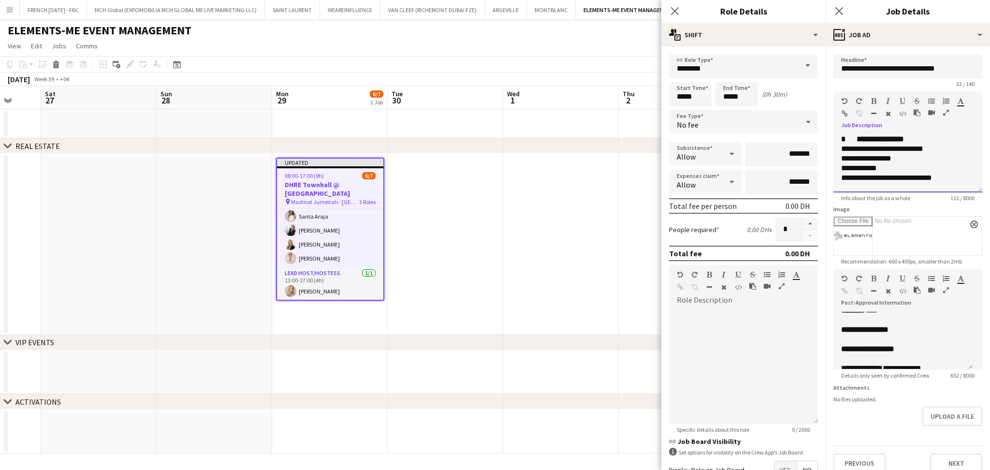
drag, startPoint x: 841, startPoint y: 148, endPoint x: 955, endPoint y: 180, distance: 118.0
click at [955, 180] on div "**********" at bounding box center [908, 163] width 149 height 58
copy div "**********"
click at [871, 339] on p at bounding box center [903, 340] width 124 height 10
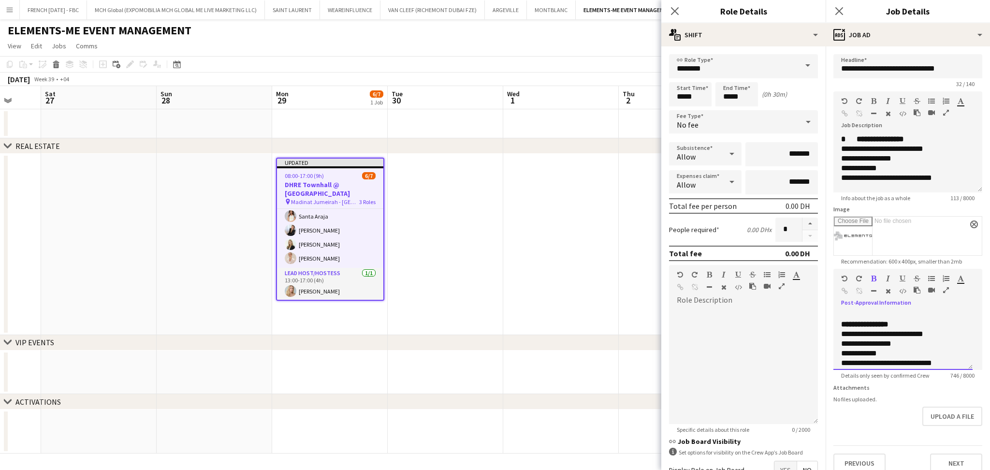
scroll to position [101, 0]
click at [837, 338] on div "**********" at bounding box center [903, 341] width 139 height 58
click at [946, 339] on div "**********" at bounding box center [898, 342] width 114 height 10
click at [868, 350] on div "**********" at bounding box center [898, 356] width 114 height 19
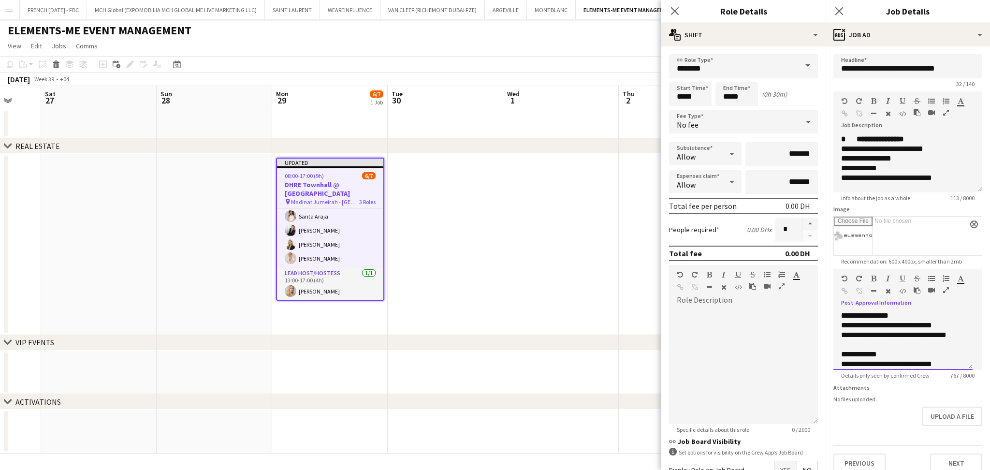
scroll to position [126, 0]
click at [865, 347] on div "**********" at bounding box center [898, 345] width 114 height 10
click at [840, 343] on div "**********" at bounding box center [903, 341] width 139 height 58
click at [844, 344] on div "**********" at bounding box center [898, 345] width 114 height 10
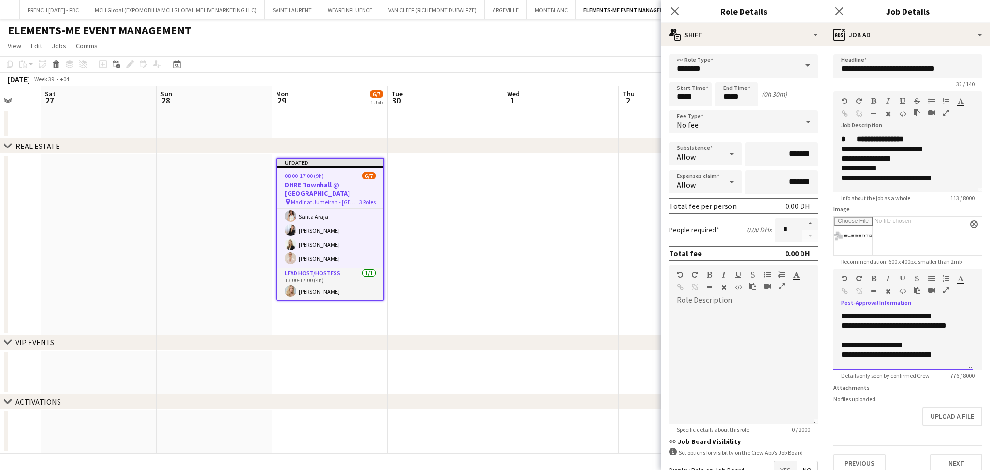
click at [938, 346] on div "**********" at bounding box center [898, 345] width 114 height 10
click at [841, 353] on div "**********" at bounding box center [898, 355] width 114 height 10
click at [921, 352] on div "**********" at bounding box center [898, 359] width 114 height 19
click at [896, 364] on div "**********" at bounding box center [898, 359] width 114 height 19
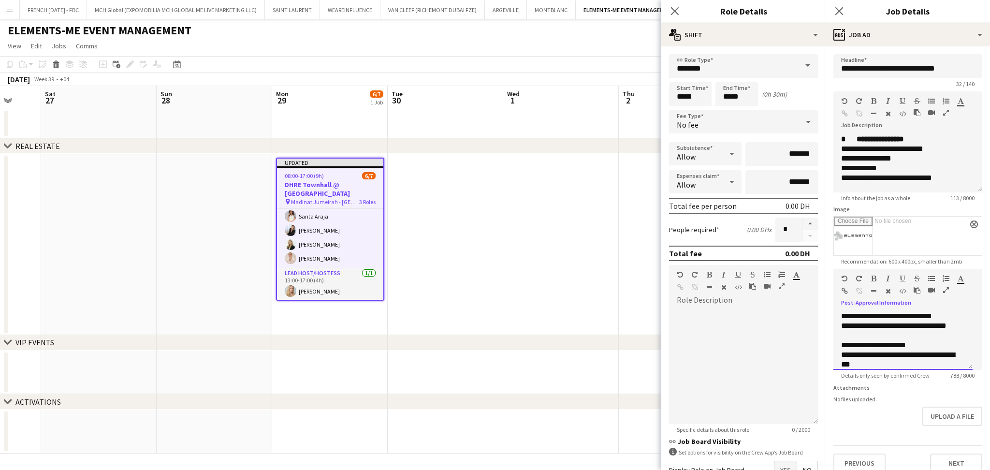
click at [914, 364] on div "**********" at bounding box center [898, 359] width 114 height 19
drag, startPoint x: 850, startPoint y: 329, endPoint x: 837, endPoint y: 320, distance: 16.1
click at [837, 320] on div "**********" at bounding box center [903, 341] width 139 height 58
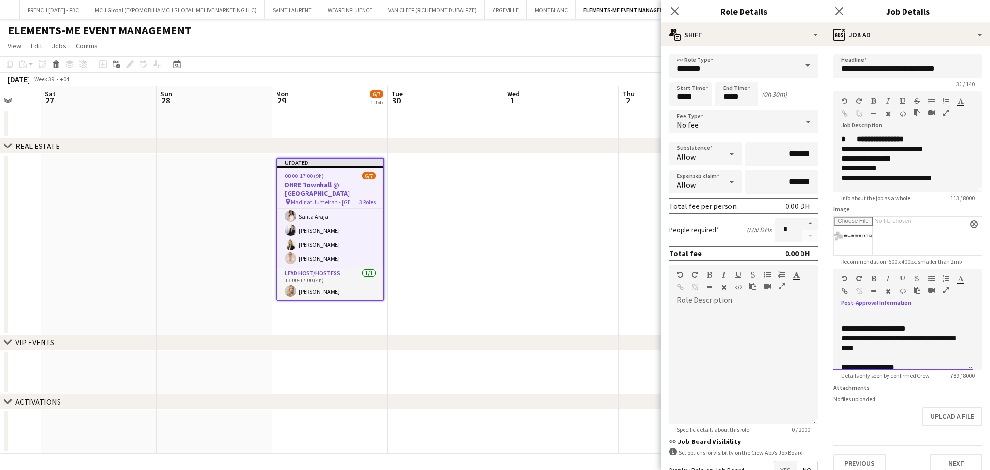
click at [946, 348] on div "**********" at bounding box center [898, 343] width 114 height 19
click at [899, 329] on div at bounding box center [903, 332] width 124 height 10
click at [880, 348] on p at bounding box center [903, 352] width 124 height 10
click at [923, 339] on p "**********" at bounding box center [898, 342] width 114 height 10
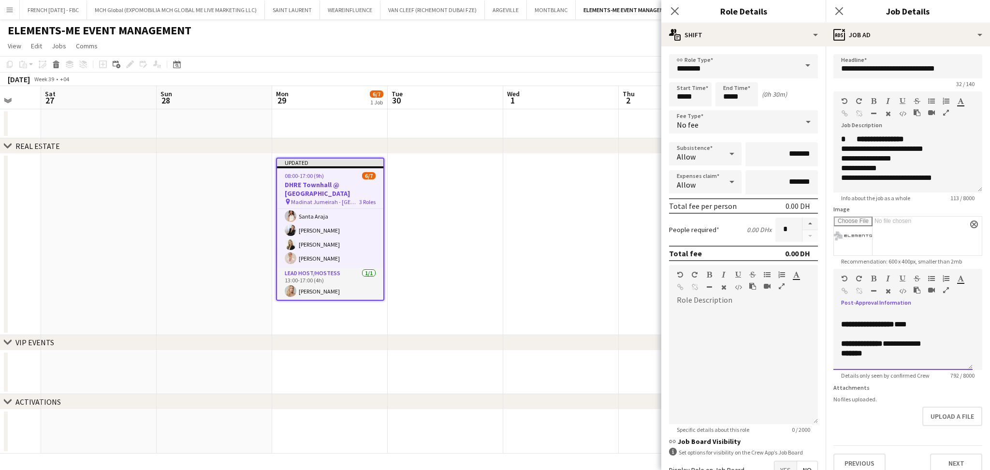
scroll to position [194, 0]
click at [898, 347] on p "*******" at bounding box center [898, 345] width 114 height 10
click at [938, 354] on p at bounding box center [903, 355] width 124 height 10
drag, startPoint x: 919, startPoint y: 349, endPoint x: 836, endPoint y: 345, distance: 83.8
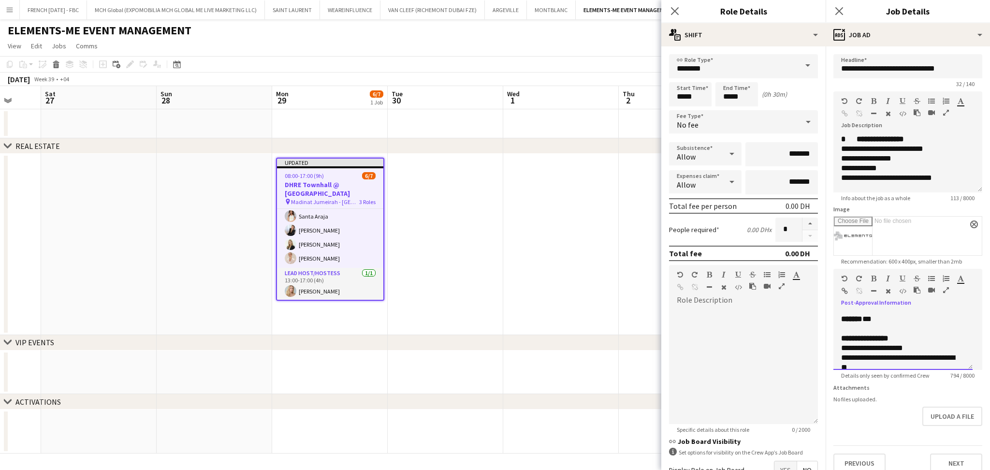
click at [836, 345] on div "**********" at bounding box center [903, 341] width 139 height 58
click at [857, 342] on p "**********" at bounding box center [898, 336] width 114 height 19
click at [877, 352] on p at bounding box center [903, 352] width 124 height 10
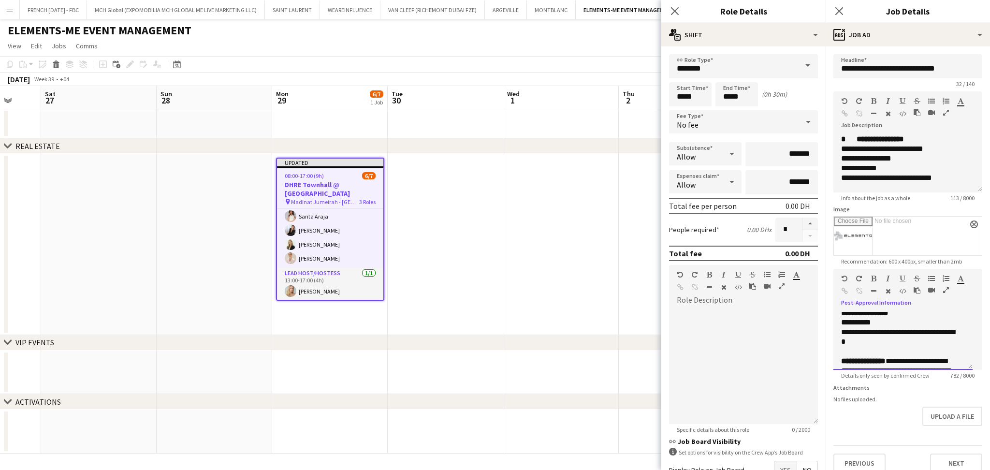
click at [894, 341] on p "**********" at bounding box center [898, 336] width 114 height 19
click at [921, 339] on p at bounding box center [903, 342] width 124 height 10
click at [918, 360] on p at bounding box center [903, 361] width 124 height 10
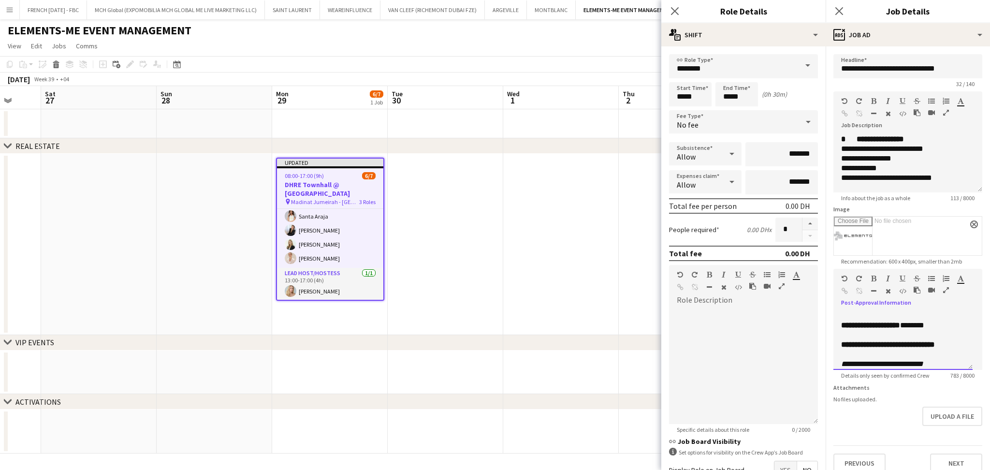
click at [929, 350] on p "**********" at bounding box center [903, 345] width 124 height 10
click at [928, 359] on p at bounding box center [903, 355] width 124 height 10
click at [950, 426] on button "Upload a file" at bounding box center [953, 416] width 60 height 19
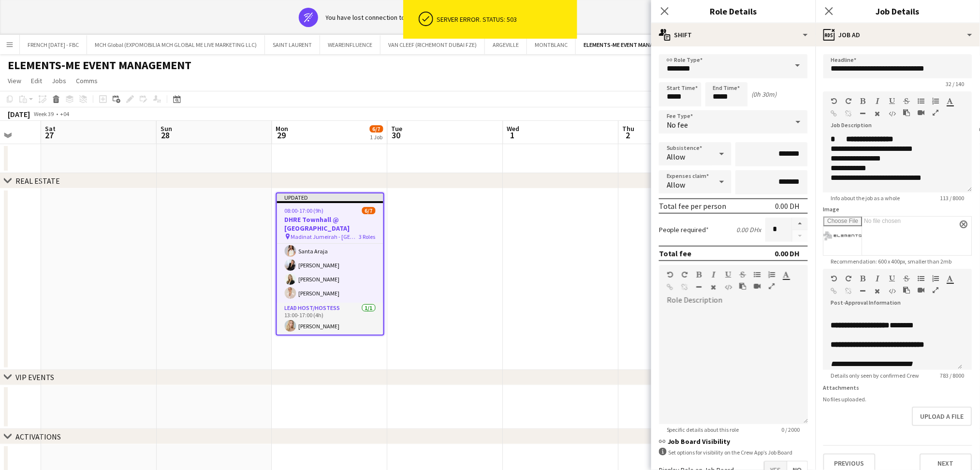
click at [935, 426] on div "Upload a file" at bounding box center [898, 416] width 149 height 19
click at [935, 426] on button "Upload a file" at bounding box center [943, 416] width 60 height 19
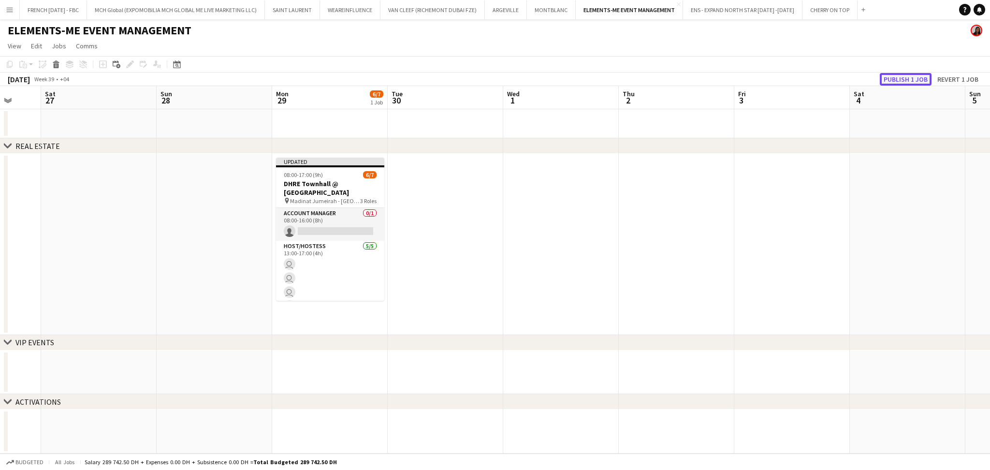
click at [902, 75] on button "Publish 1 job" at bounding box center [906, 79] width 52 height 13
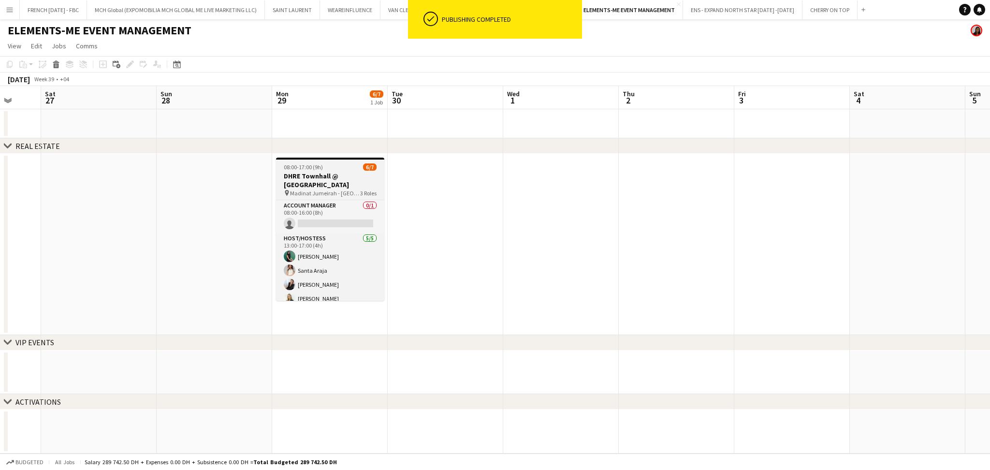
click at [320, 184] on h3 "DHRE Townhall @ [GEOGRAPHIC_DATA]" at bounding box center [330, 180] width 108 height 17
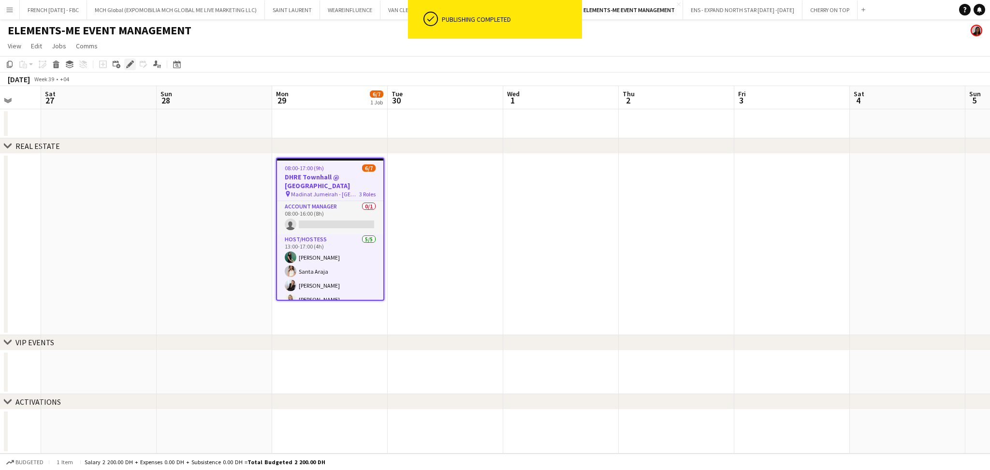
click at [128, 62] on icon "Edit" at bounding box center [130, 64] width 8 height 8
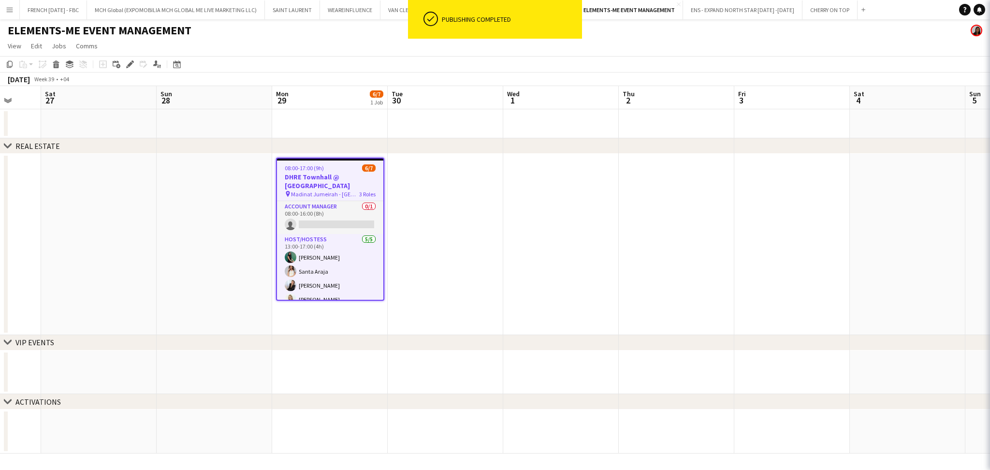
type input "**********"
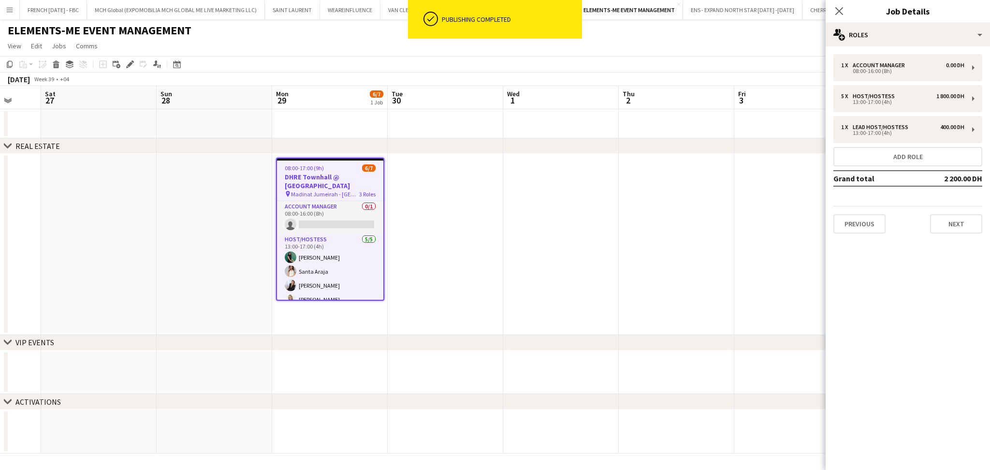
click at [964, 206] on div "Previous Next" at bounding box center [908, 220] width 149 height 28
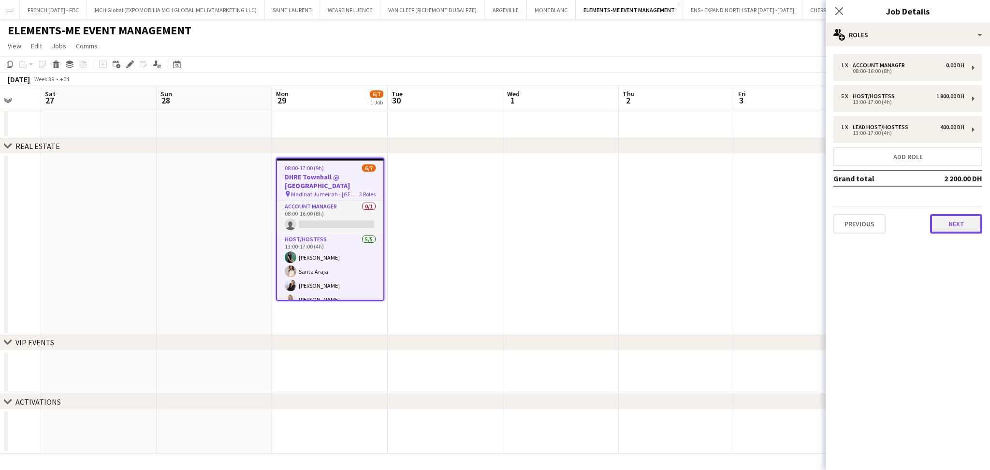
click at [964, 217] on button "Next" at bounding box center [956, 223] width 52 height 19
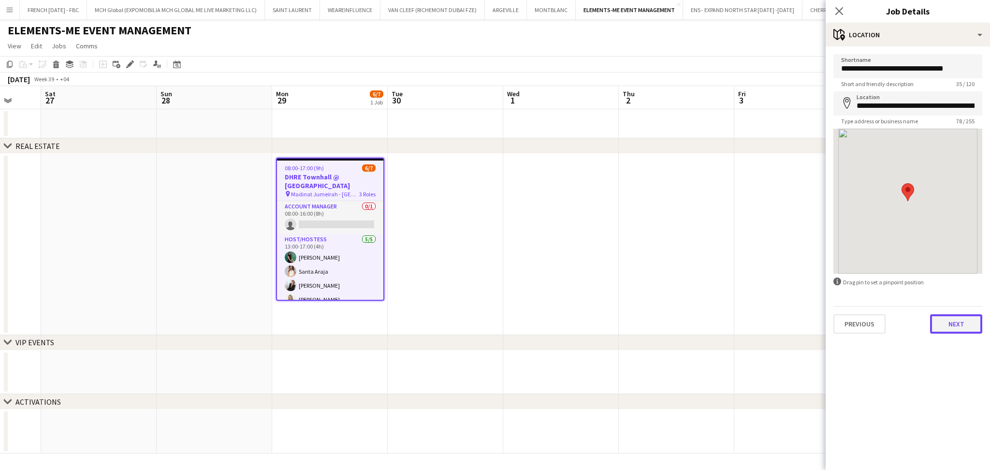
click at [949, 323] on button "Next" at bounding box center [956, 323] width 52 height 19
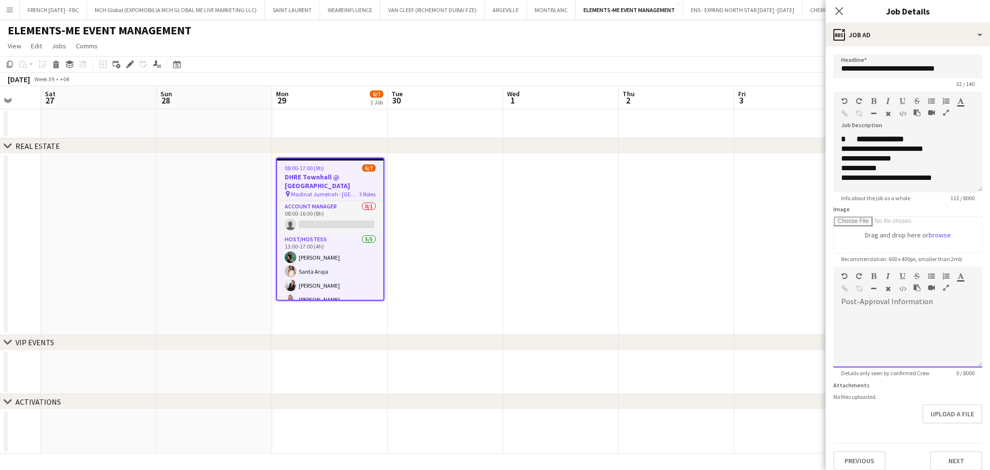
click at [916, 358] on div at bounding box center [908, 339] width 149 height 58
click at [898, 339] on div at bounding box center [908, 335] width 149 height 65
click at [927, 303] on div "Standard Heading 1 Heading 2 Heading 3 Heading 4 Heading 5 Heading 6 Heading 7 …" at bounding box center [908, 284] width 149 height 36
paste div
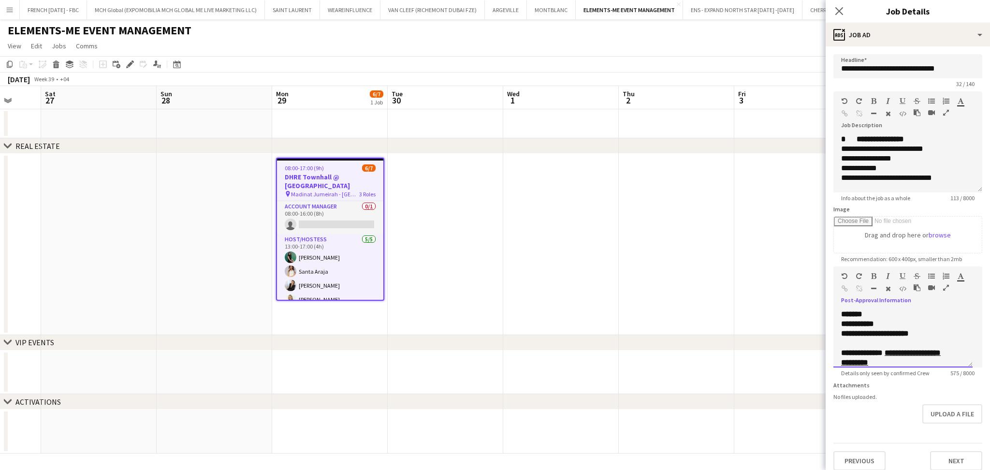
scroll to position [300, 0]
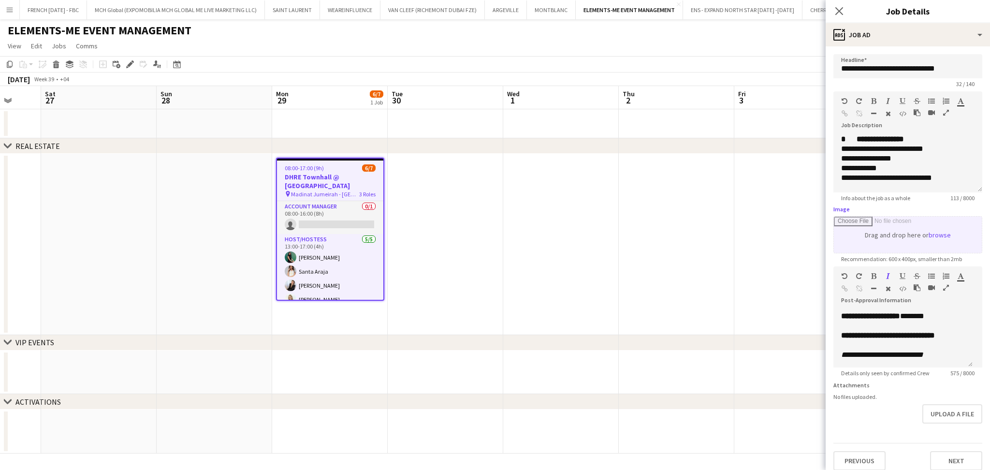
click at [929, 236] on input "Image" at bounding box center [908, 235] width 148 height 36
type input "**********"
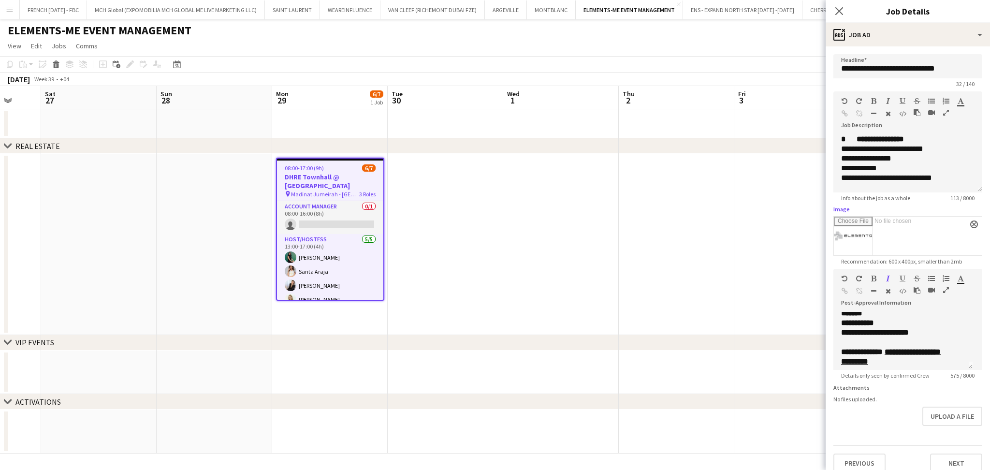
scroll to position [0, 0]
click at [937, 323] on p "**********" at bounding box center [898, 327] width 114 height 10
click at [944, 335] on p "**********" at bounding box center [903, 336] width 124 height 10
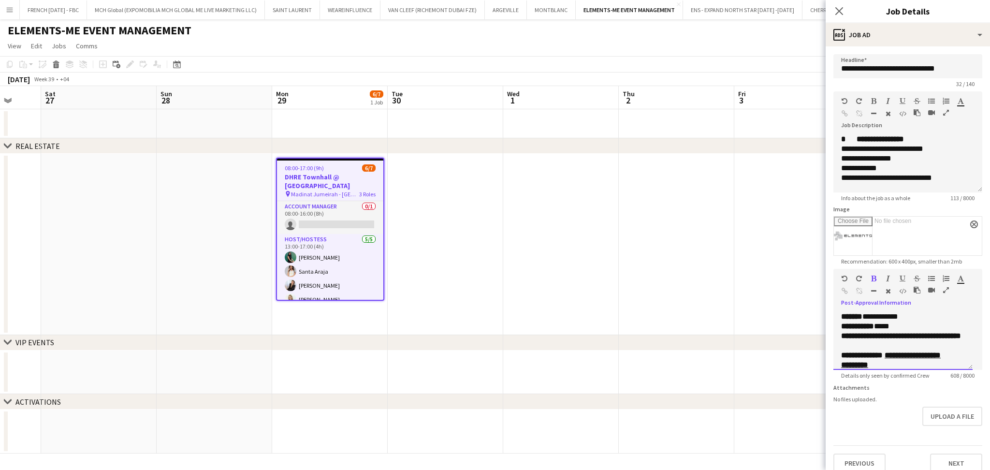
drag, startPoint x: 943, startPoint y: 341, endPoint x: 918, endPoint y: 334, distance: 25.4
click at [918, 334] on p "**********" at bounding box center [903, 336] width 124 height 10
click at [875, 279] on icon "button" at bounding box center [873, 278] width 5 height 7
click at [881, 329] on p at bounding box center [903, 330] width 124 height 10
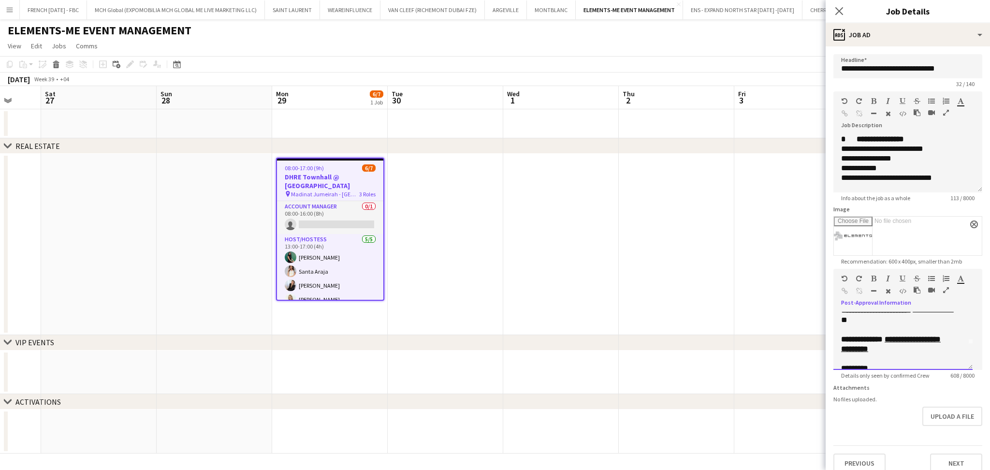
click at [909, 339] on u "**********" at bounding box center [891, 344] width 100 height 17
click at [884, 344] on p at bounding box center [903, 343] width 124 height 10
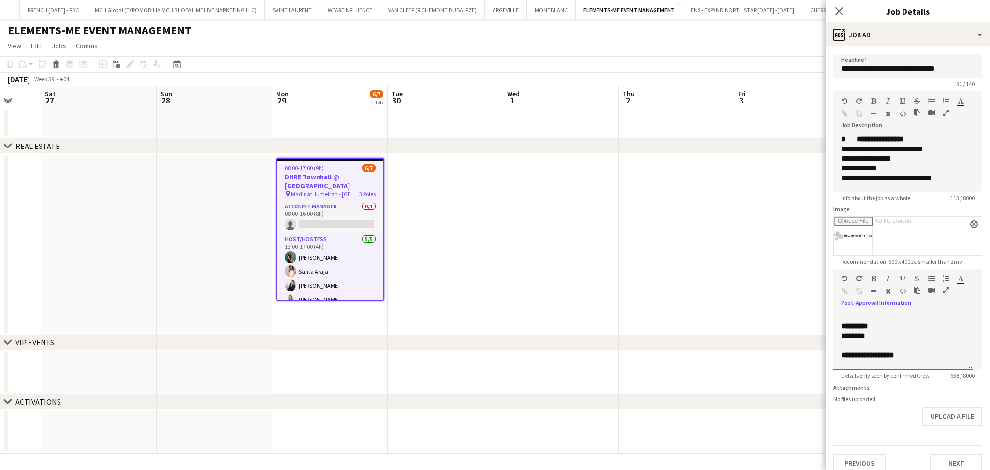
click at [911, 328] on p "*********" at bounding box center [903, 327] width 124 height 10
drag, startPoint x: 935, startPoint y: 336, endPoint x: 875, endPoint y: 322, distance: 61.6
click at [875, 322] on p "**********" at bounding box center [903, 331] width 124 height 19
click at [846, 289] on icon "button" at bounding box center [845, 291] width 6 height 7
click at [909, 346] on p "********" at bounding box center [898, 346] width 114 height 10
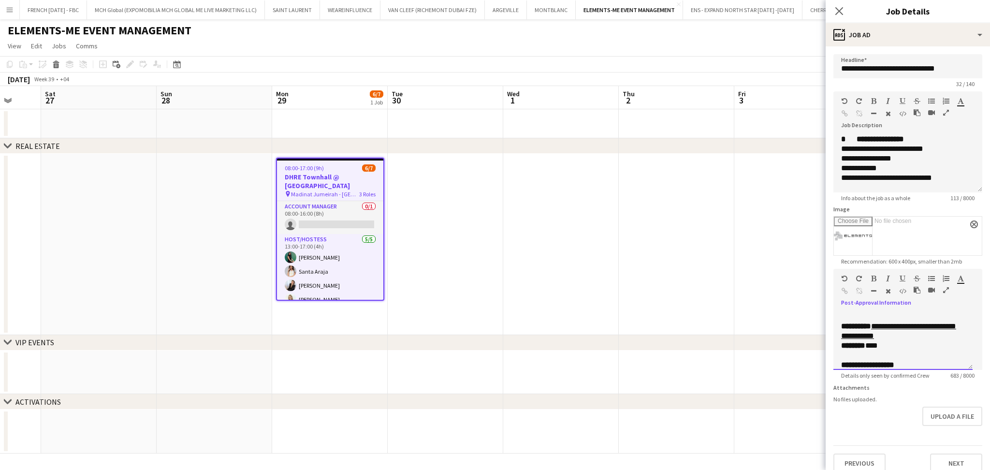
click at [909, 348] on p "******** ***" at bounding box center [898, 346] width 114 height 10
click at [910, 354] on p at bounding box center [903, 356] width 124 height 10
drag, startPoint x: 911, startPoint y: 351, endPoint x: 843, endPoint y: 329, distance: 70.8
click at [843, 329] on div "**********" at bounding box center [903, 341] width 139 height 58
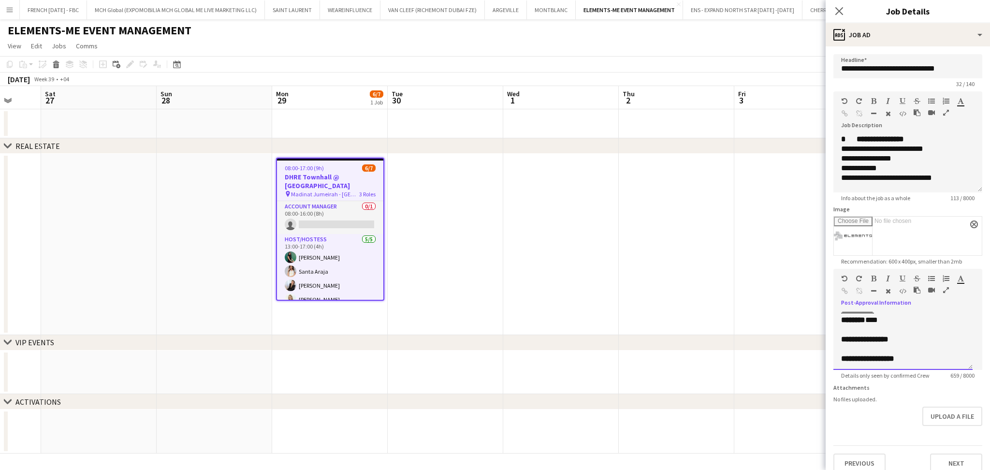
click at [909, 345] on p at bounding box center [903, 349] width 124 height 10
drag, startPoint x: 840, startPoint y: 150, endPoint x: 972, endPoint y: 188, distance: 137.0
click at [972, 188] on div "**********" at bounding box center [908, 163] width 149 height 58
copy div "**********"
click at [878, 351] on p at bounding box center [903, 349] width 124 height 10
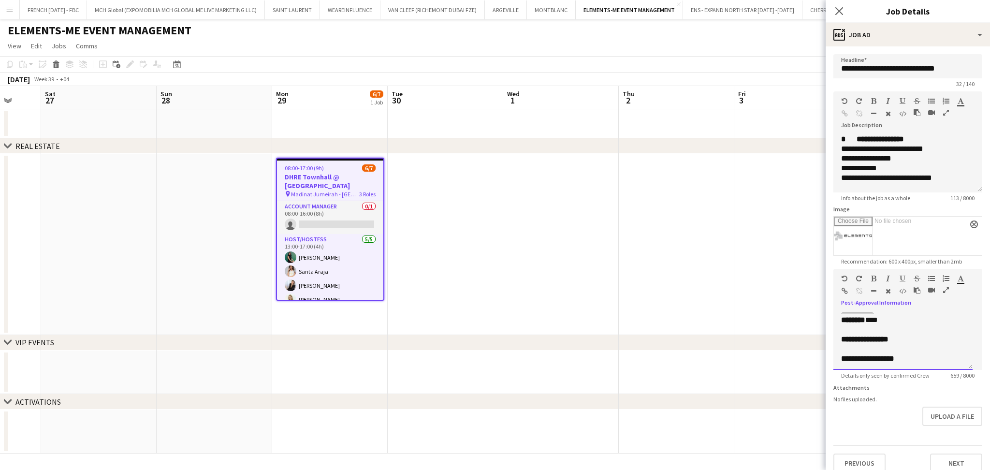
scroll to position [117, 0]
click at [839, 331] on div "**********" at bounding box center [903, 341] width 139 height 58
click at [957, 335] on div "**********" at bounding box center [903, 341] width 139 height 58
click at [860, 343] on div "**********" at bounding box center [898, 349] width 114 height 19
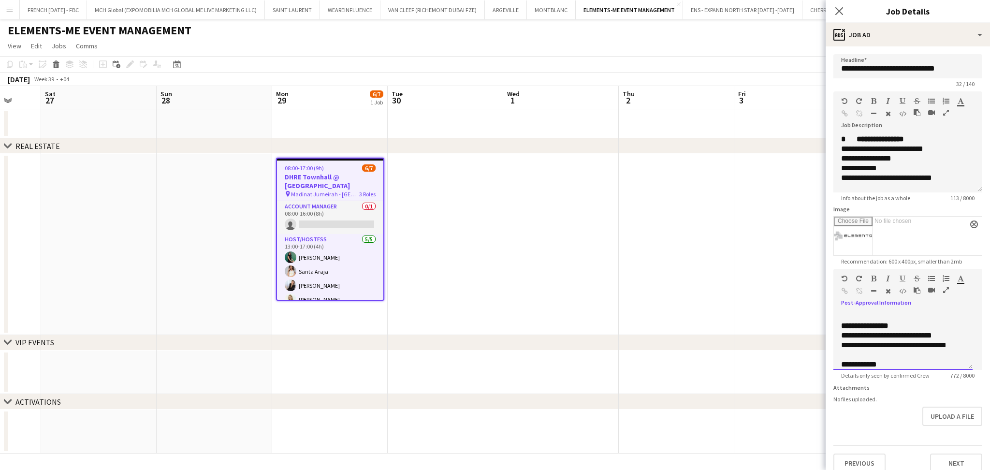
click at [845, 365] on div "**********" at bounding box center [898, 365] width 114 height 10
click at [923, 336] on div "**********" at bounding box center [898, 339] width 114 height 10
click at [838, 350] on div "**********" at bounding box center [903, 341] width 139 height 58
click at [889, 357] on div "**********" at bounding box center [898, 353] width 114 height 19
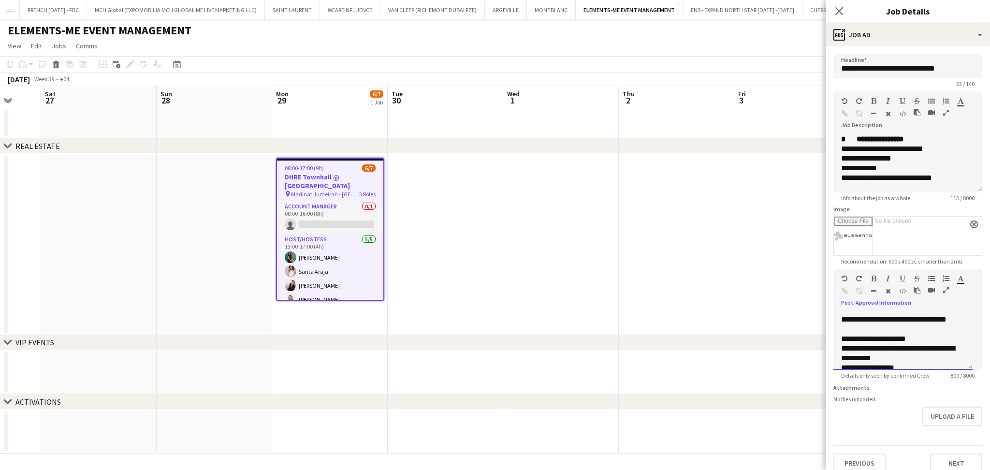
click at [889, 357] on div "**********" at bounding box center [898, 353] width 114 height 19
click at [927, 354] on div "**********" at bounding box center [898, 353] width 114 height 19
click at [906, 360] on p at bounding box center [903, 359] width 124 height 10
click at [917, 350] on p "**********" at bounding box center [898, 349] width 114 height 10
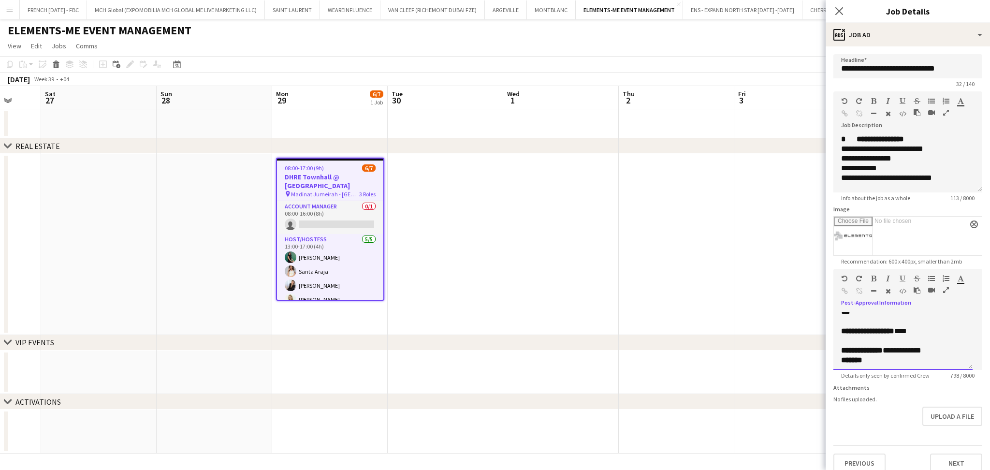
scroll to position [197, 0]
click at [931, 352] on p "*******" at bounding box center [898, 352] width 114 height 10
click at [969, 359] on div "**********" at bounding box center [903, 341] width 139 height 58
click at [854, 328] on p "**********" at bounding box center [898, 329] width 114 height 10
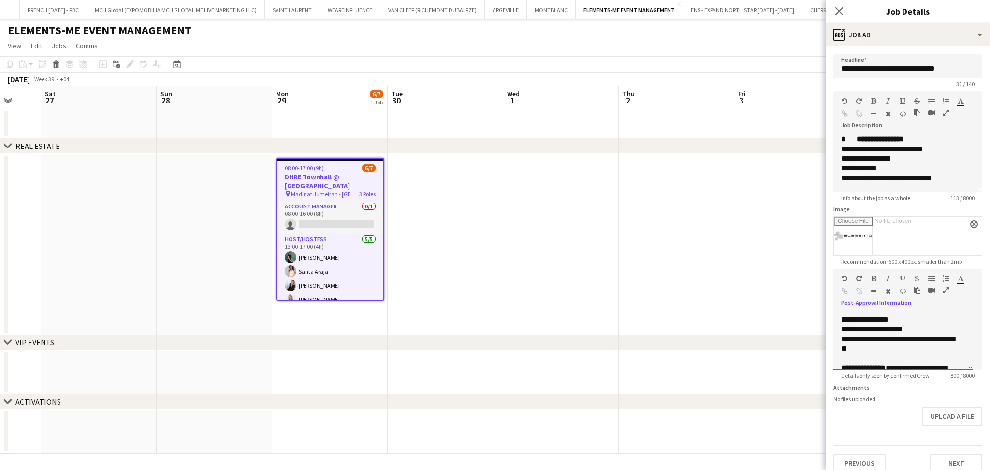
click at [854, 328] on p "**********" at bounding box center [898, 329] width 114 height 10
click at [922, 333] on p "**********" at bounding box center [898, 329] width 114 height 10
click at [861, 352] on p "**********" at bounding box center [898, 343] width 114 height 19
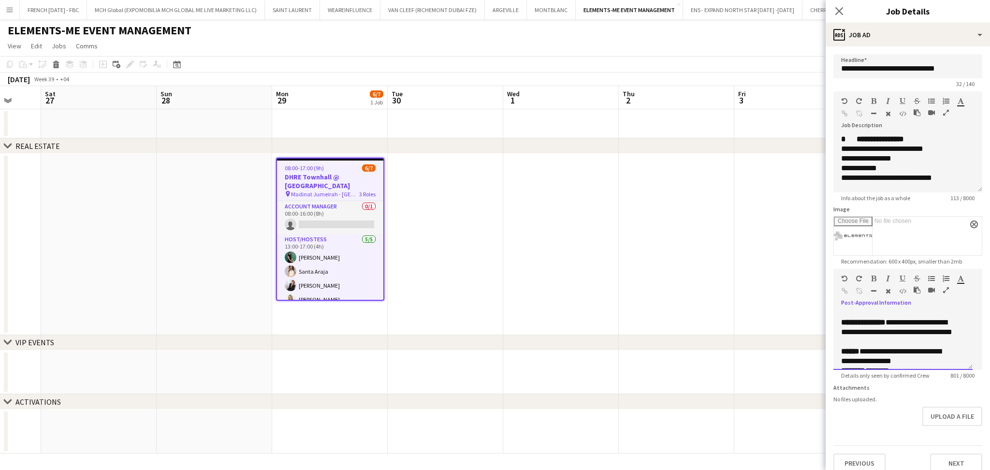
scroll to position [313, 0]
click at [888, 360] on p at bounding box center [903, 362] width 124 height 10
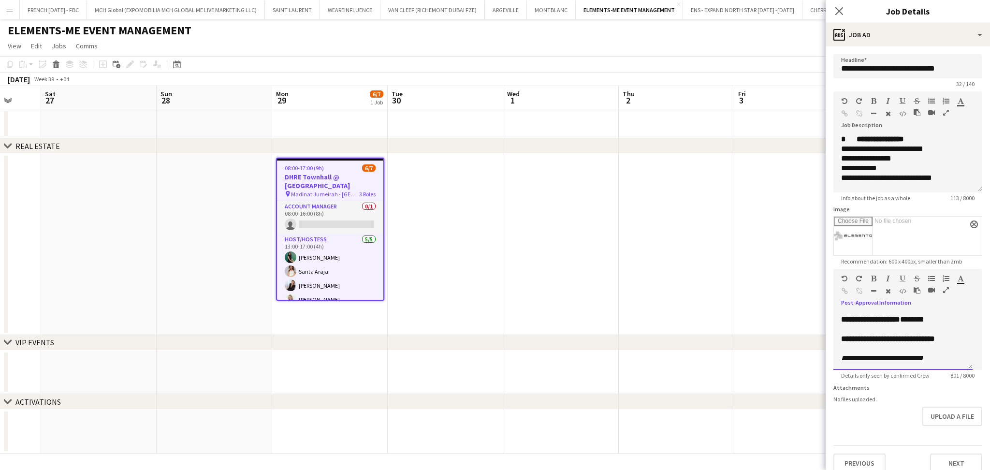
click at [910, 328] on p at bounding box center [903, 329] width 124 height 10
click at [899, 354] on p at bounding box center [903, 349] width 124 height 10
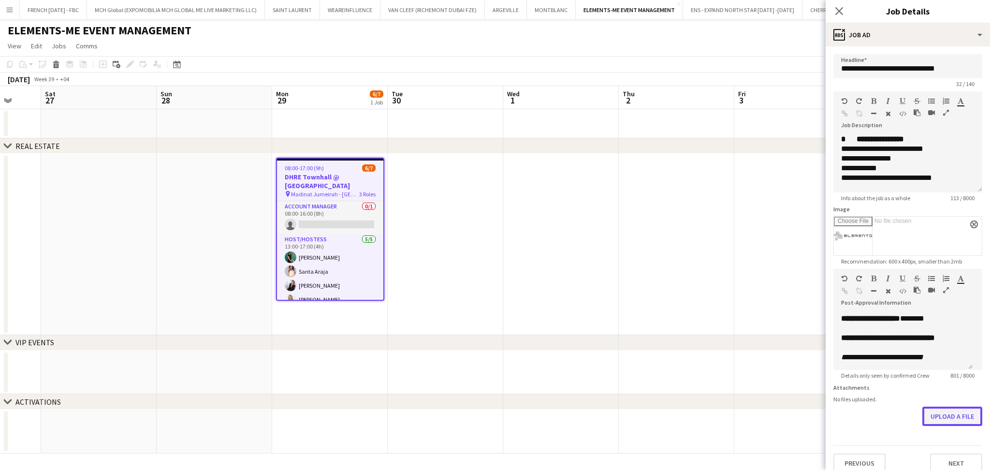
click at [938, 426] on button "Upload a file" at bounding box center [953, 416] width 60 height 19
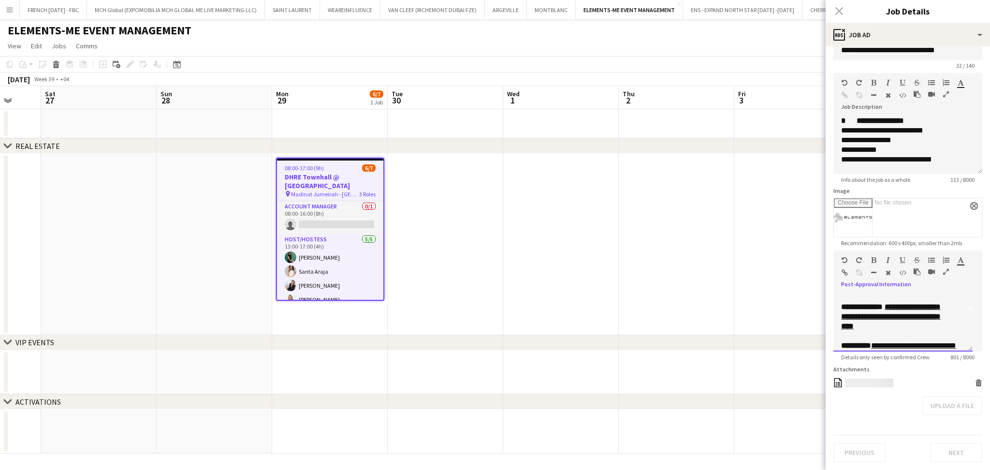
scroll to position [0, 0]
drag, startPoint x: 949, startPoint y: 337, endPoint x: 795, endPoint y: 262, distance: 171.3
click at [795, 262] on body "Menu Boards Boards Boards All jobs Status Workforce Workforce My Workforce Recr…" at bounding box center [495, 235] width 990 height 470
copy div "**********"
click at [957, 331] on div "**********" at bounding box center [903, 323] width 139 height 58
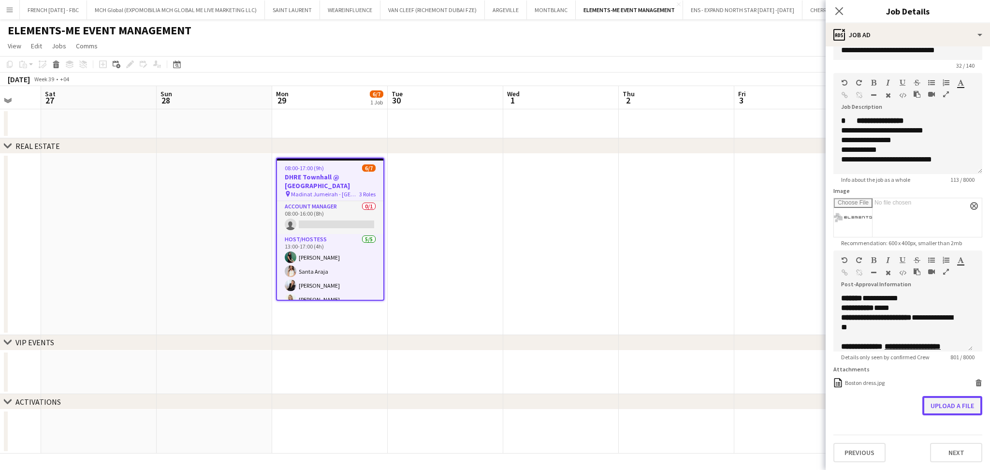
click at [960, 406] on button "Upload a file" at bounding box center [953, 405] width 60 height 19
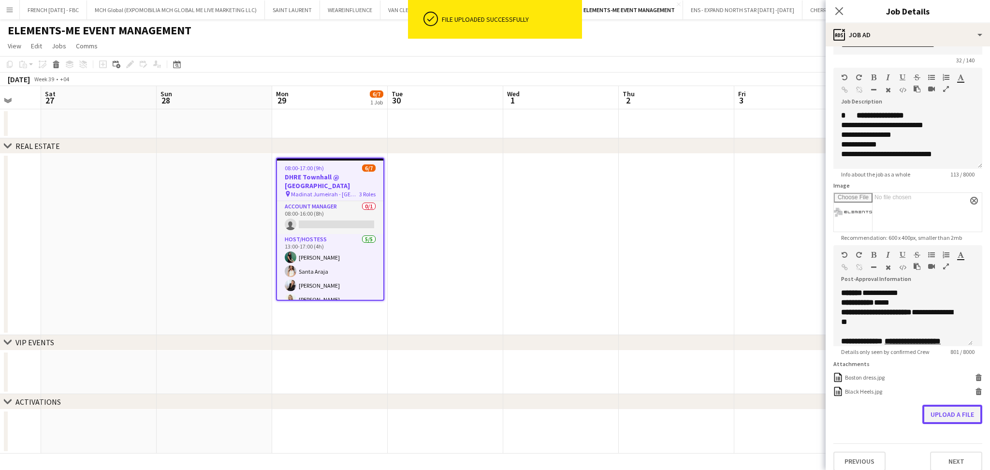
click at [939, 421] on button "Upload a file" at bounding box center [953, 414] width 60 height 19
click at [941, 435] on button "Upload a file" at bounding box center [953, 428] width 60 height 19
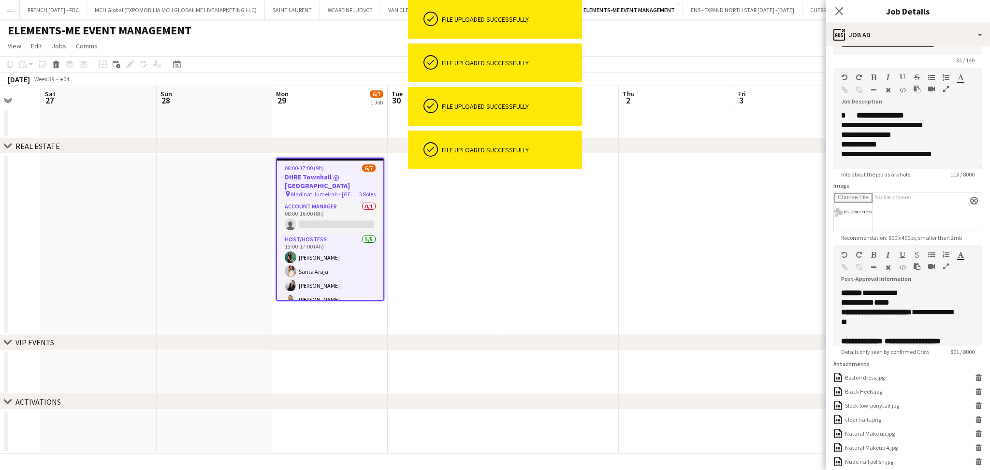
scroll to position [107, 0]
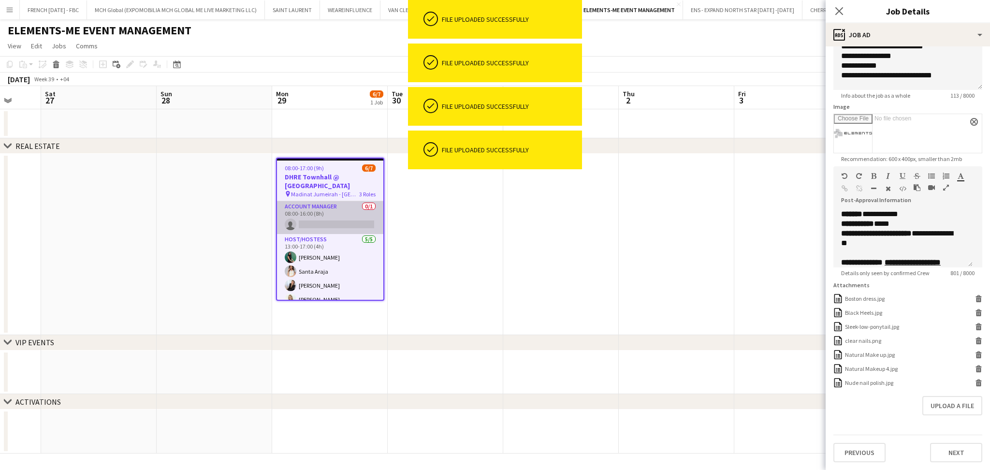
click at [281, 219] on app-card-role "Account Manager 0/1 08:00-16:00 (8h) single-neutral-actions" at bounding box center [330, 217] width 106 height 33
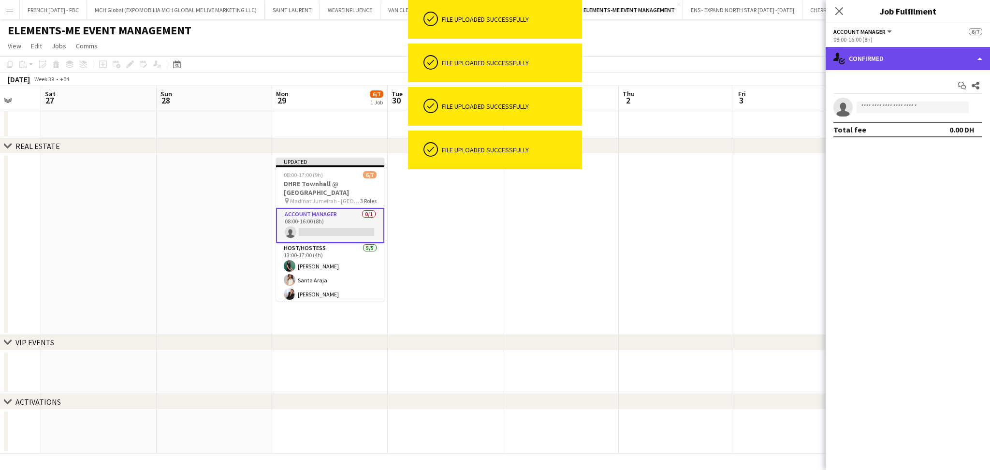
click at [893, 62] on div "single-neutral-actions-check-2 Confirmed" at bounding box center [908, 58] width 164 height 23
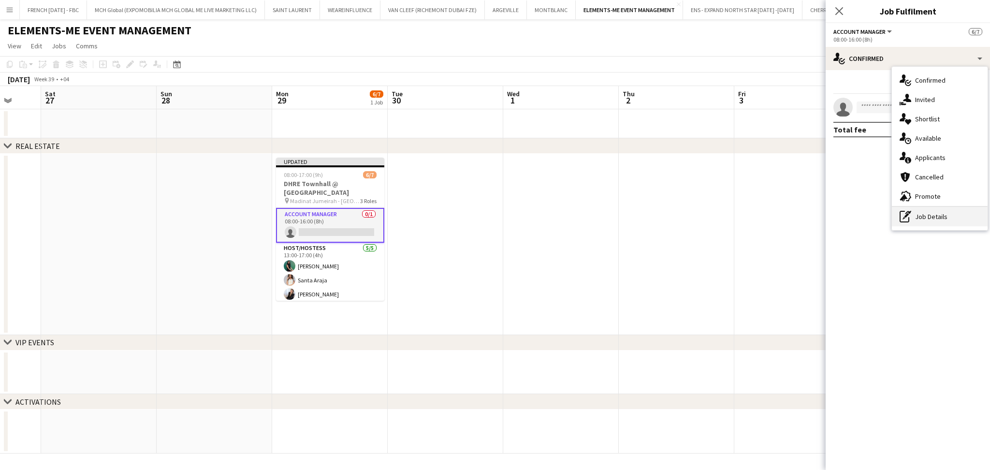
click at [941, 211] on div "pen-write Job Details" at bounding box center [940, 216] width 96 height 19
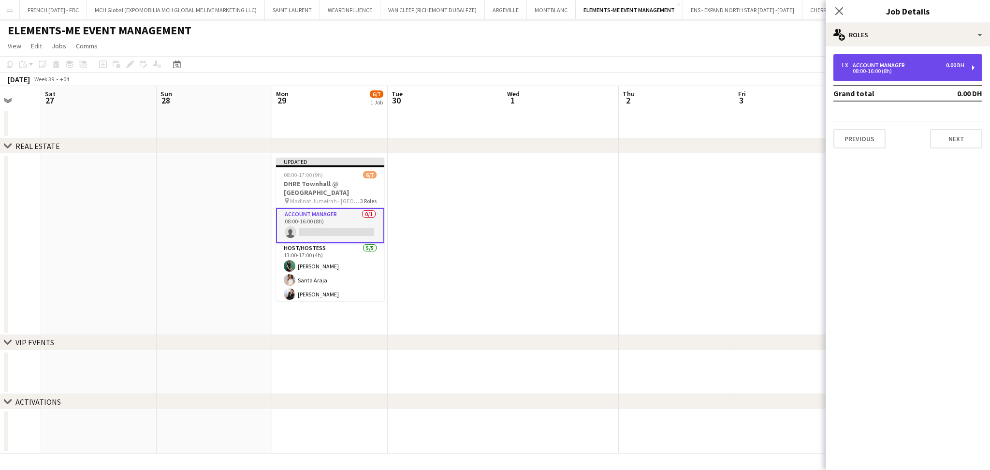
click at [891, 67] on div "1 x Account Manager 0.00 DH 08:00-16:00 (8h)" at bounding box center [902, 68] width 123 height 12
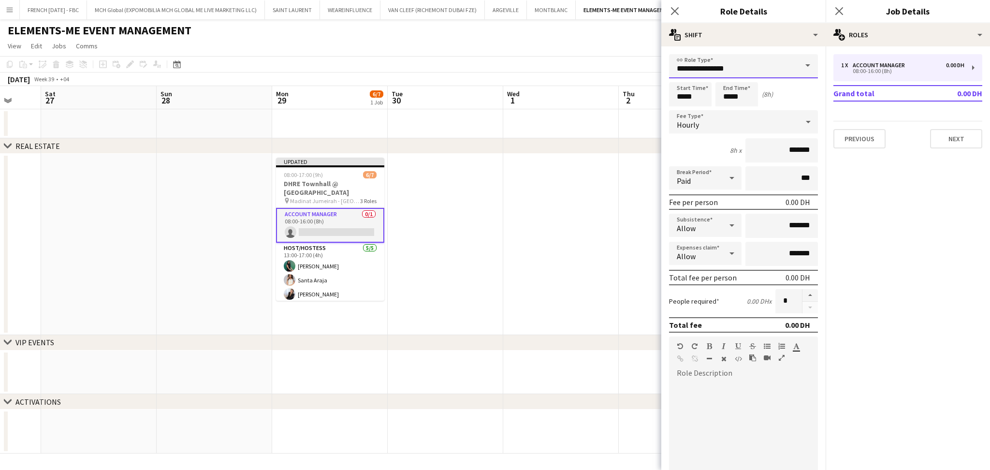
click at [729, 71] on input "**********" at bounding box center [743, 66] width 149 height 24
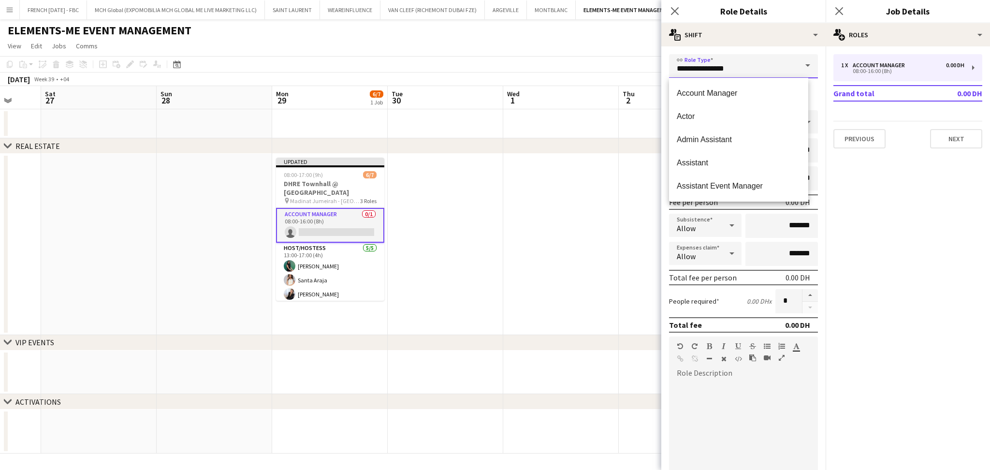
drag, startPoint x: 745, startPoint y: 69, endPoint x: 635, endPoint y: 57, distance: 110.9
click at [643, 63] on body "Menu Boards Boards Boards All jobs Status Workforce Workforce My Workforce Recr…" at bounding box center [495, 235] width 990 height 470
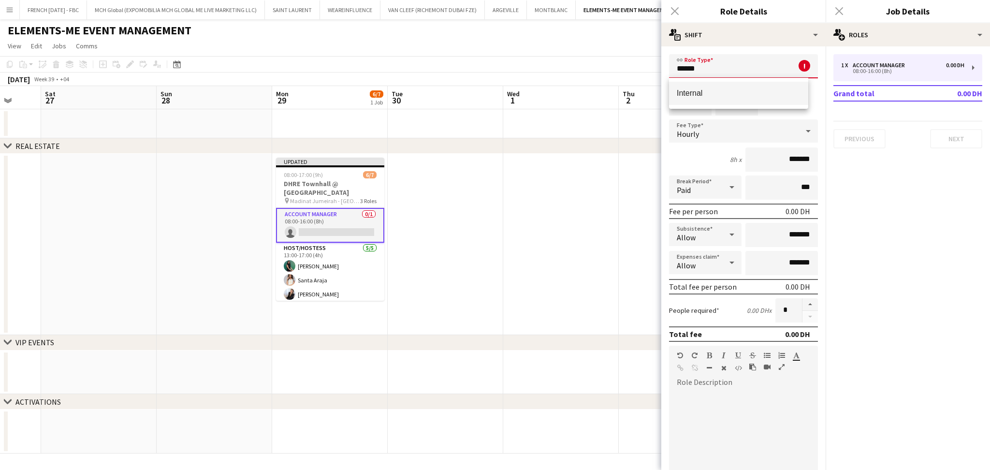
click at [702, 97] on span "Internal" at bounding box center [739, 92] width 124 height 9
type input "********"
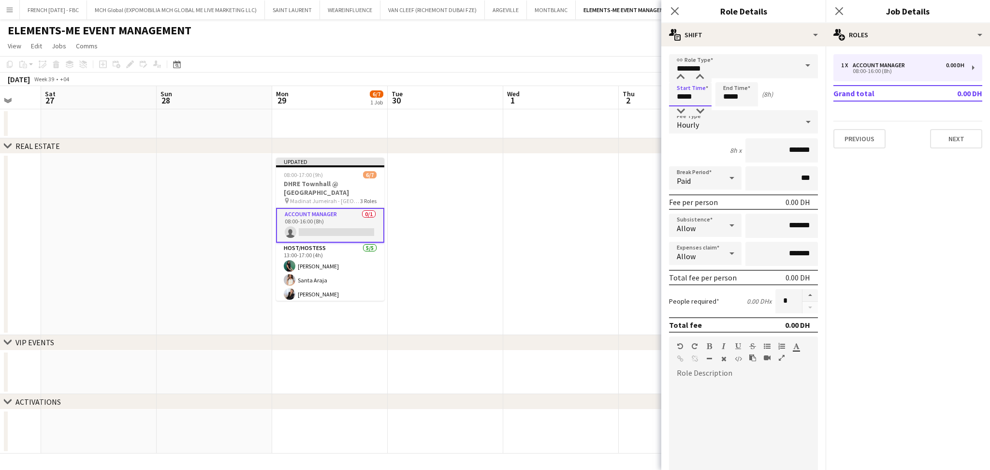
drag, startPoint x: 695, startPoint y: 93, endPoint x: 588, endPoint y: 92, distance: 107.4
click at [588, 92] on body "Menu Boards Boards Boards All jobs Status Workforce Workforce My Workforce Recr…" at bounding box center [495, 235] width 990 height 470
type input "*****"
click at [692, 121] on span "Hourly" at bounding box center [688, 125] width 22 height 10
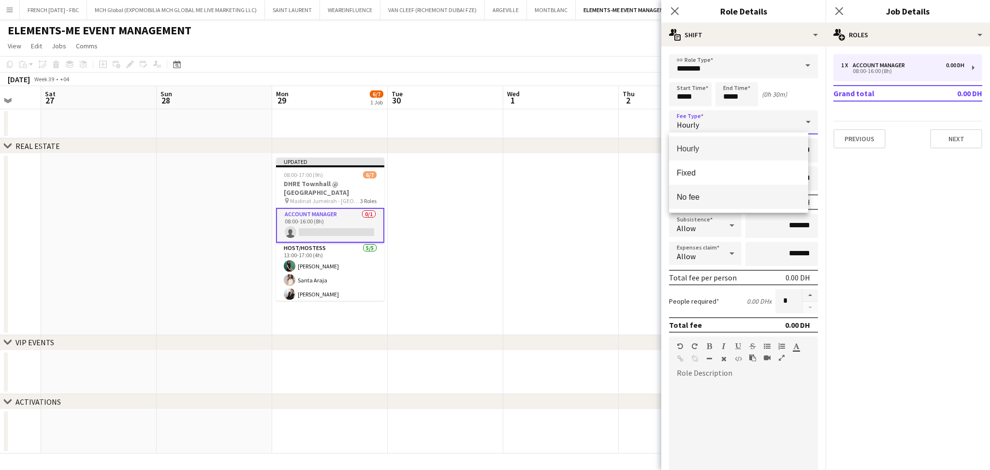
click at [729, 200] on span "No fee" at bounding box center [739, 196] width 124 height 9
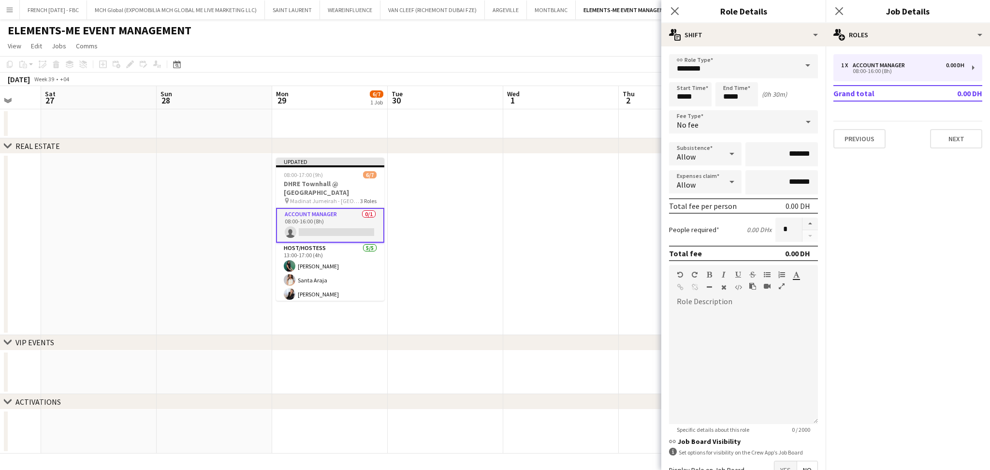
click at [360, 220] on app-card-role "Account Manager 0/1 08:00-16:00 (8h) single-neutral-actions" at bounding box center [330, 225] width 108 height 35
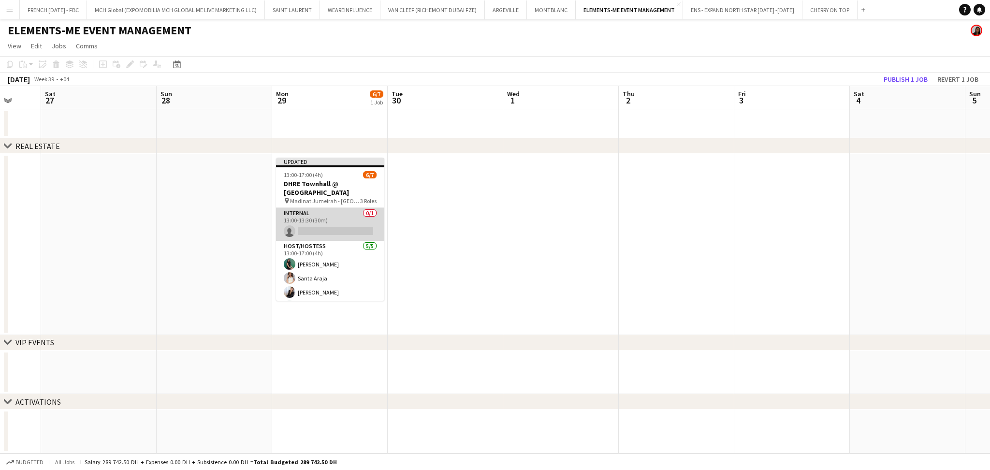
click at [352, 233] on app-card-role "Internal 0/1 13:00-13:30 (30m) single-neutral-actions" at bounding box center [330, 224] width 108 height 33
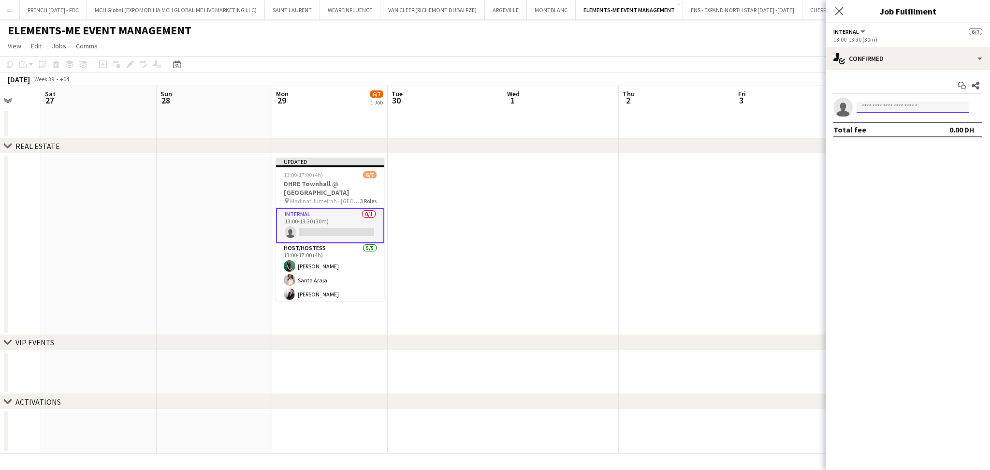
click at [911, 109] on input at bounding box center [913, 108] width 112 height 12
type input "*********"
click at [901, 121] on span "[PERSON_NAME]" at bounding box center [893, 121] width 56 height 8
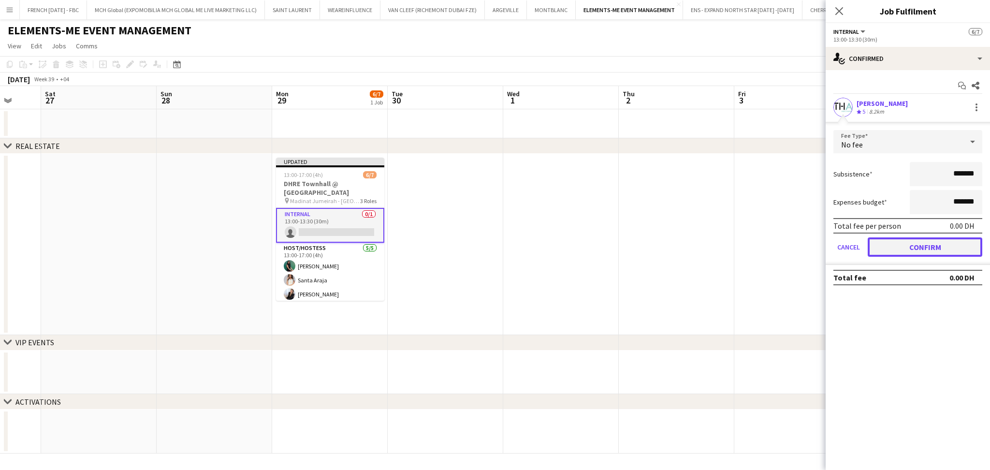
click at [947, 239] on button "Confirm" at bounding box center [925, 246] width 115 height 19
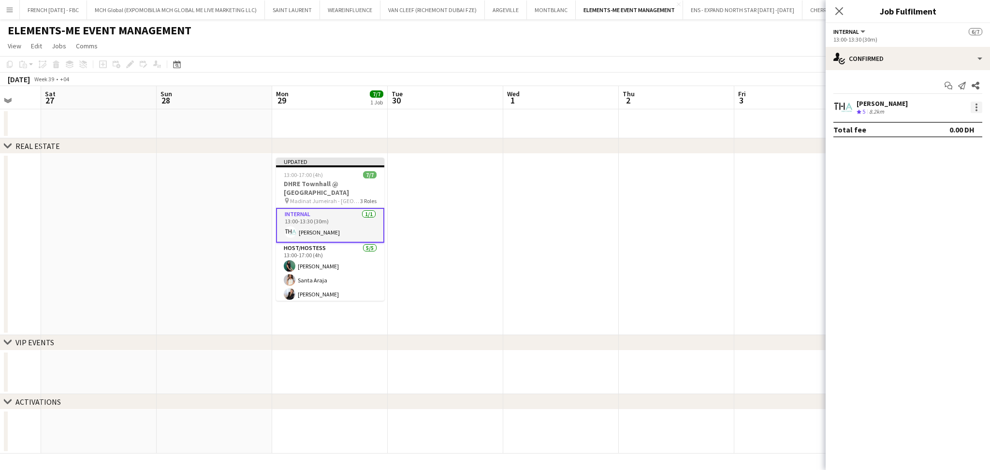
click at [978, 107] on div at bounding box center [977, 108] width 12 height 12
click at [959, 231] on button "Set as supervisor" at bounding box center [944, 241] width 75 height 23
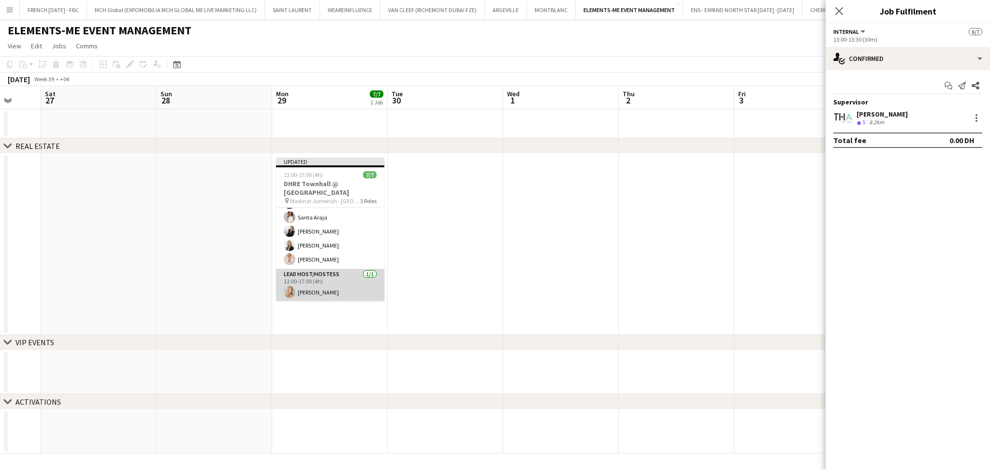
click at [352, 285] on app-card-role "Lead Host/Hostess [DATE] 13:00-17:00 (4h) [PERSON_NAME]" at bounding box center [330, 285] width 108 height 33
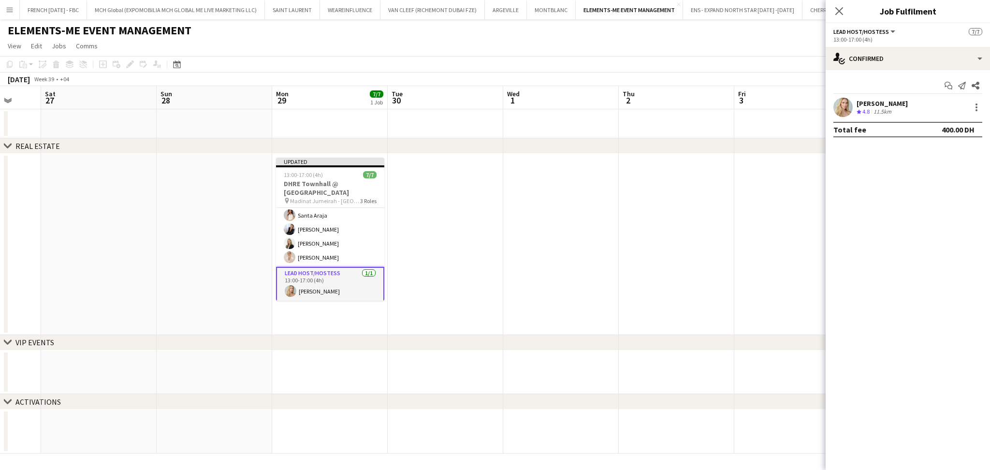
scroll to position [62, 0]
click at [977, 104] on div at bounding box center [977, 104] width 2 height 2
click at [952, 236] on button "Set as supervisor" at bounding box center [944, 241] width 75 height 23
click at [605, 222] on app-date-cell at bounding box center [561, 244] width 116 height 181
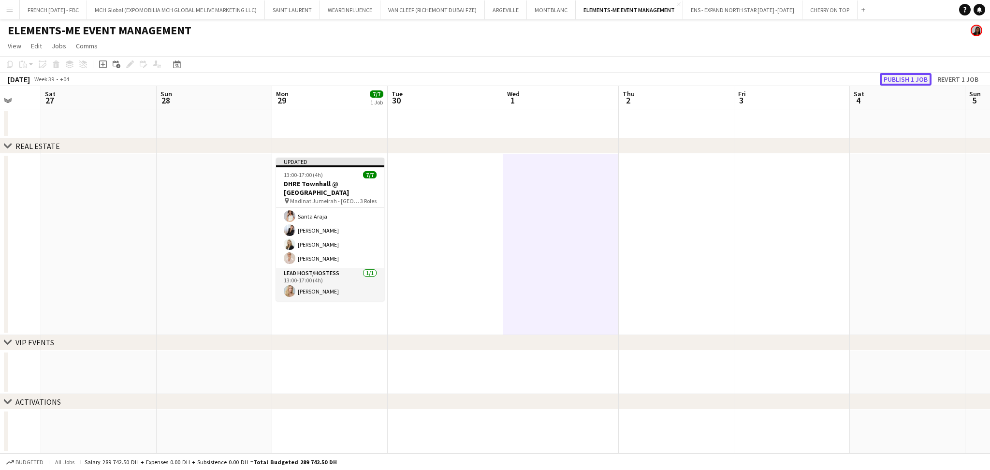
click at [916, 77] on button "Publish 1 job" at bounding box center [906, 79] width 52 height 13
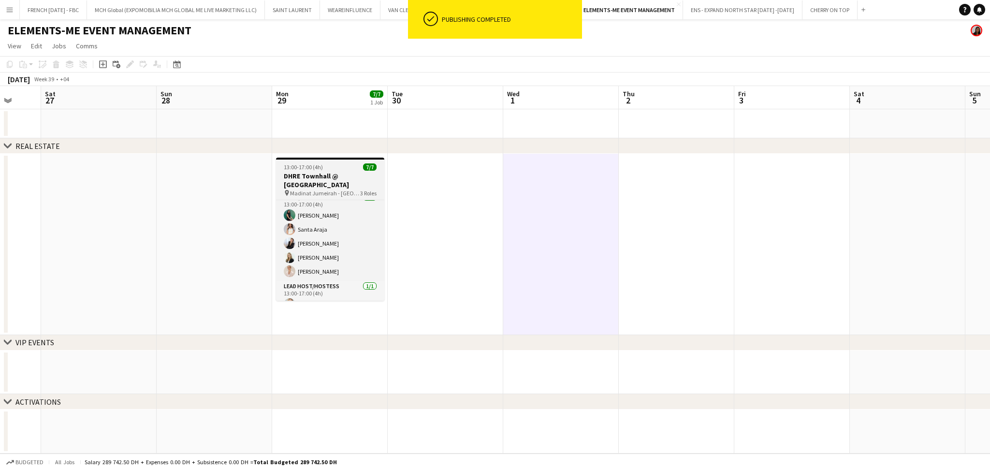
scroll to position [44, 0]
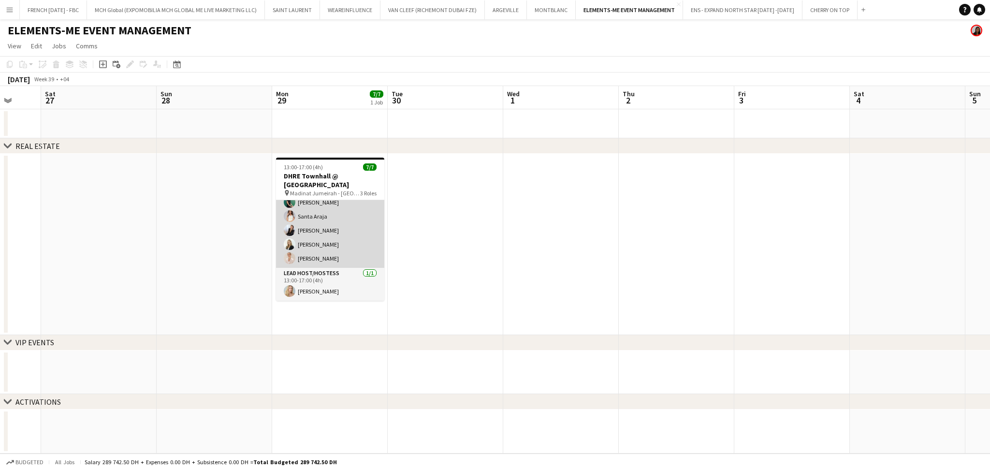
click at [324, 251] on app-card-role "Host/Hostess [DATE] 13:00-17:00 (4h) Zineb Seghier [GEOGRAPHIC_DATA] Giorgia Ca…" at bounding box center [330, 223] width 108 height 89
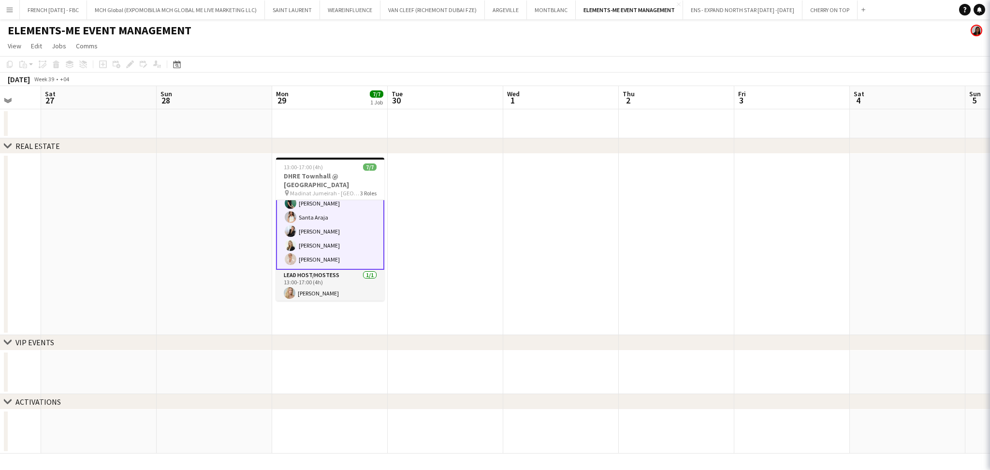
scroll to position [55, 0]
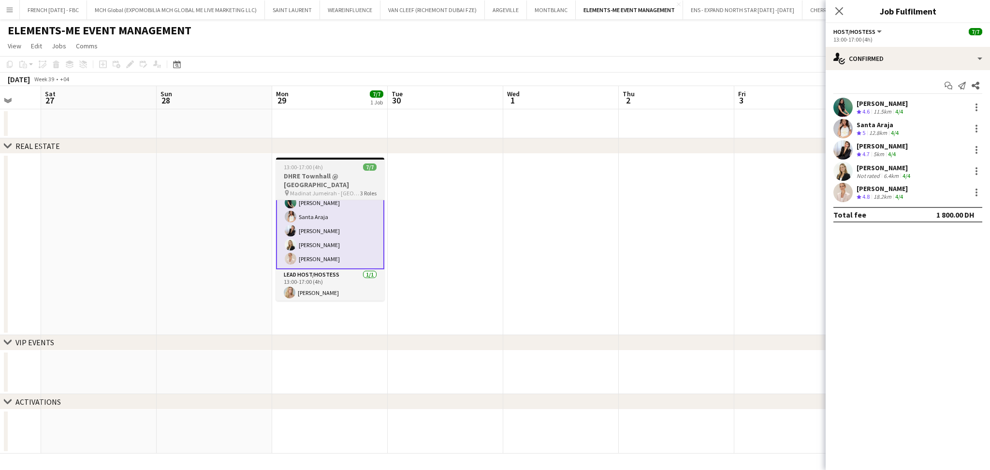
click at [310, 174] on h3 "DHRE Townhall @ [GEOGRAPHIC_DATA]" at bounding box center [330, 180] width 108 height 17
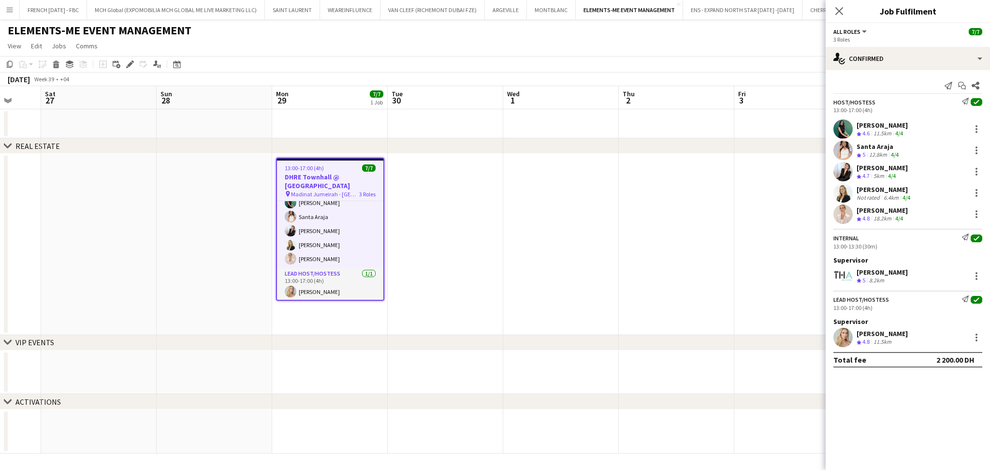
scroll to position [54, 0]
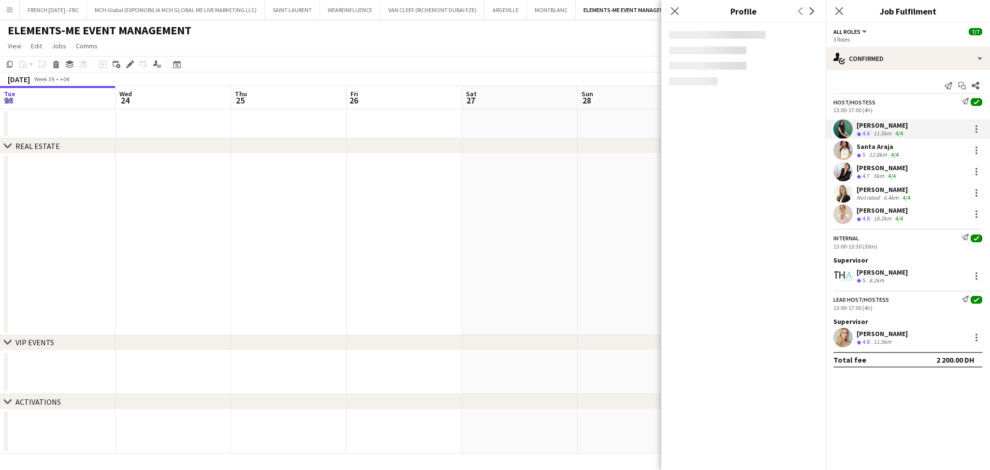
scroll to position [54, 0]
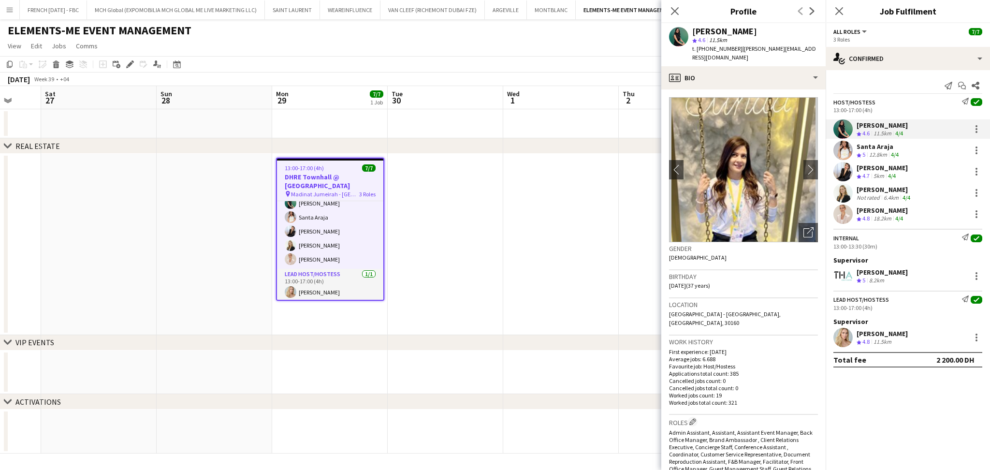
click at [876, 149] on div "Santa Araja" at bounding box center [879, 146] width 44 height 9
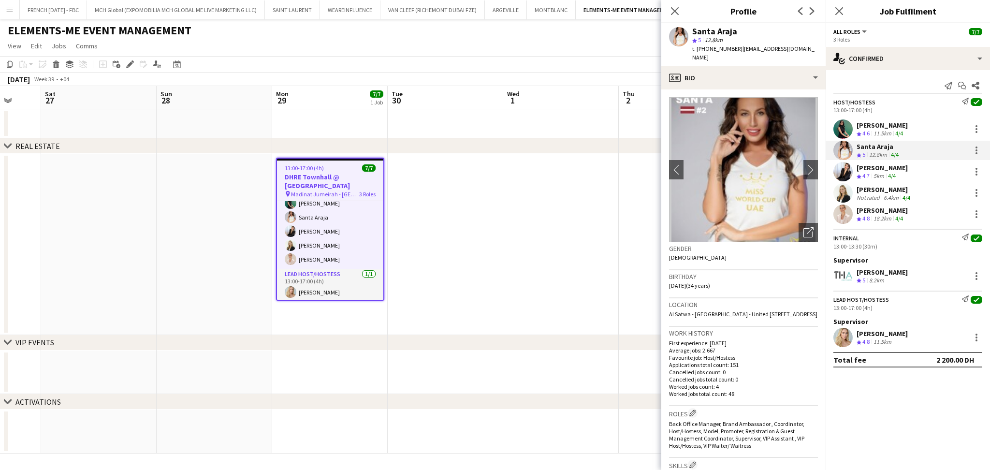
click at [892, 178] on app-skills-label "4/4" at bounding box center [892, 175] width 8 height 7
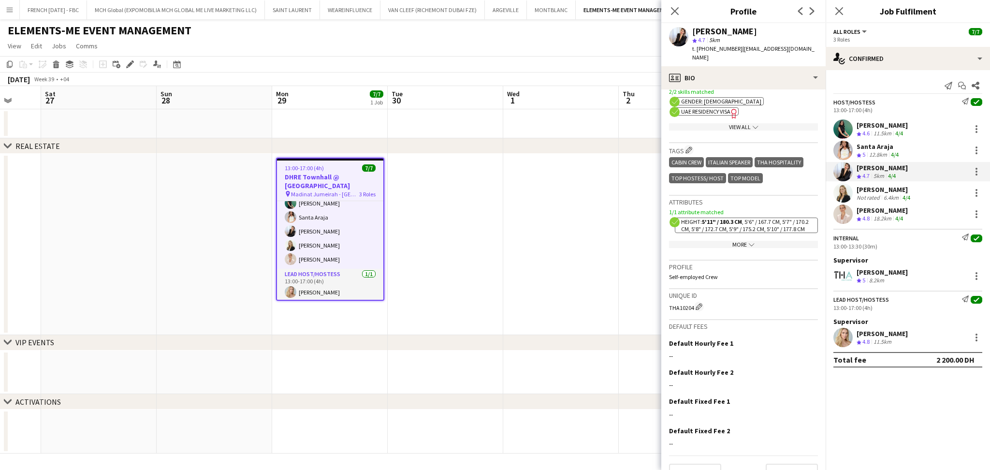
scroll to position [457, 0]
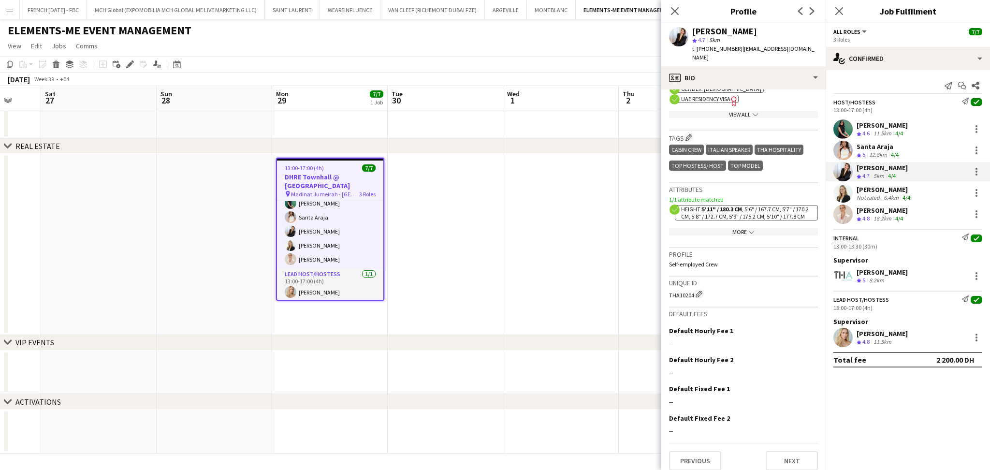
click at [768, 228] on div "More chevron-down" at bounding box center [743, 231] width 149 height 7
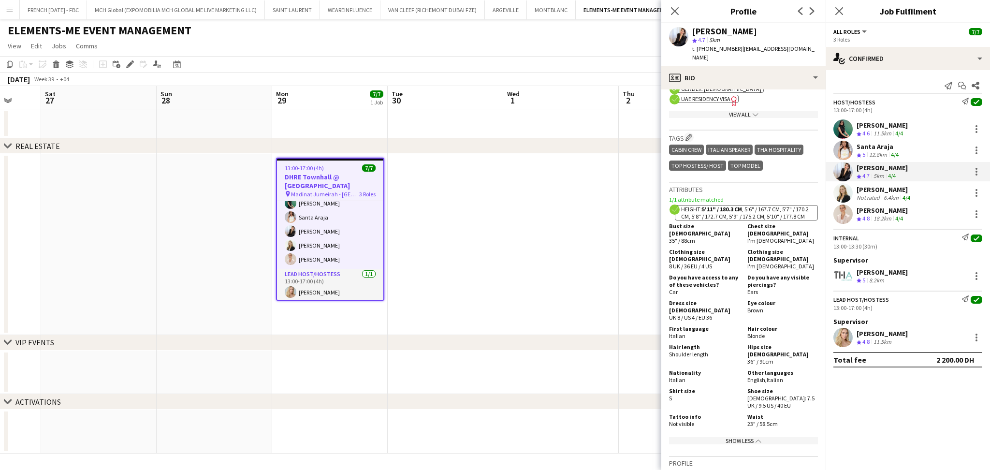
click at [888, 191] on div "[PERSON_NAME]" at bounding box center [885, 189] width 56 height 9
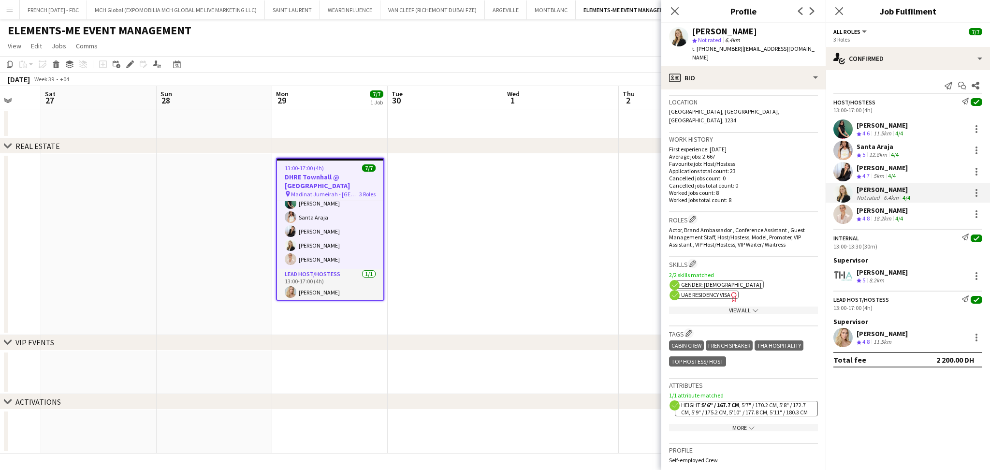
scroll to position [322, 0]
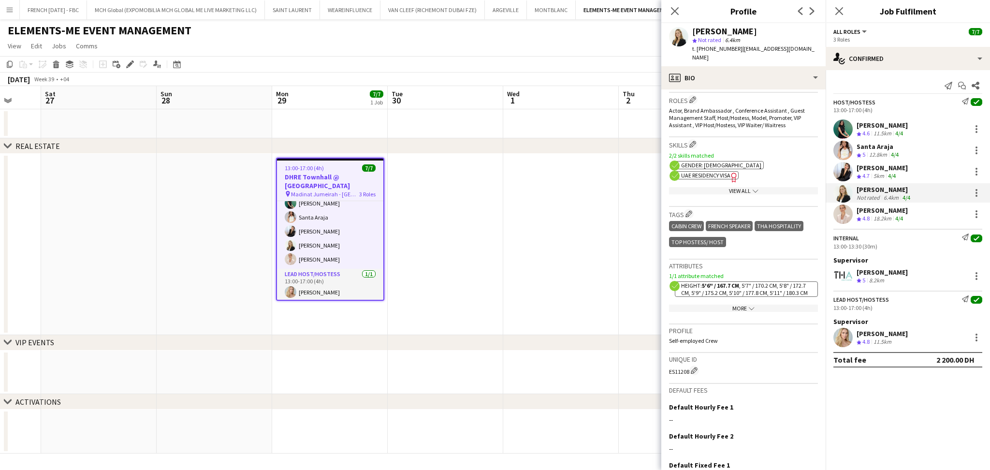
click at [771, 187] on div "View All chevron-down" at bounding box center [743, 190] width 149 height 7
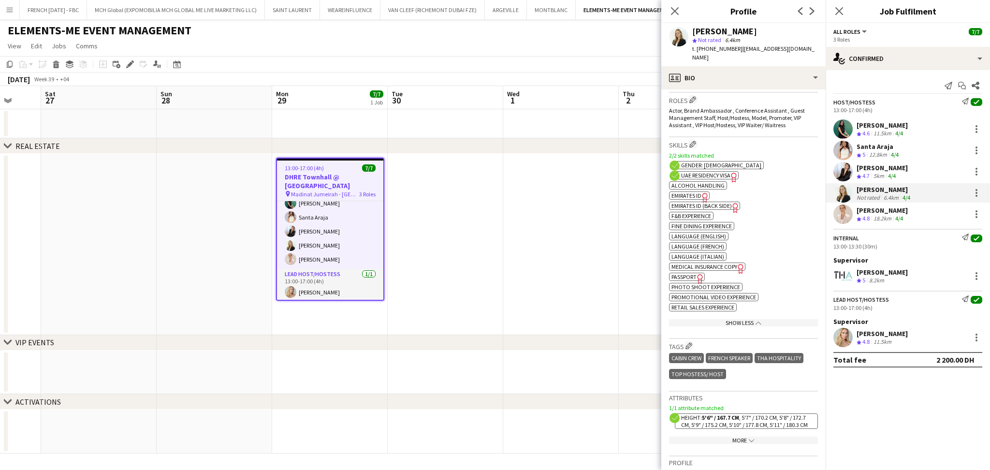
click at [761, 429] on app-show-more-section "More chevron-down" at bounding box center [743, 438] width 149 height 19
click at [761, 437] on div "More chevron-down" at bounding box center [743, 440] width 149 height 7
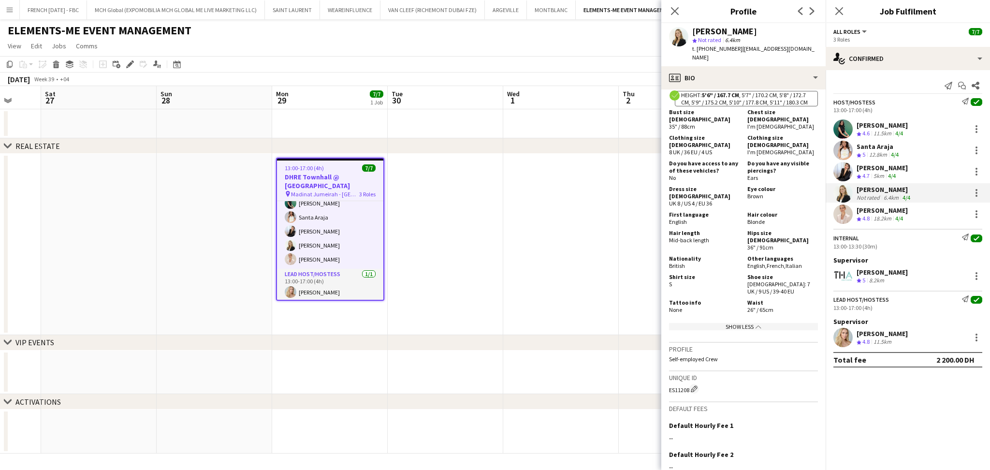
scroll to position [580, 0]
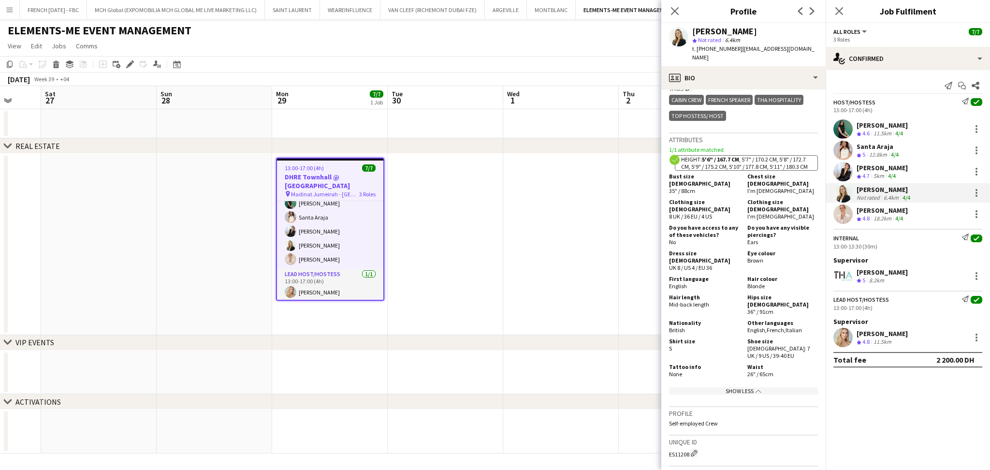
click at [889, 213] on div "[PERSON_NAME]" at bounding box center [882, 210] width 51 height 9
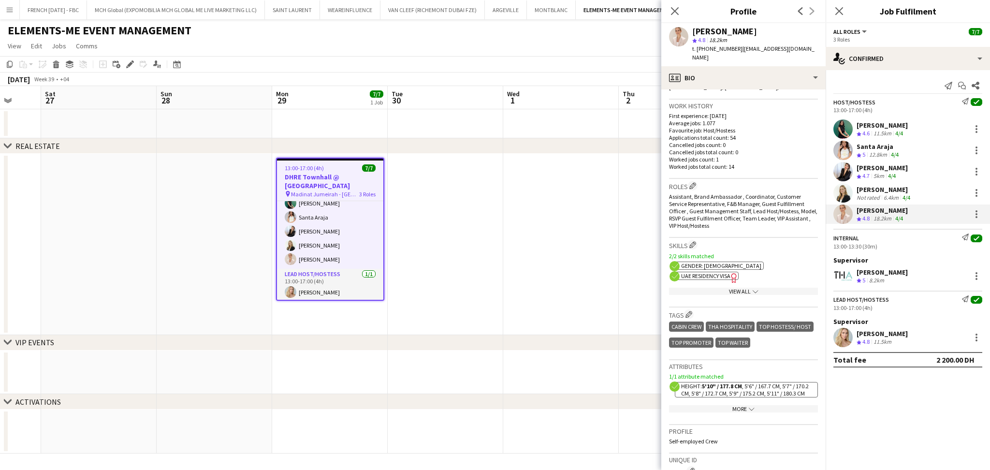
scroll to position [258, 0]
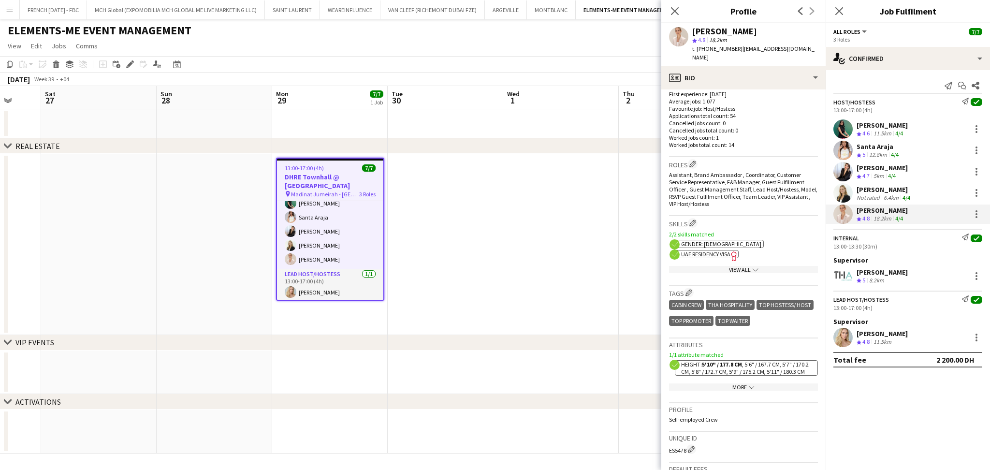
click at [772, 391] on div "More chevron-down" at bounding box center [743, 386] width 149 height 7
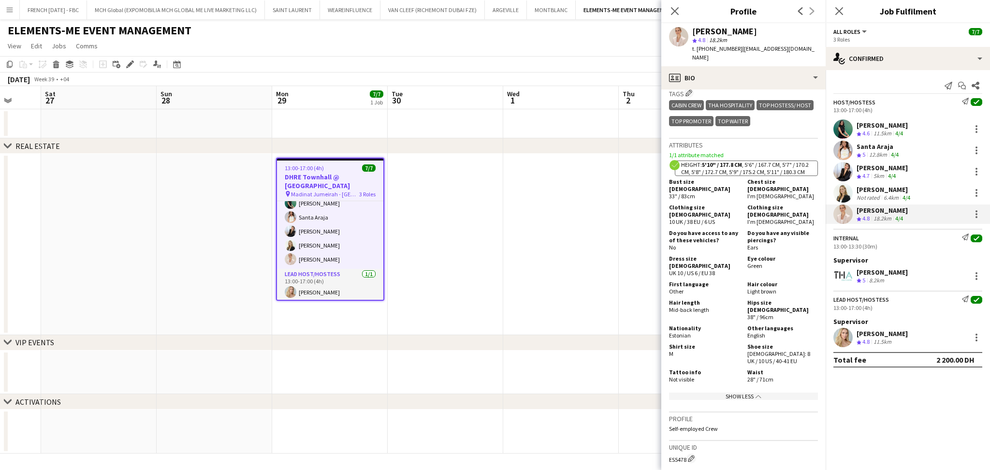
scroll to position [451, 0]
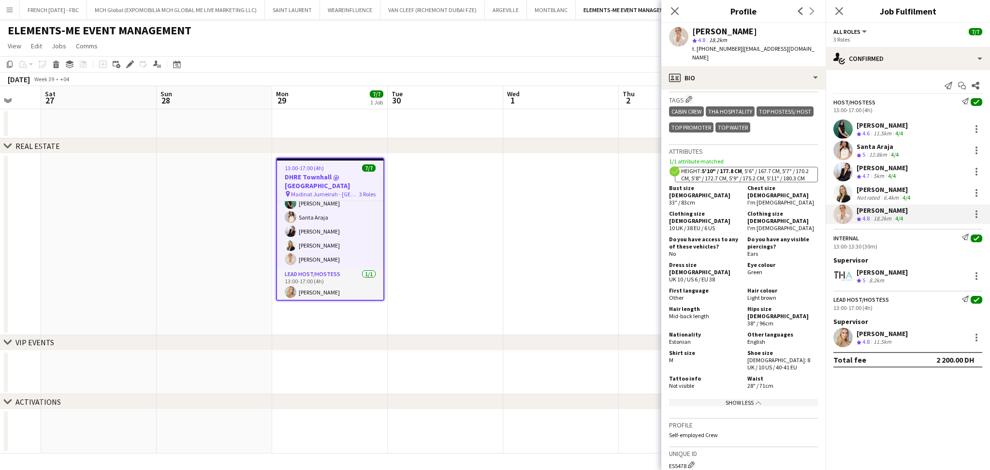
click at [314, 177] on h3 "DHRE Townhall @ [GEOGRAPHIC_DATA]" at bounding box center [330, 181] width 106 height 17
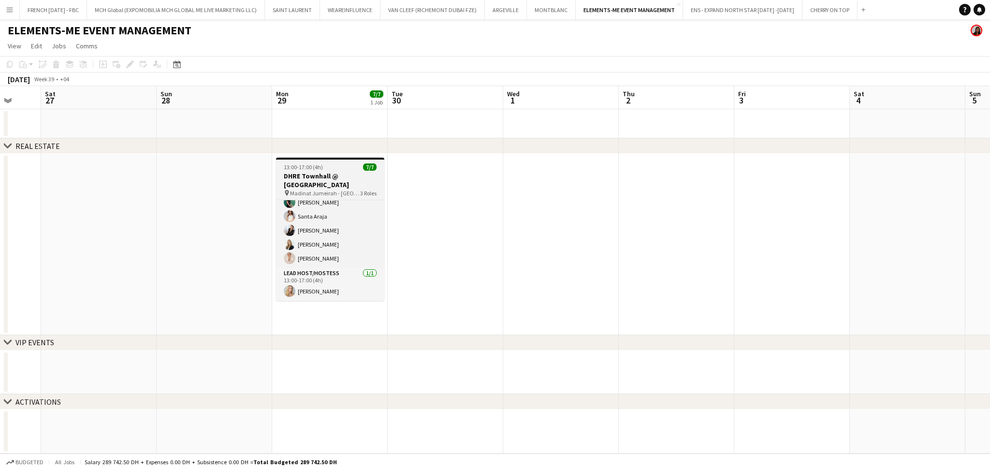
click at [320, 182] on h3 "DHRE Townhall @ [GEOGRAPHIC_DATA]" at bounding box center [330, 180] width 108 height 17
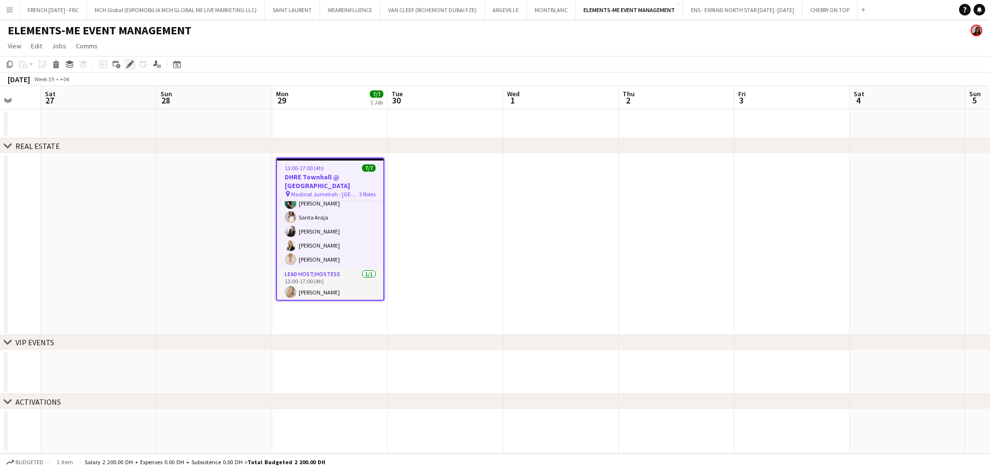
click at [128, 67] on icon "Edit" at bounding box center [130, 64] width 8 height 8
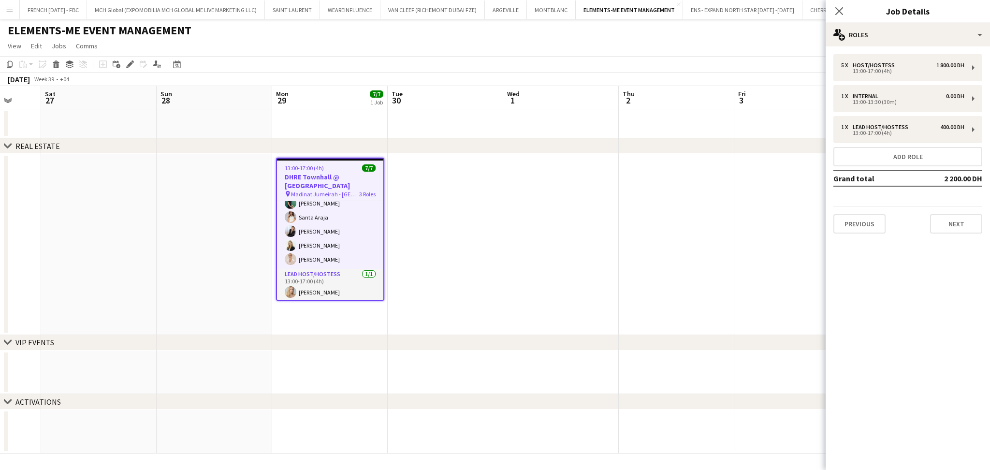
click at [969, 250] on mat-expansion-panel "pencil3 General details 5 x Host/Hostess 1 800.00 DH 13:00-17:00 (4h) 1 x Inter…" at bounding box center [908, 258] width 164 height 424
click at [969, 226] on button "Next" at bounding box center [956, 223] width 52 height 19
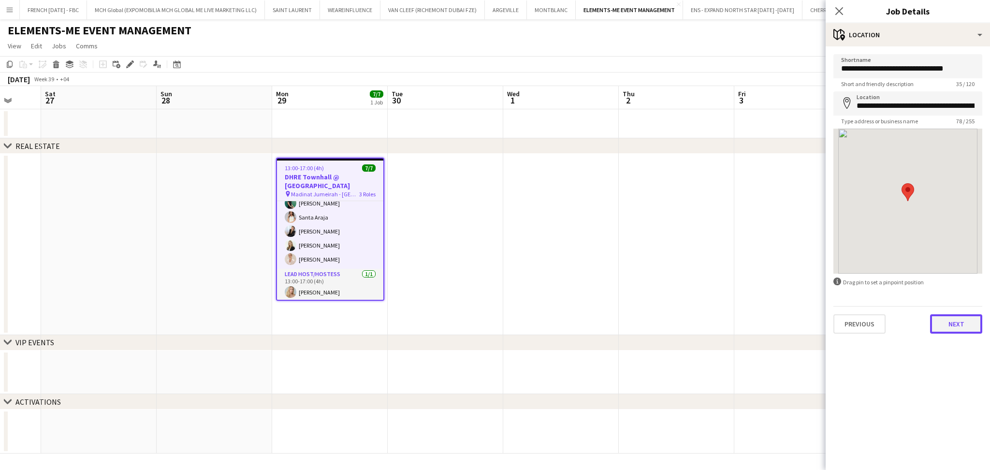
click at [958, 325] on button "Next" at bounding box center [956, 323] width 52 height 19
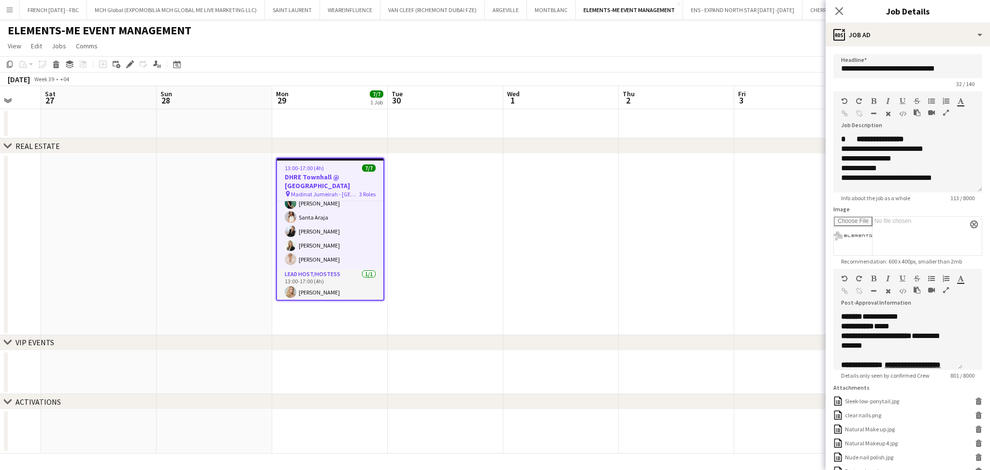
click at [543, 228] on app-date-cell at bounding box center [561, 244] width 116 height 181
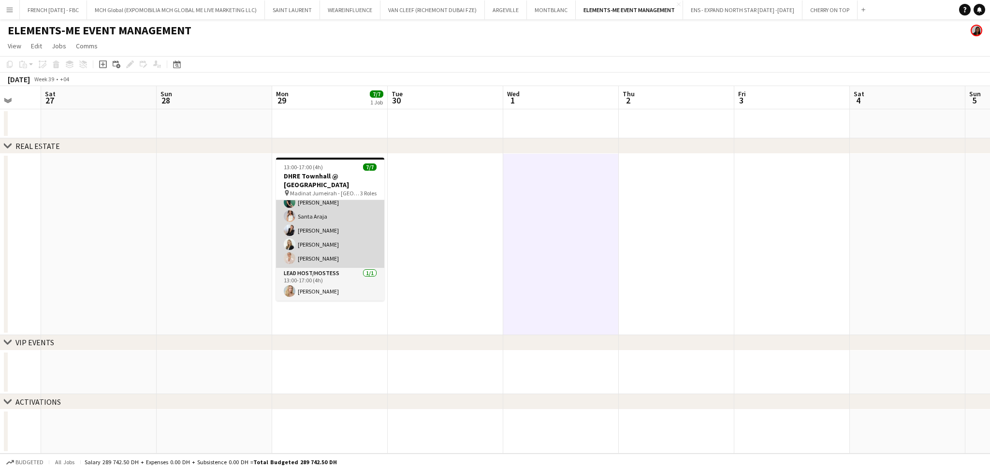
click at [347, 231] on app-card-role "Host/Hostess [DATE] 13:00-17:00 (4h) Zineb Seghier [GEOGRAPHIC_DATA] Giorgia Ca…" at bounding box center [330, 223] width 108 height 89
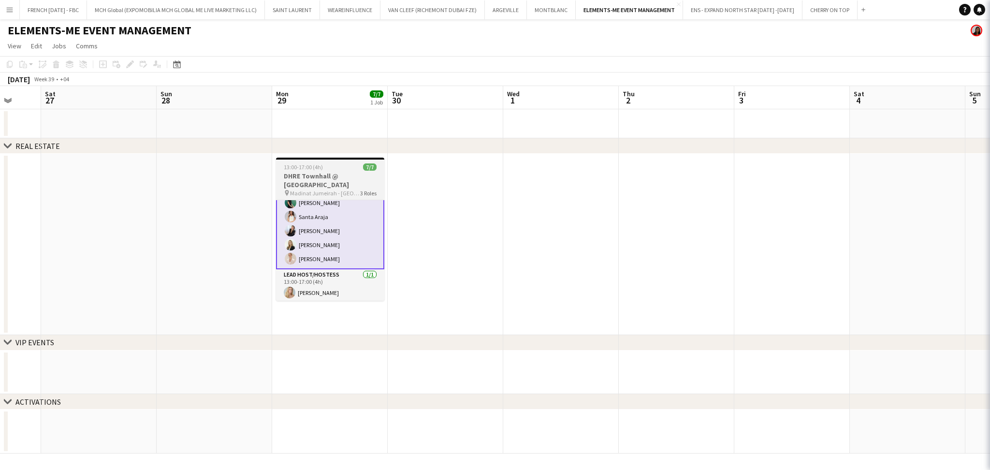
click at [344, 174] on h3 "DHRE Townhall @ [GEOGRAPHIC_DATA]" at bounding box center [330, 180] width 108 height 17
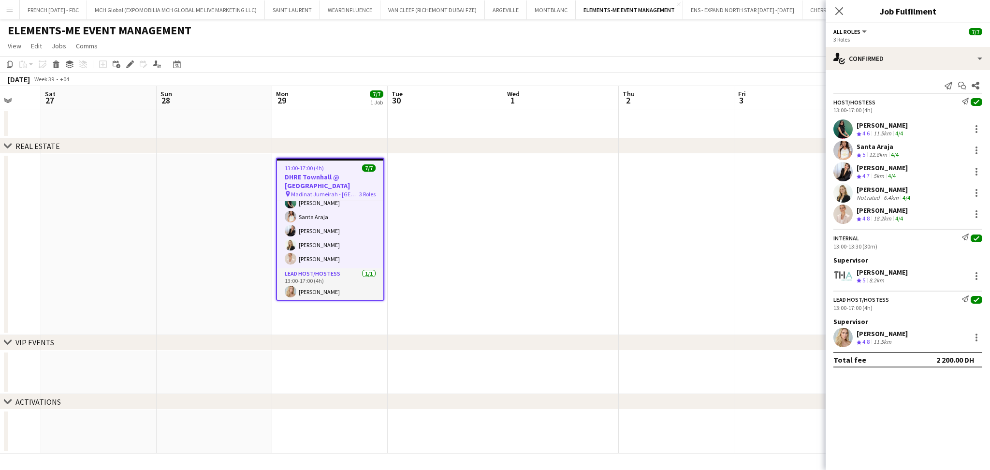
scroll to position [54, 0]
click at [908, 176] on div "Crew rating 4.7 5km 4/4" at bounding box center [882, 176] width 51 height 8
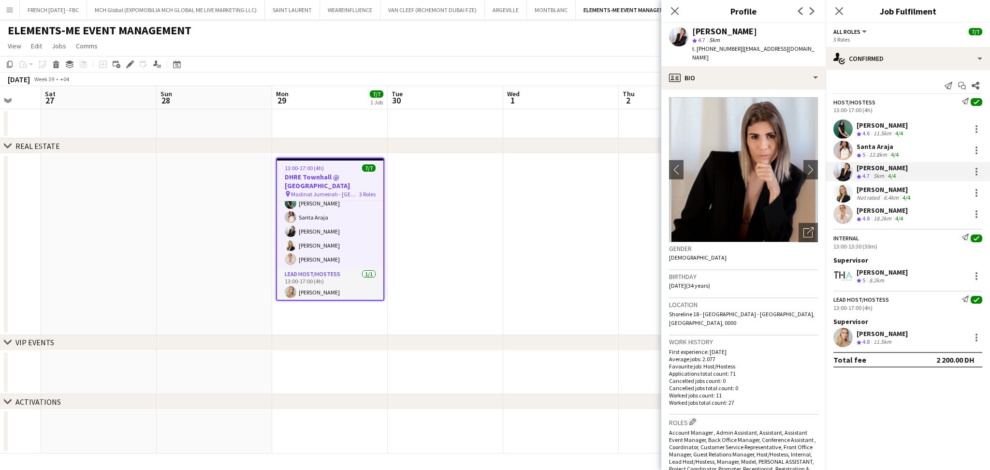
click at [914, 194] on div "Lorna Gambarotto Not rated 6.4km 4/4" at bounding box center [908, 192] width 164 height 19
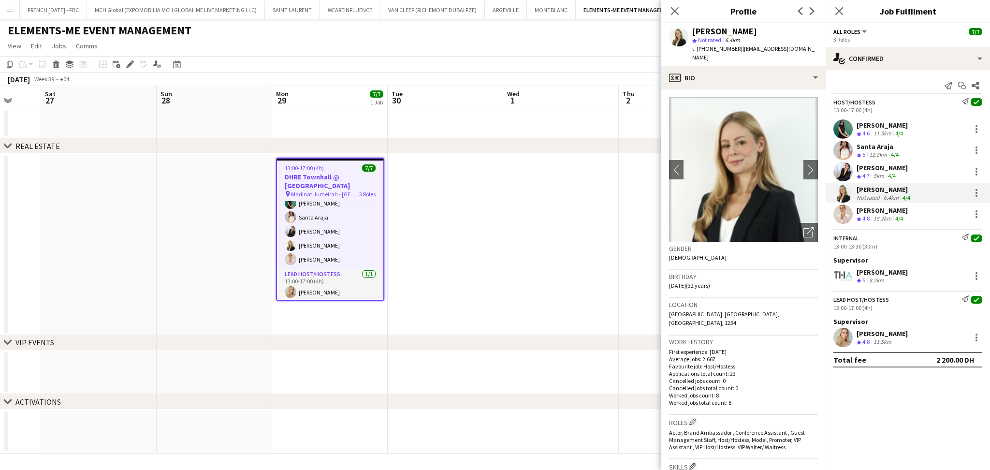
click at [740, 27] on div "[PERSON_NAME]" at bounding box center [725, 31] width 65 height 9
click at [737, 46] on span "| lornagam@gmail.com" at bounding box center [754, 53] width 122 height 16
drag, startPoint x: 733, startPoint y: 46, endPoint x: 688, endPoint y: 31, distance: 48.0
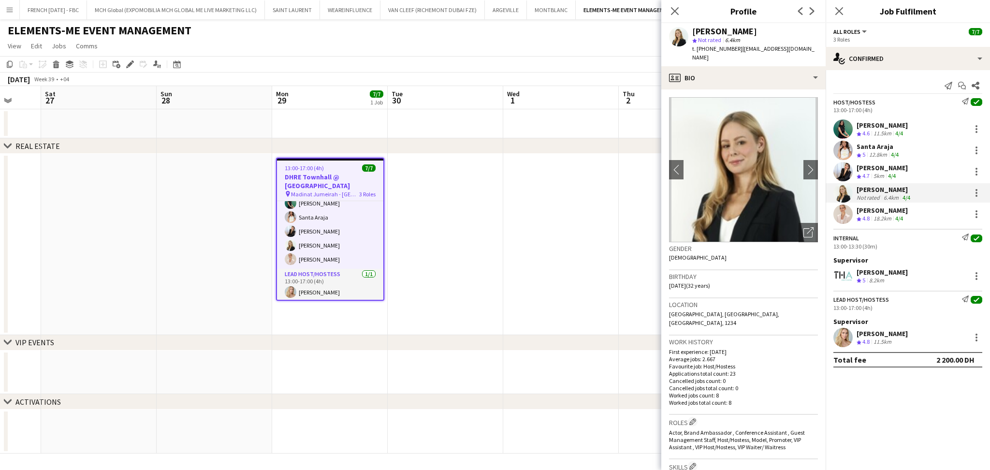
click at [688, 31] on div "Lorna Gambarotto star Not rated 6.4km t. +971585345037 | lornagam@gmail.com" at bounding box center [744, 44] width 164 height 43
copy div "Lorna Gambarotto star Not rated 6.4km t. +971585345037"
click at [890, 220] on div "18.2km" at bounding box center [883, 219] width 22 height 8
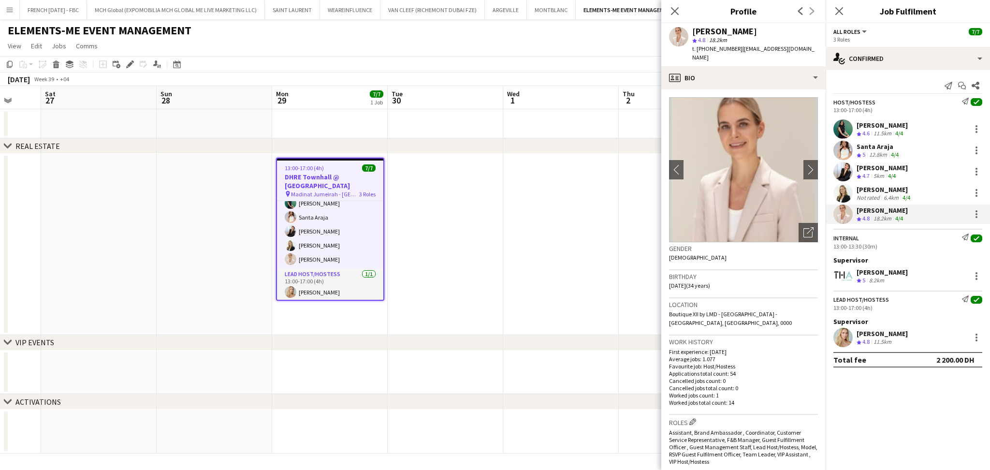
drag, startPoint x: 734, startPoint y: 50, endPoint x: 681, endPoint y: 34, distance: 55.5
click at [681, 34] on div "Maarja Loo star 4.8 18.2km t. +971585226323 | maarja.loo@gmail.com" at bounding box center [744, 44] width 164 height 43
copy div "Maarja Loo star 4.8 18.2km t. +971585226323"
click at [902, 149] on div "Santa Araja Crew rating 5 12.8km 4/4" at bounding box center [908, 150] width 164 height 19
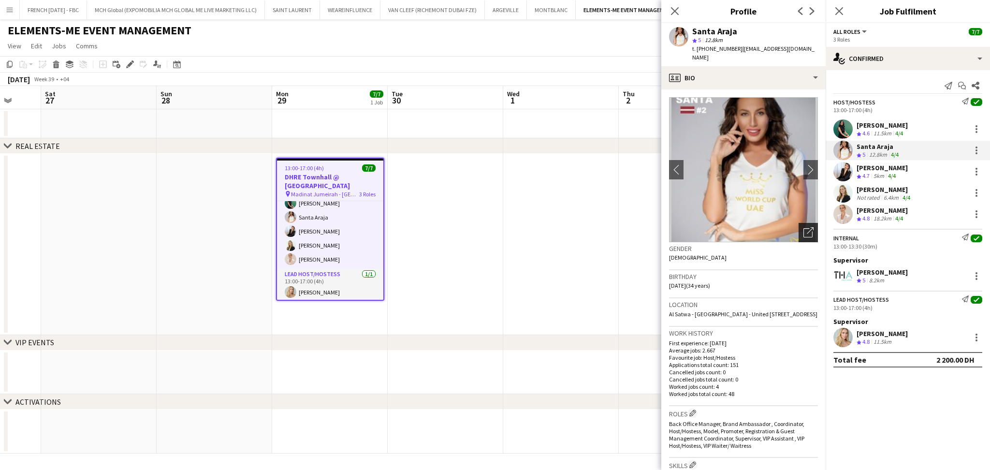
click at [799, 228] on div "Open photos pop-in" at bounding box center [808, 232] width 19 height 19
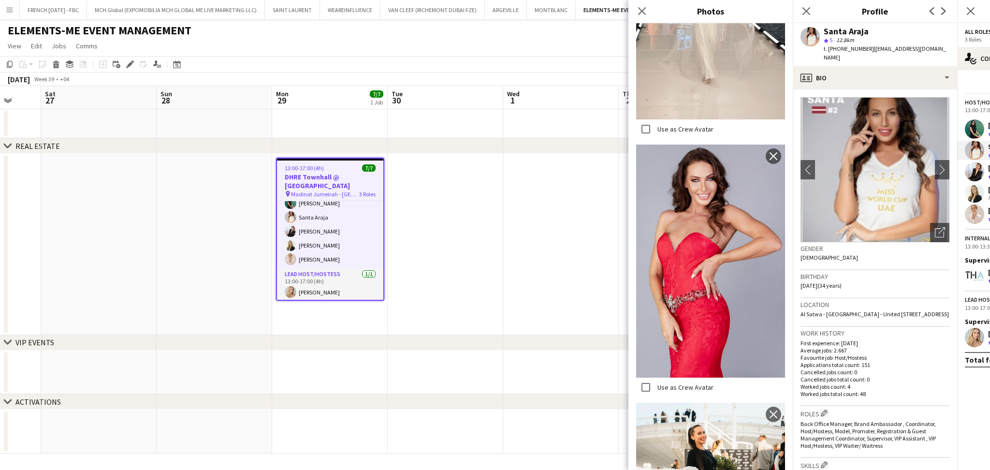
scroll to position [1650, 0]
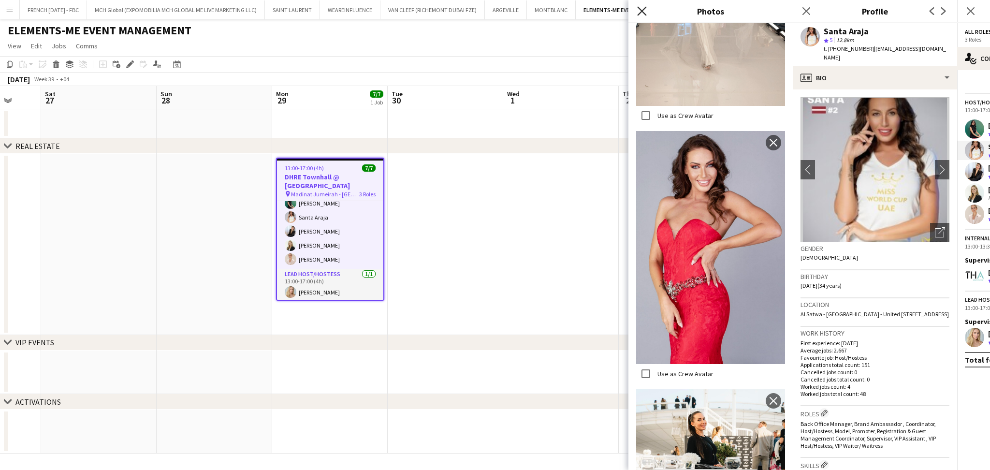
click at [638, 8] on icon "Close pop-in" at bounding box center [641, 10] width 9 height 9
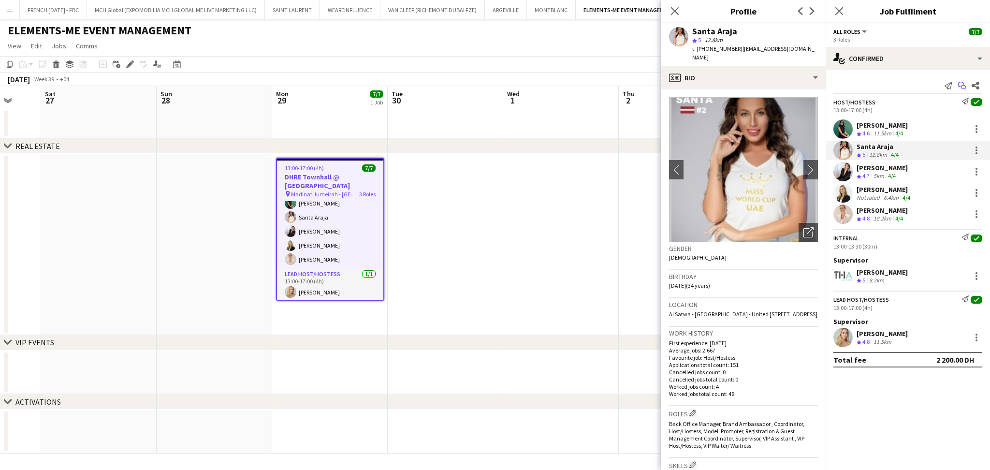
click at [963, 87] on icon "Start chat" at bounding box center [963, 86] width 8 height 8
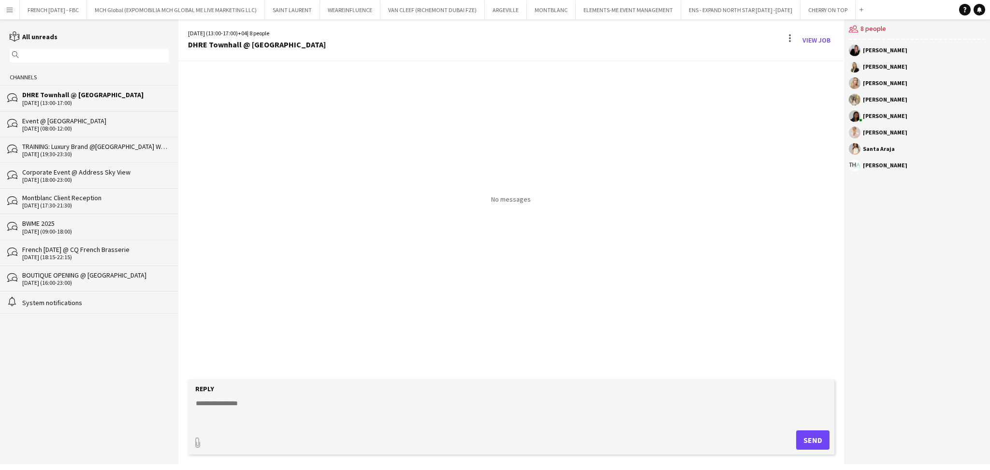
click at [608, 409] on textarea at bounding box center [513, 410] width 637 height 25
paste textarea "**********"
type textarea "**********"
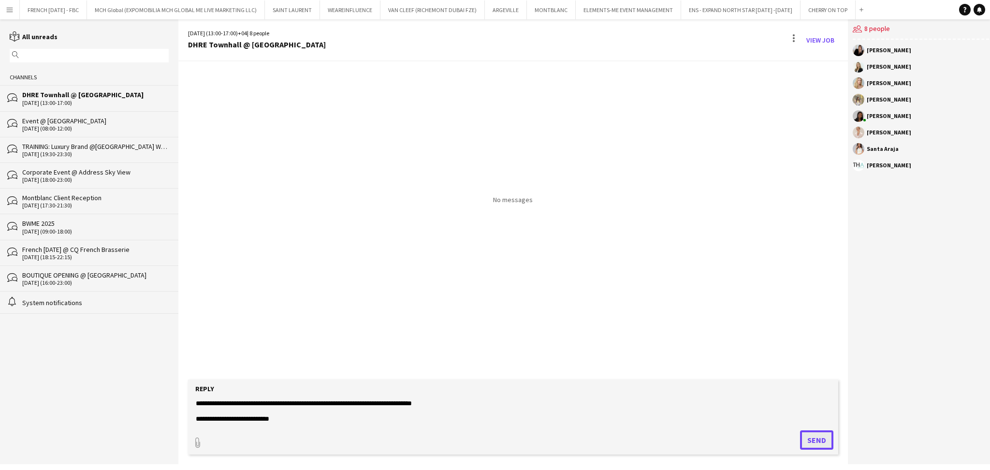
click at [823, 442] on button "Send" at bounding box center [816, 439] width 33 height 19
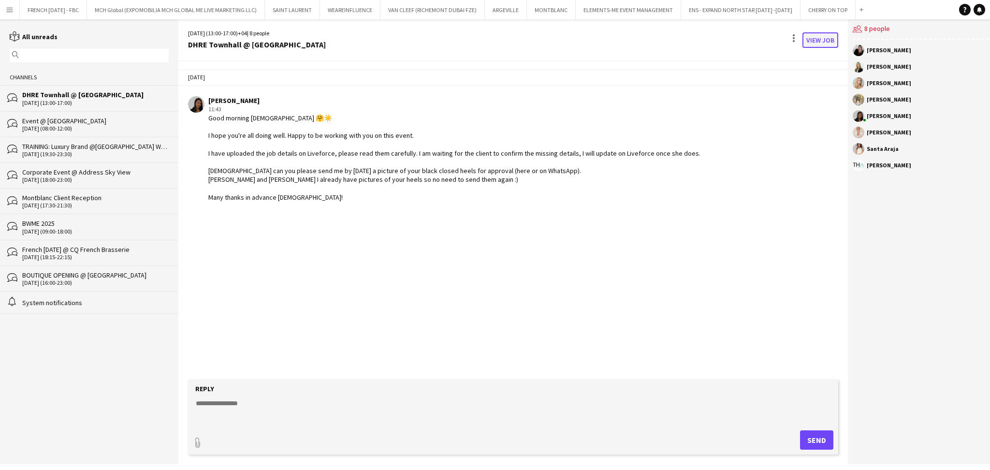
click at [831, 39] on link "View Job" at bounding box center [821, 39] width 36 height 15
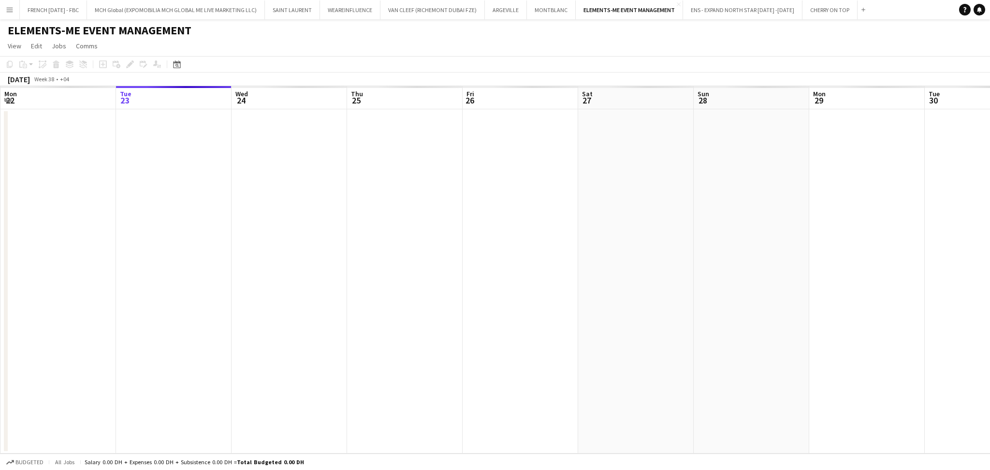
scroll to position [0, 333]
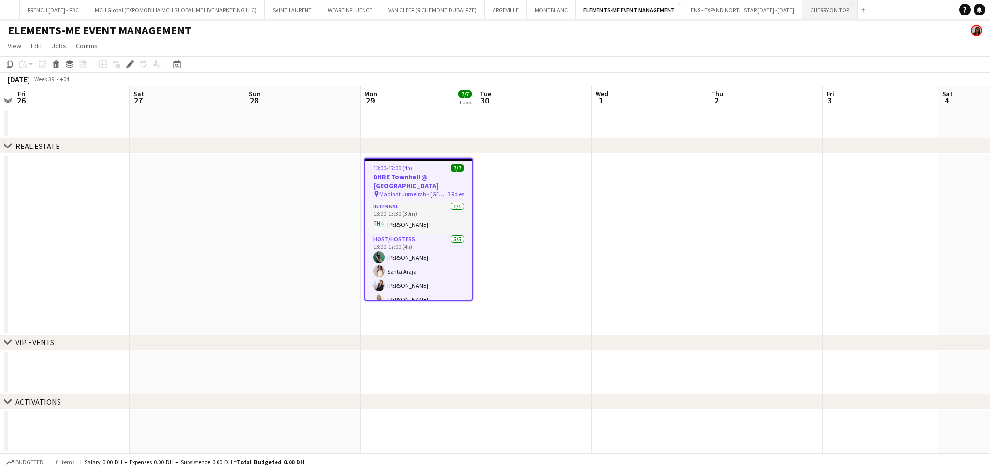
click at [810, 4] on button "CHERRY ON TOP Close" at bounding box center [830, 9] width 55 height 19
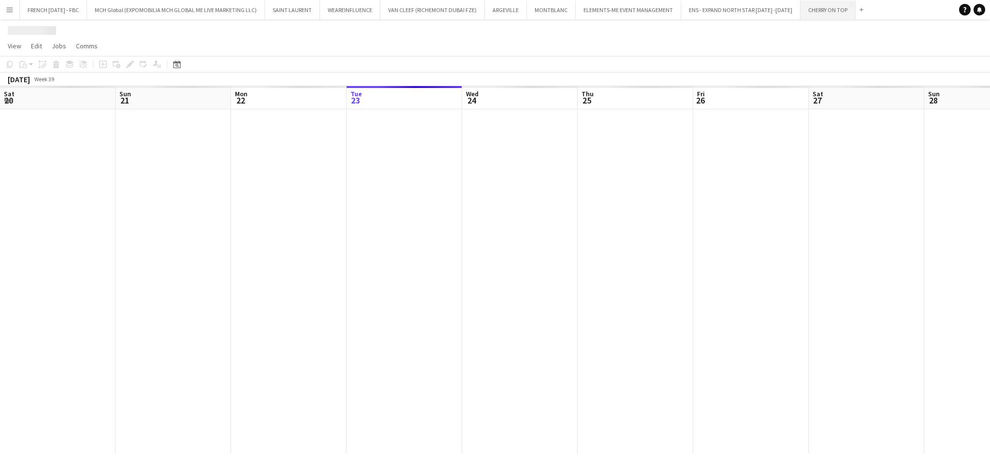
scroll to position [0, 231]
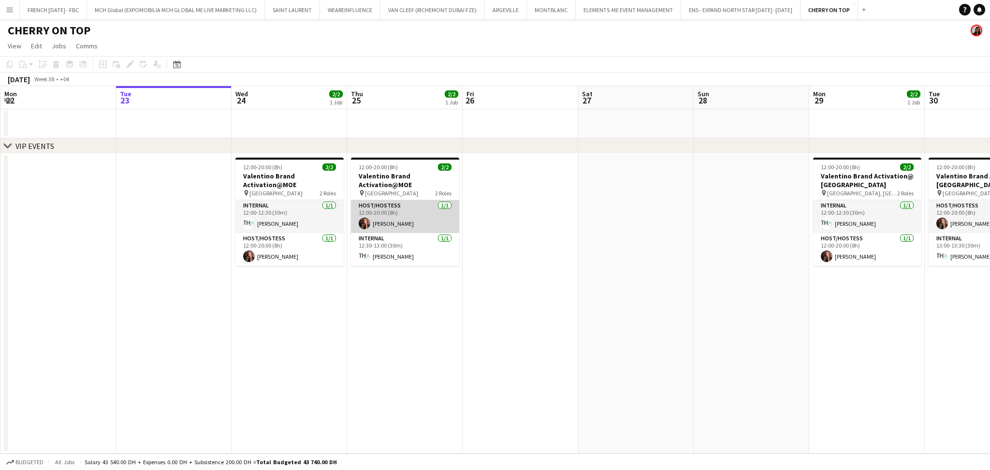
click at [410, 211] on app-card-role "Host/Hostess 1/1 12:00-20:00 (8h) Julia Drumond" at bounding box center [405, 216] width 108 height 33
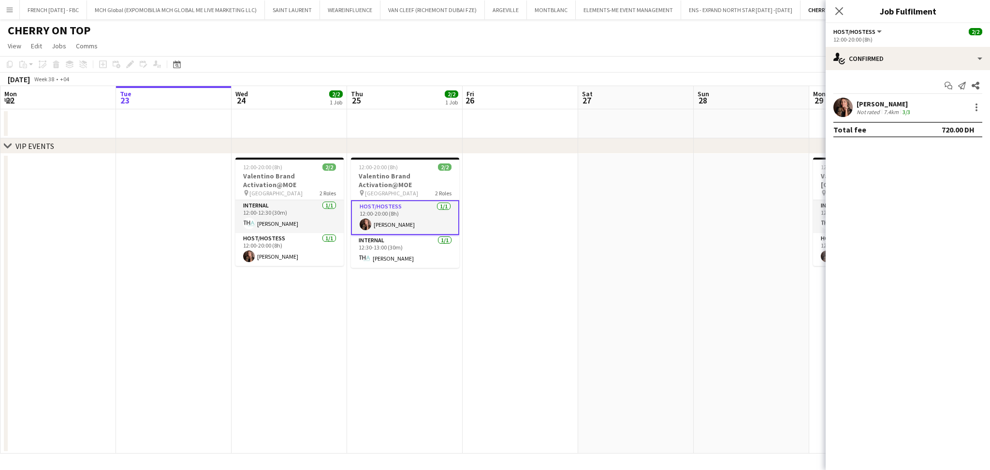
click at [921, 100] on div "Julia Drumond Not rated 7.4km 3/3" at bounding box center [908, 107] width 164 height 19
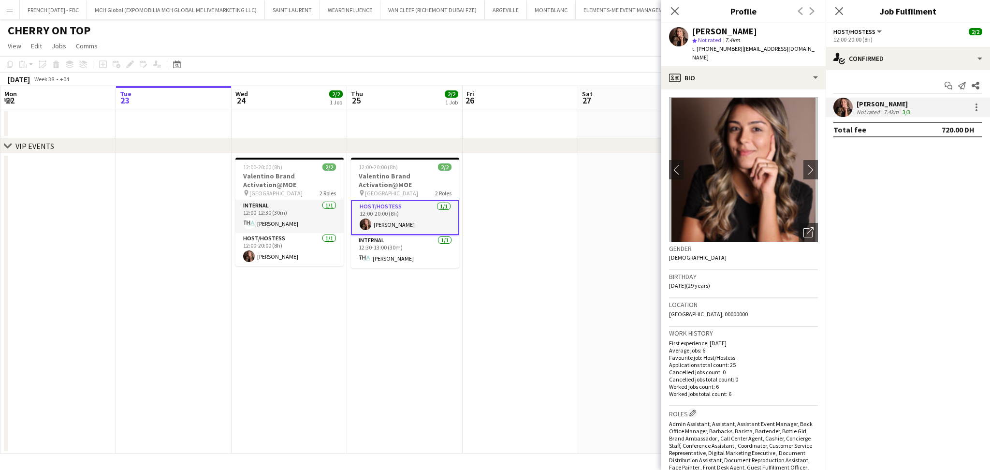
click at [740, 29] on div "[PERSON_NAME]" at bounding box center [725, 31] width 65 height 9
drag, startPoint x: 733, startPoint y: 51, endPoint x: 723, endPoint y: 48, distance: 9.5
click at [721, 49] on span "t. [PHONE_NUMBER]" at bounding box center [718, 48] width 50 height 7
click at [725, 48] on span "t. [PHONE_NUMBER]" at bounding box center [718, 48] width 50 height 7
click at [732, 48] on span "t. [PHONE_NUMBER]" at bounding box center [718, 48] width 50 height 7
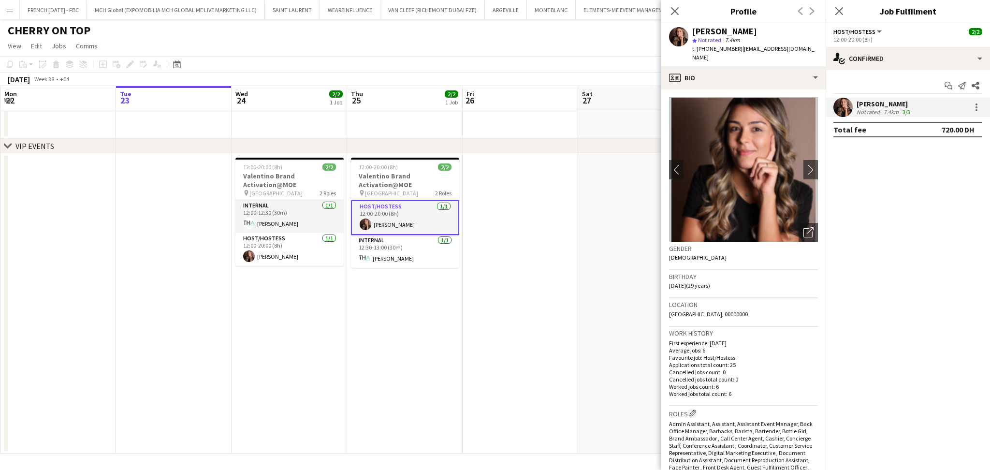
drag, startPoint x: 734, startPoint y: 48, endPoint x: 693, endPoint y: 31, distance: 44.0
click at [693, 31] on div "Julia Drumond star Not rated 7.4km t. +971566590176 | juldrumond@gmail.com" at bounding box center [756, 44] width 126 height 35
copy div "Julia Drumond star Not rated 7.4km t. +971566590176"
click at [311, 180] on h3 "Valentino Brand Activation@MOE" at bounding box center [290, 180] width 108 height 17
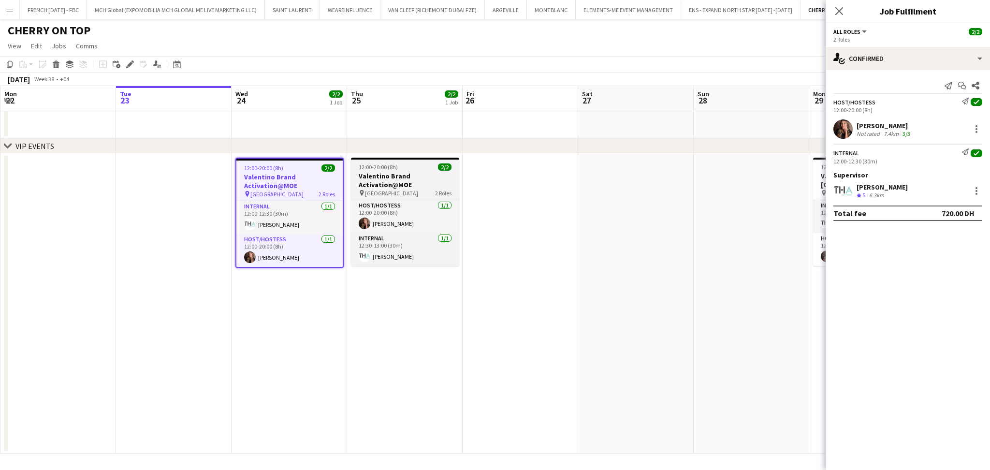
click at [398, 177] on h3 "Valentino Brand Activation@MOE" at bounding box center [405, 180] width 108 height 17
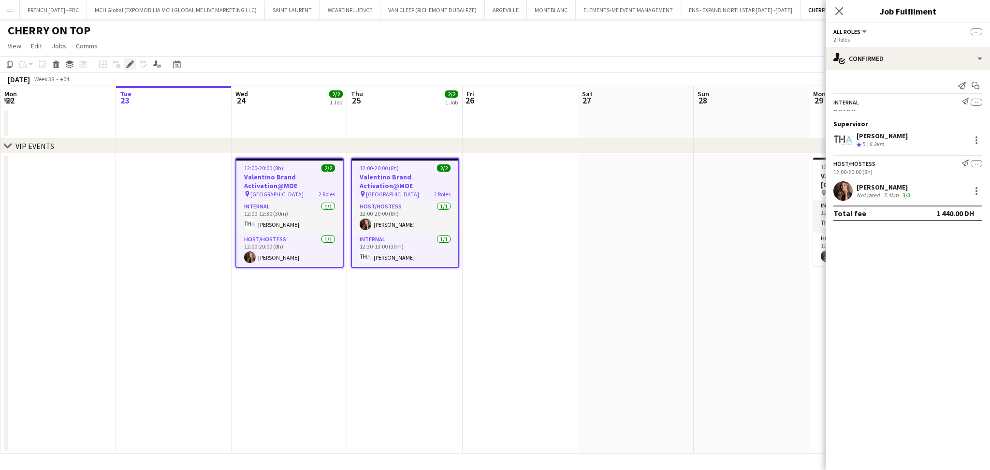
click at [132, 64] on icon "Edit" at bounding box center [130, 64] width 8 height 8
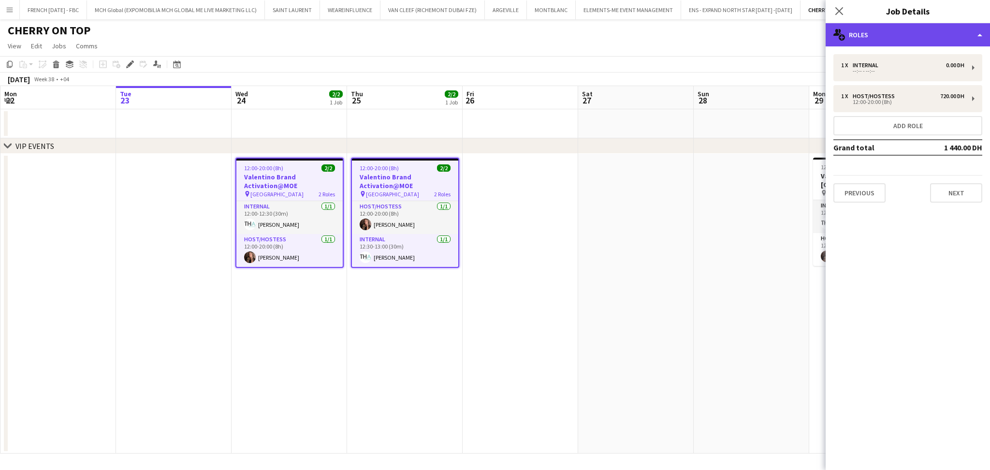
click at [906, 34] on div "multiple-users-add Roles" at bounding box center [908, 34] width 164 height 23
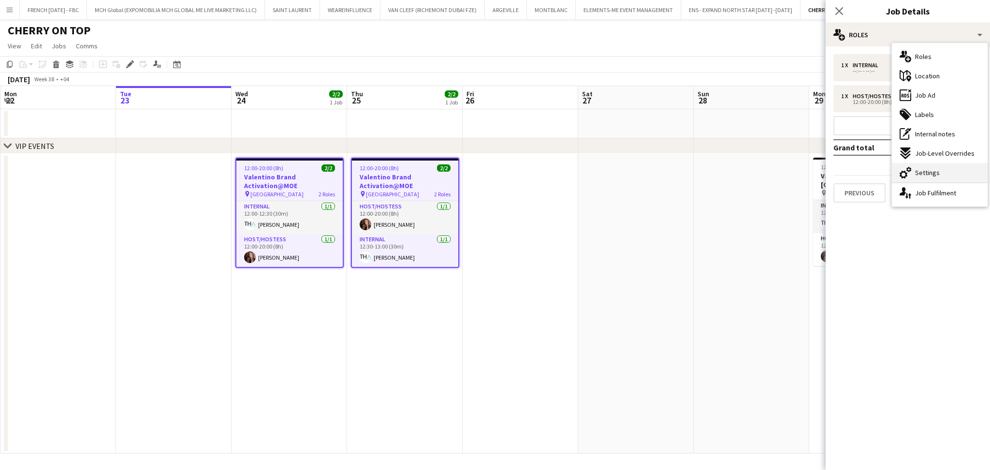
click at [941, 167] on div "cog-double-3 Settings" at bounding box center [940, 172] width 96 height 19
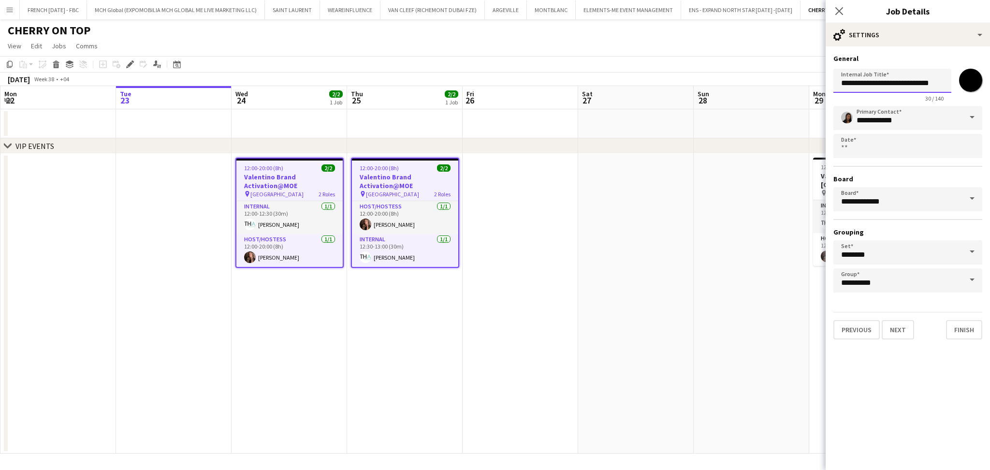
click at [926, 81] on input "**********" at bounding box center [893, 81] width 118 height 24
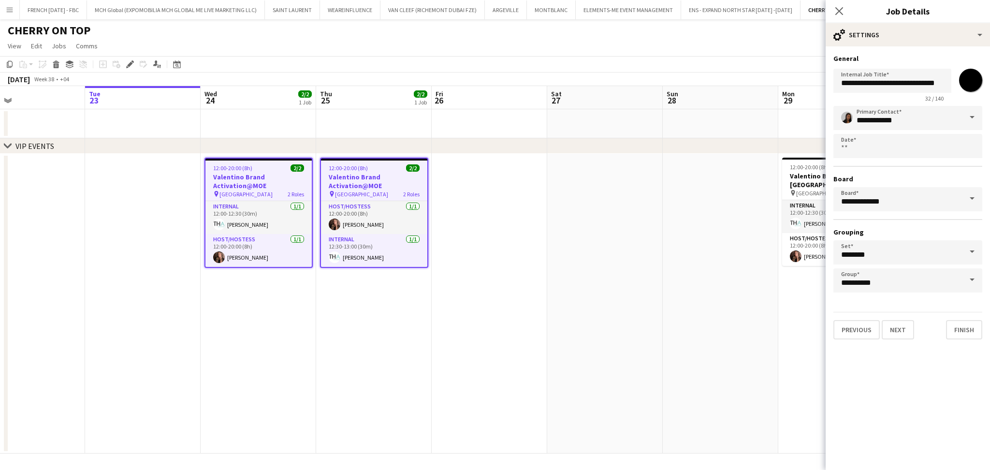
drag, startPoint x: 585, startPoint y: 269, endPoint x: 250, endPoint y: 276, distance: 335.2
click at [240, 276] on app-calendar-viewport "Sat 20 Sun 21 Mon 22 Tue 23 Wed 24 2/2 1 Job Thu 25 2/2 1 Job Fri 26 Sat 27 Sun…" at bounding box center [495, 270] width 990 height 368
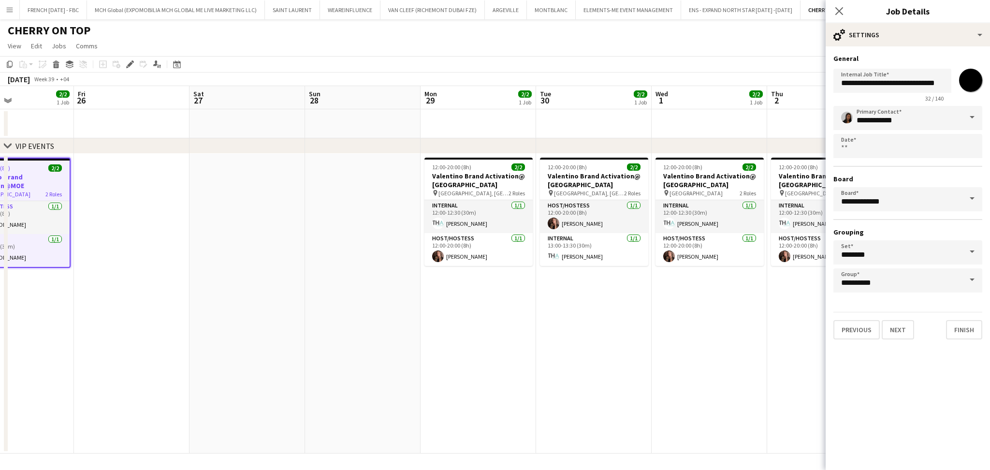
drag, startPoint x: 424, startPoint y: 280, endPoint x: 283, endPoint y: 274, distance: 140.4
click at [283, 276] on app-calendar-viewport "Mon 22 Tue 23 Wed 24 2/2 1 Job Thu 25 2/2 1 Job Fri 26 Sat 27 Sun 28 Mon 29 2/2…" at bounding box center [495, 270] width 990 height 368
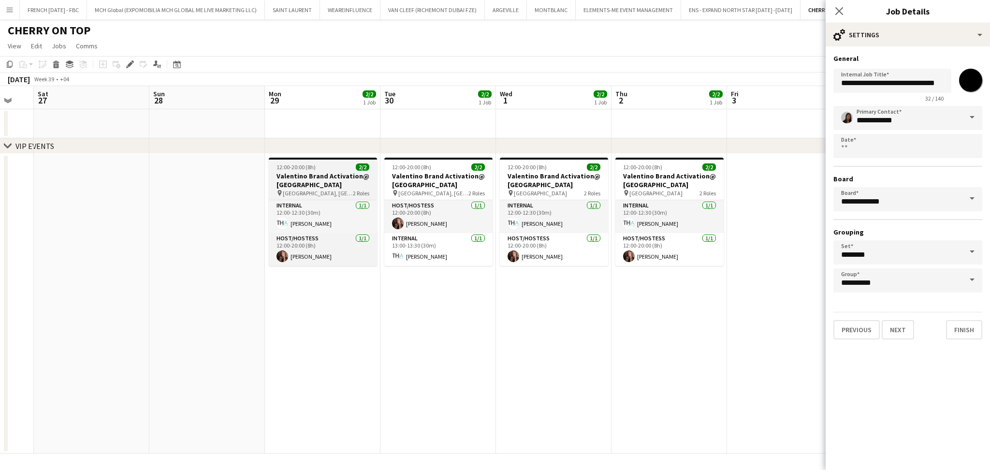
drag, startPoint x: 346, startPoint y: 169, endPoint x: 367, endPoint y: 170, distance: 20.8
click at [347, 169] on div "12:00-20:00 (8h) 2/2" at bounding box center [323, 166] width 108 height 7
type input "**********"
type input "*******"
type input "**********"
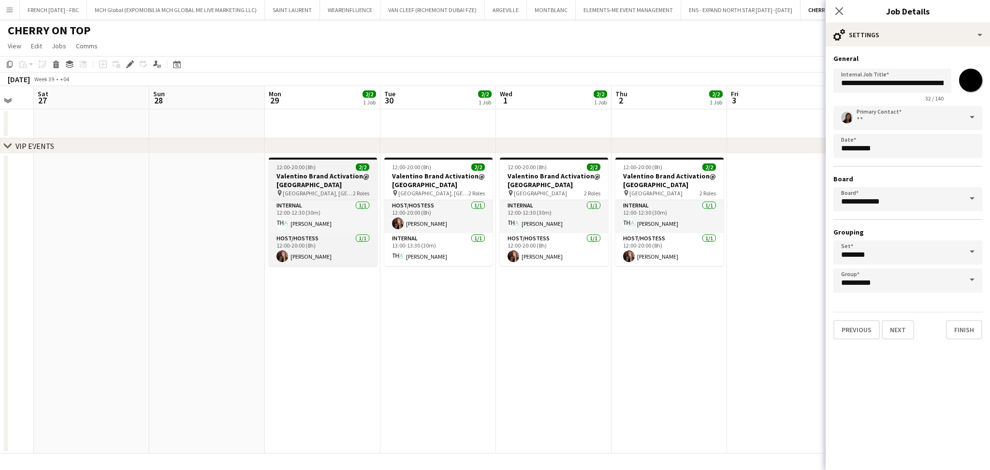
scroll to position [0, 428]
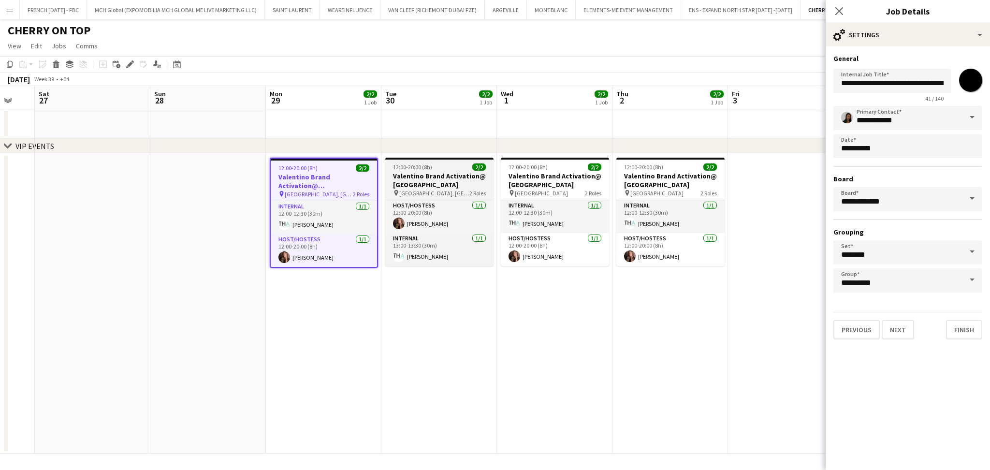
click at [432, 177] on h3 "Valentino Brand Activation@ Galleria Mall" at bounding box center [439, 180] width 108 height 17
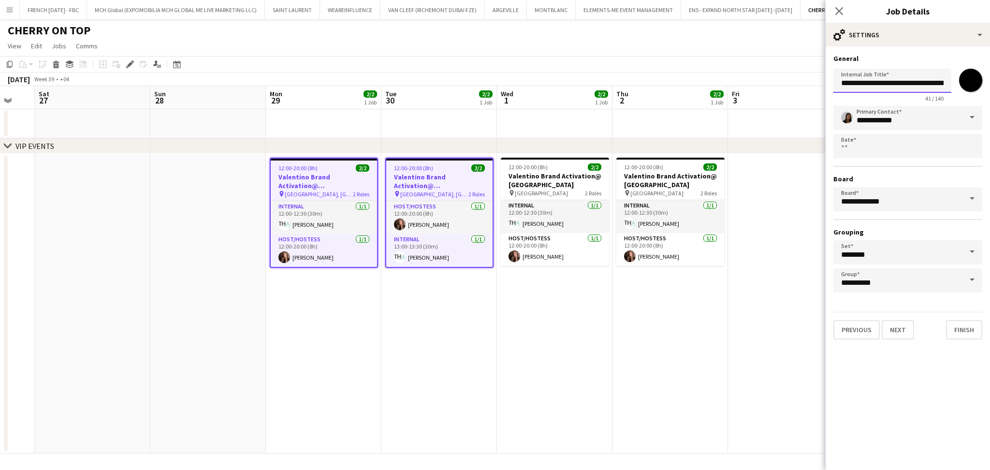
click at [925, 84] on input "**********" at bounding box center [893, 81] width 118 height 24
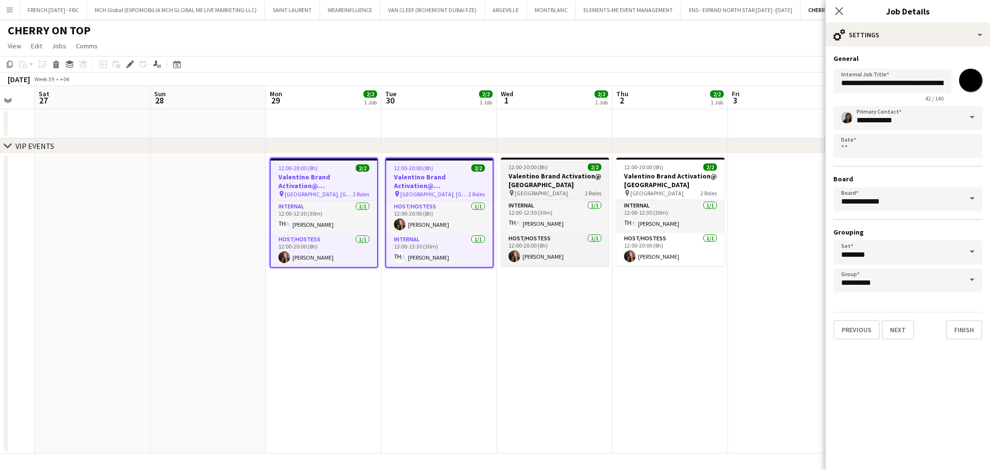
click at [528, 182] on h3 "Valentino Brand Activation@ Dubai Mall" at bounding box center [555, 180] width 108 height 17
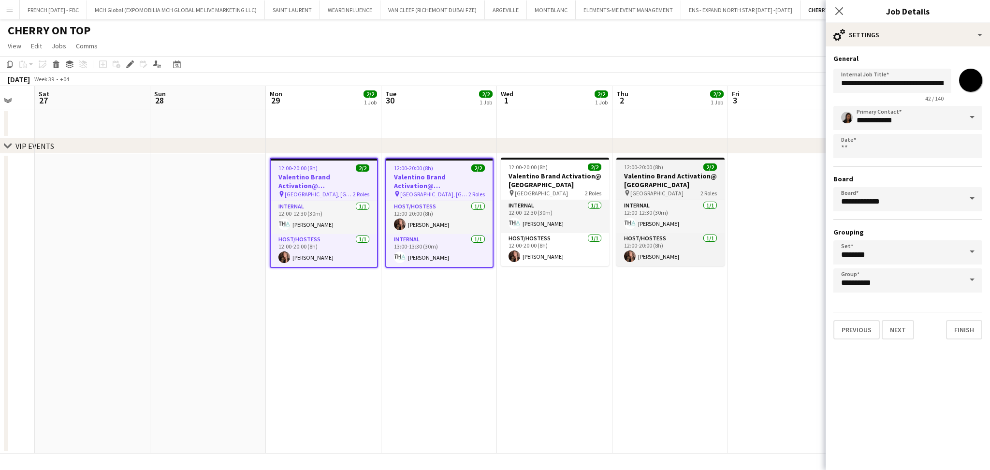
type input "**********"
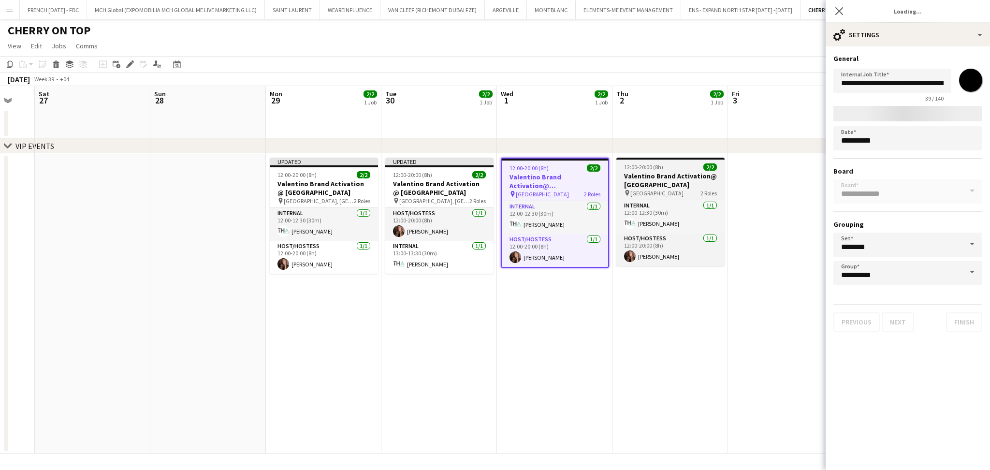
click at [679, 171] on app-job-card "12:00-20:00 (8h) 2/2 Valentino Brand Activation@ Dubai Mall pin Dubai Mall 2 Ro…" at bounding box center [671, 212] width 108 height 108
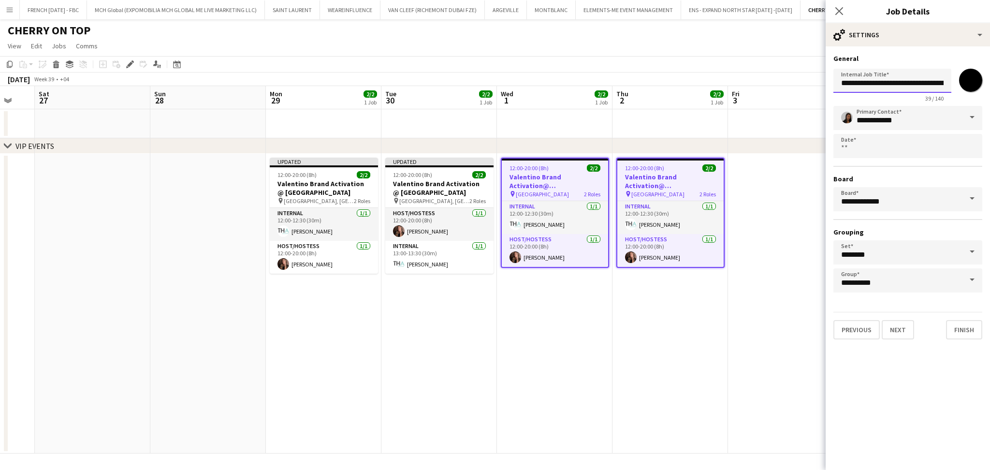
click at [926, 83] on input "**********" at bounding box center [893, 81] width 118 height 24
type input "**********"
click at [790, 203] on app-date-cell at bounding box center [786, 304] width 116 height 300
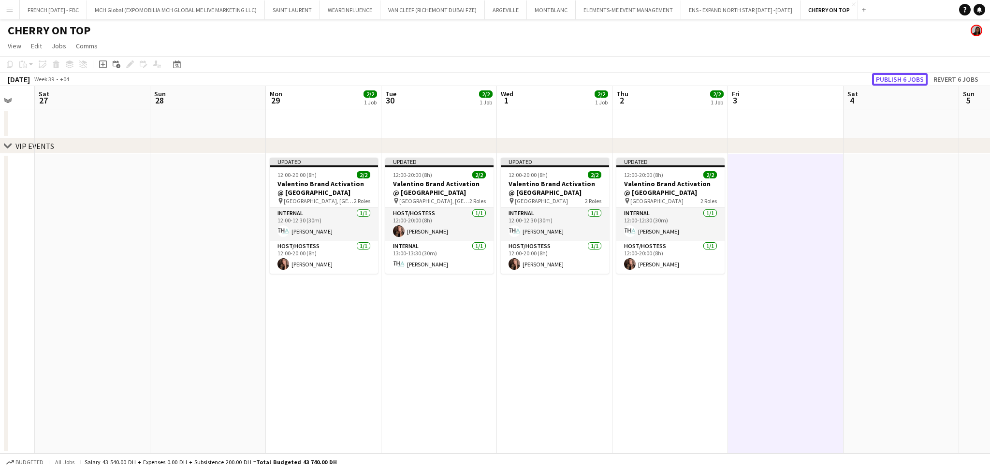
click at [904, 74] on button "Publish 6 jobs" at bounding box center [900, 79] width 56 height 13
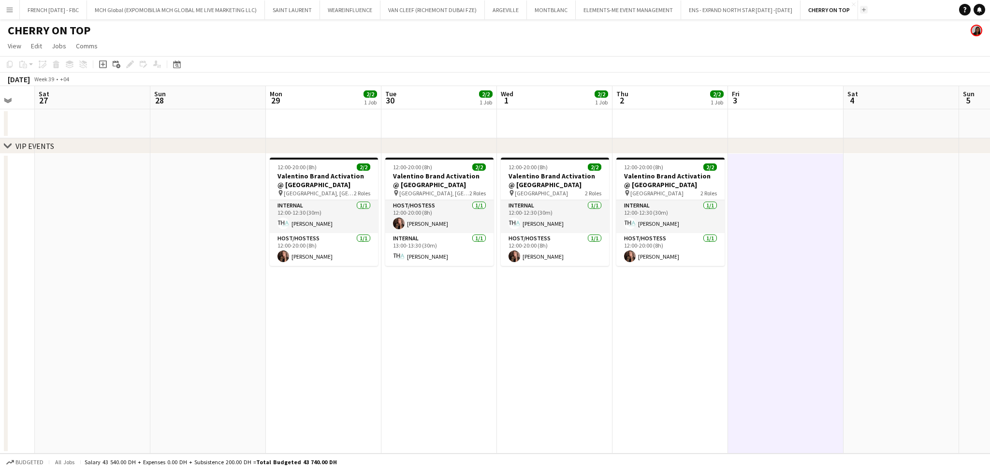
click at [860, 12] on button "Add" at bounding box center [864, 10] width 8 height 8
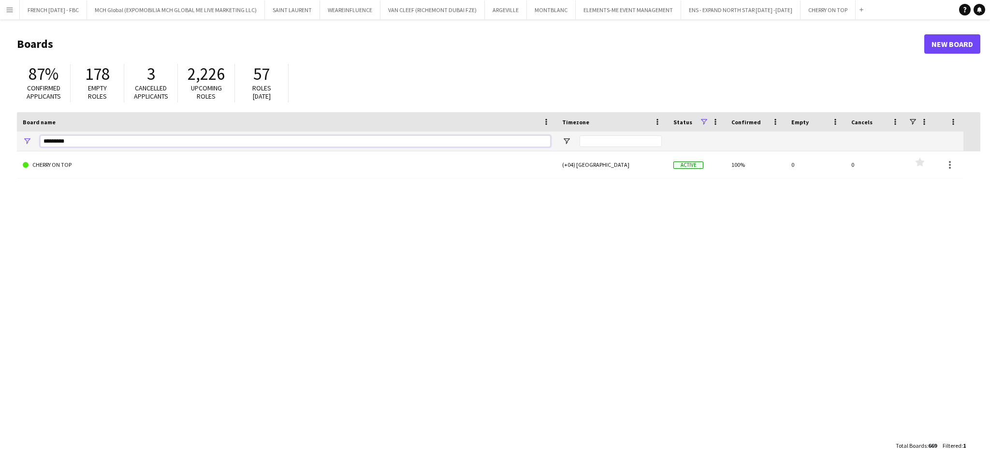
click at [178, 144] on input "*********" at bounding box center [295, 141] width 511 height 12
drag, startPoint x: 213, startPoint y: 145, endPoint x: 36, endPoint y: 142, distance: 176.5
click at [39, 143] on div "****" at bounding box center [287, 141] width 540 height 19
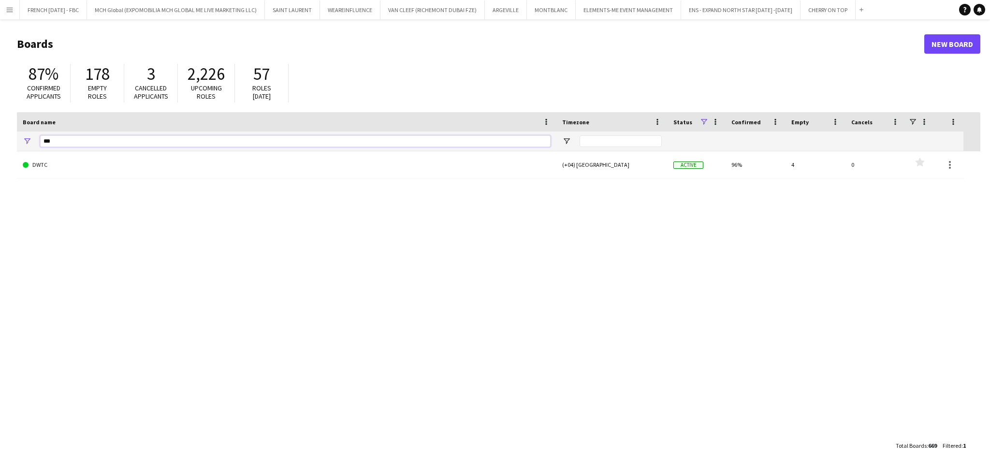
type input "****"
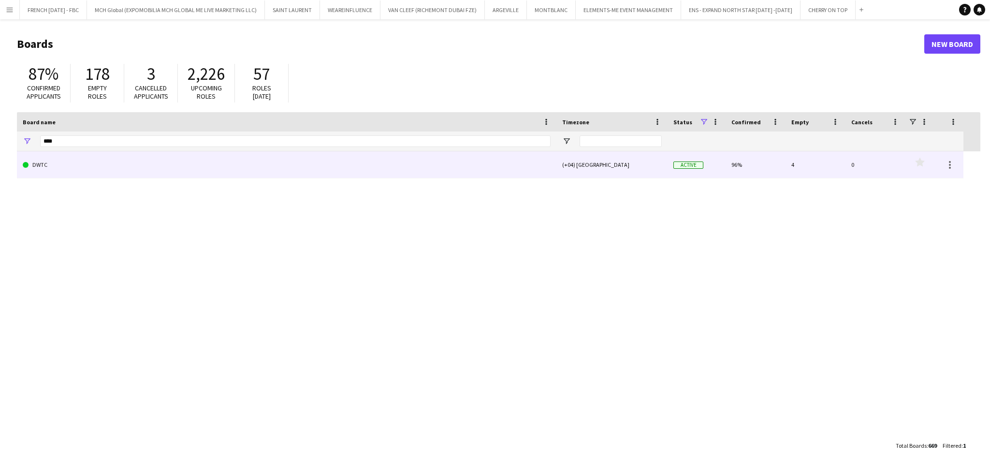
click at [485, 164] on link "DWTC" at bounding box center [287, 164] width 528 height 27
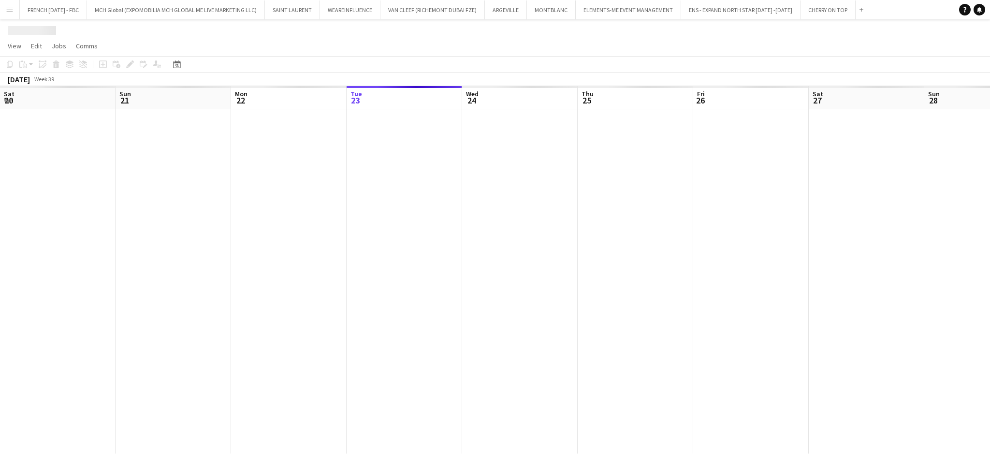
scroll to position [0, 231]
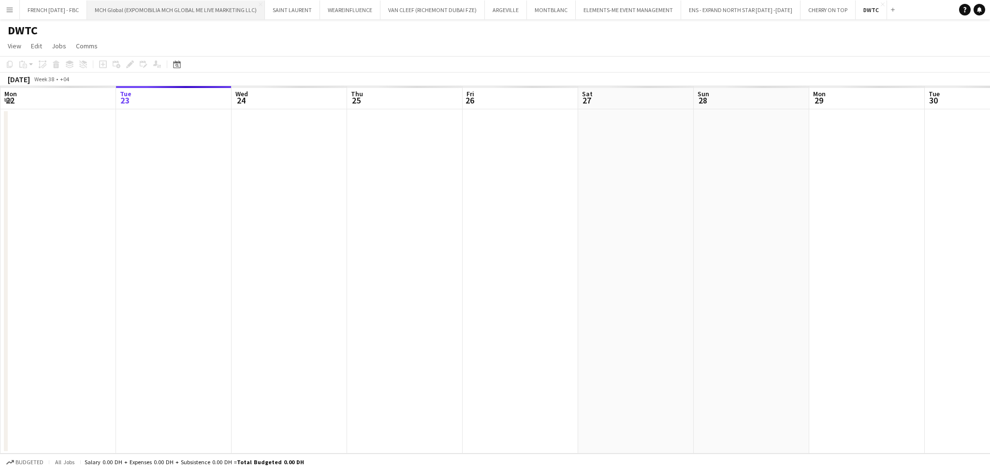
click at [126, 11] on button "MCH Global (EXPOMOBILIA MCH GLOBAL ME LIVE MARKETING LLC) Close" at bounding box center [176, 9] width 178 height 19
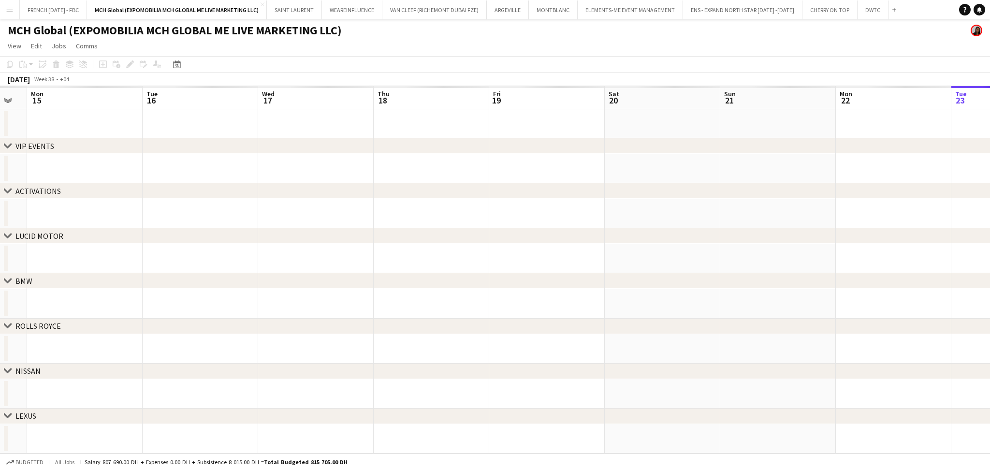
drag, startPoint x: 121, startPoint y: 223, endPoint x: 590, endPoint y: 247, distance: 470.2
click at [876, 231] on div "chevron-right VIP EVENTS chevron-right ACTIVATIONS chevron-right LUCID MOTOR ch…" at bounding box center [495, 270] width 990 height 368
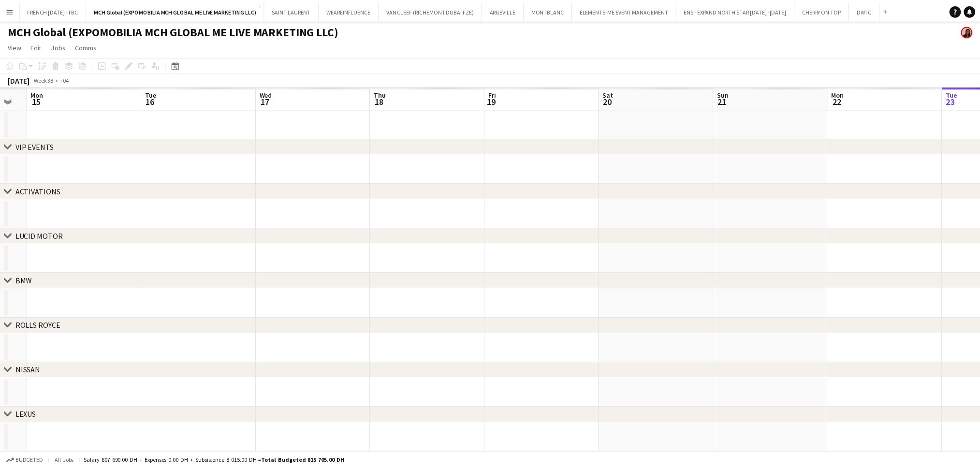
scroll to position [0, 243]
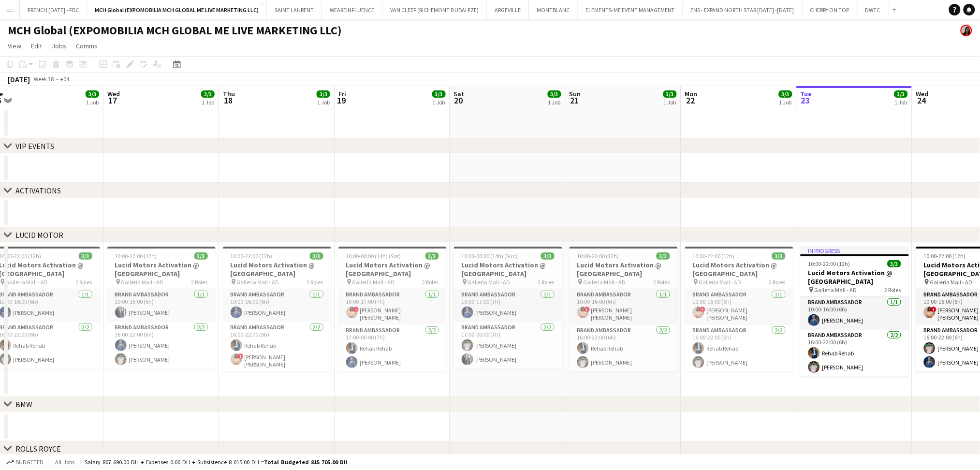
drag, startPoint x: 249, startPoint y: 240, endPoint x: 953, endPoint y: 229, distance: 703.7
click at [956, 229] on div "chevron-right LUCID MOTOR" at bounding box center [490, 234] width 980 height 15
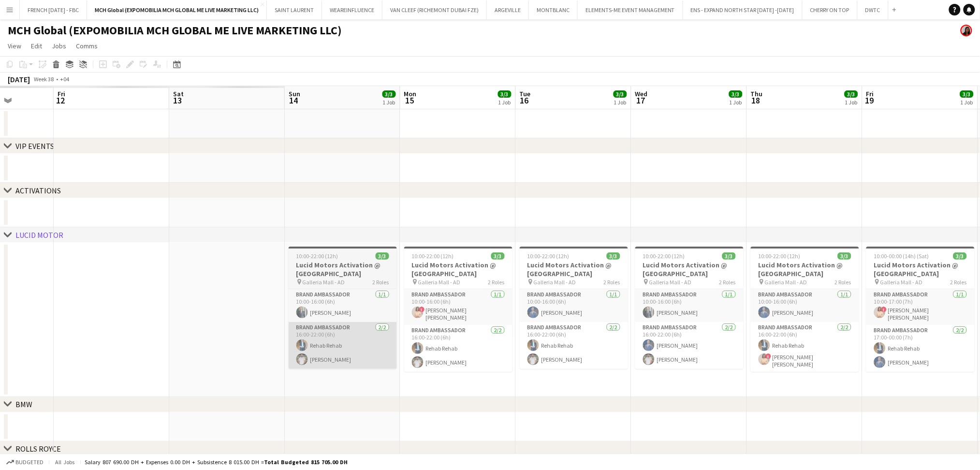
drag, startPoint x: 436, startPoint y: 278, endPoint x: 454, endPoint y: 349, distance: 73.4
click at [963, 276] on app-calendar-viewport "Tue 9 Wed 10 Thu 11 Fri 12 Sat 13 Sun 14 3/3 1 Job Mon 15 3/3 1 Job Tue 16 3/3 …" at bounding box center [490, 330] width 980 height 489
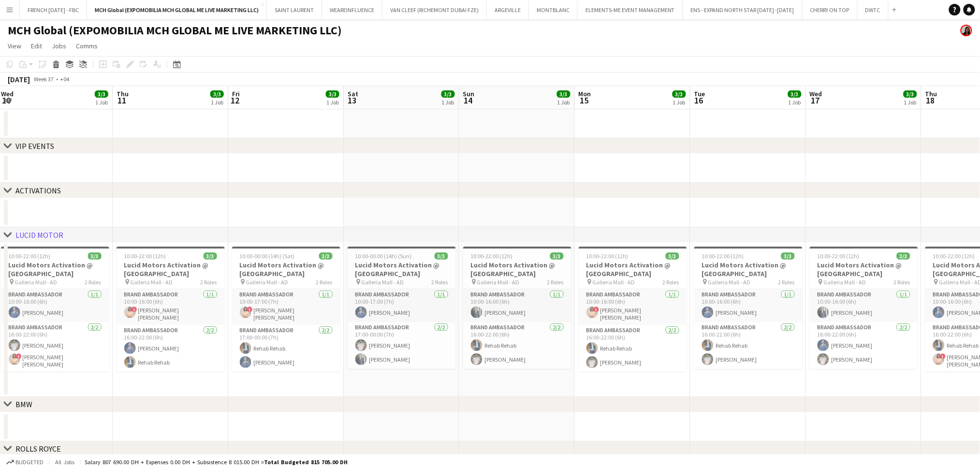
drag, startPoint x: 81, startPoint y: 350, endPoint x: 894, endPoint y: 322, distance: 813.4
click at [954, 312] on app-calendar-viewport "Mon 8 3/3 1 Job Tue 9 3/3 1 Job Wed 10 3/3 1 Job Thu 11 3/3 1 Job Fri 12 3/3 1 …" at bounding box center [490, 330] width 980 height 489
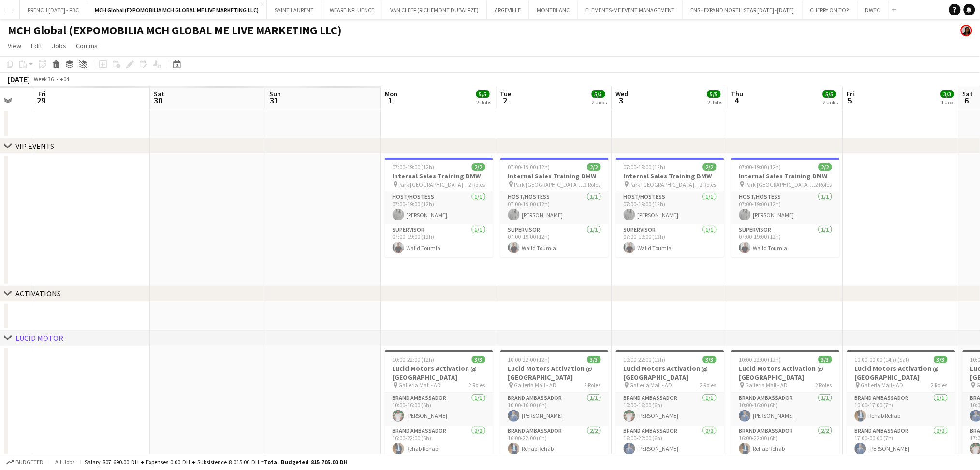
scroll to position [0, 196]
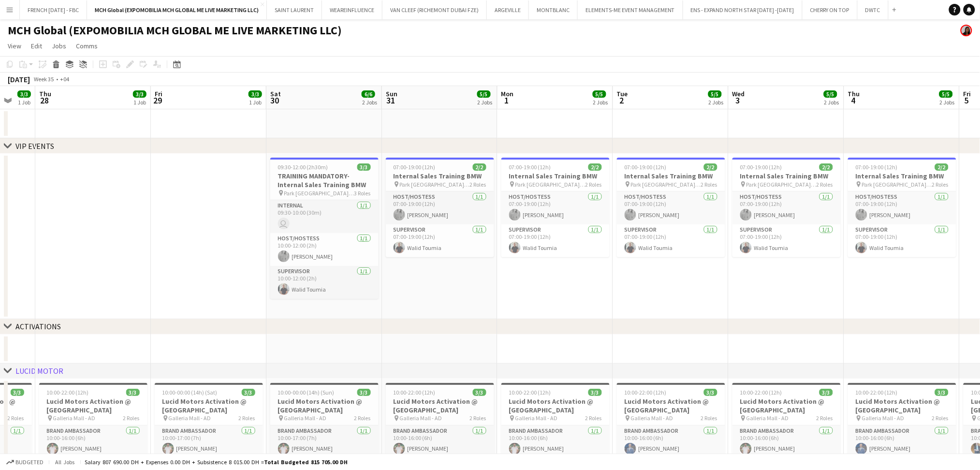
drag, startPoint x: 195, startPoint y: 310, endPoint x: 940, endPoint y: 278, distance: 745.5
click at [940, 278] on app-calendar-viewport "Tue 26 3/3 1 Job Wed 27 3/3 1 Job Thu 28 3/3 1 Job Fri 29 3/3 1 Job Sat 30 6/6 …" at bounding box center [490, 398] width 980 height 625
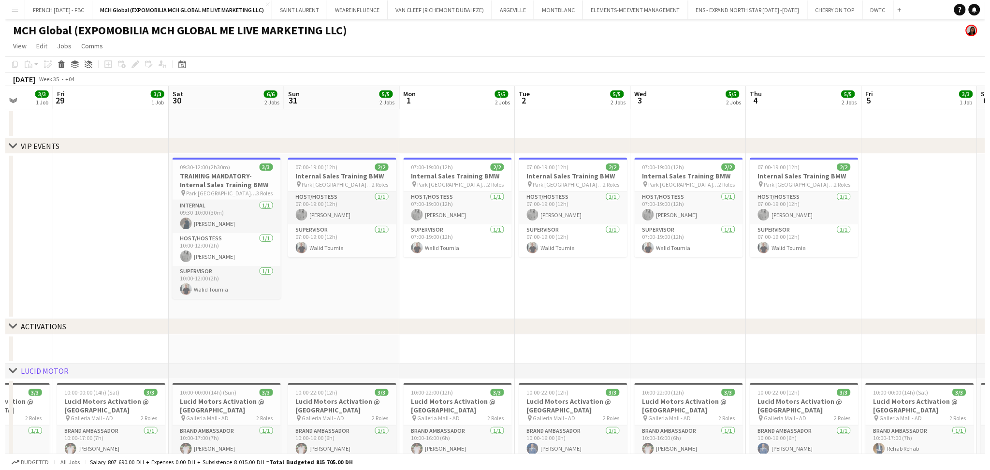
scroll to position [0, 317]
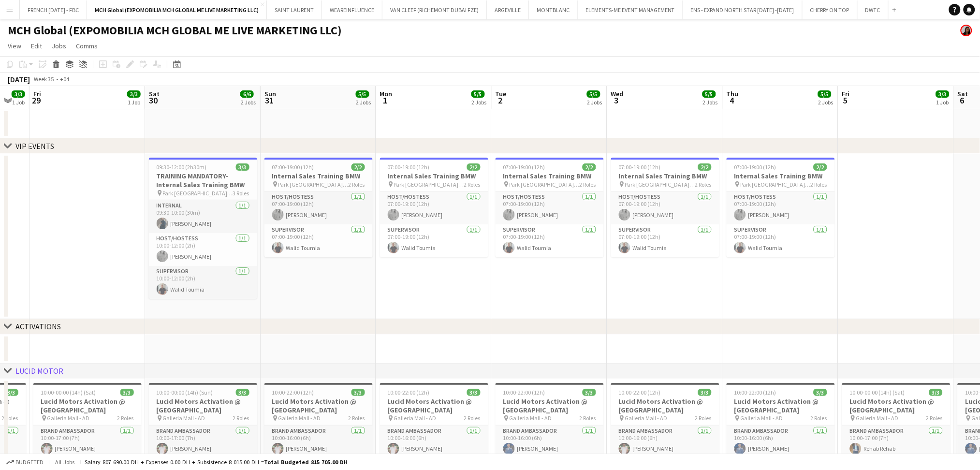
drag, startPoint x: 745, startPoint y: 210, endPoint x: 627, endPoint y: 209, distance: 117.5
click at [627, 209] on app-calendar-viewport "Tue 26 3/3 1 Job Wed 27 3/3 1 Job Thu 28 3/3 1 Job Fri 29 3/3 1 Job Sat 30 6/6 …" at bounding box center [490, 398] width 980 height 625
click at [858, 14] on button "DWTC Close" at bounding box center [873, 9] width 31 height 19
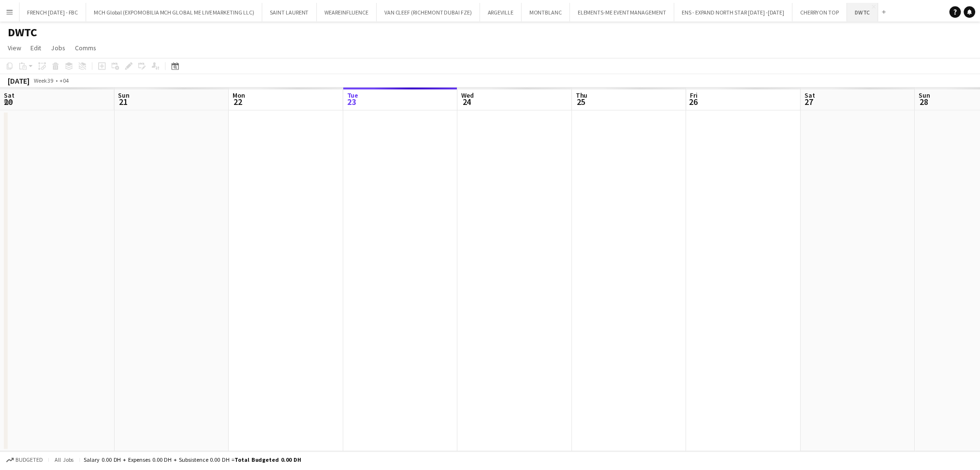
scroll to position [0, 231]
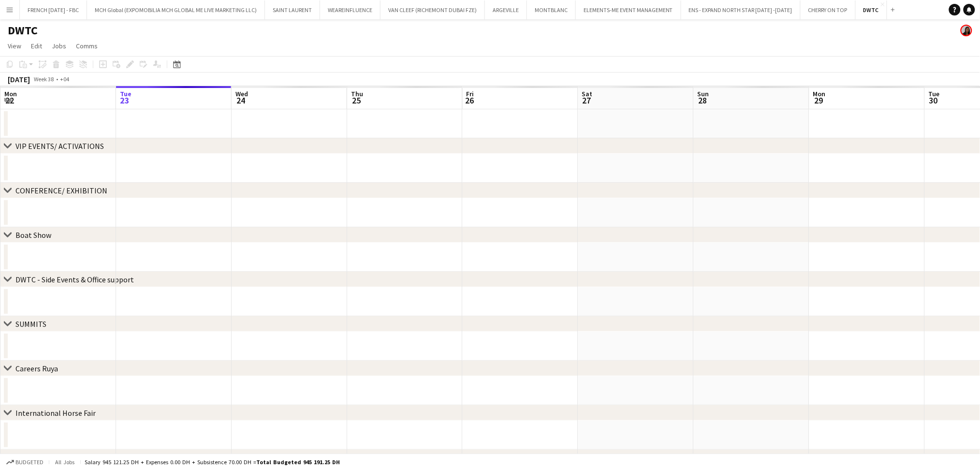
drag, startPoint x: 182, startPoint y: 280, endPoint x: 748, endPoint y: 275, distance: 566.3
click at [980, 263] on html "Menu Boards Boards Boards All jobs Status Workforce Workforce My Workforce Recr…" at bounding box center [490, 255] width 980 height 511
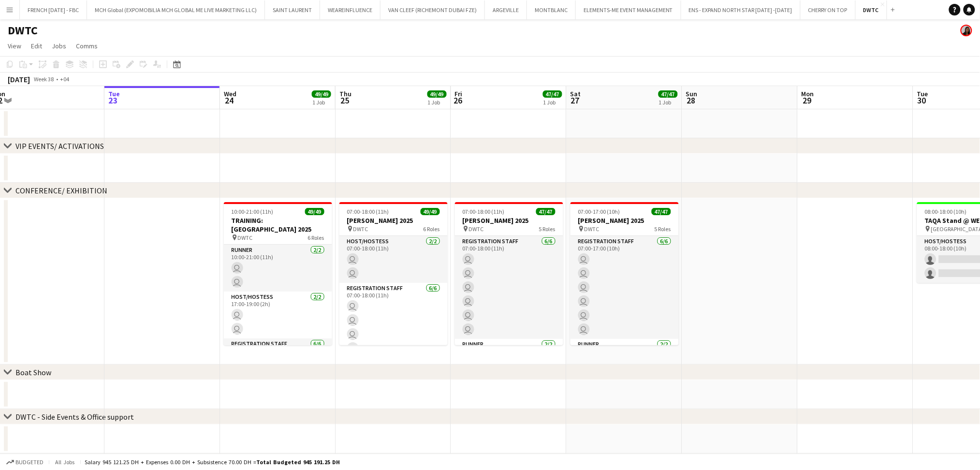
drag, startPoint x: 150, startPoint y: 211, endPoint x: 601, endPoint y: 217, distance: 450.8
click at [602, 217] on app-calendar-viewport "Sat 20 16/16 1 Job Sun 21 Mon 22 Tue 23 Wed 24 49/49 1 Job Thu 25 49/49 1 Job F…" at bounding box center [490, 359] width 980 height 546
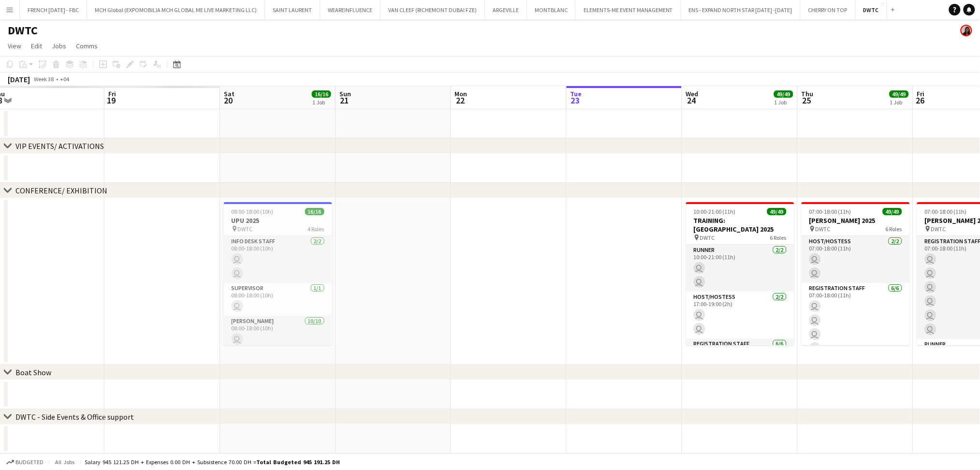
scroll to position [0, 242]
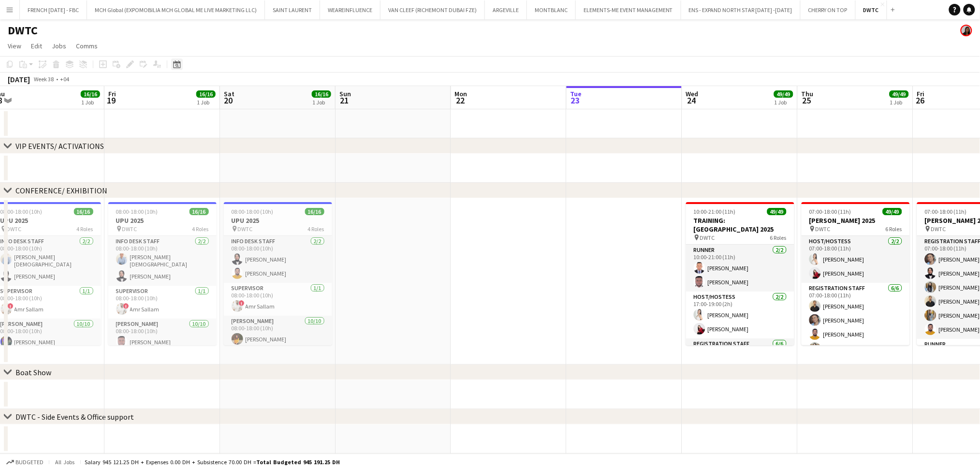
click at [173, 61] on icon "Date picker" at bounding box center [177, 64] width 8 height 8
click at [233, 102] on span "Previous month" at bounding box center [235, 97] width 19 height 19
click at [219, 164] on span "12" at bounding box center [216, 163] width 12 height 12
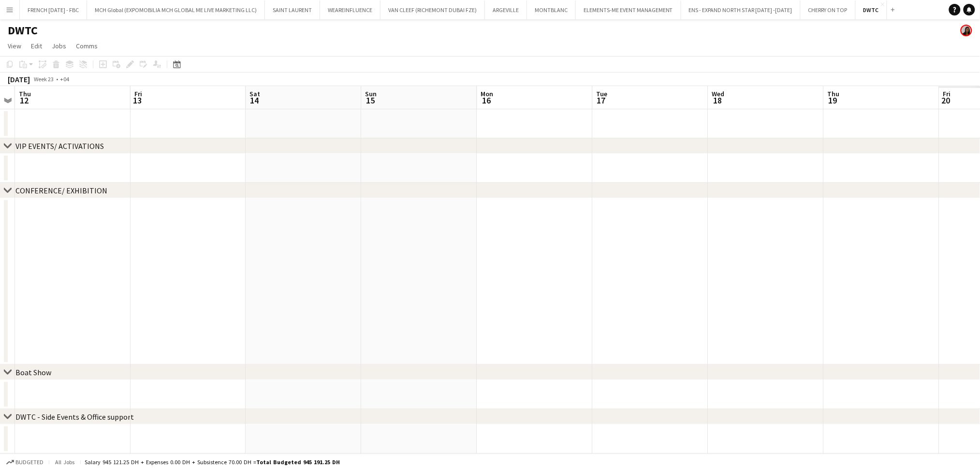
drag, startPoint x: 548, startPoint y: 296, endPoint x: 83, endPoint y: 287, distance: 465.3
click at [83, 287] on app-calendar-viewport "Sun 8 Mon 9 Tue 10 Wed 11 Thu 12 Fri 13 Sat 14 Sun 15 Mon 16 Tue 17 Wed 18 Thu …" at bounding box center [490, 359] width 980 height 546
drag, startPoint x: 725, startPoint y: 300, endPoint x: 95, endPoint y: 277, distance: 630.6
click at [95, 277] on app-calendar-viewport "Sun 15 Mon 16 Tue 17 Wed 18 Thu 19 Fri 20 Sat 21 Sun 22 Mon 23 Tue 24 Wed 25 Th…" at bounding box center [490, 359] width 980 height 546
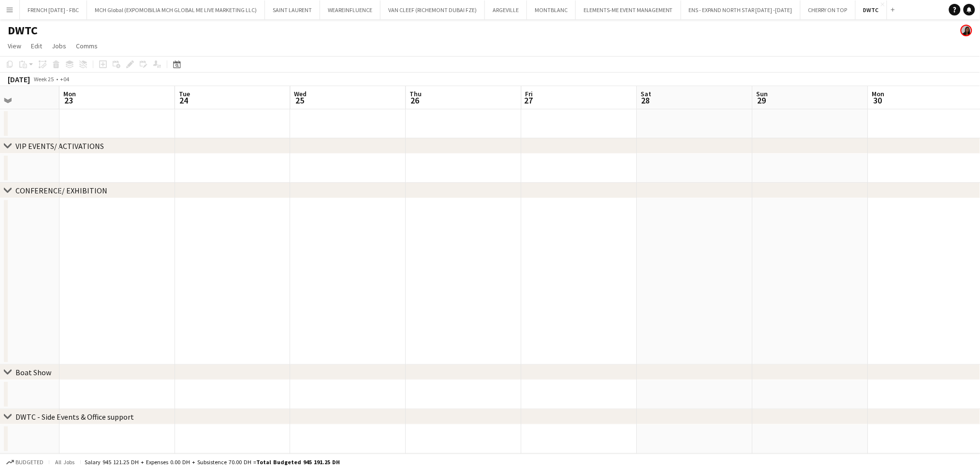
drag, startPoint x: 579, startPoint y: 287, endPoint x: 190, endPoint y: 277, distance: 389.4
click at [190, 277] on app-calendar-viewport "Thu 19 Fri 20 Sat 21 Sun 22 Mon 23 Tue 24 Wed 25 Thu 26 Fri 27 Sat 28 Sun 29 Mo…" at bounding box center [490, 359] width 980 height 546
drag, startPoint x: 210, startPoint y: 273, endPoint x: 618, endPoint y: 256, distance: 407.6
click at [618, 256] on app-calendar-viewport "Fri 20 Sat 21 Sun 22 Mon 23 Tue 24 Wed 25 Thu 26 Fri 27 Sat 28 Sun 29 Mon 30 Tu…" at bounding box center [490, 359] width 980 height 546
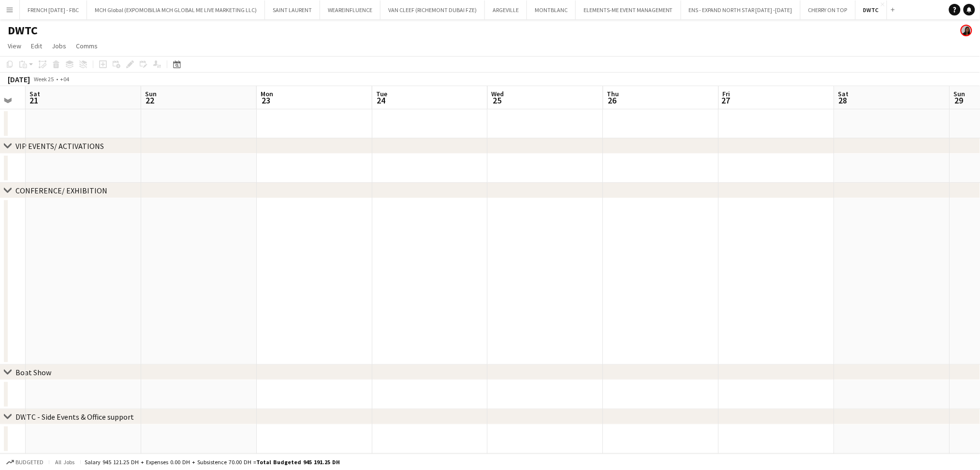
scroll to position [0, 206]
drag, startPoint x: 227, startPoint y: 257, endPoint x: 818, endPoint y: 229, distance: 591.7
click at [818, 229] on app-calendar-viewport "Thu 19 Fri 20 Sat 21 Sun 22 Mon 23 Tue 24 Wed 25 Thu 26 Fri 27 Sat 28 Sun 29 Mo…" at bounding box center [490, 359] width 980 height 546
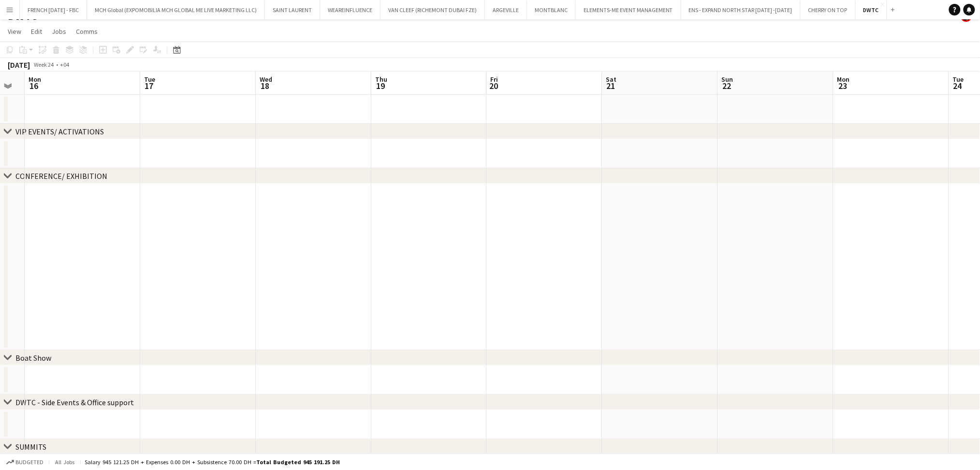
scroll to position [0, 0]
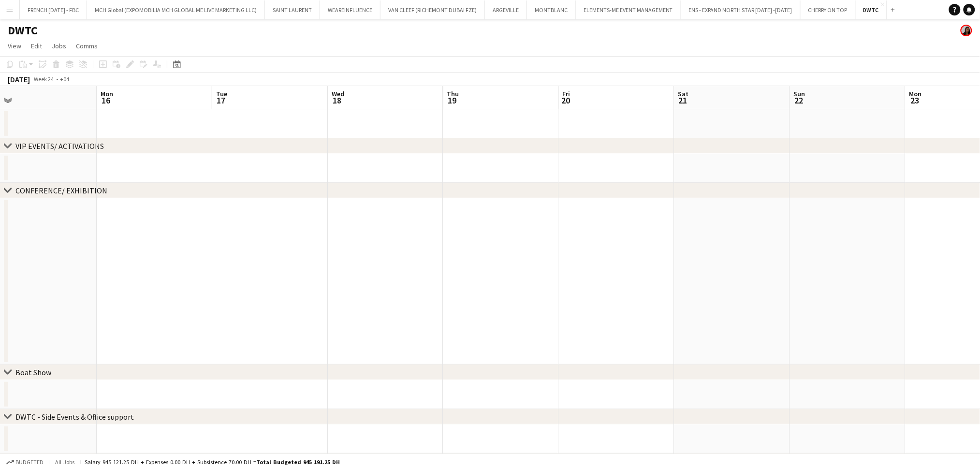
drag, startPoint x: 790, startPoint y: 271, endPoint x: 862, endPoint y: 272, distance: 72.1
click at [862, 272] on app-calendar-viewport "Fri 13 Sat 14 Sun 15 Mon 16 Tue 17 Wed 18 Thu 19 Fri 20 Sat 21 Sun 22 Mon 23 Tu…" at bounding box center [490, 359] width 980 height 546
drag, startPoint x: 480, startPoint y: 282, endPoint x: 701, endPoint y: 270, distance: 221.8
click at [701, 270] on app-calendar-viewport "Wed 11 Thu 12 Fri 13 Sat 14 Sun 15 Mon 16 Tue 17 Wed 18 Thu 19 Fri 20 Sat 21 Su…" at bounding box center [490, 359] width 980 height 546
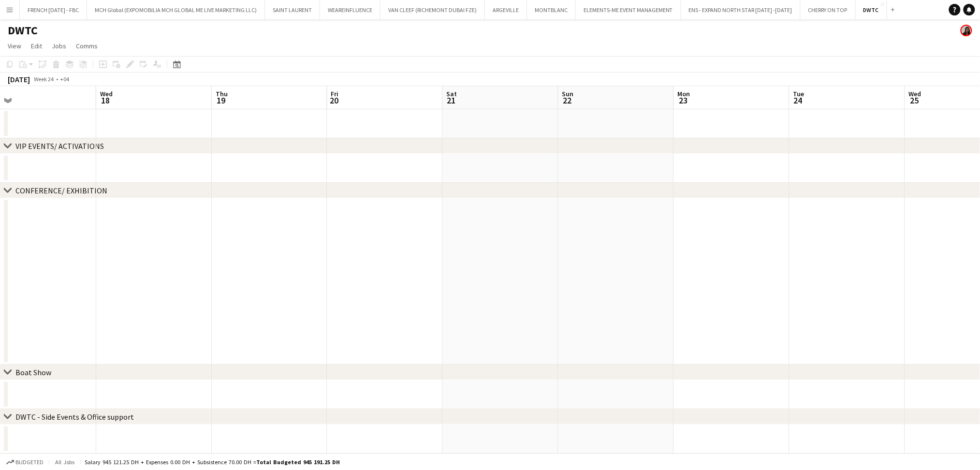
drag, startPoint x: 814, startPoint y: 269, endPoint x: 361, endPoint y: 270, distance: 453.1
click at [361, 270] on app-calendar-viewport "Sat 14 Sun 15 Mon 16 Tue 17 Wed 18 Thu 19 Fri 20 Sat 21 Sun 22 Mon 23 Tue 24 We…" at bounding box center [490, 359] width 980 height 546
drag, startPoint x: 331, startPoint y: 266, endPoint x: 314, endPoint y: 266, distance: 16.4
click at [275, 266] on app-calendar-viewport "Wed 18 Thu 19 Fri 20 Sat 21 Sun 22 Mon 23 Tue 24 Wed 25 Thu 26 Fri 27 Sat 28 Su…" at bounding box center [490, 359] width 980 height 546
drag, startPoint x: 768, startPoint y: 269, endPoint x: 374, endPoint y: 245, distance: 394.9
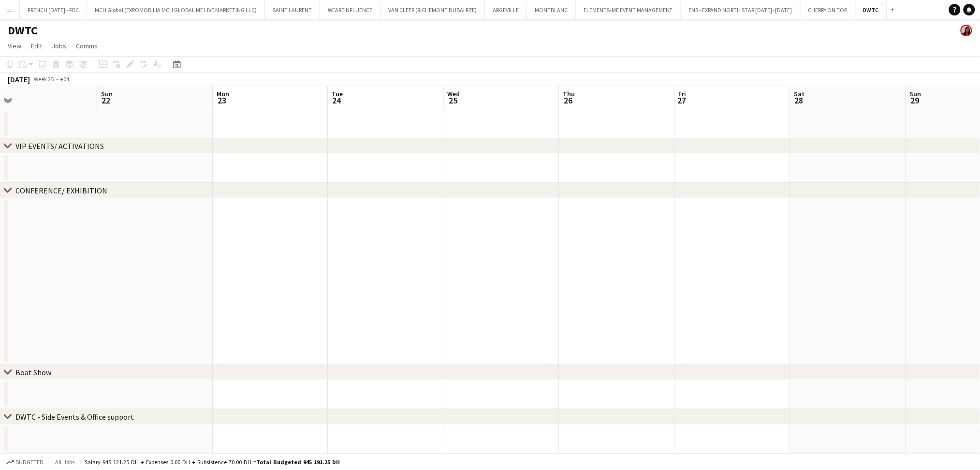
click at [374, 245] on app-calendar-viewport "Wed 18 Thu 19 Fri 20 Sat 21 Sun 22 Mon 23 Tue 24 Wed 25 Thu 26 Fri 27 Sat 28 Su…" at bounding box center [490, 359] width 980 height 546
drag, startPoint x: 437, startPoint y: 226, endPoint x: 693, endPoint y: 231, distance: 256.8
click at [284, 220] on app-calendar-viewport "Tue 24 Wed 25 Thu 26 Fri 27 Sat 28 Sun 29 Mon 30 Tue 1 Wed 2 Thu 3 Fri 4 Sat 5 …" at bounding box center [490, 359] width 980 height 546
drag, startPoint x: 525, startPoint y: 206, endPoint x: 348, endPoint y: 204, distance: 177.0
click at [337, 205] on app-calendar-viewport "Thu 26 Fri 27 Sat 28 Sun 29 Mon 30 Tue 1 Wed 2 Thu 3 Fri 4 Sat 5 Sun 6 Mon 7 Tu…" at bounding box center [490, 359] width 980 height 546
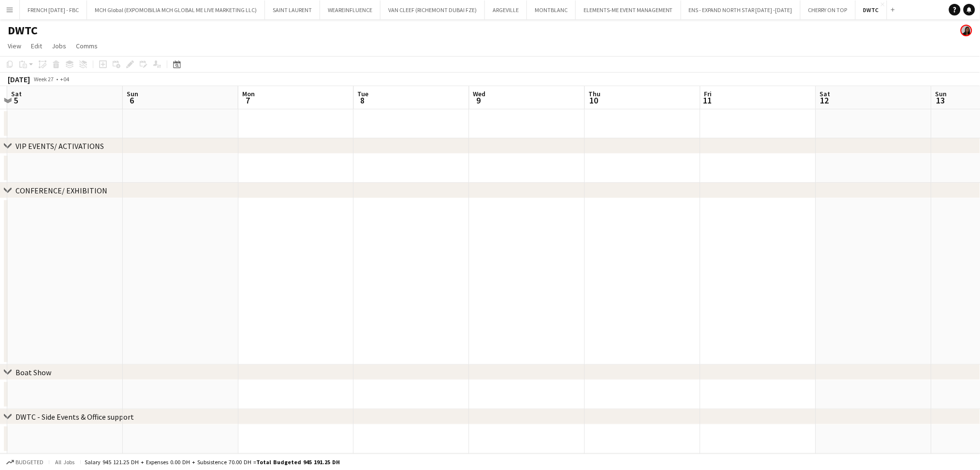
drag, startPoint x: 706, startPoint y: 252, endPoint x: 399, endPoint y: 249, distance: 307.1
click at [384, 249] on app-calendar-viewport "Wed 2 Thu 3 Fri 4 Sat 5 Sun 6 Mon 7 Tue 8 Wed 9 Thu 10 Fri 11 Sat 12 Sun 13 Mon…" at bounding box center [490, 359] width 980 height 546
click at [398, 265] on app-calendar-viewport "Fri 4 Sat 5 Sun 6 Mon 7 Tue 8 Wed 9 Thu 10 Fri 11 Sat 12 Sun 13 Mon 14 Tue 15 W…" at bounding box center [490, 359] width 980 height 546
drag, startPoint x: 600, startPoint y: 256, endPoint x: 591, endPoint y: 257, distance: 8.8
click at [472, 255] on app-calendar-viewport "Tue 8 Wed 9 Thu 10 Fri 11 Sat 12 Sun 13 Mon 14 Tue 15 Wed 16 Thu 17 Fri 18 Sat …" at bounding box center [490, 359] width 980 height 546
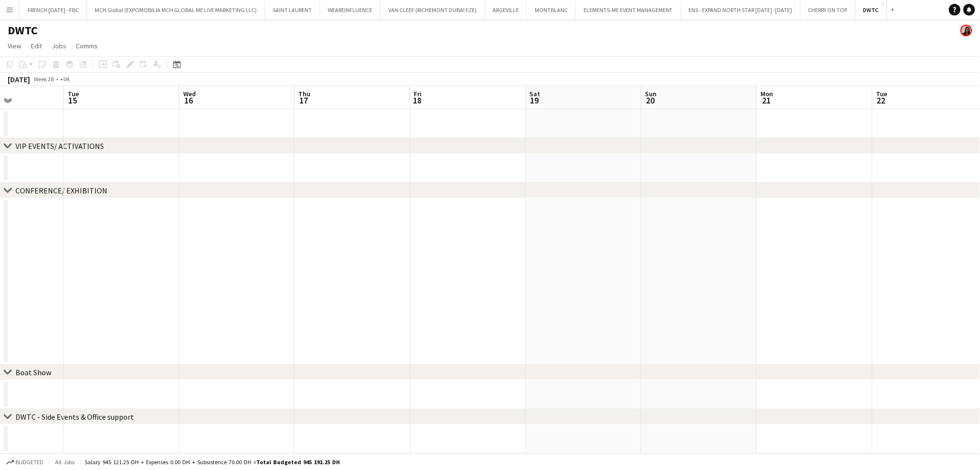
drag, startPoint x: 873, startPoint y: 266, endPoint x: 426, endPoint y: 241, distance: 448.5
click at [420, 241] on app-calendar-viewport "Fri 11 Sat 12 Sun 13 Mon 14 Tue 15 Wed 16 Thu 17 Fri 18 Sat 19 Sun 20 Mon 21 Tu…" at bounding box center [490, 359] width 980 height 546
drag, startPoint x: 652, startPoint y: 251, endPoint x: 439, endPoint y: 249, distance: 213.8
click at [390, 249] on app-calendar-viewport "Tue 15 Wed 16 Thu 17 Fri 18 Sat 19 Sun 20 Mon 21 Tue 22 Wed 23 Thu 24 Fri 25 Sa…" at bounding box center [490, 359] width 980 height 546
drag, startPoint x: 462, startPoint y: 280, endPoint x: 316, endPoint y: 266, distance: 146.7
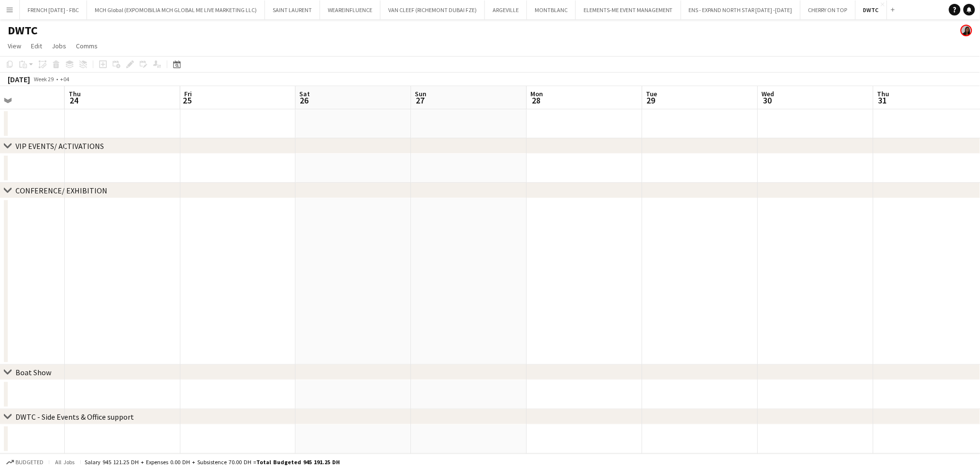
click at [282, 266] on app-calendar-viewport "Sun 20 Mon 21 Tue 22 Wed 23 Thu 24 Fri 25 Sat 26 Sun 27 Mon 28 Tue 29 Wed 30 Th…" at bounding box center [490, 359] width 980 height 546
drag, startPoint x: 845, startPoint y: 273, endPoint x: 386, endPoint y: 260, distance: 459.6
click at [386, 260] on app-calendar-viewport "Sat 26 Sun 27 Mon 28 Tue 29 Wed 30 Thu 31 Fri 1 Sat 2 Sun 3 Mon 4 Tue 5 Wed 6 T…" at bounding box center [490, 359] width 980 height 546
drag, startPoint x: 229, startPoint y: 256, endPoint x: 416, endPoint y: 280, distance: 189.3
click at [741, 256] on app-calendar-viewport "Sat 26 Sun 27 Mon 28 Tue 29 Wed 30 Thu 31 Fri 1 Sat 2 Sun 3 Mon 4 Tue 5 Wed 6 T…" at bounding box center [490, 359] width 980 height 546
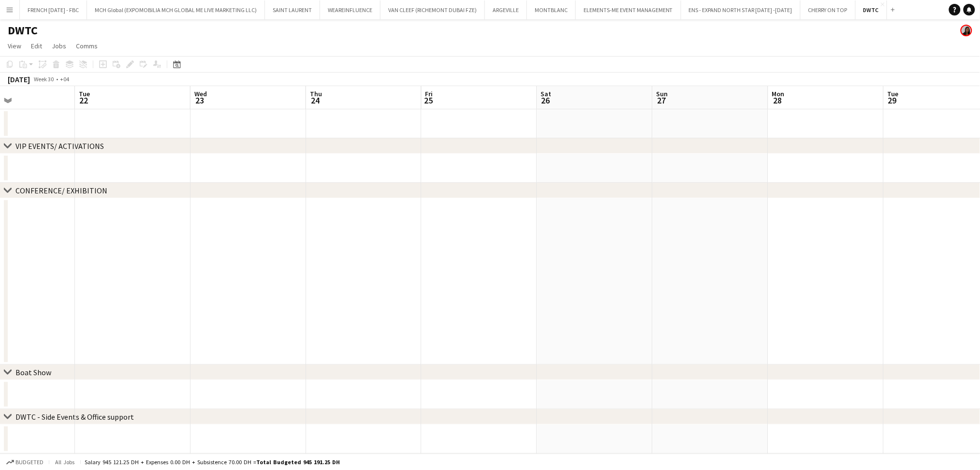
drag, startPoint x: 724, startPoint y: 283, endPoint x: 789, endPoint y: 283, distance: 64.8
click at [789, 283] on app-calendar-viewport "Sat 19 Sun 20 Mon 21 Tue 22 Wed 23 Thu 24 Fri 25 Sat 26 Sun 27 Mon 28 Tue 29 We…" at bounding box center [490, 359] width 980 height 546
drag, startPoint x: 415, startPoint y: 266, endPoint x: 855, endPoint y: 268, distance: 440.1
click at [857, 268] on app-calendar-viewport "Sat 19 Sun 20 Mon 21 Tue 22 Wed 23 Thu 24 Fri 25 Sat 26 Sun 27 Mon 28 Tue 29 We…" at bounding box center [490, 359] width 980 height 546
drag, startPoint x: 305, startPoint y: 267, endPoint x: 718, endPoint y: 267, distance: 413.0
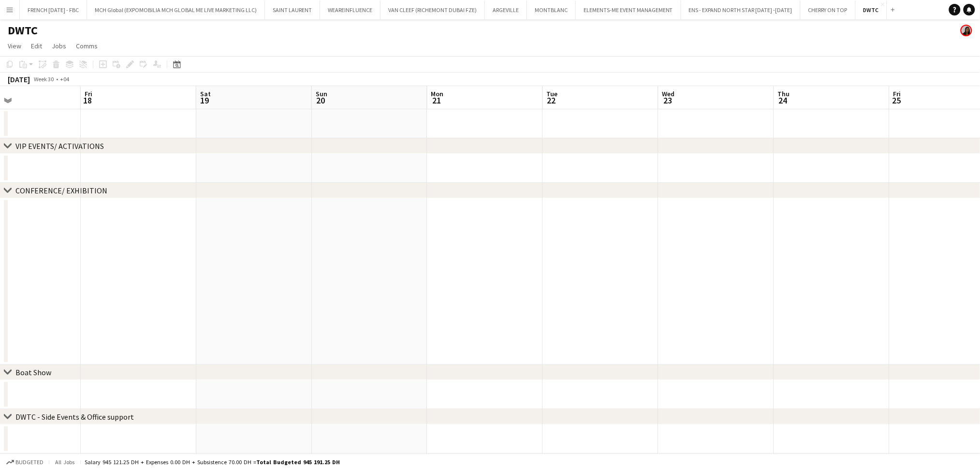
click at [718, 267] on app-calendar-viewport "Tue 15 Wed 16 Thu 17 Fri 18 Sat 19 Sun 20 Mon 21 Tue 22 Wed 23 Thu 24 Fri 25 Sa…" at bounding box center [490, 359] width 980 height 546
drag, startPoint x: 302, startPoint y: 283, endPoint x: 824, endPoint y: 282, distance: 521.8
click at [851, 282] on app-calendar-viewport "Sun 6 Mon 7 Tue 8 Wed 9 Thu 10 Fri 11 Sat 12 Sun 13 Mon 14 Tue 15 Wed 16 Thu 17…" at bounding box center [490, 359] width 980 height 546
drag, startPoint x: 281, startPoint y: 282, endPoint x: 841, endPoint y: 283, distance: 559.5
click at [841, 283] on app-calendar-viewport "Sun 6 Mon 7 Tue 8 Wed 9 Thu 10 Fri 11 Sat 12 Sun 13 Mon 14 Tue 15 Wed 16 Thu 17…" at bounding box center [490, 359] width 980 height 546
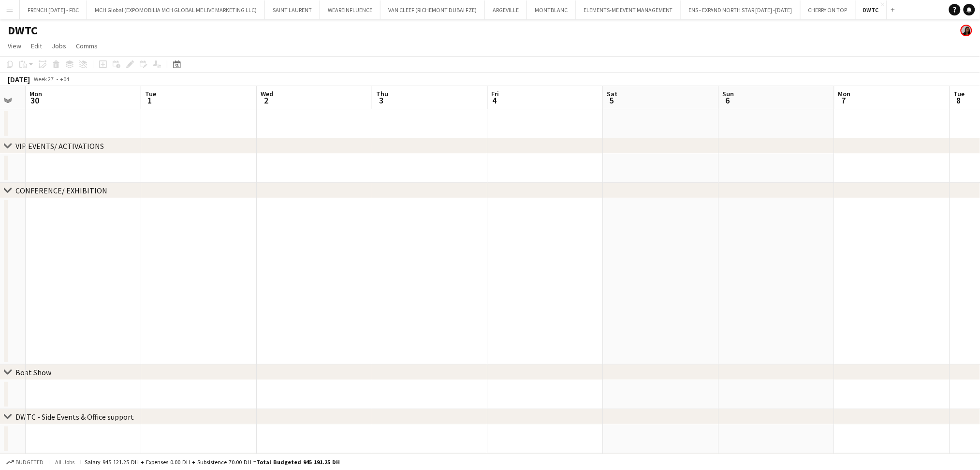
drag, startPoint x: 205, startPoint y: 288, endPoint x: 478, endPoint y: 288, distance: 272.8
click at [698, 286] on app-calendar-viewport "Sat 28 Sun 29 Mon 30 Tue 1 Wed 2 Thu 3 Fri 4 Sat 5 Sun 6 Mon 7 Tue 8 Wed 9 Thu …" at bounding box center [490, 359] width 980 height 546
drag, startPoint x: 442, startPoint y: 295, endPoint x: 859, endPoint y: 296, distance: 417.8
click at [880, 296] on app-calendar-viewport "Fri 27 Sat 28 Sun 29 Mon 30 Tue 1 Wed 2 Thu 3 Fri 4 Sat 5 Sun 6 Mon 7 Tue 8 Wed…" at bounding box center [490, 359] width 980 height 546
drag, startPoint x: 376, startPoint y: 272, endPoint x: 282, endPoint y: 273, distance: 93.8
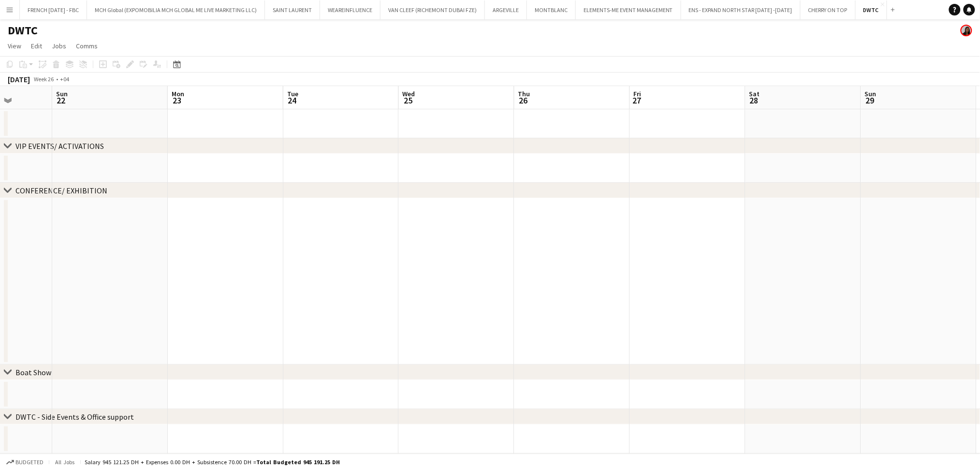
click at [678, 267] on app-calendar-viewport "Thu 19 Fri 20 Sat 21 Sun 22 Mon 23 Tue 24 Wed 25 Thu 26 Fri 27 Sat 28 Sun 29 Mo…" at bounding box center [490, 359] width 980 height 546
drag, startPoint x: 604, startPoint y: 266, endPoint x: 748, endPoint y: 266, distance: 144.1
click at [788, 266] on app-calendar-viewport "Thu 12 Fri 13 Sat 14 Sun 15 Mon 16 Tue 17 Wed 18 Thu 19 Fri 20 Sat 21 Sun 22 Mo…" at bounding box center [490, 359] width 980 height 546
drag
click at [739, 233] on app-calendar-viewport "Thu 12 Fri 13 Sat 14 Sun 15 Mon 16 Tue 17 Wed 18 Thu 19 Fri 20 Sat 21 Sun 22 Mo…" at bounding box center [490, 359] width 980 height 546
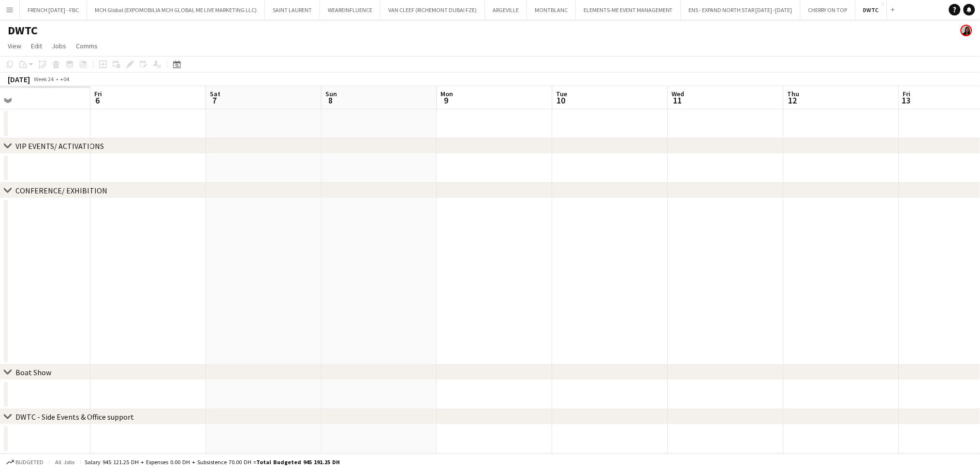
click at [817, 232] on app-calendar-viewport "Tue 3 Wed 4 Thu 5 Fri 6 Sat 7 Sun 8 Mon 9 Tue 10 Wed 11 Thu 12 Fri 13 Sat 14 Su…" at bounding box center [490, 359] width 980 height 546
click at [966, 232] on app-calendar-viewport "Thu 29 Fri 30 Sat 31 Sun 1 Mon 2 Tue 3 Wed 4 Thu 5 Fri 6 Sat 7 Sun 8 Mon 9 Tue …" at bounding box center [490, 359] width 980 height 546
click at [21, 238] on app-calendar-viewport "Wed 4 Thu 5 Fri 6 Sat 7 Sun 8 Mon 9 Tue 10 Wed 11 Thu 12 Fri 13 Sat 14 Sun 15 M…" at bounding box center [490, 359] width 980 height 546
click at [422, 243] on app-calendar-viewport "Wed 4 Thu 5 Fri 6 Sat 7 Sun 8 Mon 9 Tue 10 Wed 11 Thu 12 Fri 13 Sat 14 Sun 15 M…" at bounding box center [490, 359] width 980 height 546
click at [517, 236] on app-calendar-viewport "Fri 13 Sat 14 Sun 15 Mon 16 Tue 17 Wed 18 Thu 19 Fri 20 Sat 21 Sun 22 Mon 23 Tu…" at bounding box center [490, 359] width 980 height 546
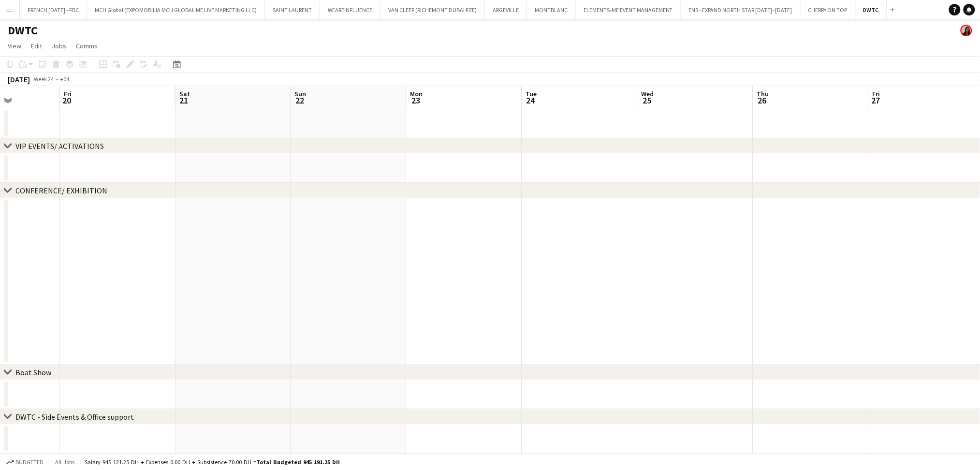
click at [437, 269] on app-calendar-viewport "Mon 16 Tue 17 Wed 18 Thu 19 Fri 20 Sat 21 Sun 22 Mon 23 Tue 24 Wed 25 Thu 26 Fr…" at bounding box center [490, 359] width 980 height 546
click at [390, 259] on app-calendar-viewport "Tue 17 Wed 18 Thu 19 Fri 20 Sat 21 Sun 22 Mon 23 Tue 24 Wed 25 Thu 26 Fri 27 Sa…" at bounding box center [490, 359] width 980 height 546
click at [366, 259] on app-calendar-viewport "Tue 24 Wed 25 Thu 26 Fri 27 Sat 28 Sun 29 Mon 30 Tue 1 Wed 2 Thu 3 Fri 4 Sat 5 …" at bounding box center [490, 359] width 980 height 546
click at [381, 245] on app-calendar-viewport "Sun 29 Mon 30 Tue 1 Wed 2 Thu 3 Fri 4 Sat 5 Sun 6 Mon 7 Tue 8 Wed 9 Thu 10 Fri …" at bounding box center [490, 359] width 980 height 546
click at [335, 227] on app-calendar-viewport "Sun 29 Mon 30 Tue 1 Wed 2 Thu 3 Fri 4 Sat 5 Sun 6 Mon 7 Tue 8 Wed 9 Thu 10 Fri …" at bounding box center [490, 359] width 980 height 546
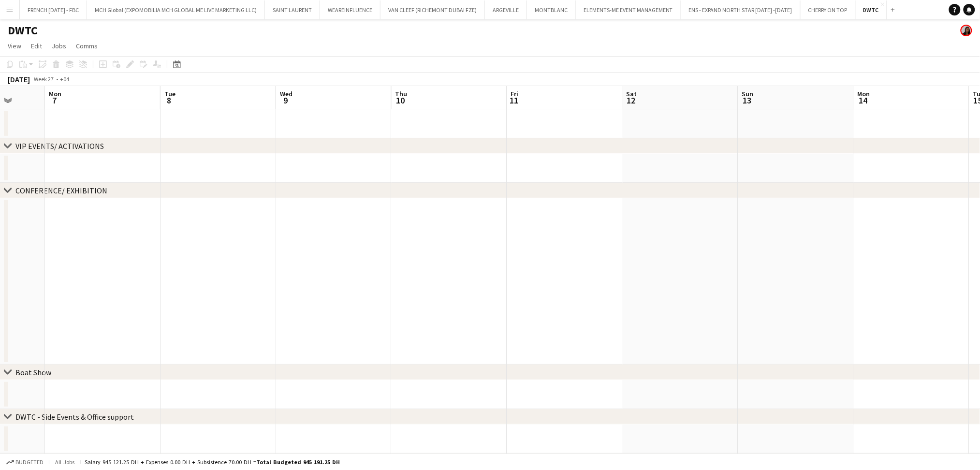
click at [218, 218] on app-calendar-viewport "Fri 4 Sat 5 Sun 6 Mon 7 Tue 8 Wed 9 Thu 10 Fri 11 Sat 12 Sun 13 Mon 14 Tue 15 W…" at bounding box center [490, 359] width 980 height 546
click at [187, 211] on app-calendar-viewport "Sun 13 Mon 14 Tue 15 Wed 16 Thu 17 Fri 18 Sat 19 Sun 20 Mon 21 Tue 22 Wed 23 Th…" at bounding box center [490, 359] width 980 height 546
click at [163, 210] on app-calendar-viewport "Mon 21 Tue 22 Wed 23 Thu 24 Fri 25 Sat 26 Sun 27 Mon 28 Tue 29 Wed 30 Thu 31 Fr…" at bounding box center [490, 359] width 980 height 546
click at [228, 213] on app-calendar-viewport "Fri 25 Sat 26 Sun 27 Mon 28 Tue 29 Wed 30 Thu 31 Fri 1 Sat 2 Sun 3 Mon 4 Tue 5 …" at bounding box center [490, 359] width 980 height 546
click at [375, 251] on app-calendar-viewport "Fri 25 Sat 26 Sun 27 Mon 28 Tue 29 Wed 30 Thu 31 Fri 1 Sat 2 Sun 3 Mon 4 Tue 5 …" at bounding box center [490, 359] width 980 height 546
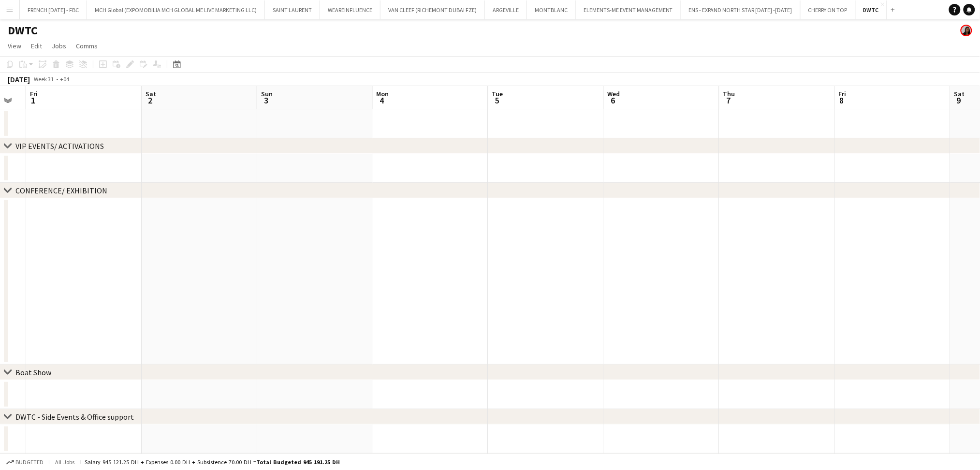
click at [313, 280] on app-calendar-viewport "Tue 29 Wed 30 Thu 31 Fri 1 Sat 2 Sun 3 Mon 4 Tue 5 Wed 6 Thu 7 Fri 8 Sat 9 Sun …" at bounding box center [490, 359] width 980 height 546
click at [290, 282] on app-calendar-viewport "Wed 6 Thu 7 Fri 8 Sat 9 Sun 10 Mon 11 Tue 12 Wed 13 Thu 14 Fri 15 Sat 16 Sun 17…" at bounding box center [490, 359] width 980 height 546
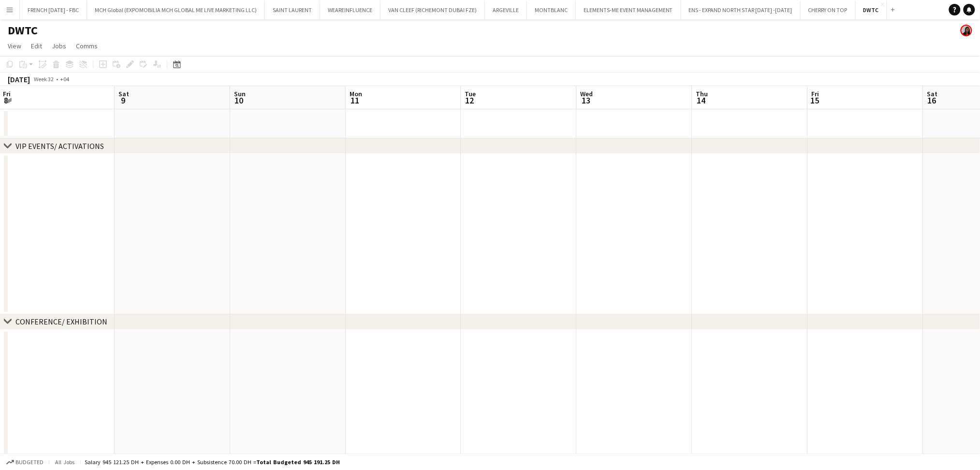
scroll to position [0, 297]
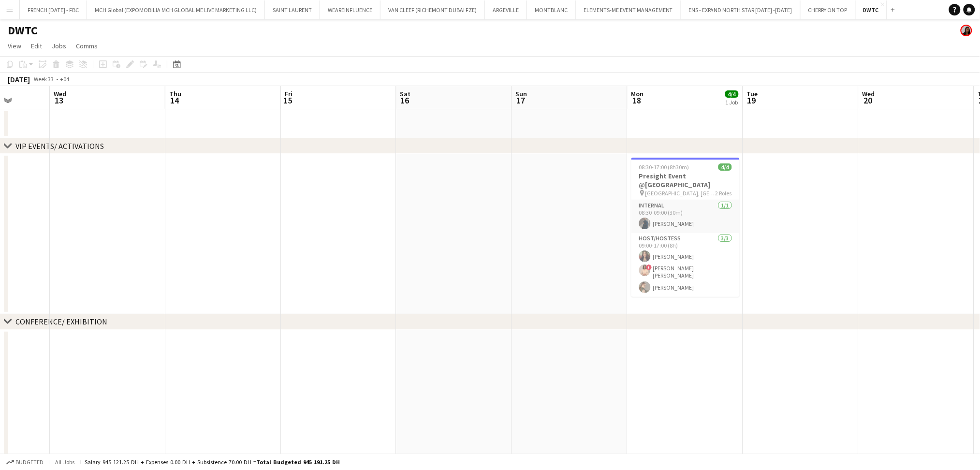
click at [416, 285] on app-calendar-viewport "Sun 10 Mon 11 Tue 12 Wed 13 Thu 14 Fri 15 Sat 16 Sun 17 Mon 18 4/4 1 Job Tue 19…" at bounding box center [490, 424] width 980 height 677
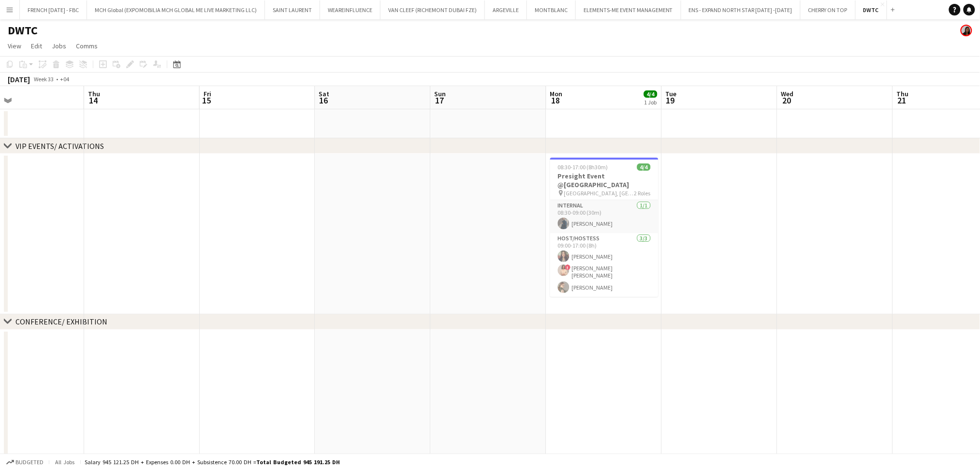
scroll to position [0, 384]
click at [382, 260] on app-calendar-viewport "Sun 10 Mon 11 Tue 12 Wed 13 Thu 14 Fri 15 Sat 16 Sun 17 Mon 18 4/4 1 Job Tue 19…" at bounding box center [490, 424] width 980 height 677
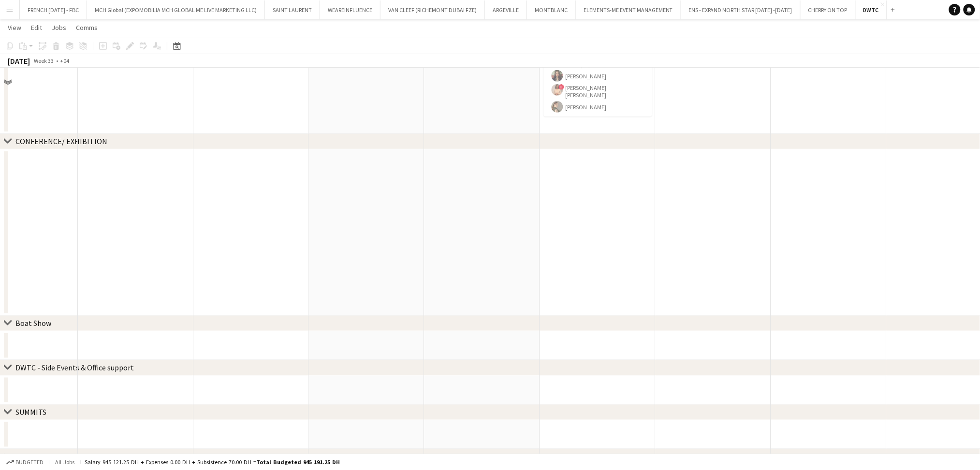
scroll to position [129, 0]
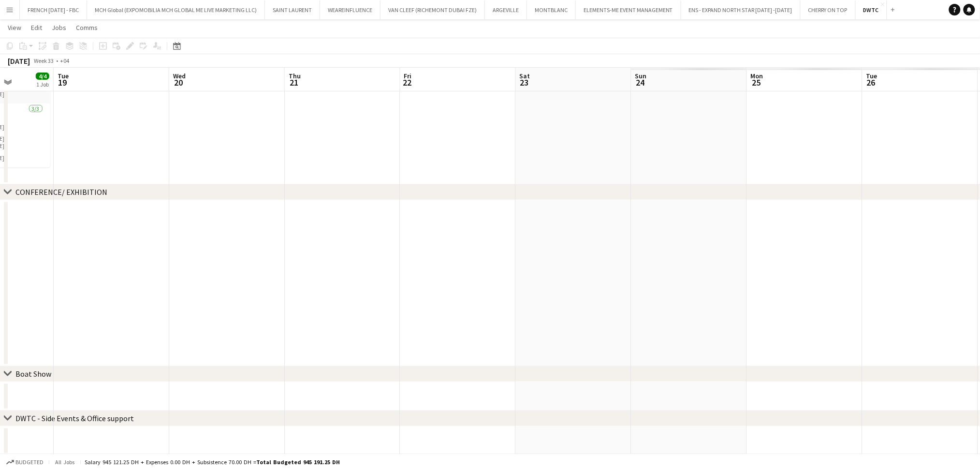
click at [166, 271] on app-calendar-viewport "Sat 16 Sun 17 Mon 18 4/4 1 Job Tue 19 Wed 20 Thu 21 Fri 22 Sat 23 Sun 24 Mon 25…" at bounding box center [490, 271] width 980 height 724
click at [238, 264] on app-calendar-viewport "Wed 20 Thu 21 Fri 22 Sat 23 Sun 24 Mon 25 Tue 26 Wed 27 Thu 28 Fri 29 Sat 30 Su…" at bounding box center [490, 271] width 980 height 724
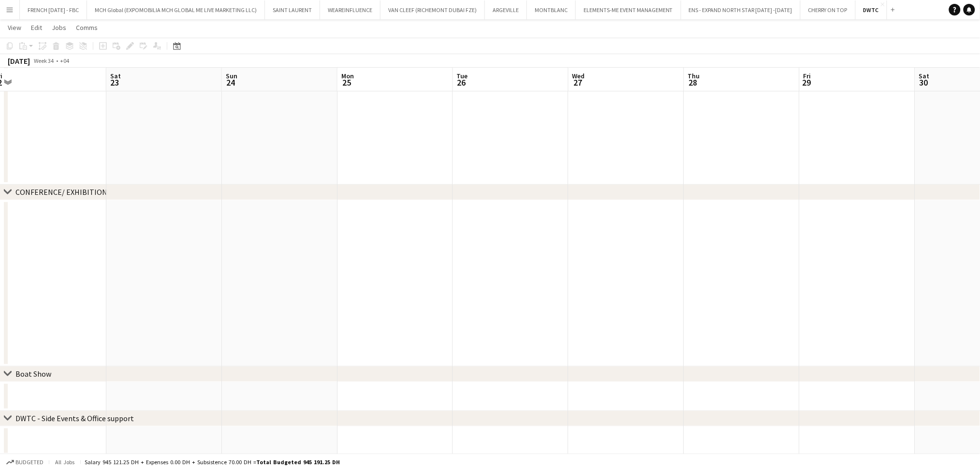
click at [896, 283] on app-calendar-viewport "Wed 20 Thu 21 Fri 22 Sat 23 Sun 24 Mon 25 Tue 26 Wed 27 Thu 28 Fri 29 Sat 30 Su…" at bounding box center [490, 271] width 980 height 724
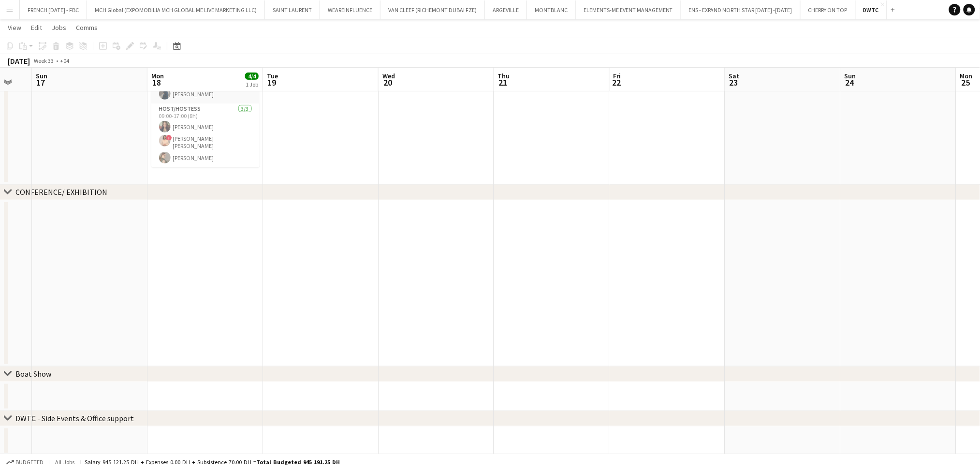
click at [759, 290] on app-calendar-viewport "Fri 15 Sat 16 Sun 17 Mon 18 4/4 1 Job Tue 19 Wed 20 Thu 21 Fri 22 Sat 23 Sun 24…" at bounding box center [490, 271] width 980 height 724
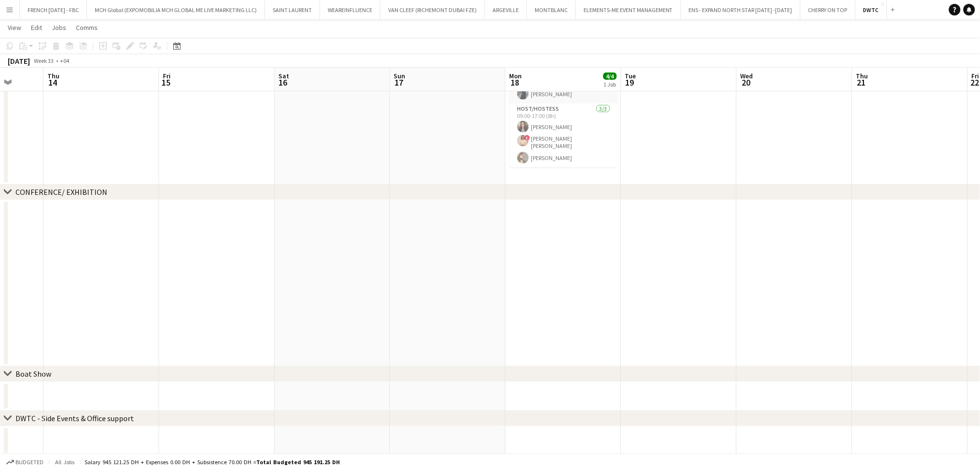
click at [703, 281] on app-calendar-viewport "Mon 11 Tue 12 Wed 13 Thu 14 Fri 15 Sat 16 Sun 17 Mon 18 4/4 1 Job Tue 19 Wed 20…" at bounding box center [490, 271] width 980 height 724
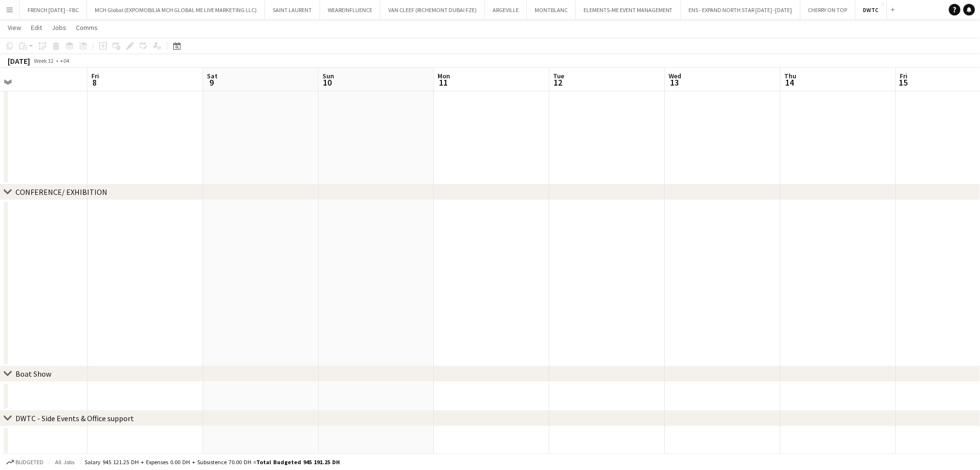
click at [735, 282] on app-calendar-viewport "Tue 5 Wed 6 Thu 7 Fri 8 Sat 9 Sun 10 Mon 11 Tue 12 Wed 13 Thu 14 Fri 15 Sat 16 …" at bounding box center [490, 271] width 980 height 724
click at [601, 270] on app-calendar-viewport "Wed 30 Thu 31 Fri 1 Sat 2 Sun 3 Mon 4 Tue 5 Wed 6 Thu 7 Fri 8 Sat 9 Sun 10 Mon …" at bounding box center [490, 271] width 980 height 724
click at [566, 265] on app-calendar-viewport "Fri 25 Sat 26 Sun 27 Mon 28 Tue 29 Wed 30 Thu 31 Fri 1 Sat 2 Sun 3 Mon 4 Tue 5 …" at bounding box center [490, 271] width 980 height 724
click at [636, 255] on app-calendar-viewport "Fri 25 Sat 26 Sun 27 Mon 28 Tue 29 Wed 30 Thu 31 Fri 1 Sat 2 Sun 3 Mon 4 Tue 5 …" at bounding box center [490, 271] width 980 height 724
click at [584, 251] on app-calendar-viewport "Sun 20 Mon 21 Tue 22 Wed 23 Thu 24 Fri 25 Sat 26 Sun 27 Mon 28 Tue 29 Wed 30 Th…" at bounding box center [490, 271] width 980 height 724
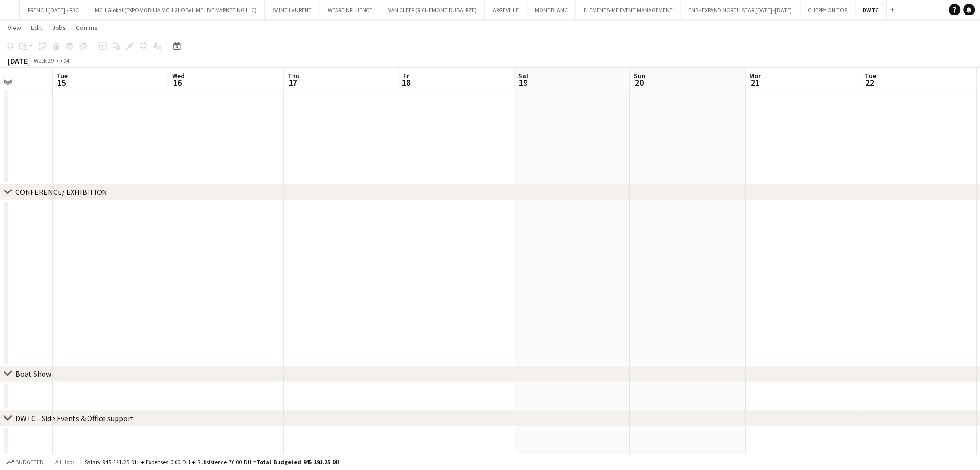
click at [677, 275] on app-calendar-viewport "Sun 13 Mon 14 Tue 15 Wed 16 Thu 17 Fri 18 Sat 19 Sun 20 Mon 21 Tue 22 Wed 23 Th…" at bounding box center [490, 271] width 980 height 724
click at [521, 289] on app-calendar-viewport "Sun 13 Mon 14 Tue 15 Wed 16 Thu 17 Fri 18 Sat 19 Sun 20 Mon 21 Tue 22 Wed 23 Th…" at bounding box center [490, 271] width 980 height 724
click at [505, 275] on app-calendar-viewport "Mon 7 Tue 8 Wed 9 Thu 10 Fri 11 Sat 12 Sun 13 Mon 14 Tue 15 Wed 16 Thu 17 Fri 1…" at bounding box center [490, 271] width 980 height 724
click at [524, 275] on app-calendar-viewport "Tue 1 Wed 2 Thu 3 Fri 4 Sat 5 Sun 6 Mon 7 Tue 8 Wed 9 Thu 10 Fri 11 Sat 12 Sun …" at bounding box center [490, 271] width 980 height 724
click at [500, 266] on app-calendar-viewport "Fri 27 Sat 28 Sun 29 Mon 30 Tue 1 Wed 2 Thu 3 Fri 4 Sat 5 Sun 6 Mon 7 Tue 8 Wed…" at bounding box center [490, 271] width 980 height 724
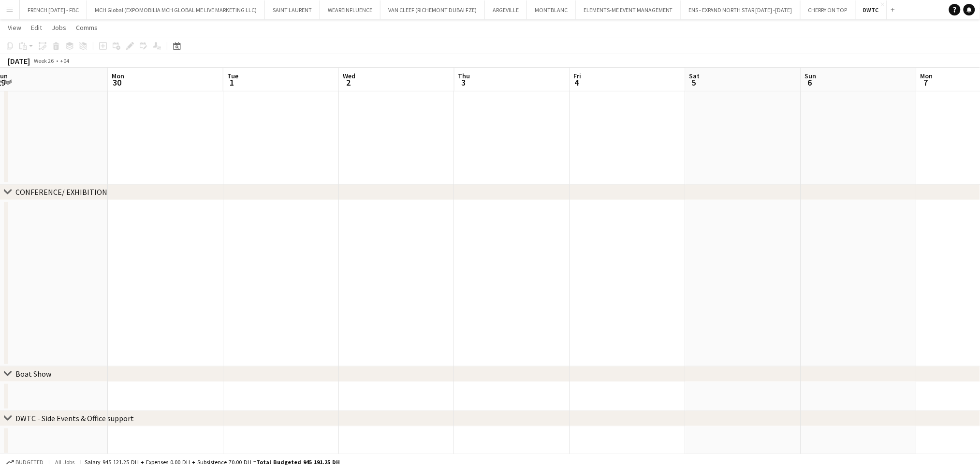
click at [486, 258] on app-calendar-viewport "Fri 27 Sat 28 Sun 29 Mon 30 Tue 1 Wed 2 Thu 3 Fri 4 Sat 5 Sun 6 Mon 7 Tue 8 Wed…" at bounding box center [490, 271] width 980 height 724
click at [454, 259] on app-calendar-viewport "Sun 22 Mon 23 Tue 24 Wed 25 Thu 26 Fri 27 Sat 28 Sun 29 Mon 30 Tue 1 Wed 2 Thu …" at bounding box center [490, 271] width 980 height 724
click at [412, 257] on app-calendar-viewport "Wed 18 Thu 19 Fri 20 Sat 21 Sun 22 Mon 23 Tue 24 Wed 25 Thu 26 Fri 27 Sat 28 Su…" at bounding box center [490, 271] width 980 height 724
click at [310, 275] on app-calendar-viewport "Sat 14 Sun 15 Mon 16 Tue 17 Wed 18 Thu 19 Fri 20 Sat 21 Sun 22 Mon 23 Tue 24 We…" at bounding box center [490, 271] width 980 height 724
click at [414, 281] on app-calendar-viewport "Wed 11 Thu 12 Fri 13 Sat 14 Sun 15 Mon 16 Tue 17 Wed 18 Thu 19 Fri 20 Sat 21 Su…" at bounding box center [490, 271] width 980 height 724
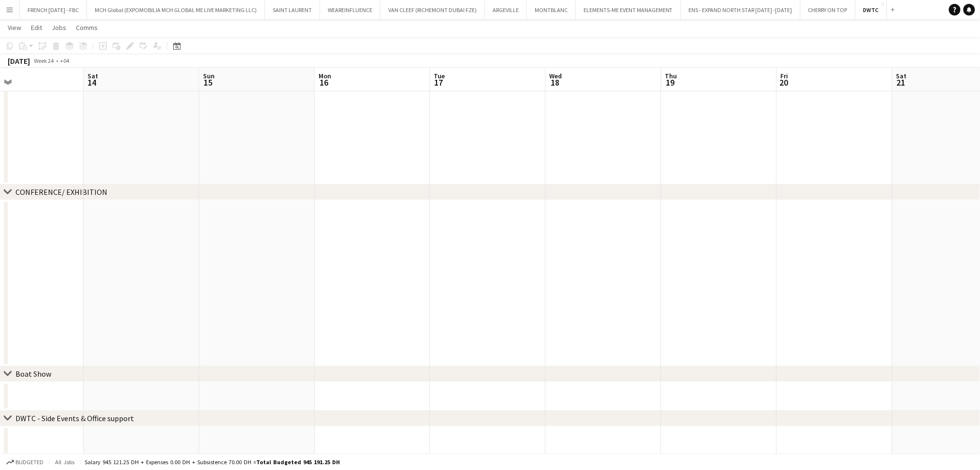
scroll to position [0, 303]
click at [379, 285] on app-calendar-viewport "Wed 11 Thu 12 Fri 13 Sat 14 Sun 15 Mon 16 Tue 17 Wed 18 Thu 19 Fri 20 Sat 21 Su…" at bounding box center [490, 271] width 980 height 724
click at [550, 298] on app-calendar-viewport "Fri 6 Sat 7 Sun 8 Mon 9 Tue 10 Wed 11 Thu 12 Fri 13 Sat 14 Sun 15 Mon 16 Tue 17…" at bounding box center [490, 271] width 980 height 724
click at [881, 2] on app-icon "Close" at bounding box center [883, 4] width 4 height 4
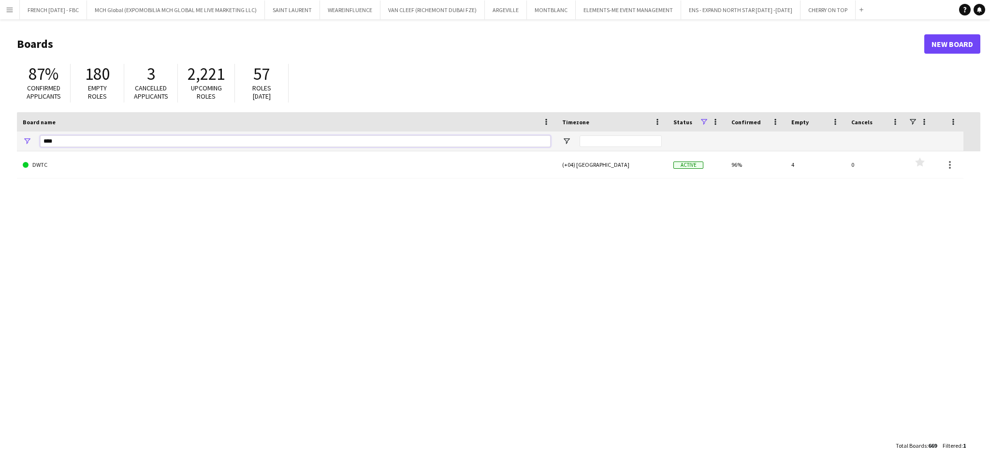
click at [213, 143] on input "****" at bounding box center [295, 141] width 511 height 12
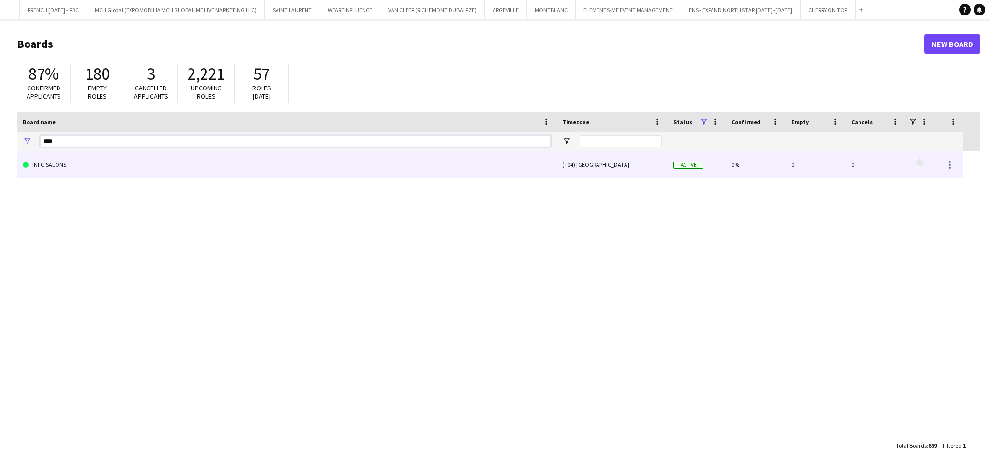
type input "****"
click at [395, 169] on link "INFO SALONS" at bounding box center [287, 164] width 528 height 27
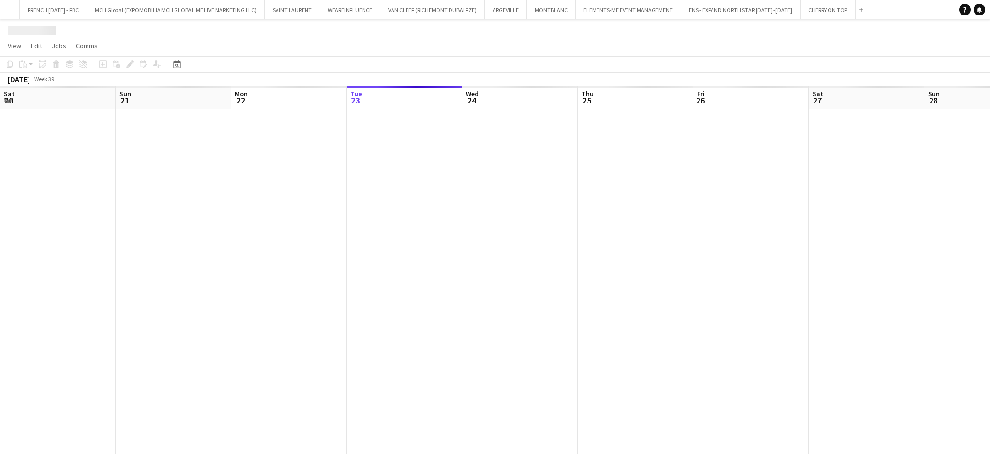
scroll to position [0, 231]
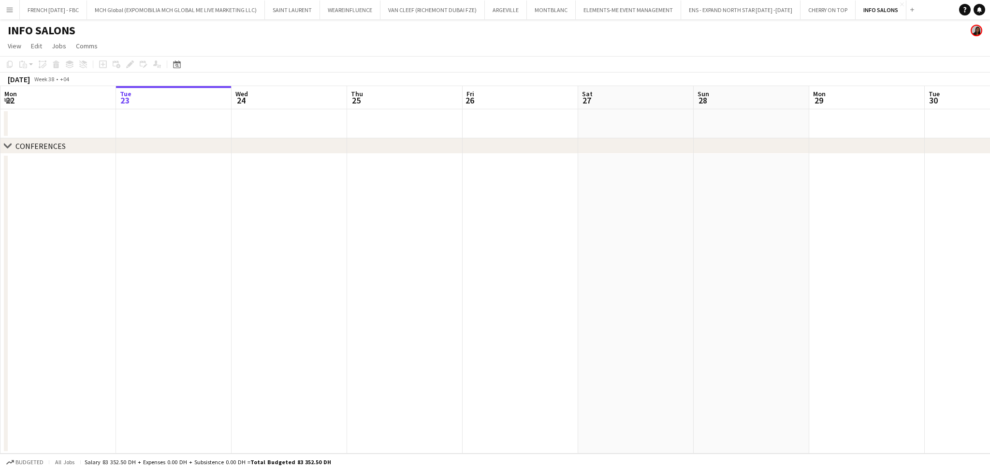
click at [182, 64] on div "Date picker SEP 2025 SEP 2025 Monday M Tuesday T Wednesday W Thursday T Friday …" at bounding box center [174, 65] width 22 height 12
click at [177, 65] on icon at bounding box center [177, 65] width 3 height 3
click at [236, 94] on span "Previous month" at bounding box center [235, 97] width 19 height 19
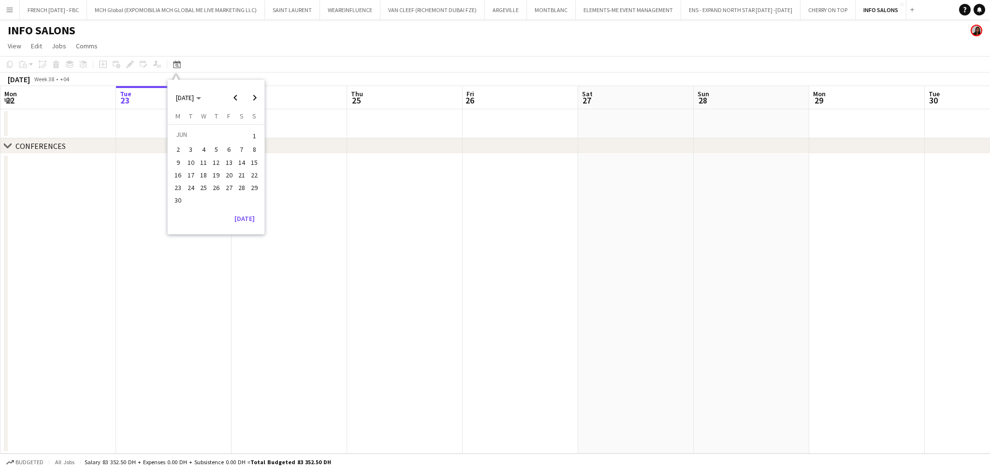
click at [227, 176] on span "20" at bounding box center [229, 175] width 12 height 12
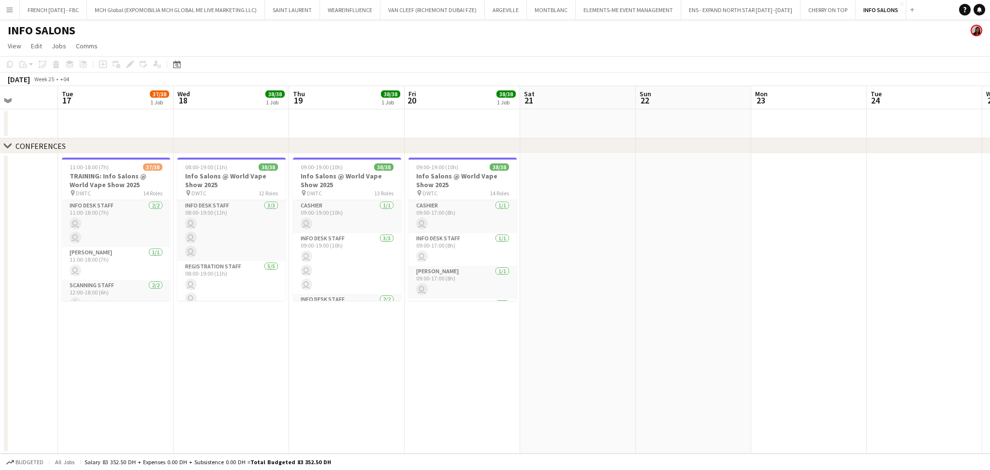
click at [772, 363] on app-calendar-viewport "Sat 14 Sun 15 Mon 16 Tue 17 37/38 1 Job Wed 18 38/38 1 Job Thu 19 38/38 1 Job F…" at bounding box center [495, 270] width 990 height 368
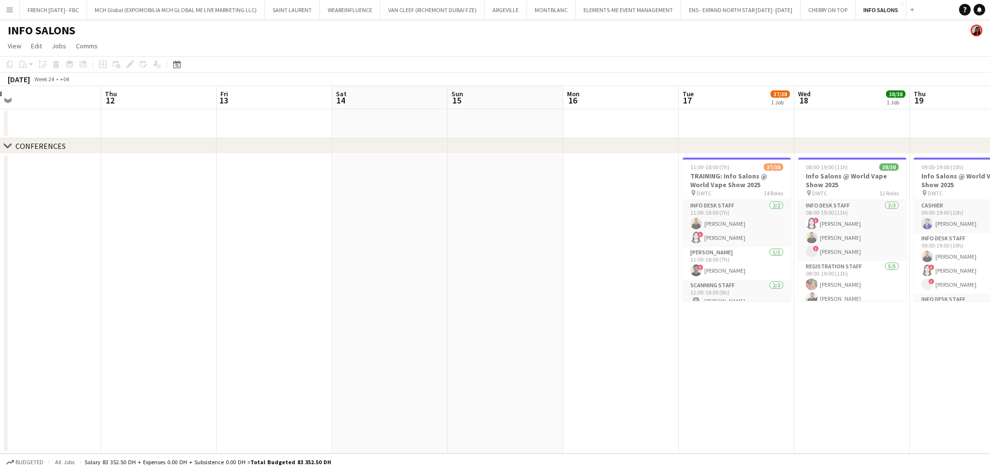
click at [742, 381] on app-calendar-viewport "Mon 9 Tue 10 Wed 11 Thu 12 Fri 13 Sat 14 Sun 15 Mon 16 Tue 17 37/38 1 Job Wed 1…" at bounding box center [495, 270] width 990 height 368
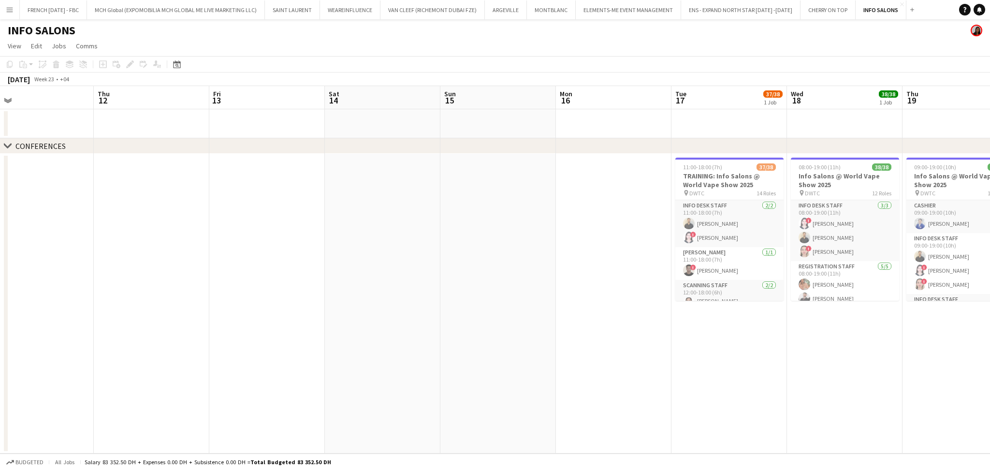
click at [45, 346] on app-calendar-viewport "Sun 8 Mon 9 Tue 10 Wed 11 Thu 12 Fri 13 Sat 14 Sun 15 Mon 16 Tue 17 37/38 1 Job…" at bounding box center [495, 270] width 990 height 368
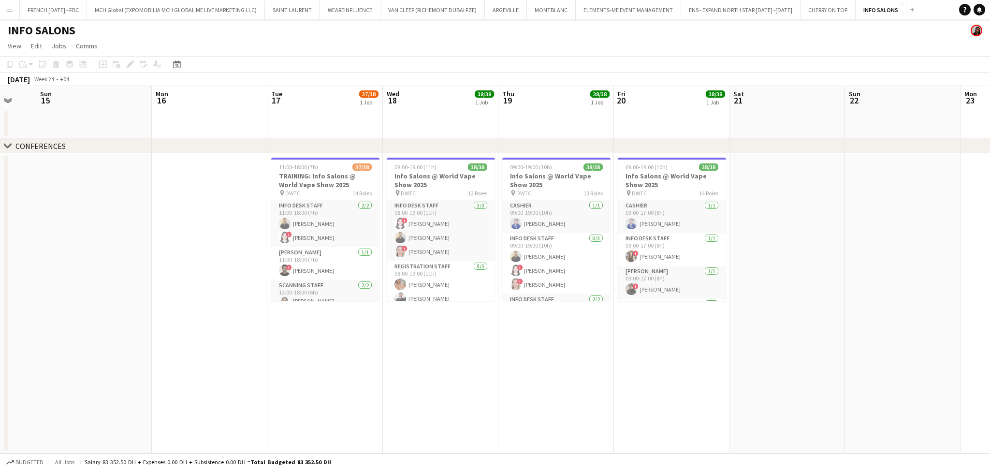
scroll to position [0, 332]
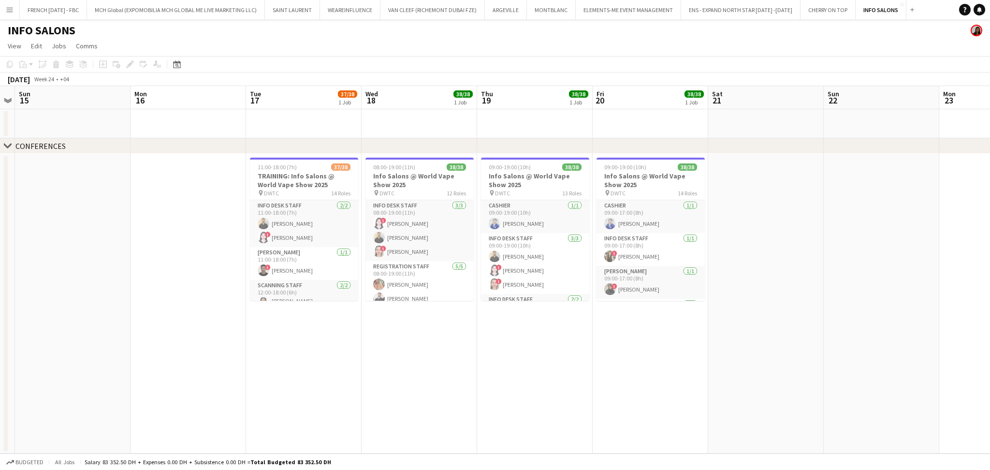
click at [264, 338] on app-calendar-viewport "Thu 12 Fri 13 Sat 14 Sun 15 Mon 16 Tue 17 37/38 1 Job Wed 18 38/38 1 Job Thu 19…" at bounding box center [495, 270] width 990 height 368
click at [900, 4] on app-icon "Close" at bounding box center [902, 4] width 4 height 4
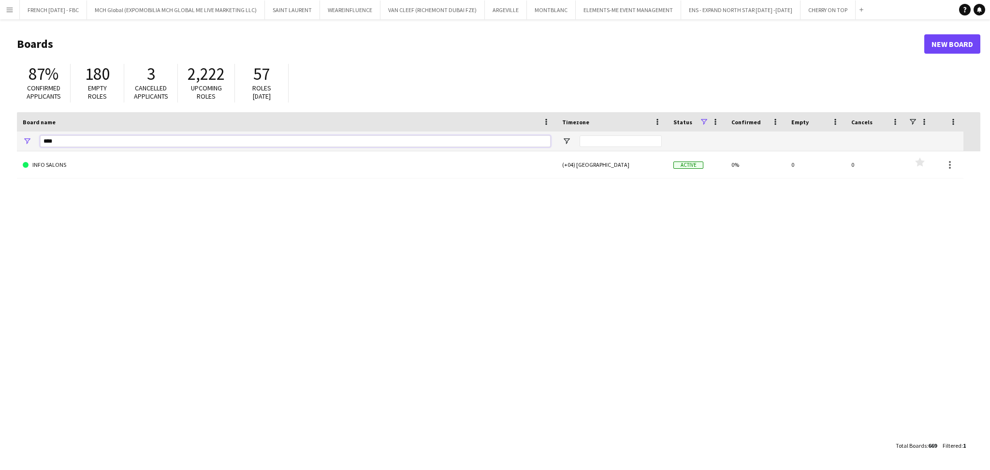
click at [133, 135] on input "****" at bounding box center [295, 141] width 511 height 12
type input "***"
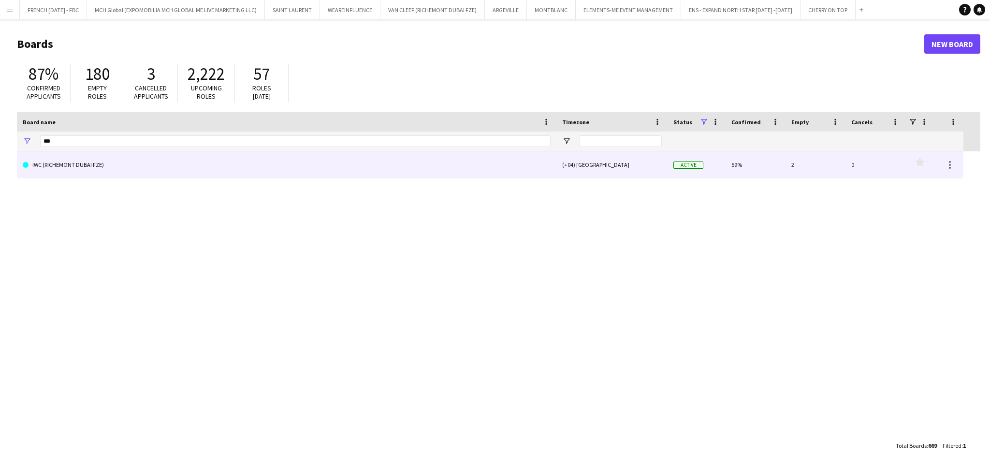
click at [105, 178] on div "IWC (RICHEMONT DUBAI FZE) (+04) Dubai Active 59% 2 0 Favourites" at bounding box center [490, 164] width 947 height 27
click at [108, 171] on link "IWC (RICHEMONT DUBAI FZE)" at bounding box center [287, 164] width 528 height 27
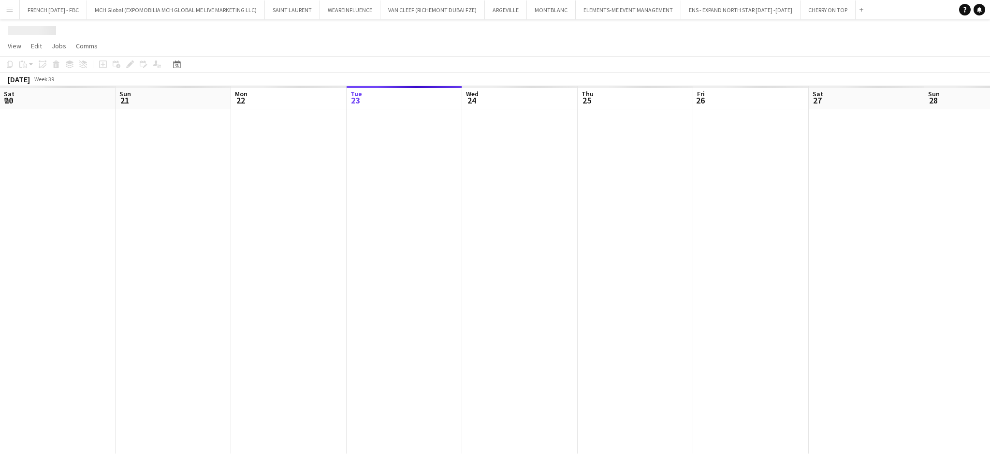
scroll to position [0, 231]
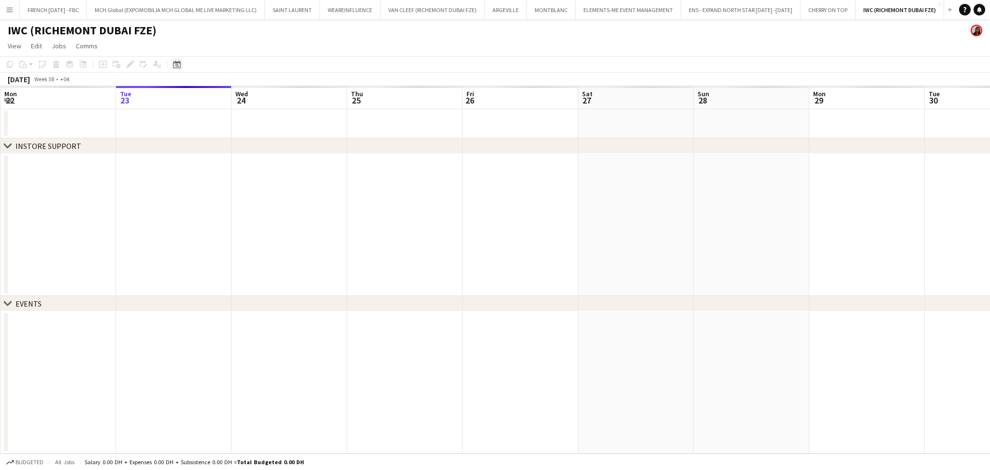
click at [180, 60] on div "Date picker" at bounding box center [177, 65] width 12 height 12
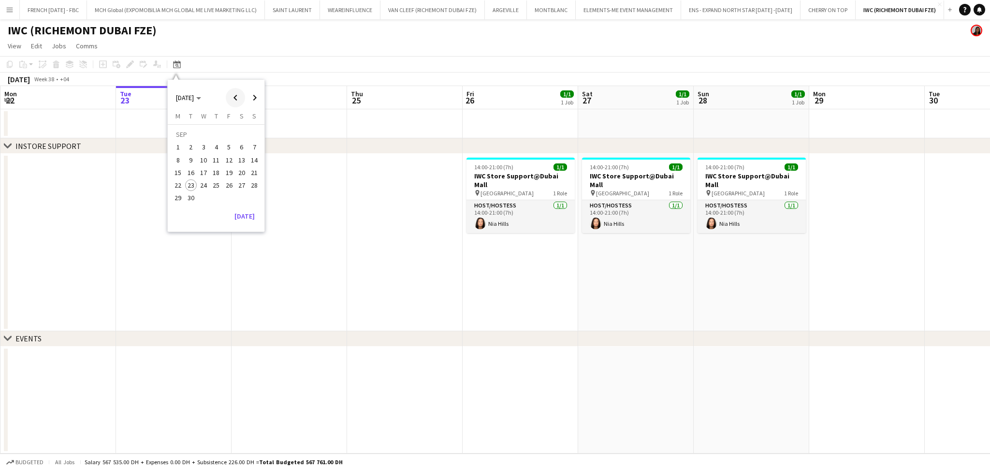
click at [235, 100] on span "Previous month" at bounding box center [235, 97] width 19 height 19
click at [232, 182] on span "27" at bounding box center [229, 188] width 12 height 12
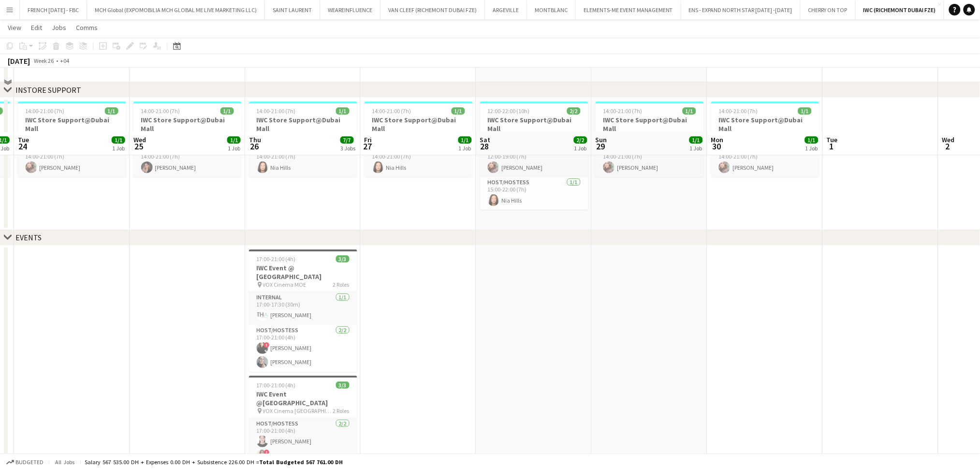
scroll to position [119, 0]
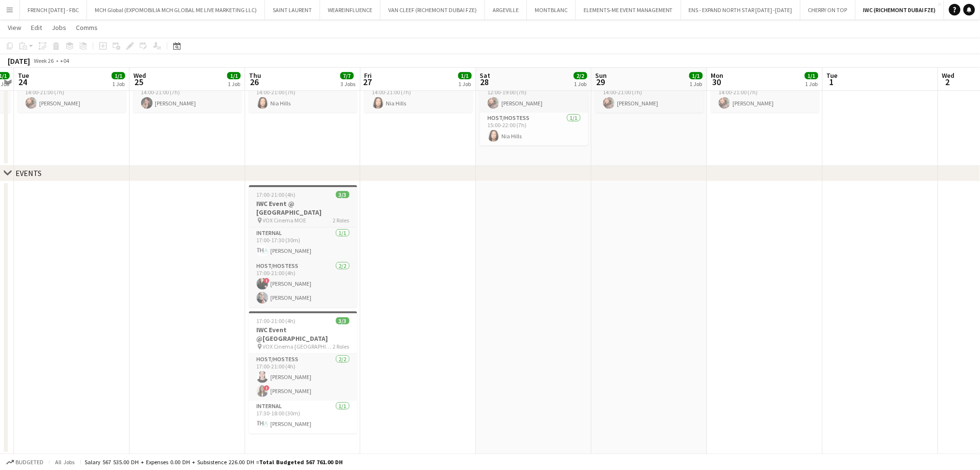
click at [310, 205] on h3 "IWC Event @ Mall of the Emirates" at bounding box center [303, 207] width 108 height 17
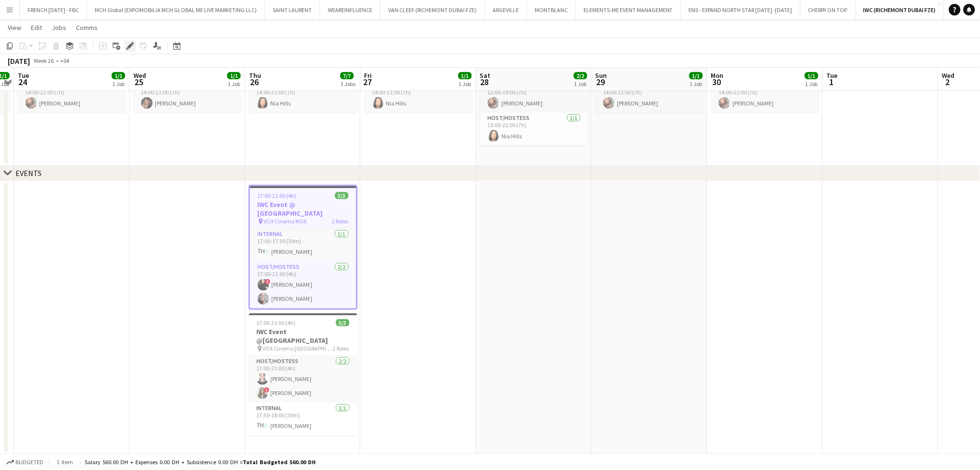
click at [132, 45] on icon at bounding box center [129, 46] width 5 height 5
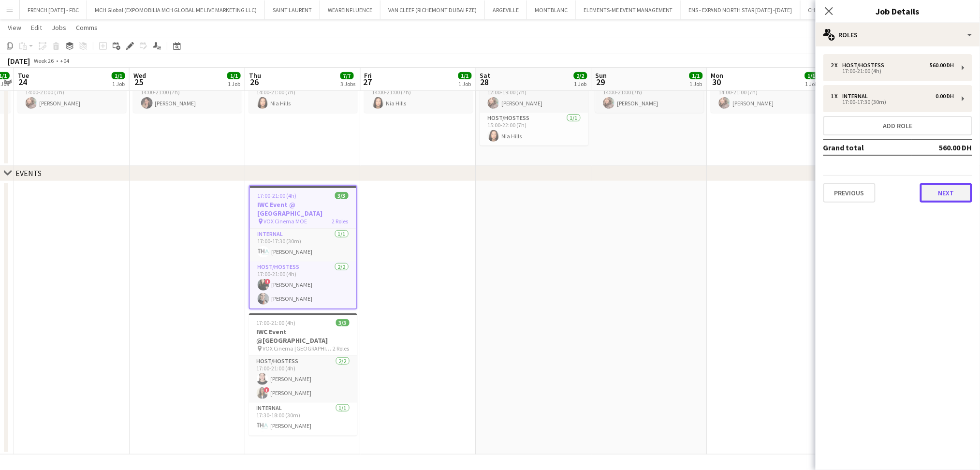
click at [936, 184] on button "Next" at bounding box center [946, 192] width 52 height 19
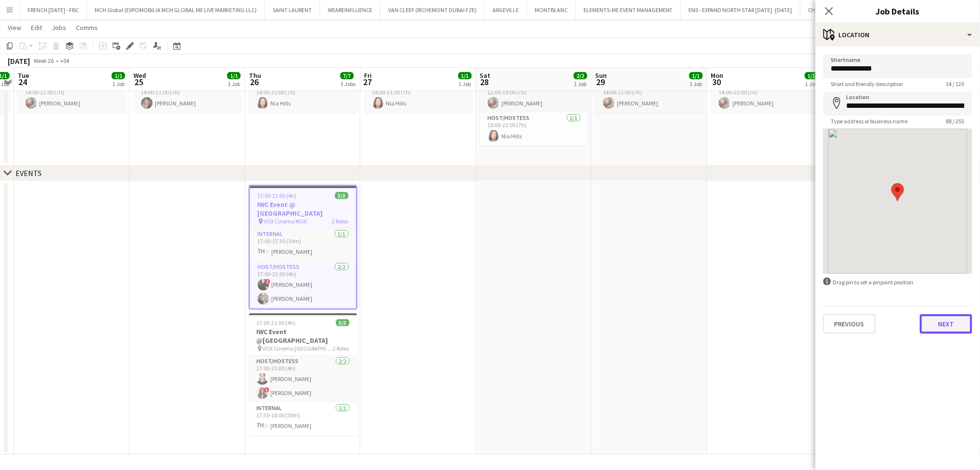
click at [954, 325] on button "Next" at bounding box center [946, 323] width 52 height 19
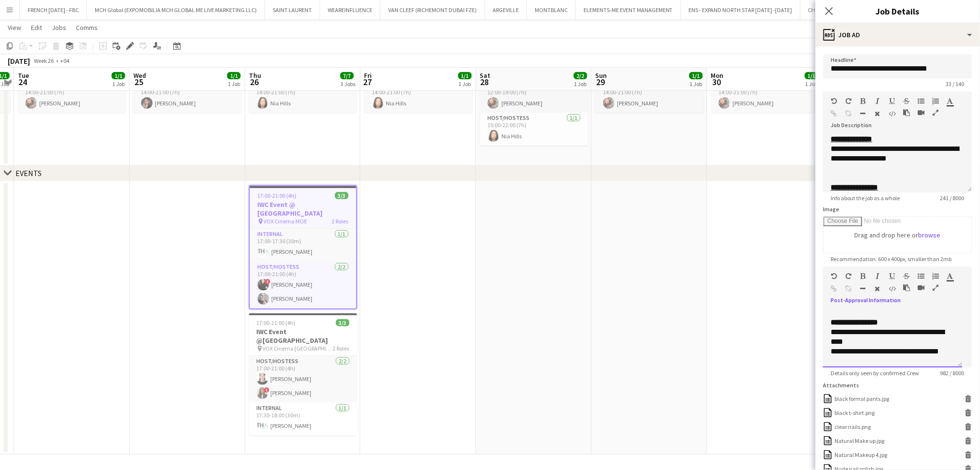
scroll to position [129, 0]
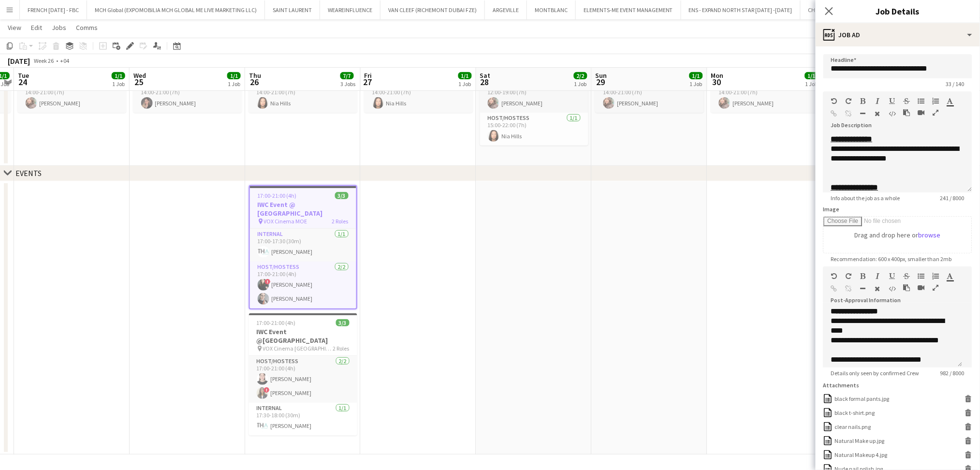
click at [678, 311] on app-date-cell at bounding box center [650, 317] width 116 height 273
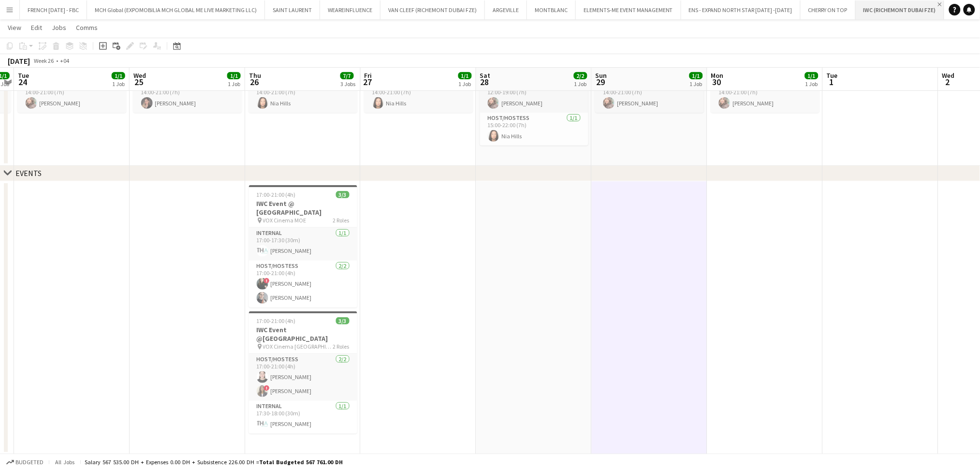
click at [938, 4] on app-icon "Close" at bounding box center [940, 4] width 4 height 4
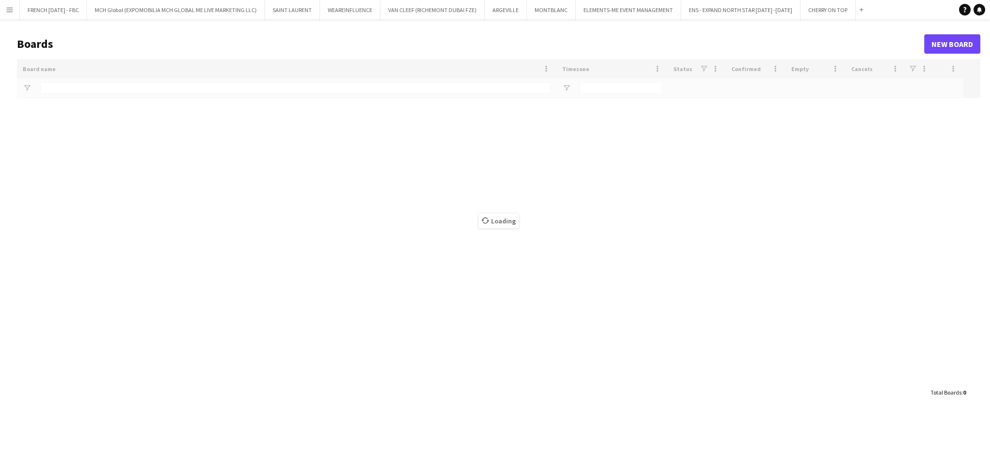
type input "***"
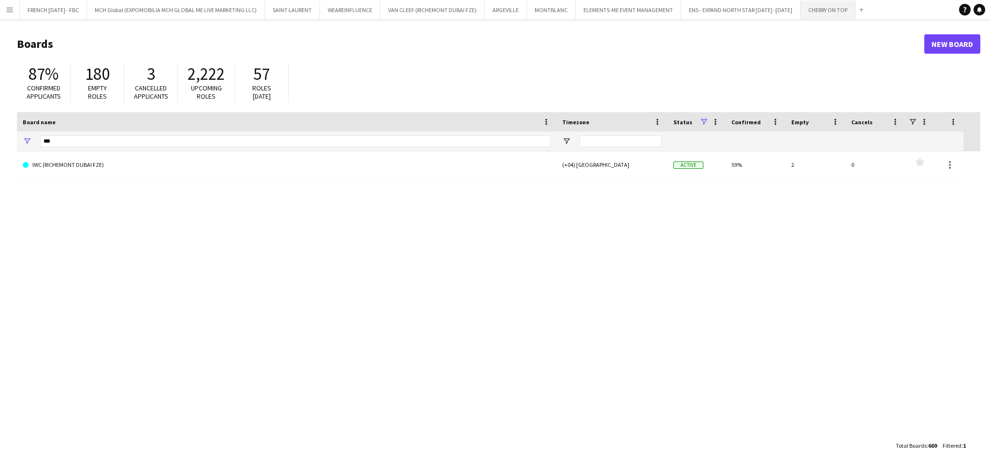
click at [801, 15] on button "CHERRY ON TOP Close" at bounding box center [828, 9] width 55 height 19
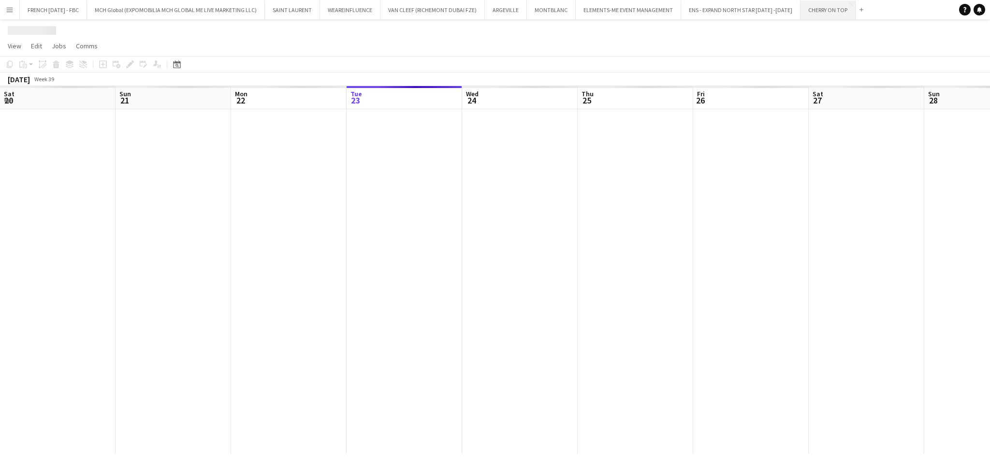
scroll to position [0, 231]
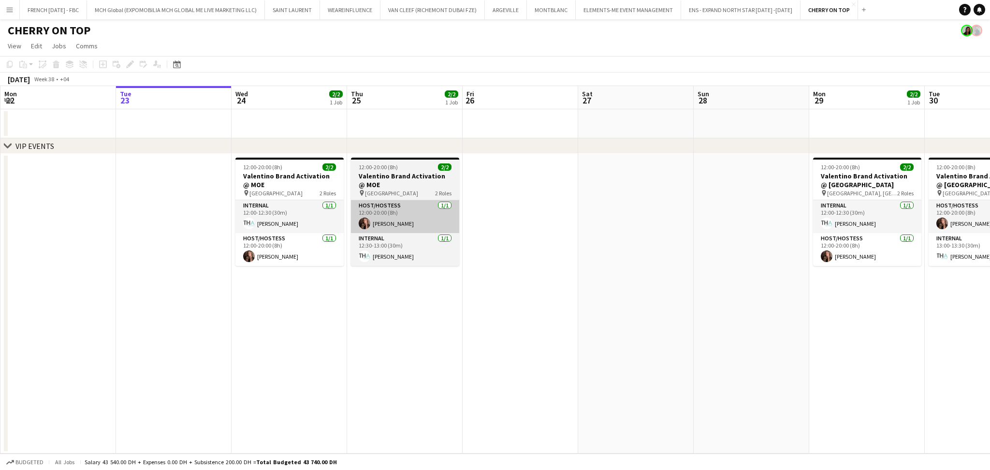
click at [405, 219] on app-card-role "Host/Hostess 1/1 12:00-20:00 (8h) Julia Drumond" at bounding box center [405, 216] width 108 height 33
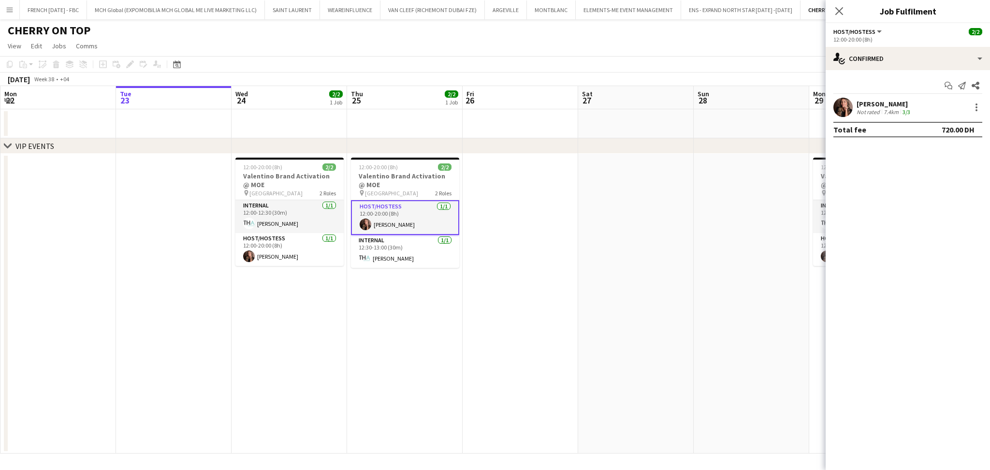
click at [885, 103] on div "[PERSON_NAME]" at bounding box center [885, 104] width 56 height 9
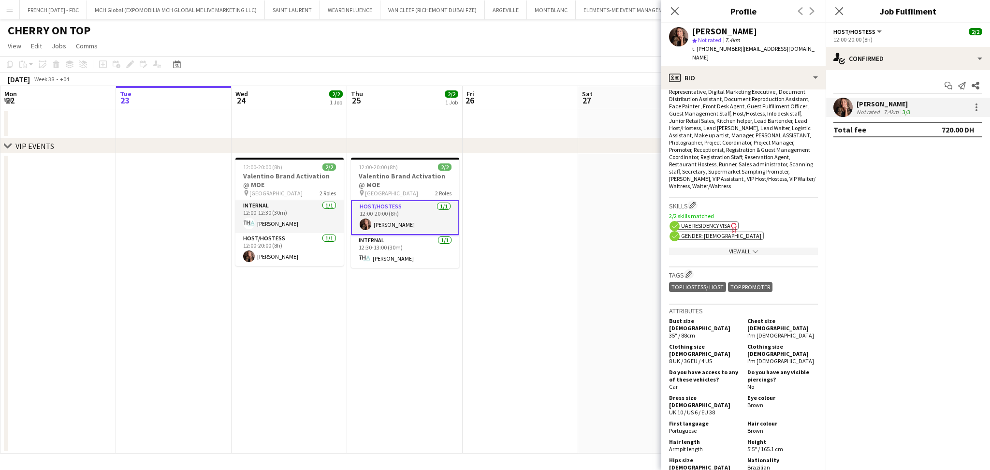
scroll to position [451, 0]
